Goal: Task Accomplishment & Management: Manage account settings

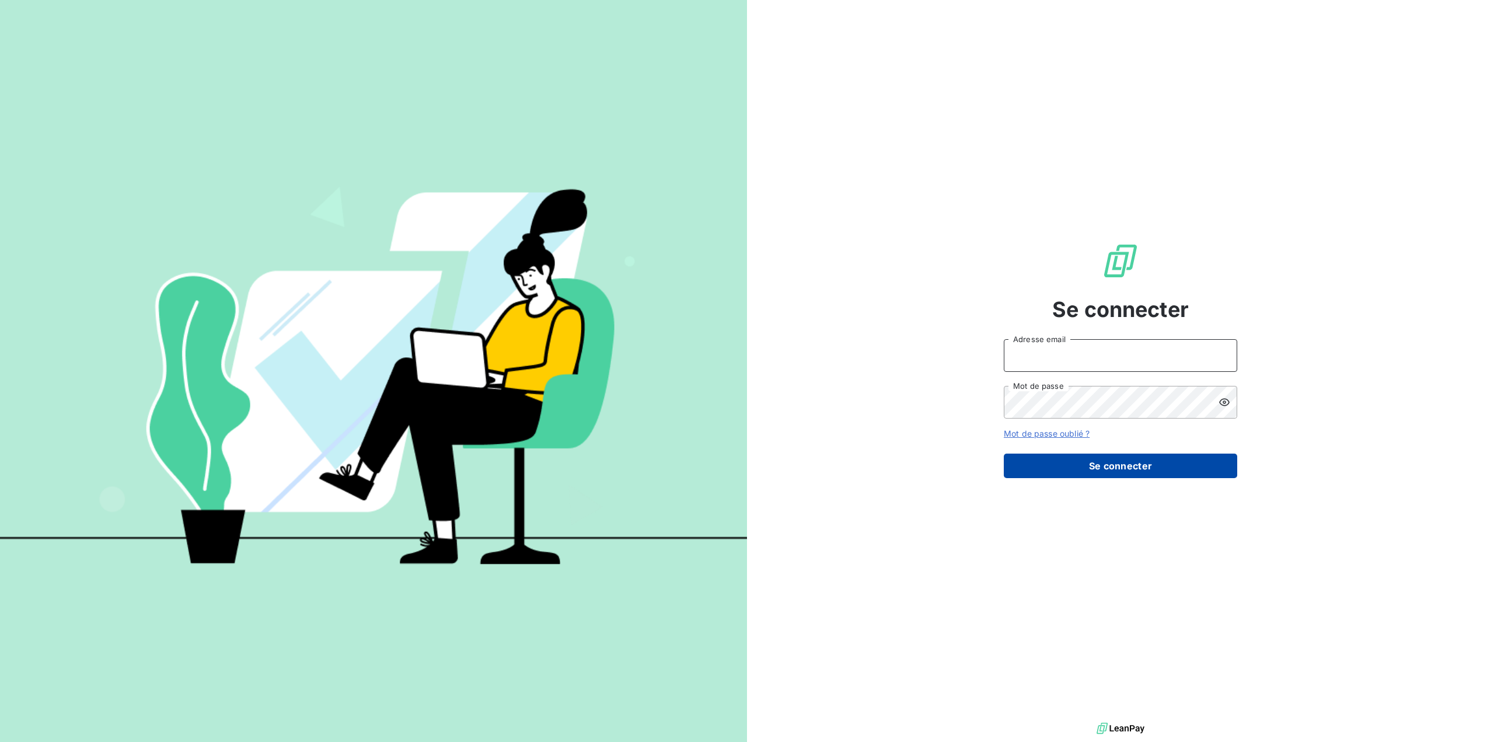
type input "[EMAIL_ADDRESS][DOMAIN_NAME]"
click at [1128, 464] on button "Se connecter" at bounding box center [1120, 465] width 233 height 25
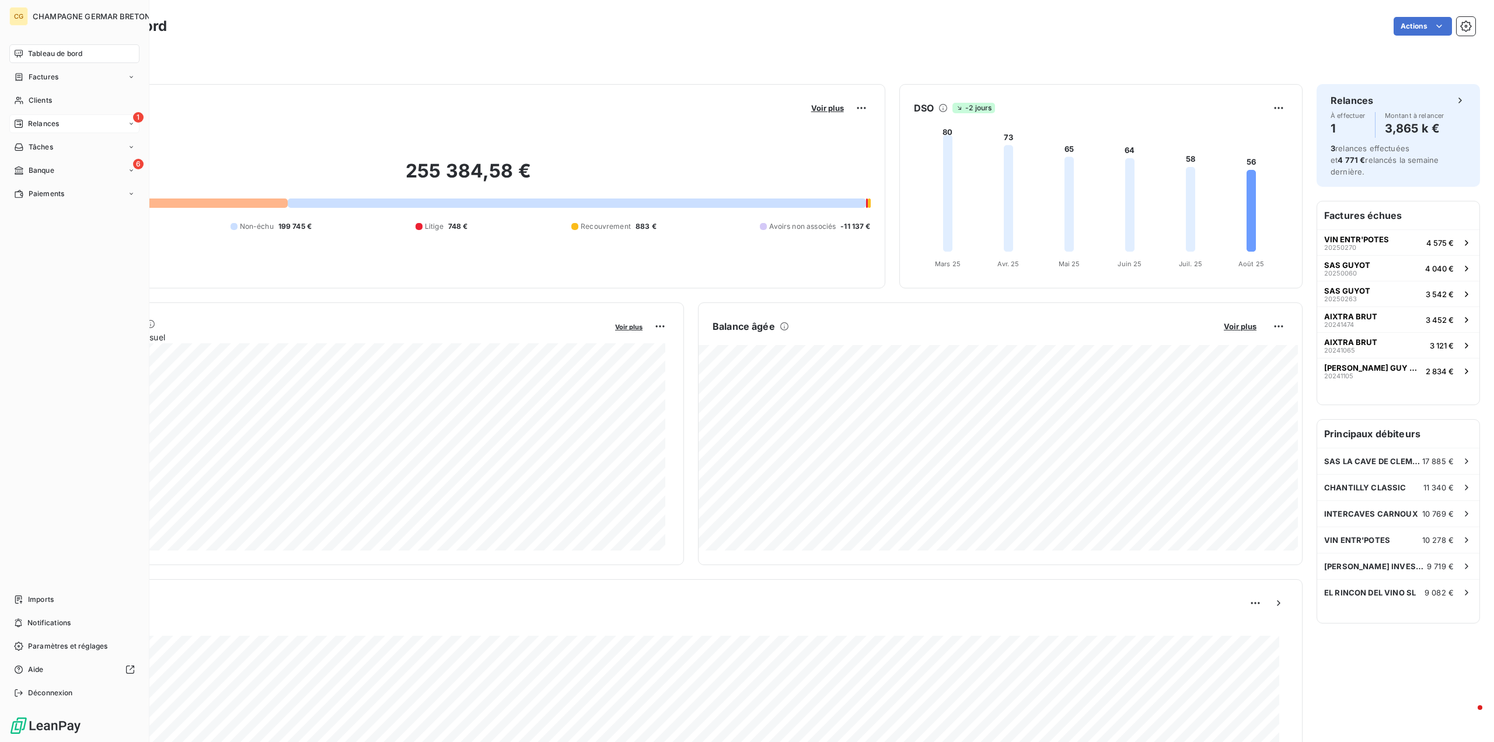
click at [45, 123] on span "Relances" at bounding box center [43, 123] width 31 height 11
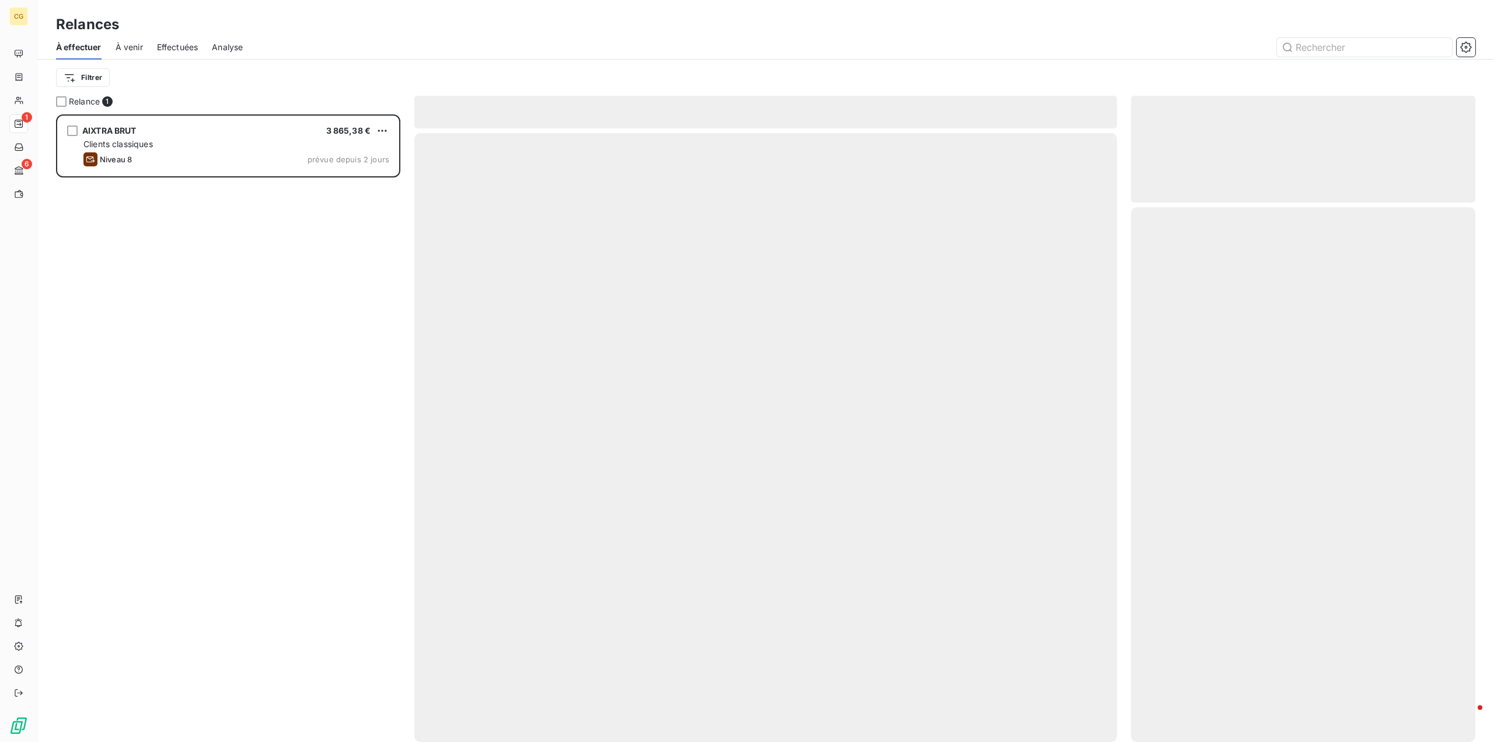
scroll to position [619, 336]
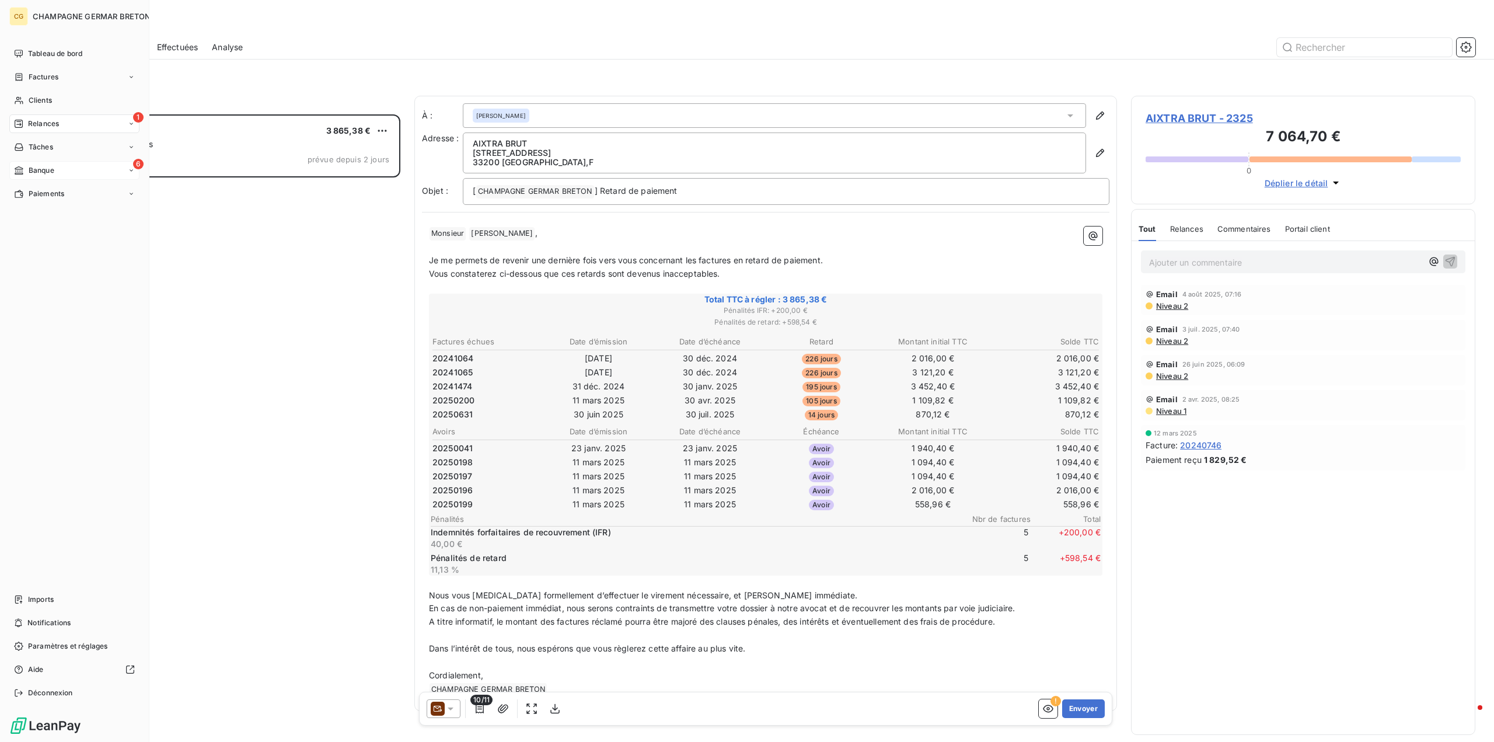
click at [29, 167] on span "Banque" at bounding box center [42, 170] width 26 height 11
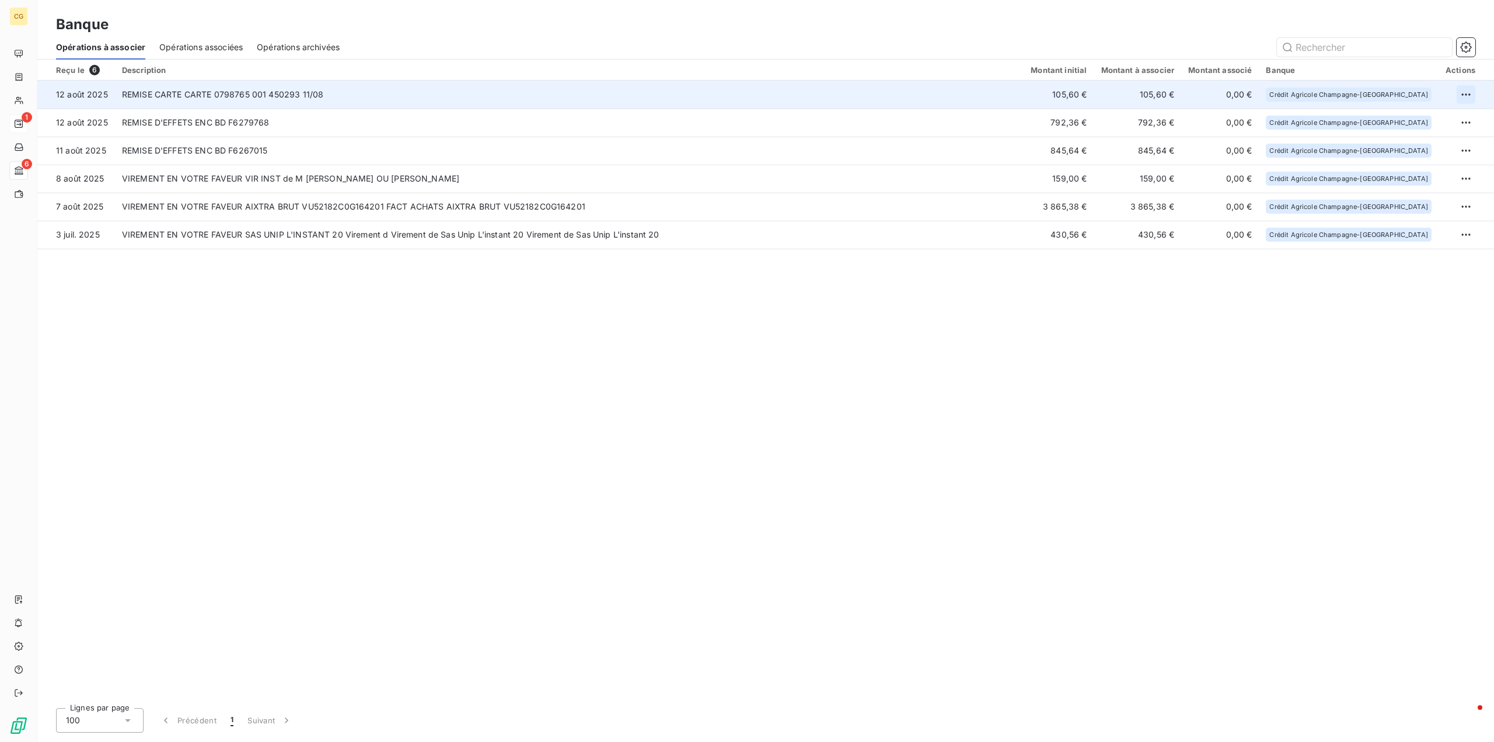
click at [1468, 97] on html "CG 1 6 Banque Opérations à associer Opérations associées Opérations archivées R…" at bounding box center [747, 371] width 1494 height 742
click at [1446, 123] on div "Archiver l’opération" at bounding box center [1425, 120] width 90 height 19
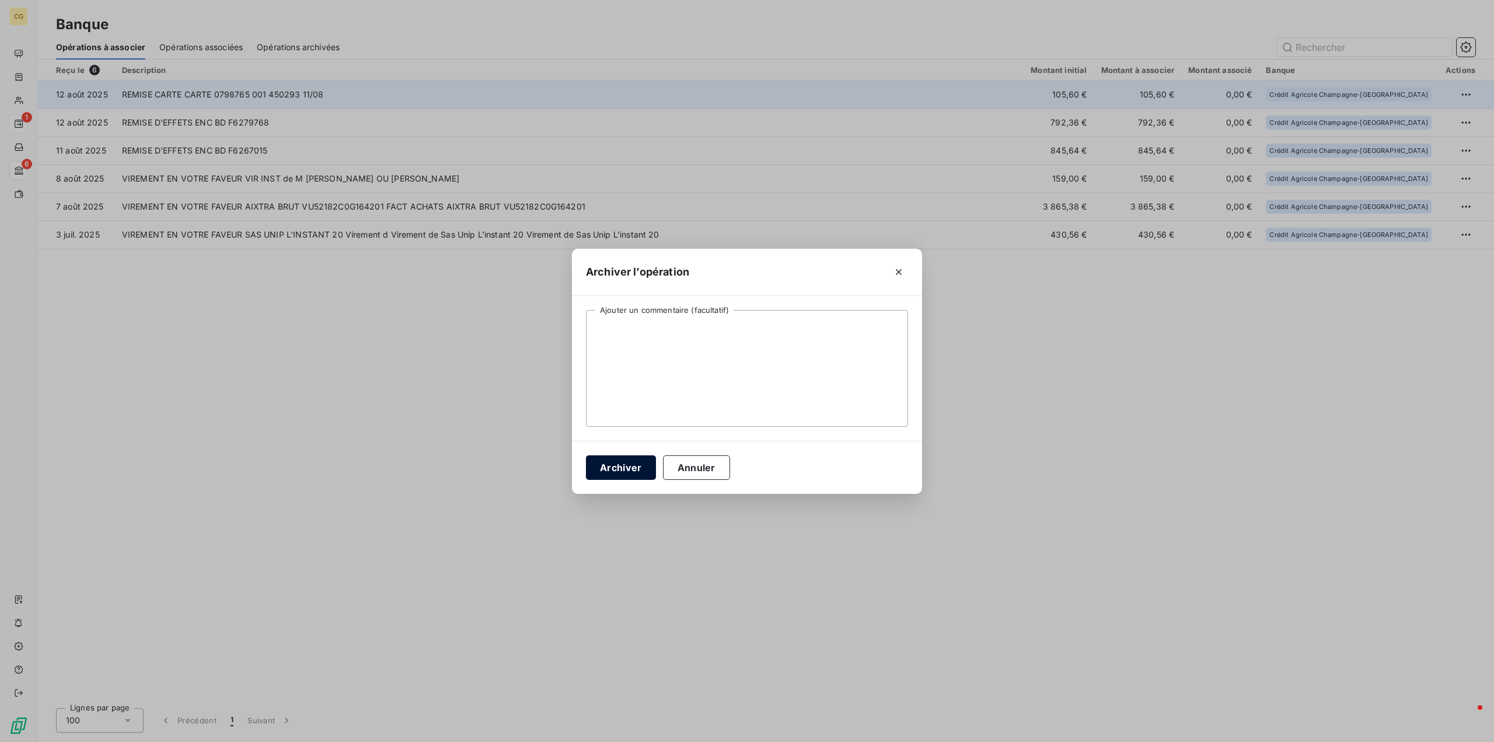
click at [604, 470] on button "Archiver" at bounding box center [621, 467] width 70 height 25
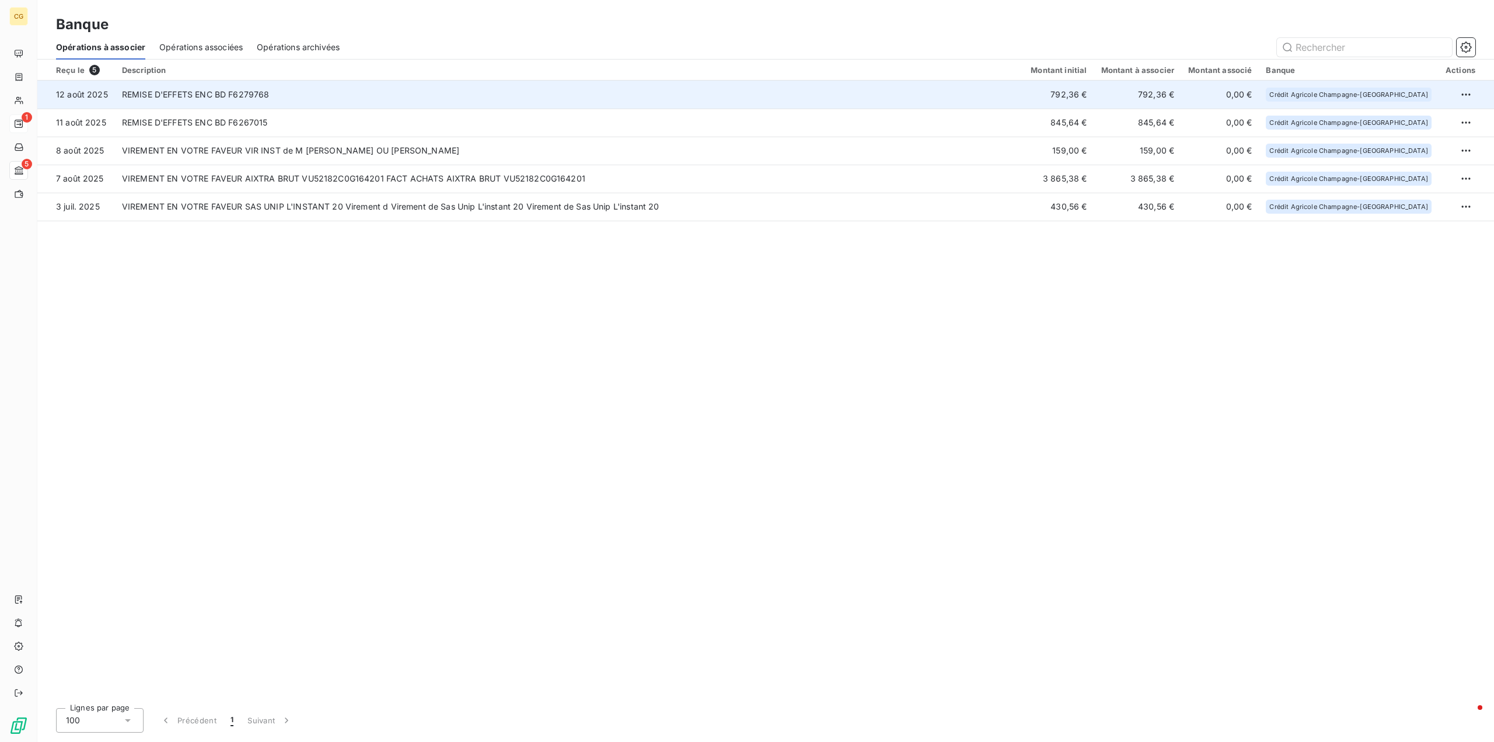
click at [1094, 95] on td "792,36 €" at bounding box center [1059, 95] width 70 height 28
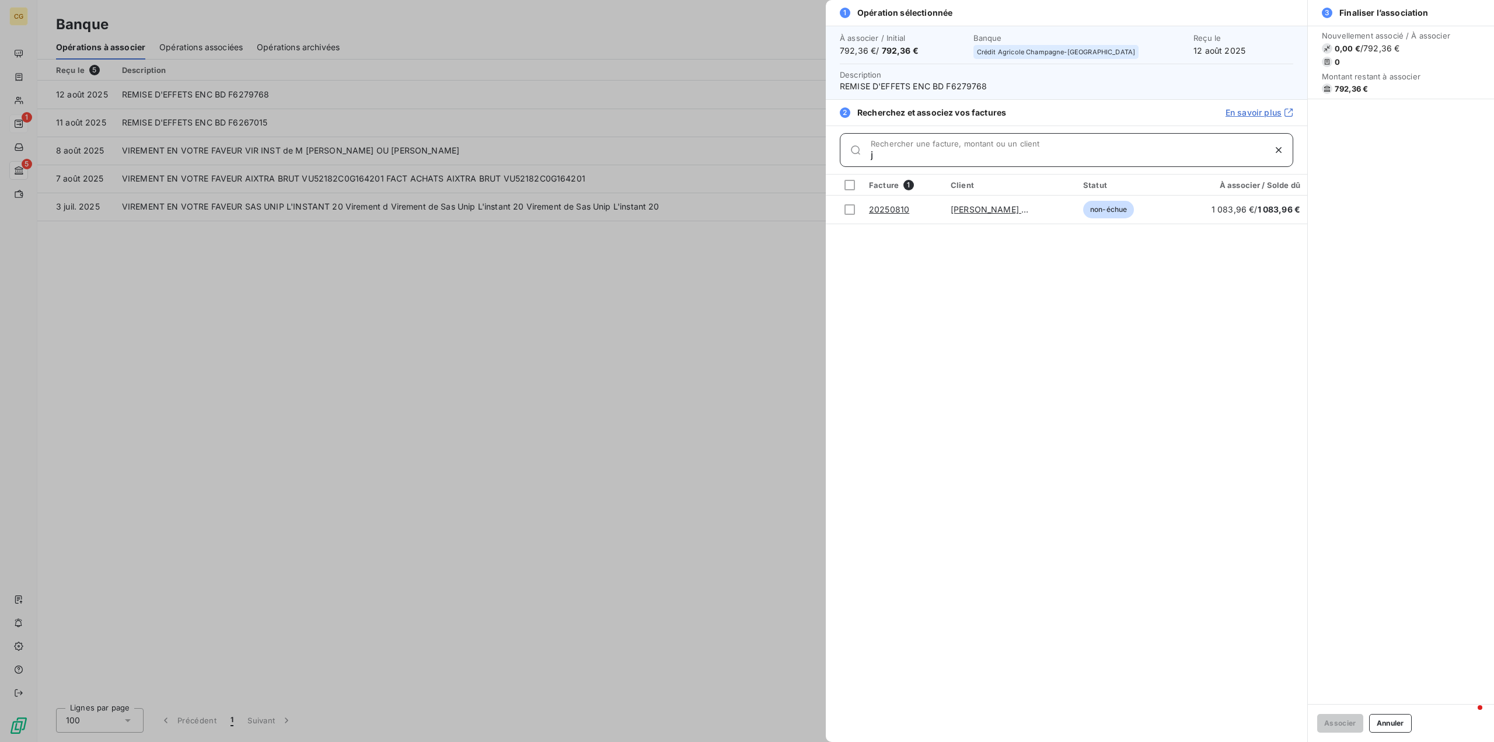
type input "j"
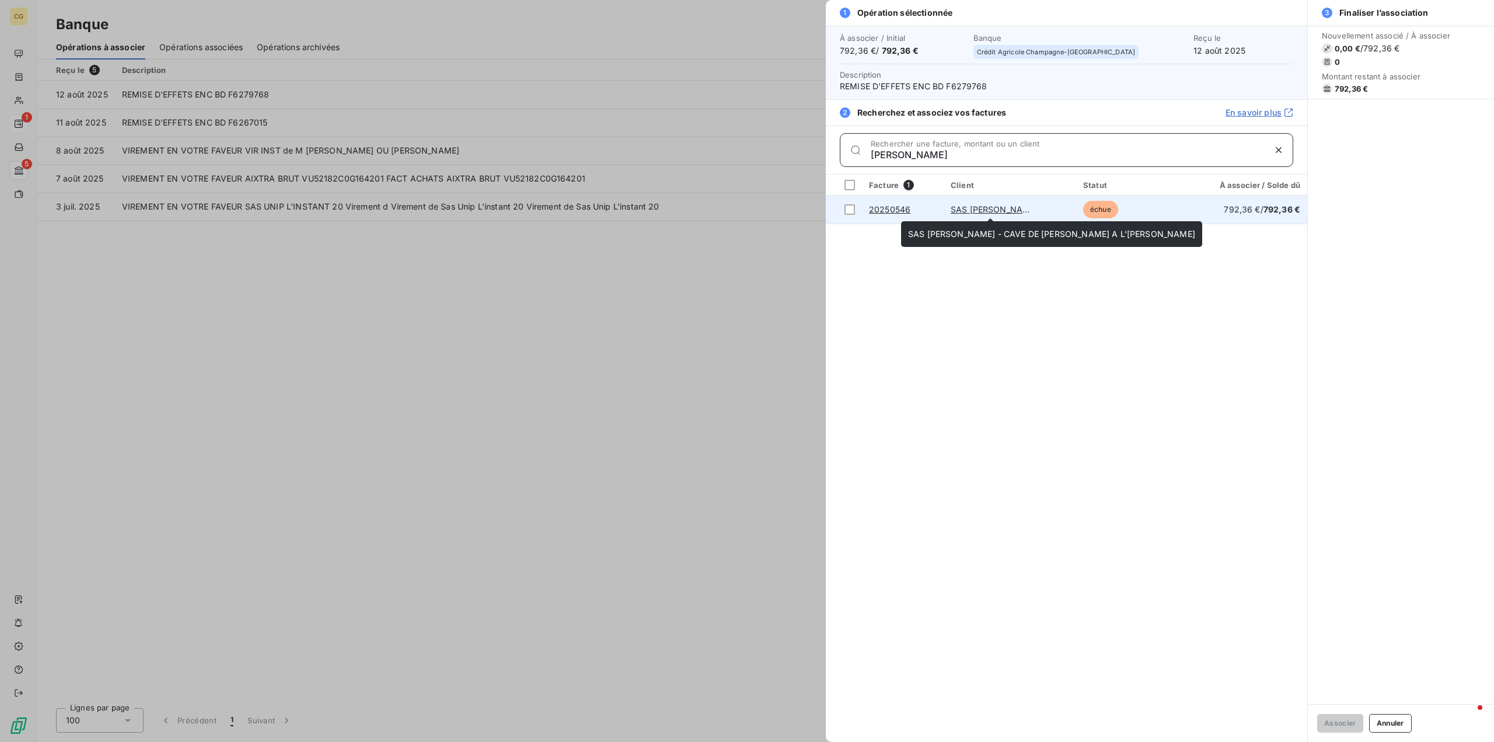
type input "[PERSON_NAME]"
click at [968, 208] on link "SAS [PERSON_NAME] - CAVE DE [PERSON_NAME] A L'[PERSON_NAME]" at bounding box center [1094, 209] width 287 height 10
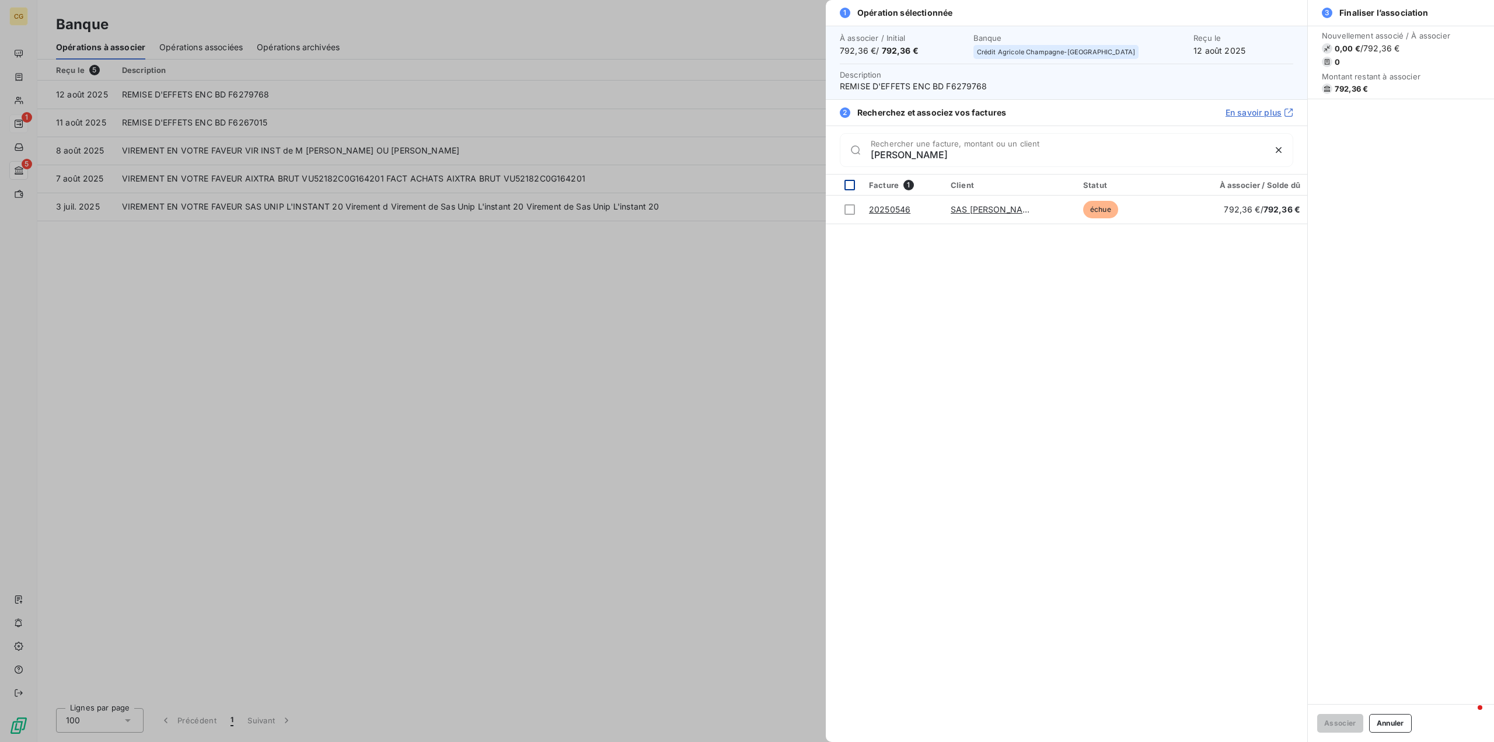
drag, startPoint x: 851, startPoint y: 183, endPoint x: 843, endPoint y: 194, distance: 13.4
click at [850, 183] on div at bounding box center [849, 185] width 11 height 11
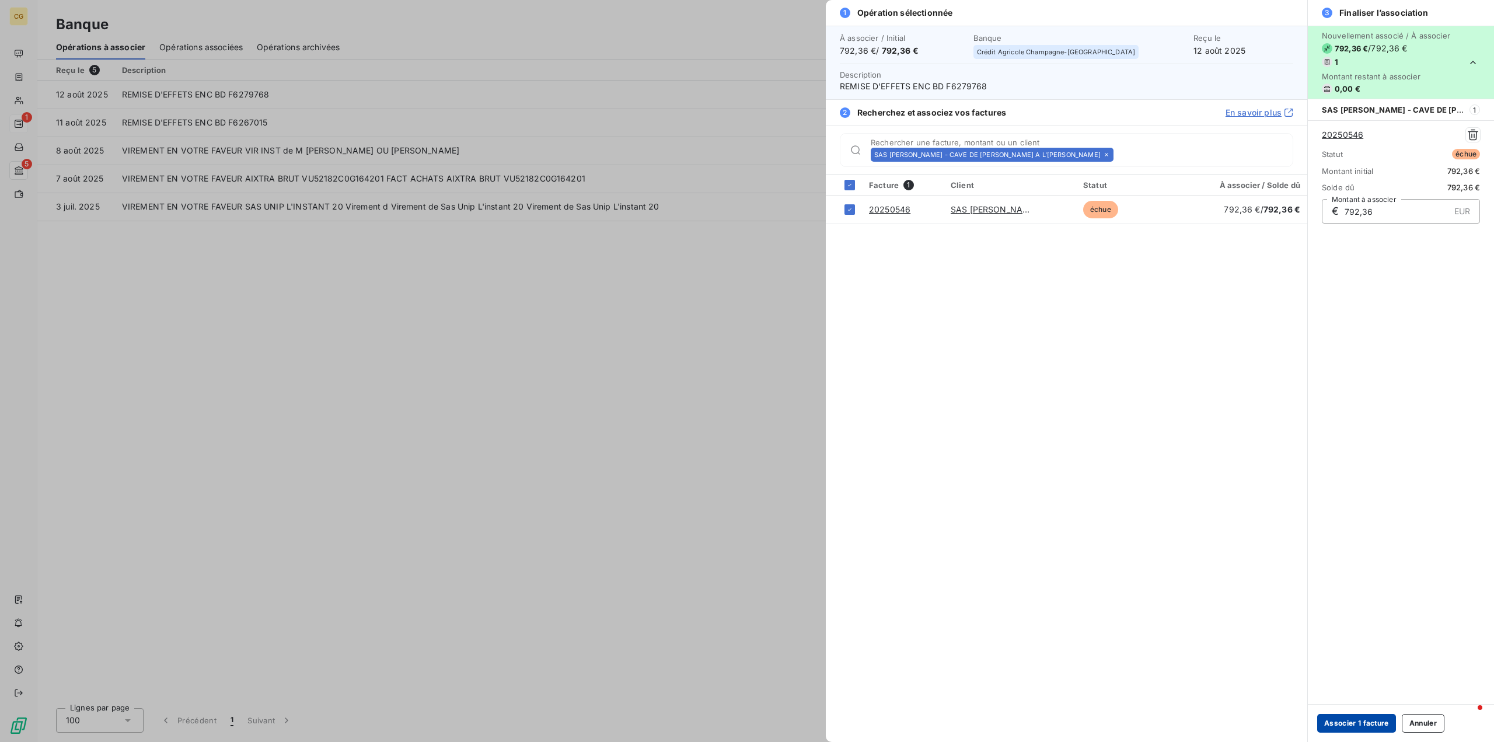
click at [1360, 726] on button "Associer 1 facture" at bounding box center [1356, 723] width 79 height 19
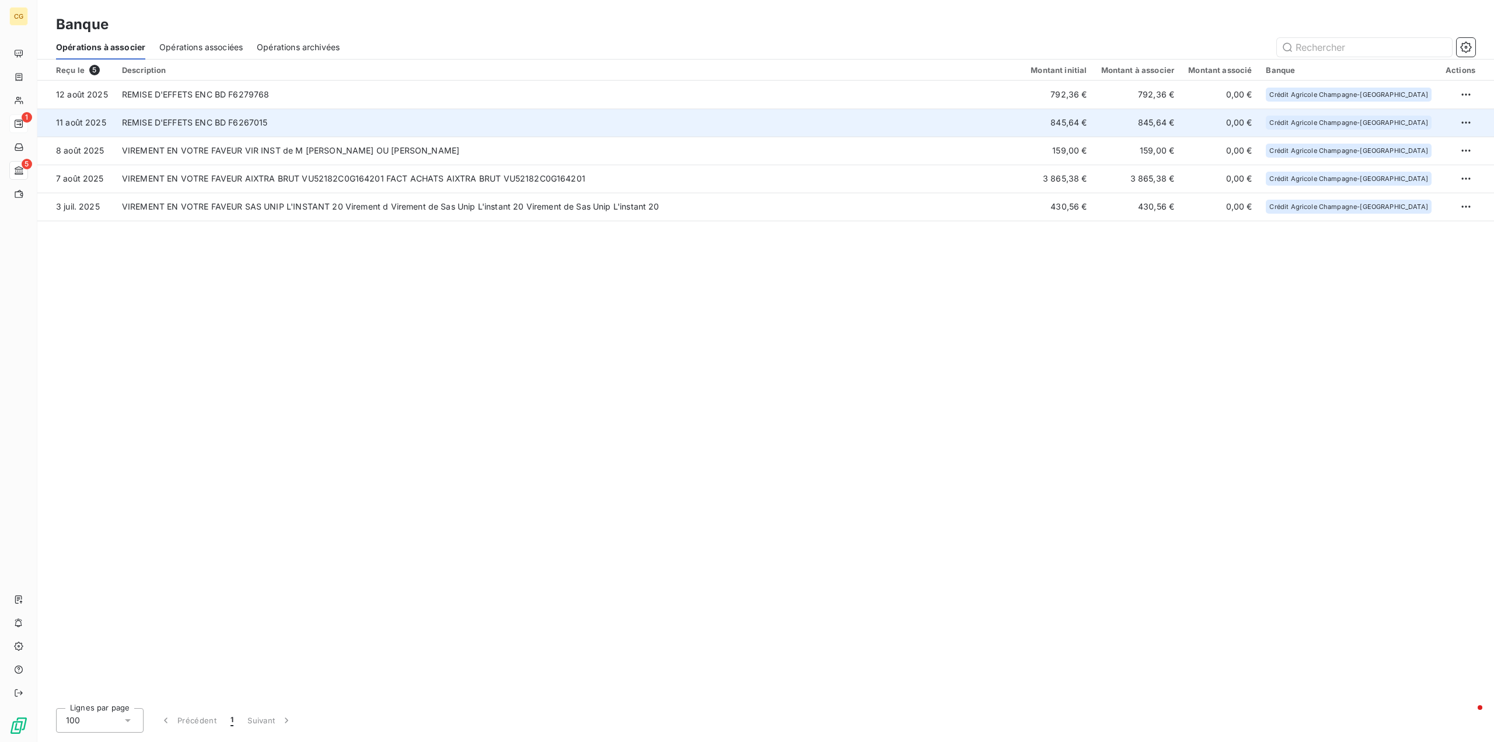
click at [863, 121] on td "REMISE D'EFFETS ENC BD F6267015" at bounding box center [569, 123] width 909 height 28
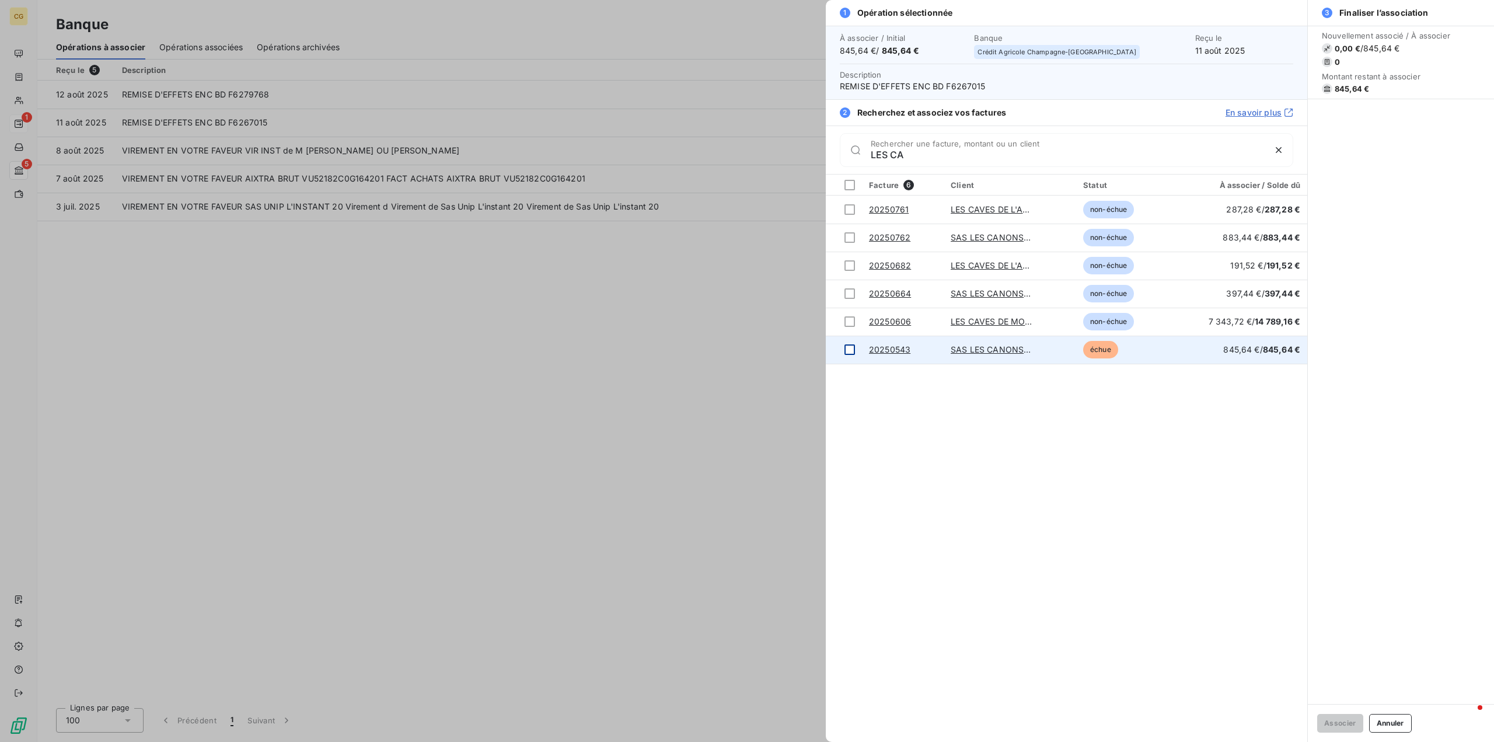
type input "LES CA"
click at [852, 353] on div at bounding box center [849, 349] width 11 height 11
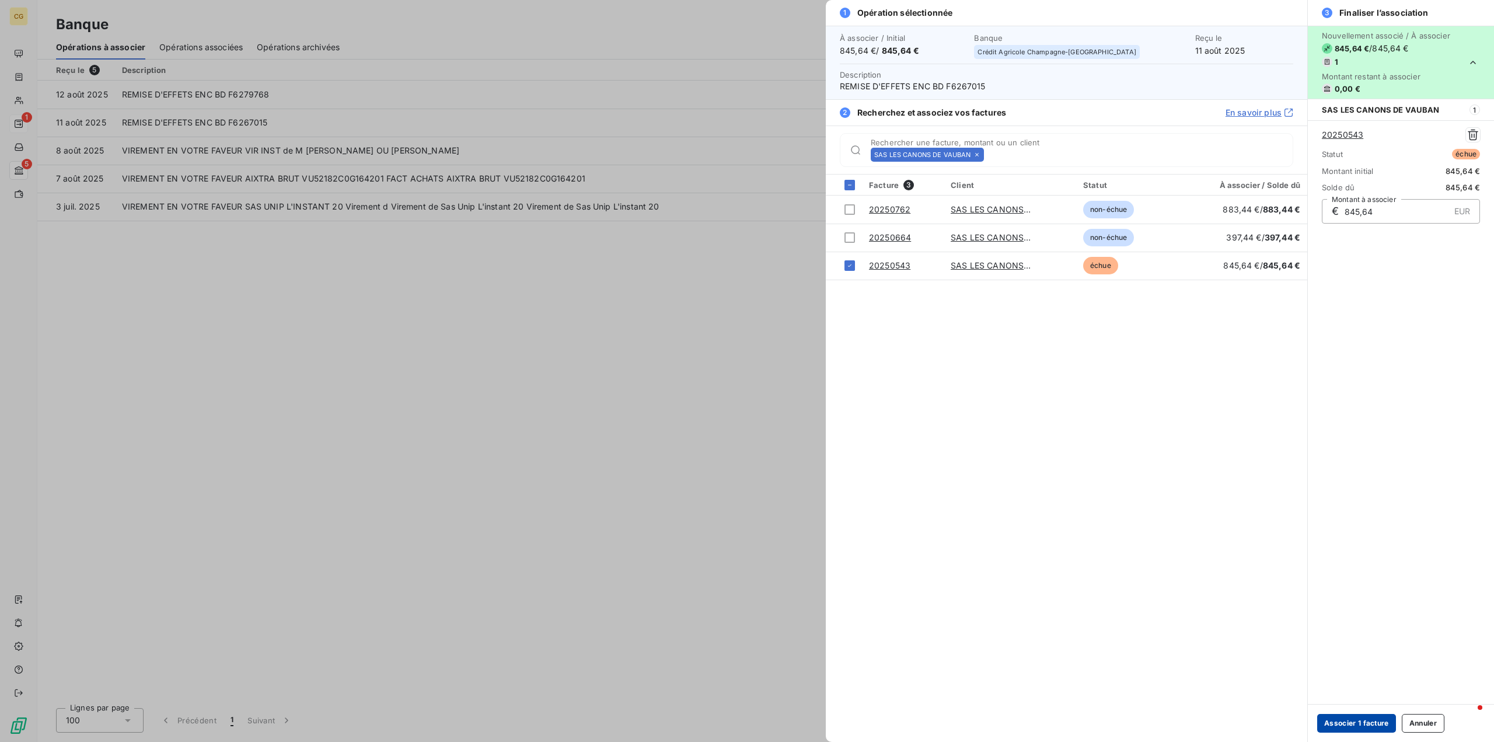
click at [1370, 723] on button "Associer 1 facture" at bounding box center [1356, 723] width 79 height 19
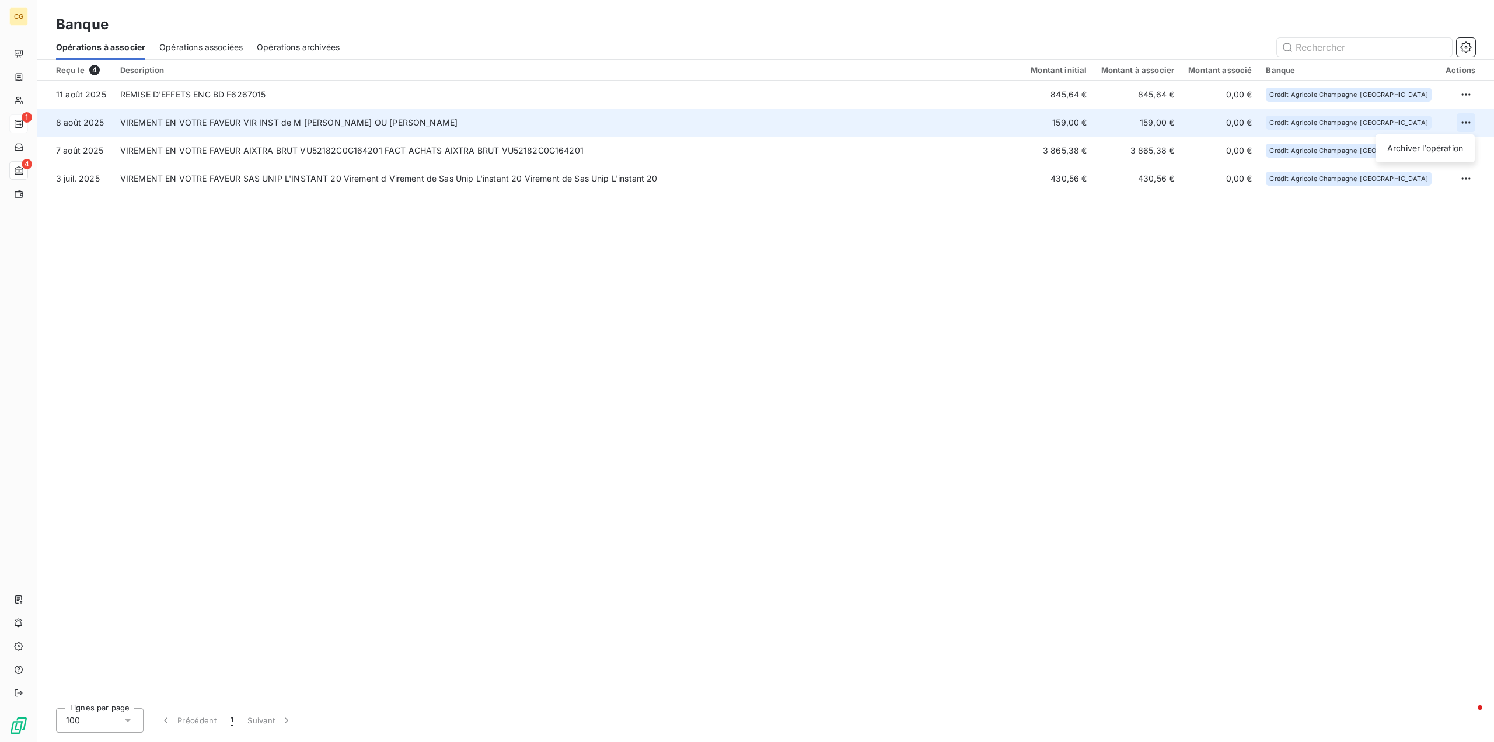
click at [1464, 122] on html "CG 1 4 Banque Opérations à associer Opérations associées Opérations archivées R…" at bounding box center [747, 371] width 1494 height 742
click at [1427, 146] on div "Archiver l’opération" at bounding box center [1425, 148] width 90 height 19
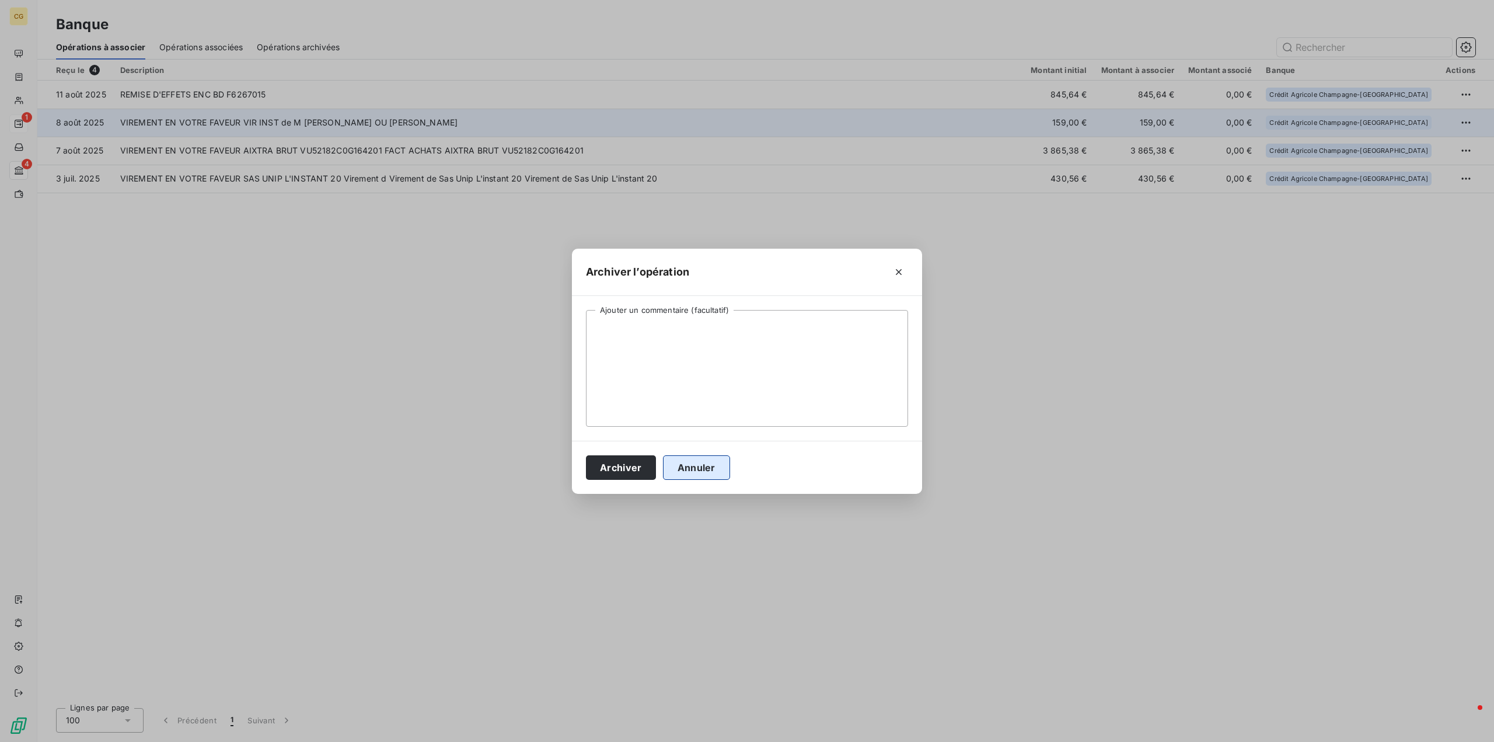
click at [693, 466] on button "Annuler" at bounding box center [696, 467] width 67 height 25
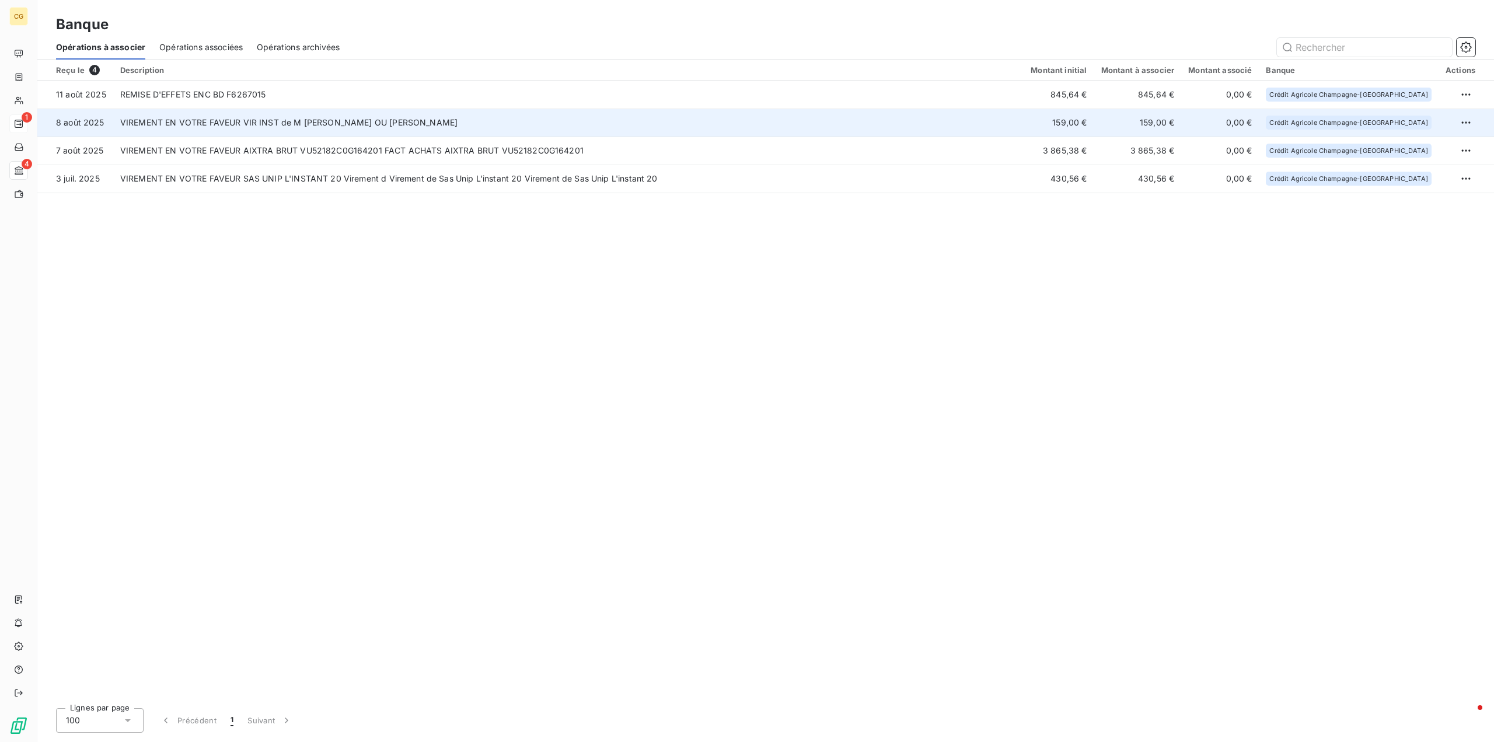
click at [519, 121] on td "VIREMENT EN VOTRE FAVEUR VIR INST de M [PERSON_NAME] OU [PERSON_NAME]" at bounding box center [568, 123] width 910 height 28
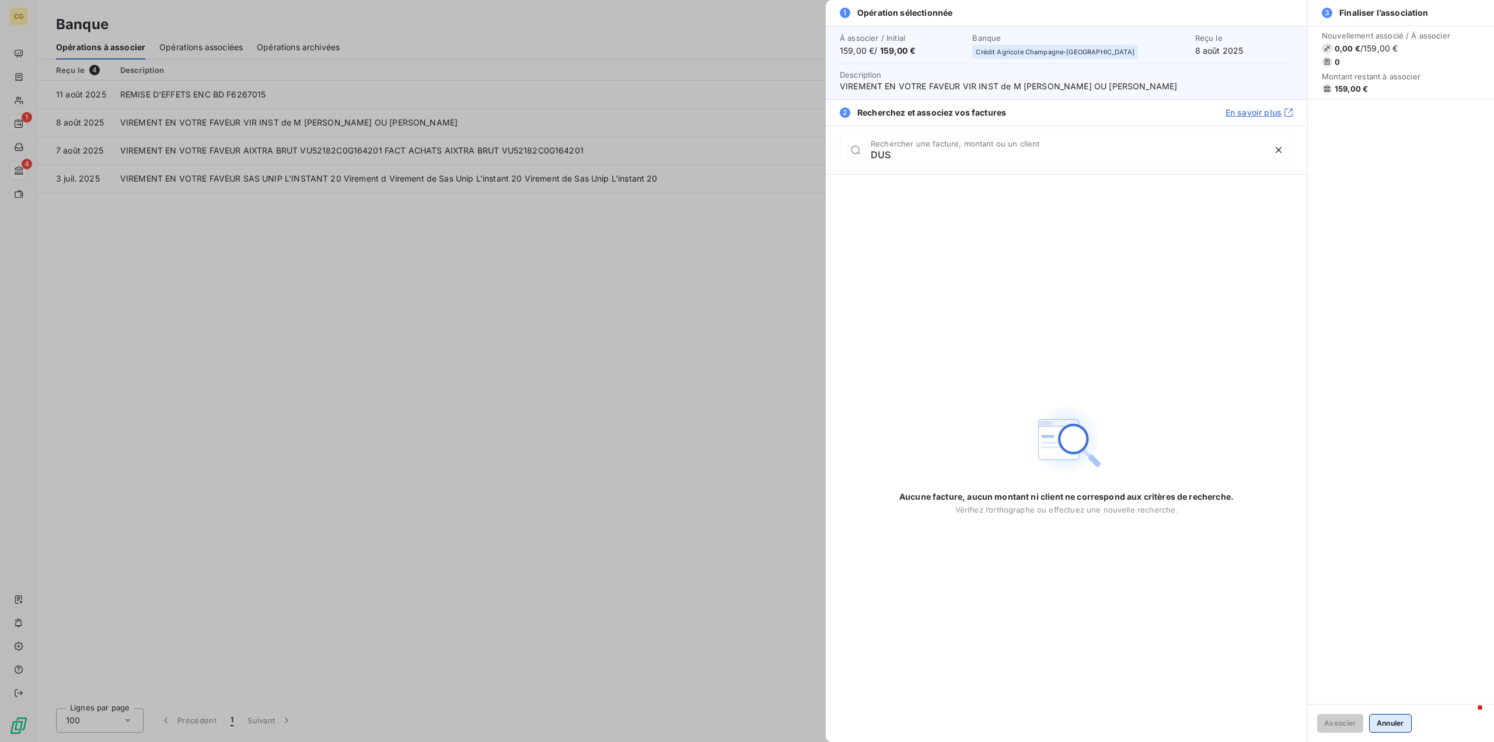
type input "DUS"
click at [1391, 721] on button "Annuler" at bounding box center [1390, 723] width 43 height 19
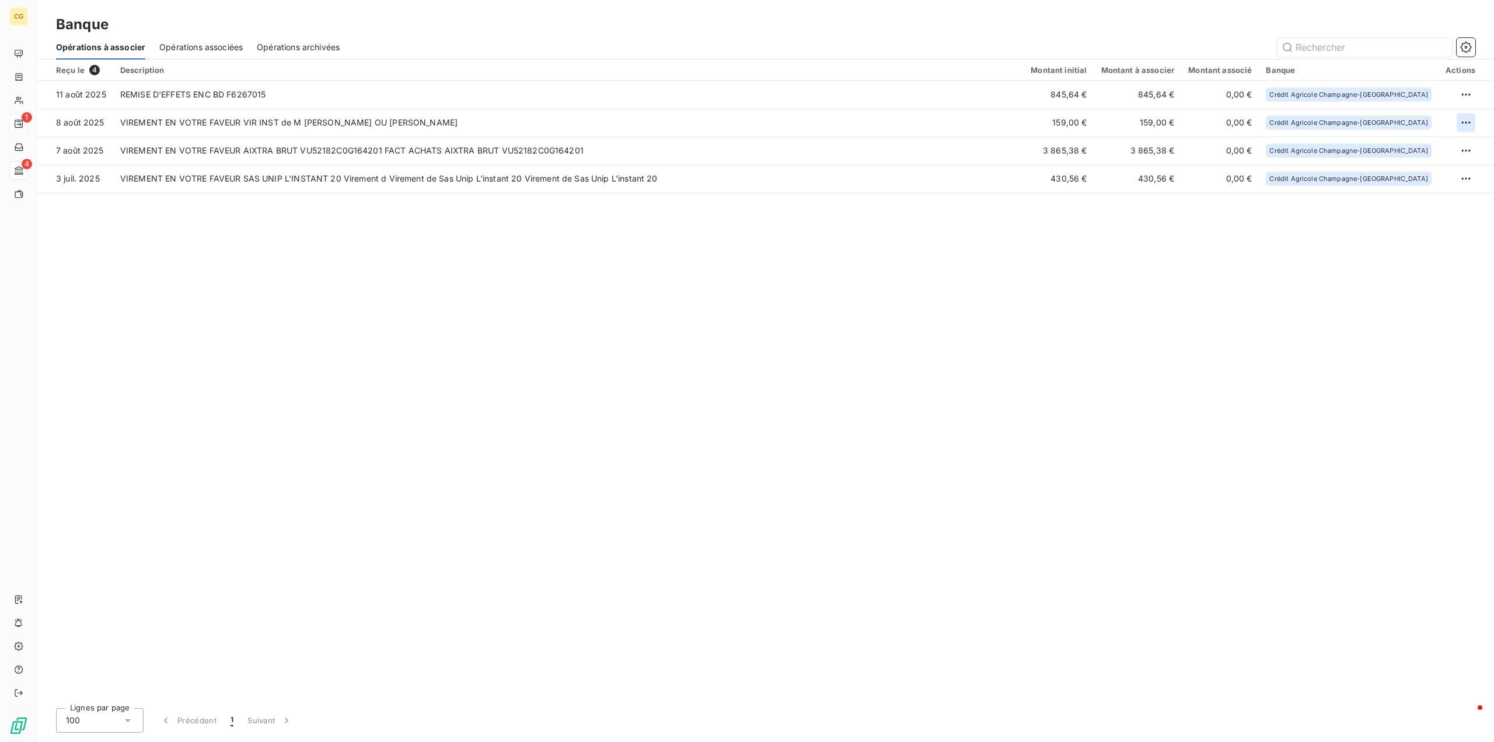
click at [1464, 118] on html "CG 1 4 Banque Opérations à associer Opérations associées Opérations archivées R…" at bounding box center [747, 371] width 1494 height 742
click at [1411, 148] on div "Archiver l’opération" at bounding box center [1425, 148] width 90 height 19
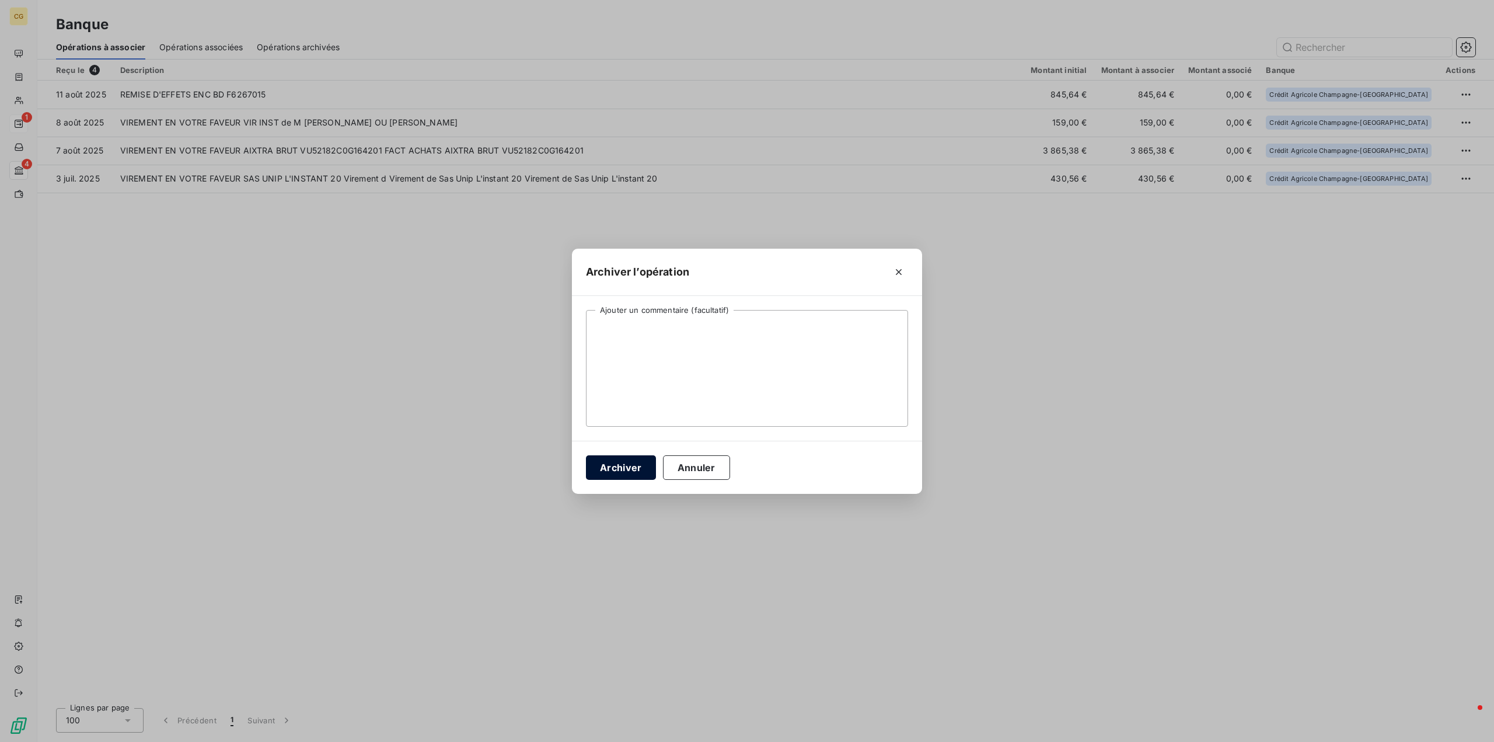
click at [617, 464] on button "Archiver" at bounding box center [621, 467] width 70 height 25
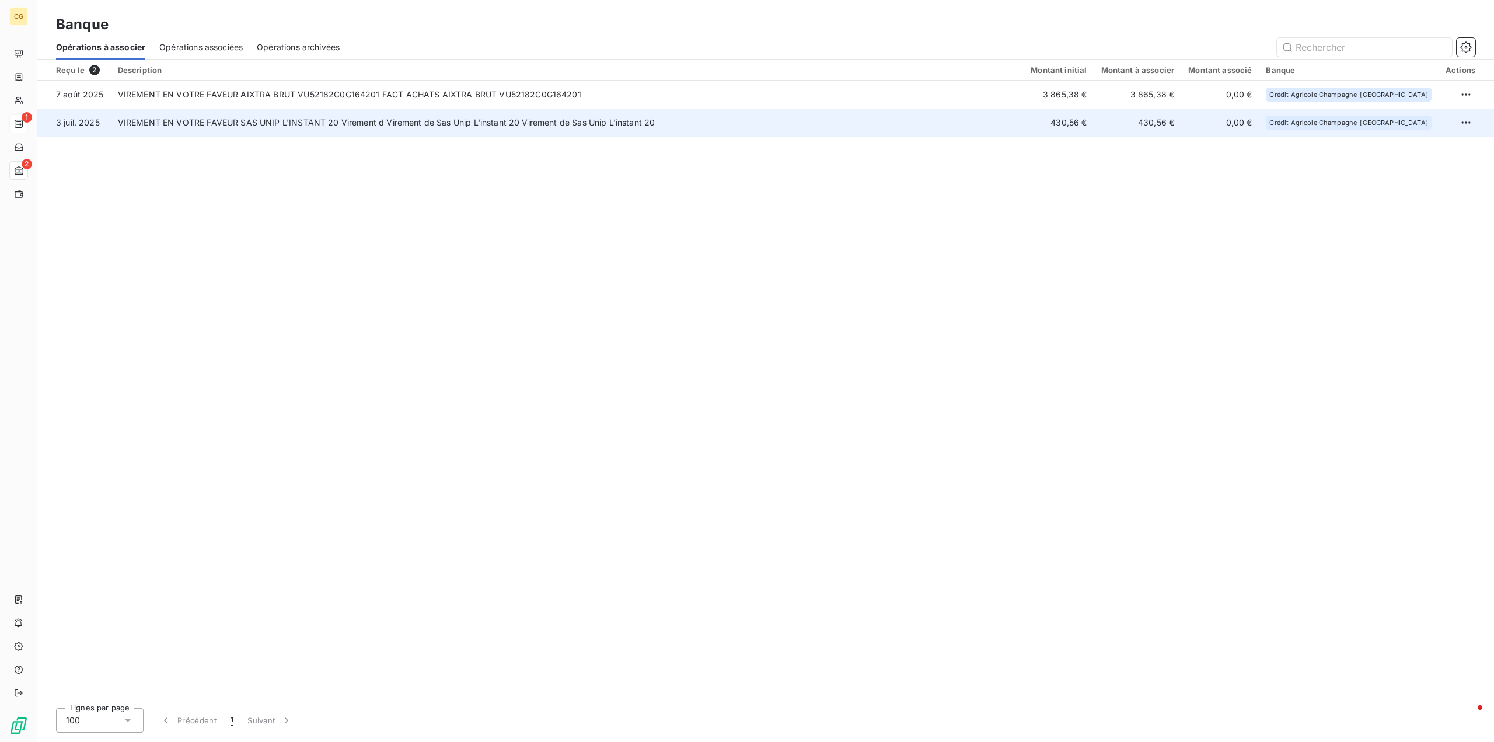
click at [778, 123] on td "VIREMENT EN VOTRE FAVEUR SAS UNIP L'INSTANT 20 Virement d Virement de Sas Unip …" at bounding box center [567, 123] width 913 height 28
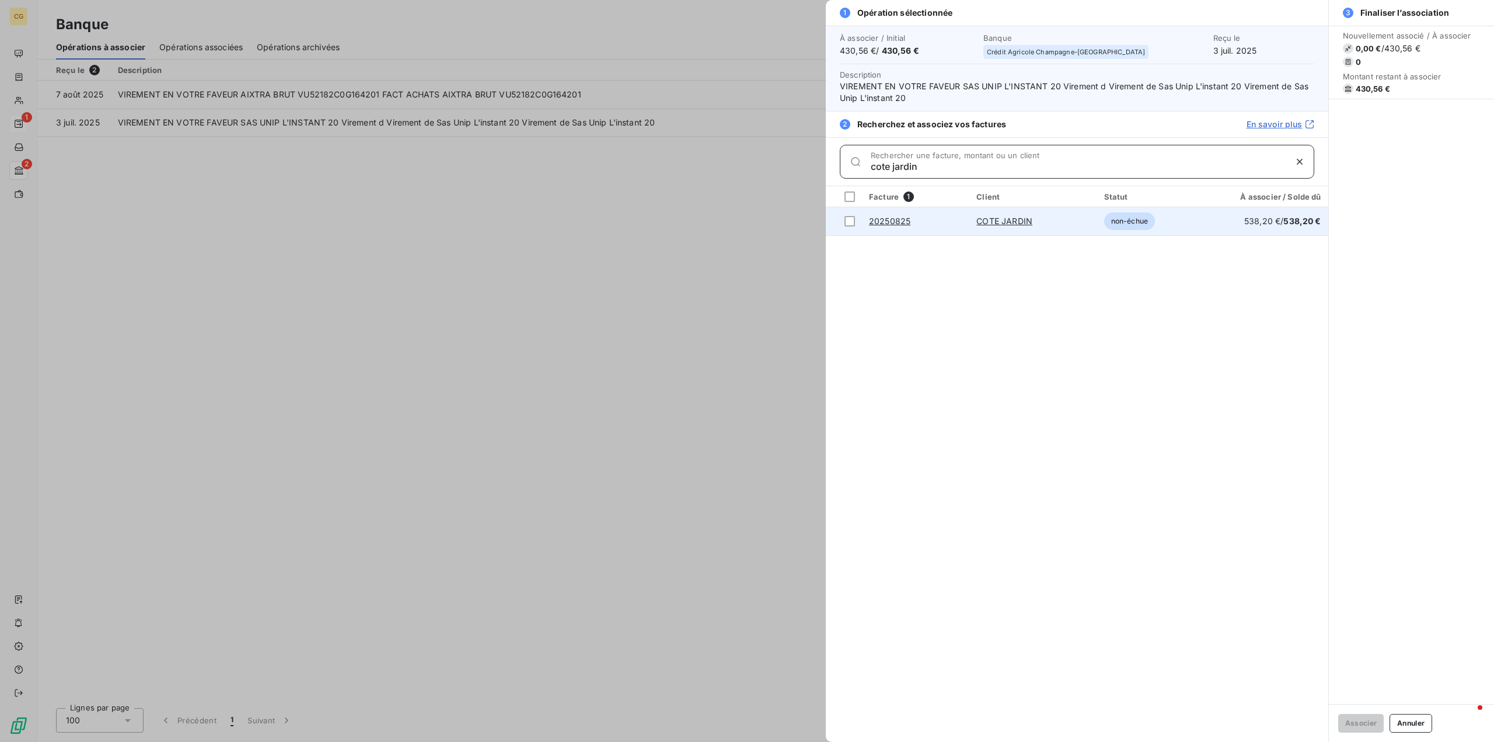
type input "cote jardin"
click at [884, 224] on link "20250825" at bounding box center [889, 221] width 41 height 10
click at [849, 194] on div at bounding box center [849, 196] width 11 height 11
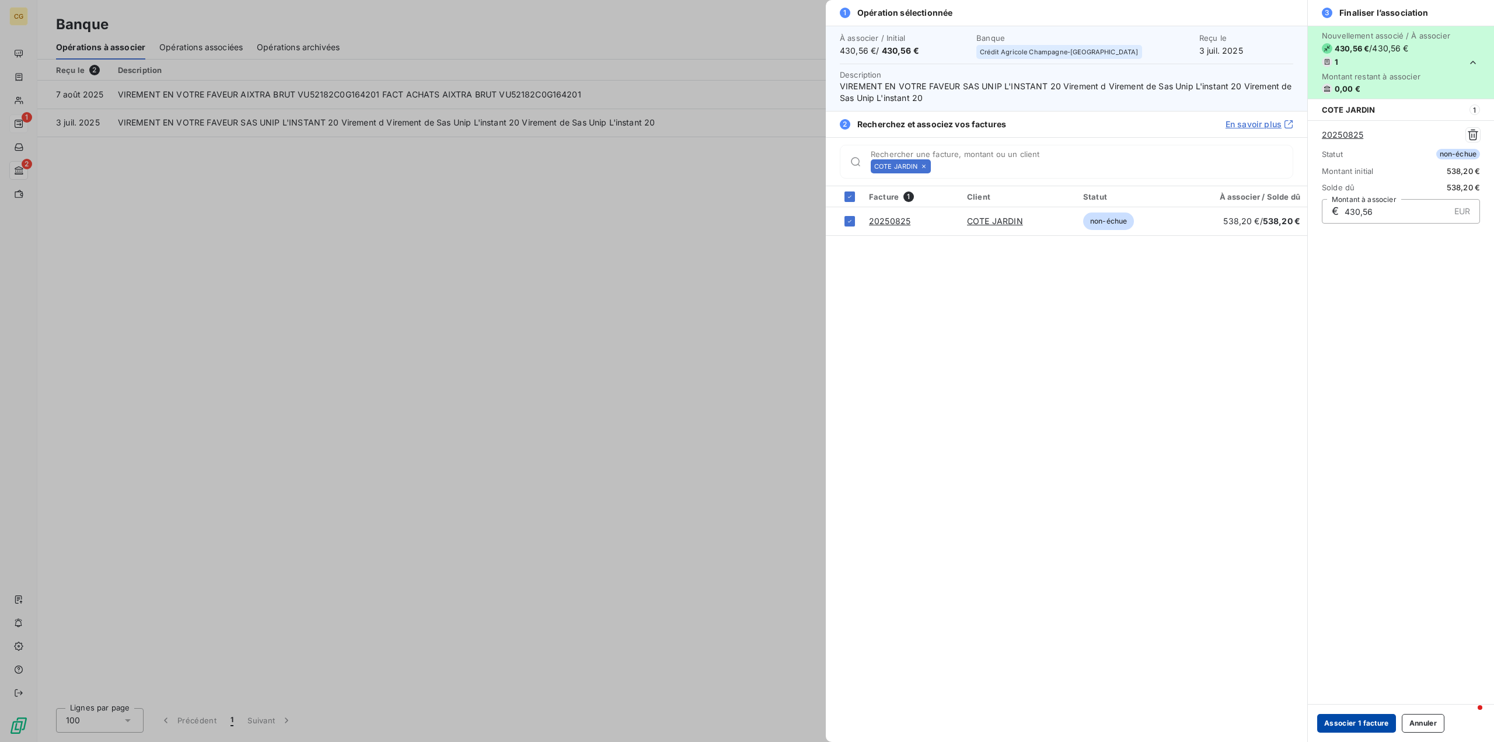
click at [1331, 724] on button "Associer 1 facture" at bounding box center [1356, 723] width 79 height 19
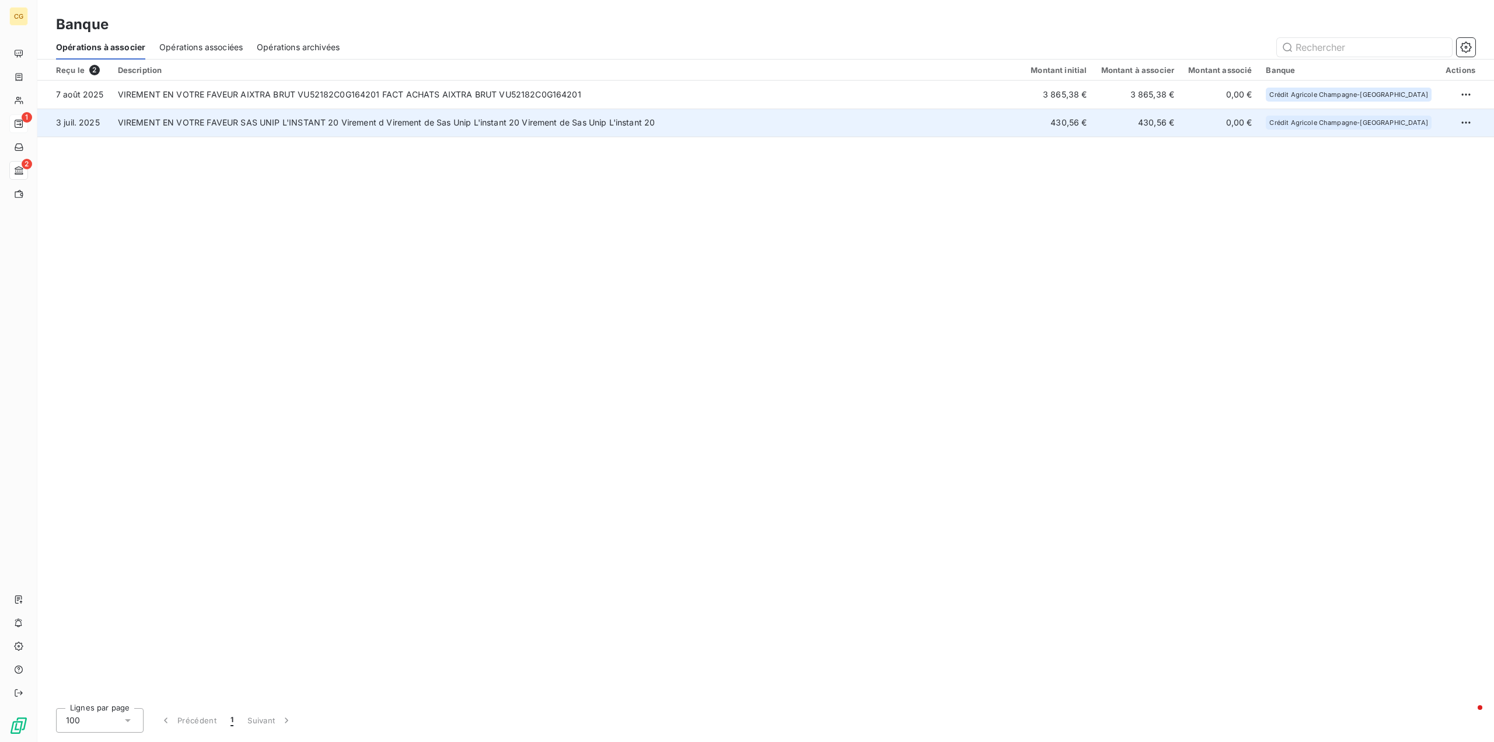
click at [615, 122] on td "VIREMENT EN VOTRE FAVEUR SAS UNIP L'INSTANT 20 Virement d Virement de Sas Unip …" at bounding box center [567, 123] width 913 height 28
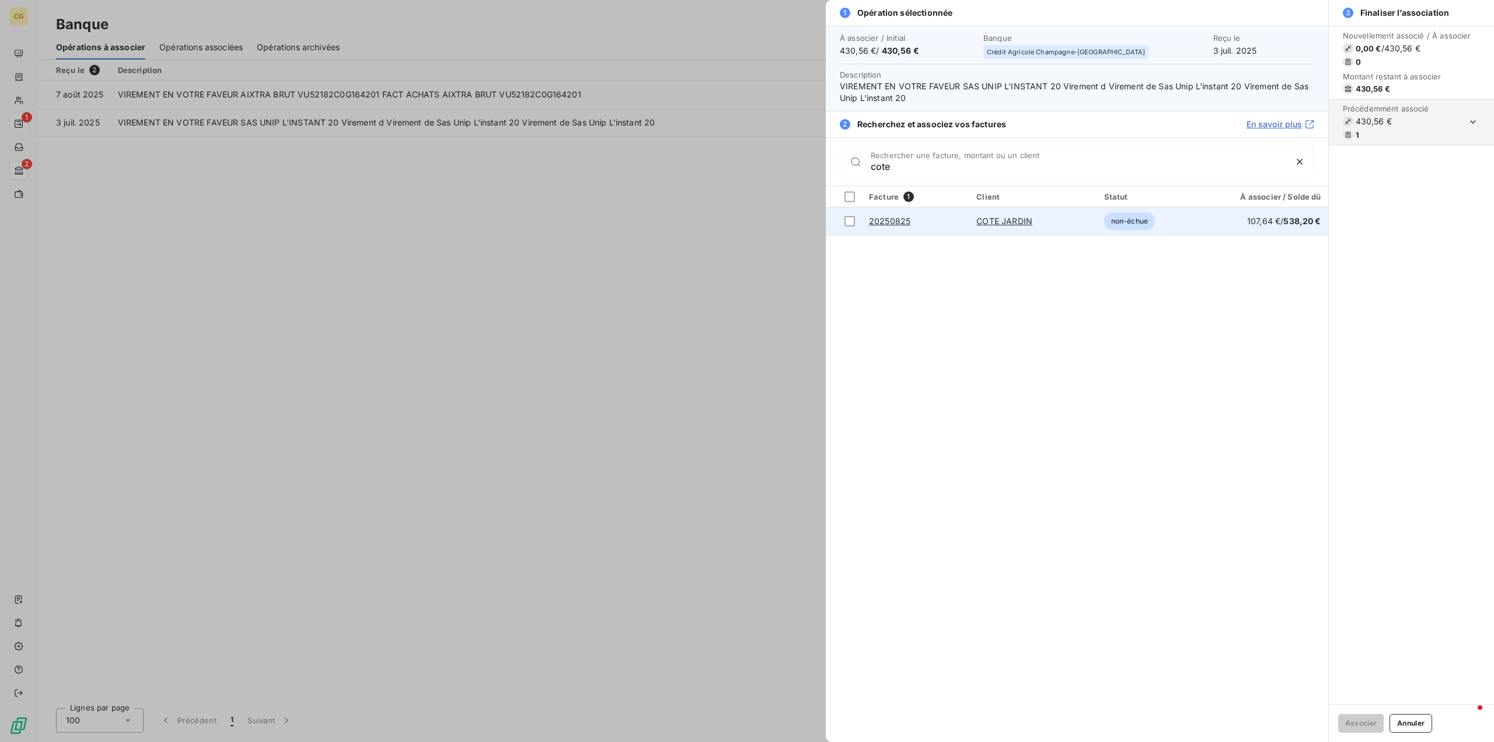
type input "cote"
click at [1012, 221] on link "COTE JARDIN" at bounding box center [1004, 221] width 56 height 10
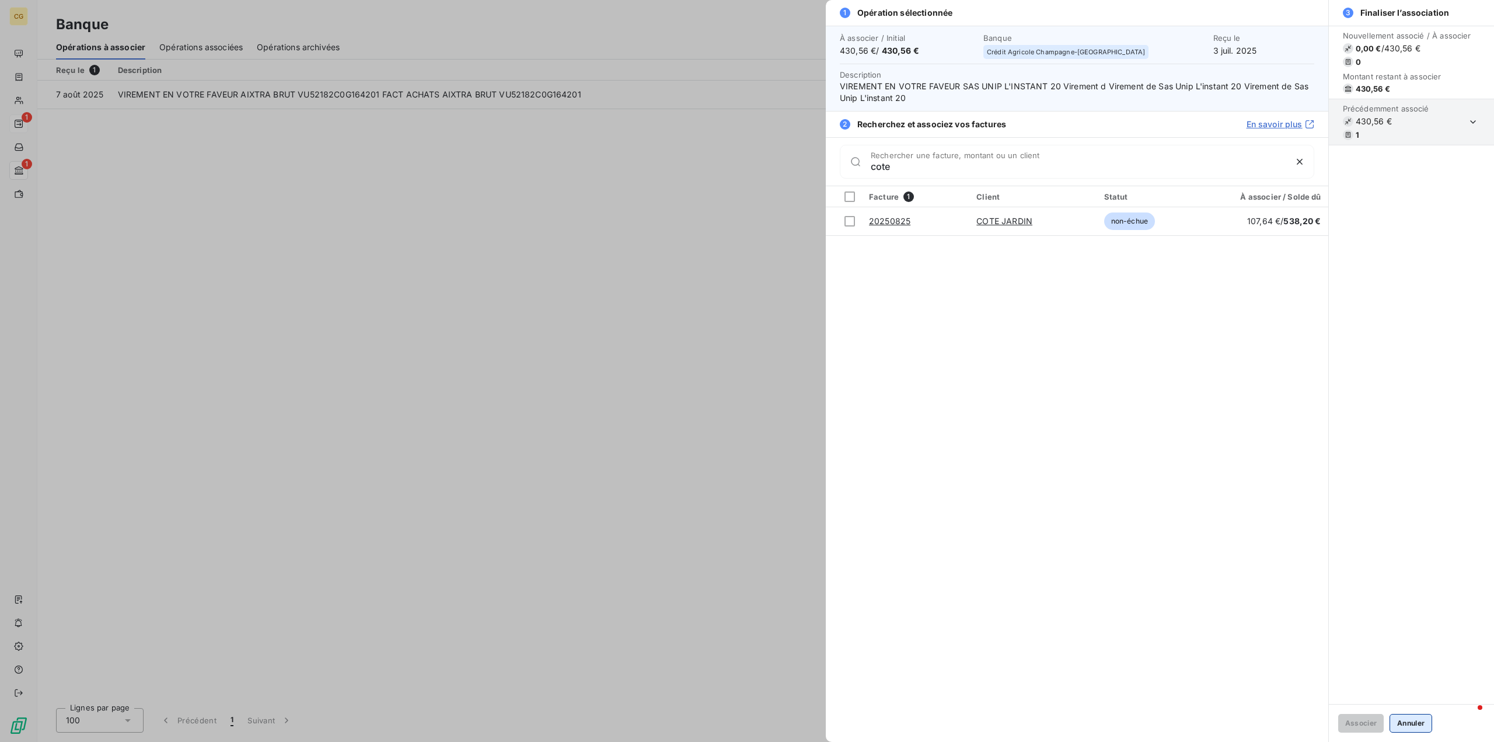
click at [1404, 723] on button "Annuler" at bounding box center [1411, 723] width 43 height 19
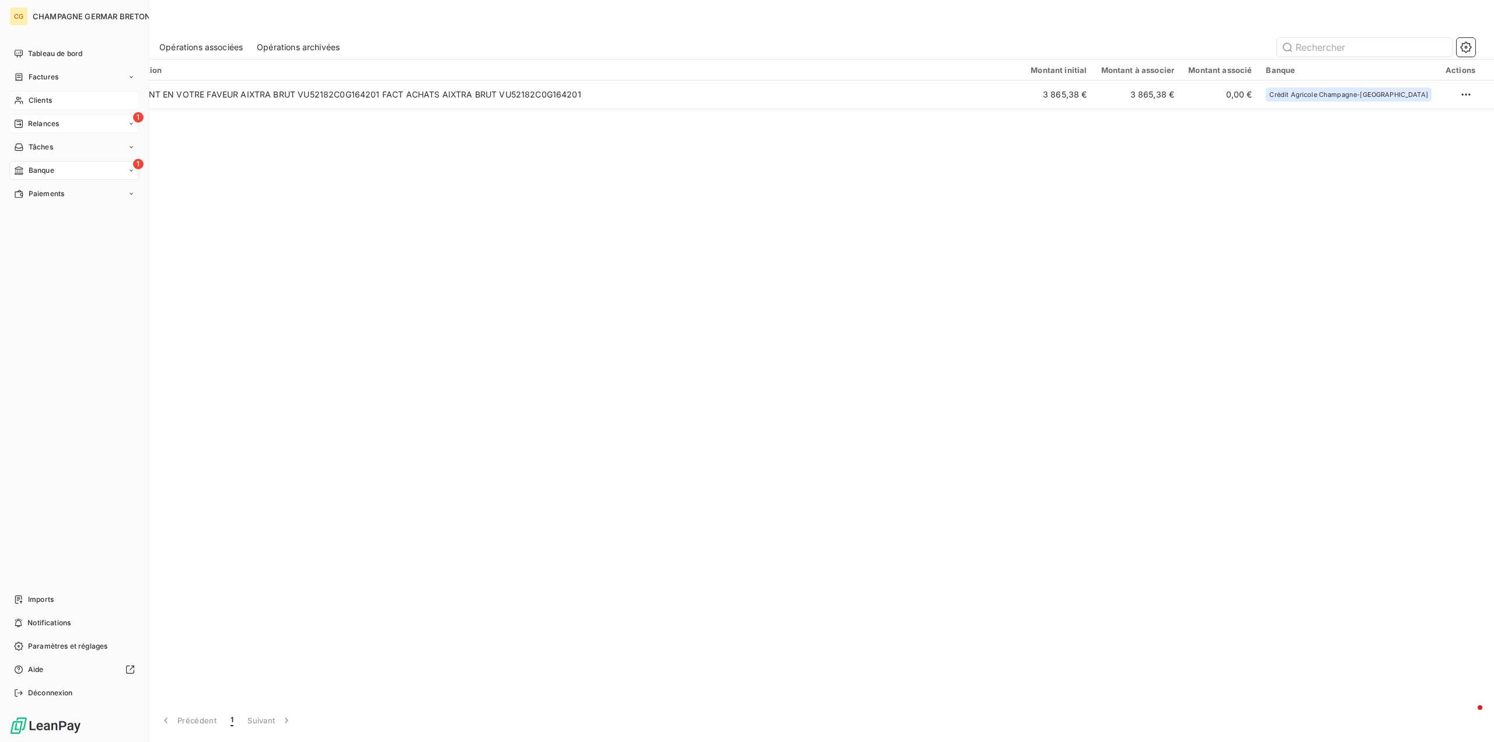
click at [35, 98] on span "Clients" at bounding box center [40, 100] width 23 height 11
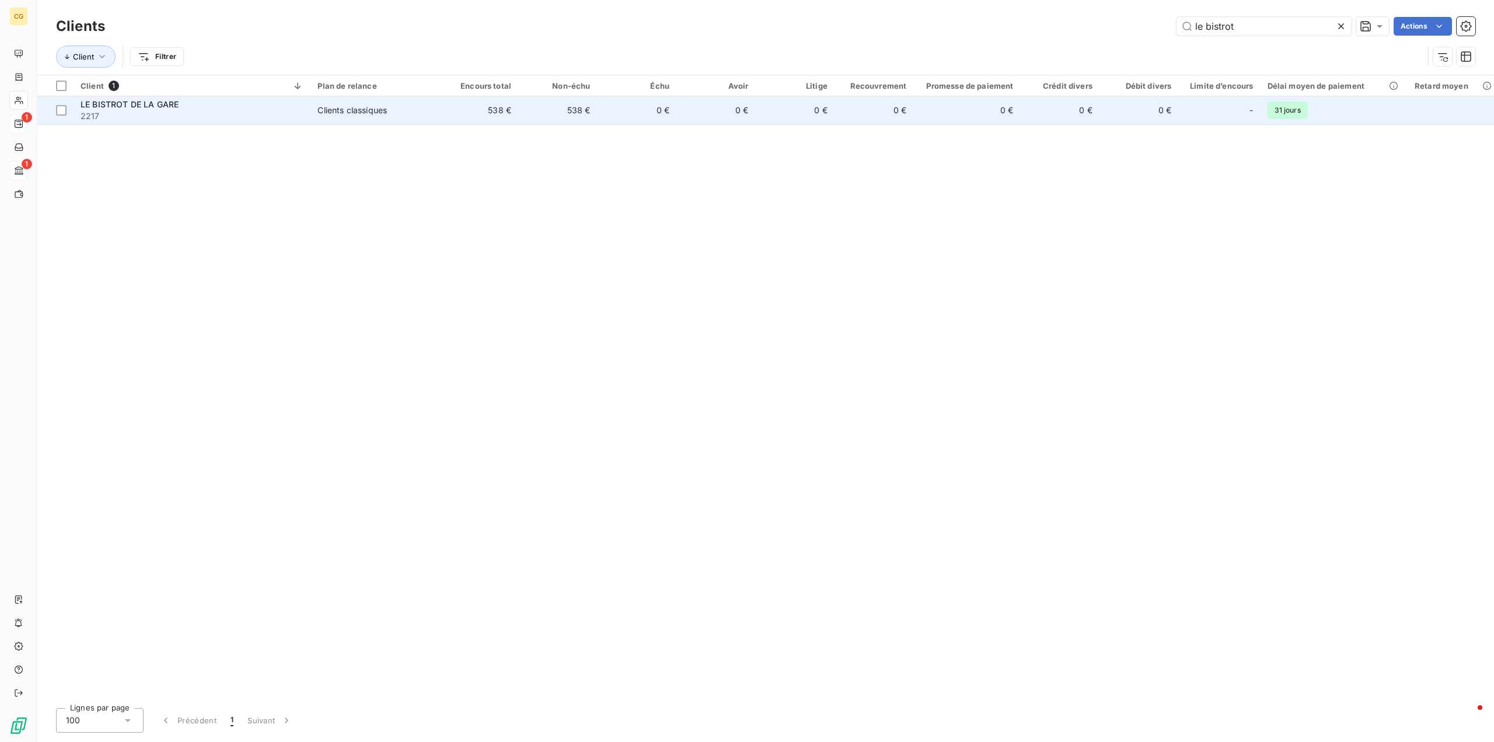
type input "le bistrot"
click at [343, 108] on div "Clients classiques" at bounding box center [351, 110] width 69 height 12
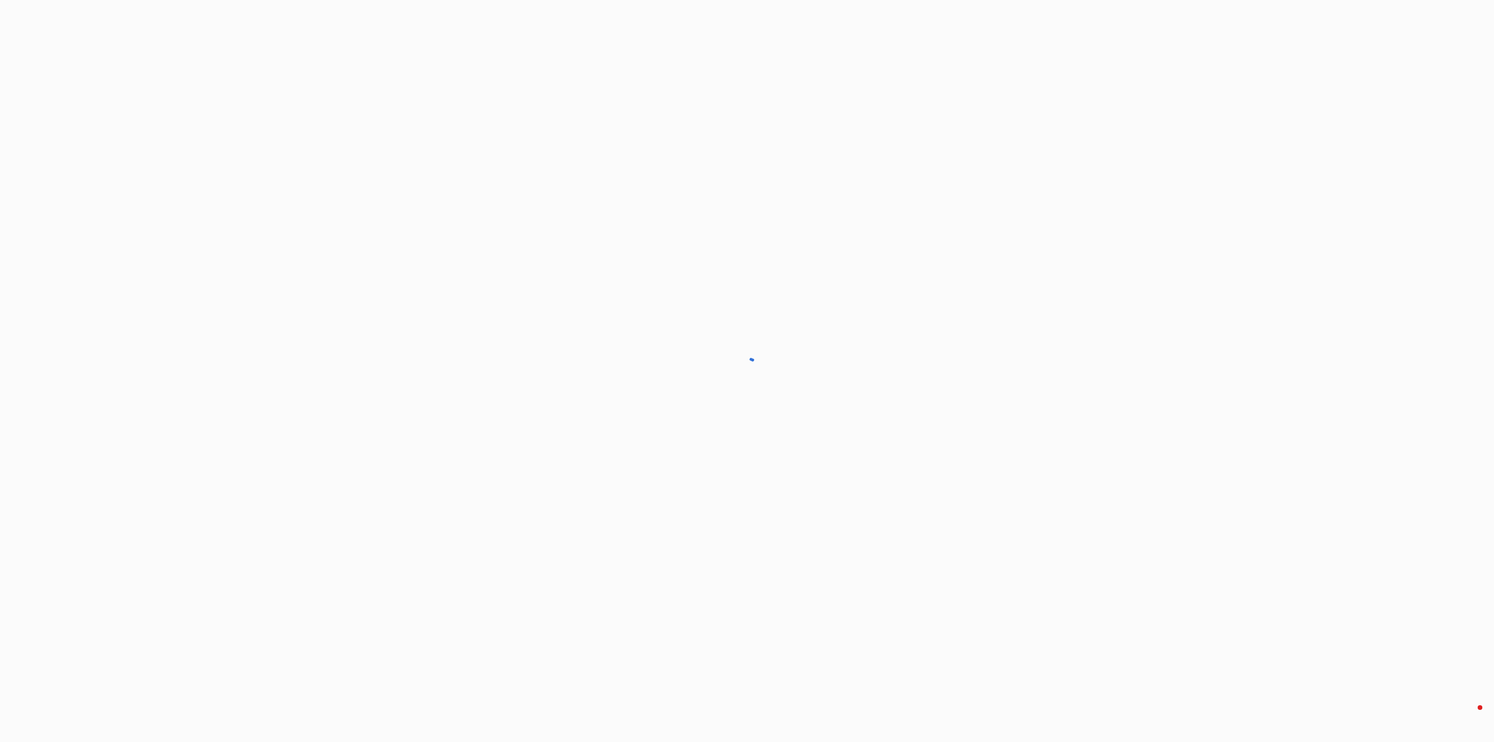
click at [343, 108] on div at bounding box center [747, 371] width 1494 height 742
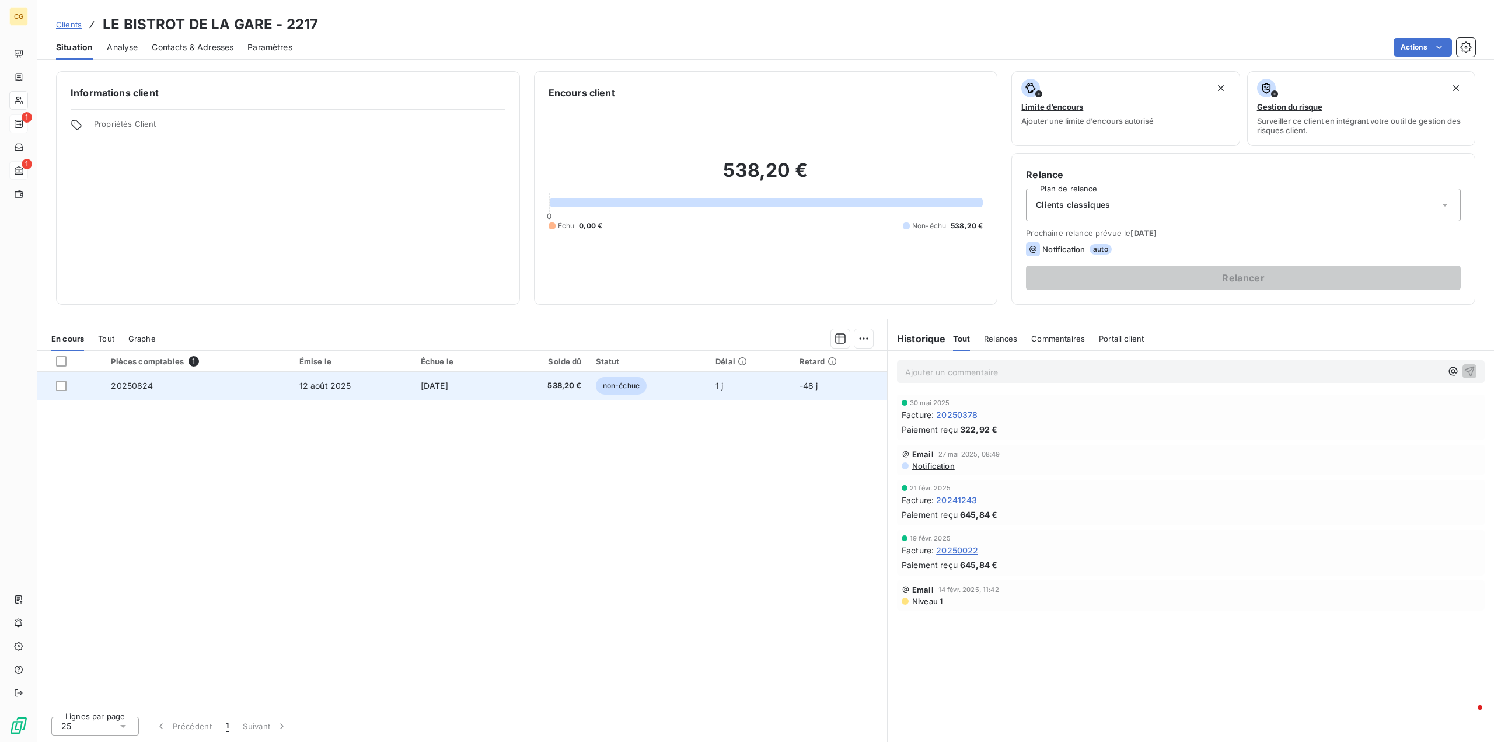
click at [424, 387] on span "[DATE]" at bounding box center [434, 386] width 27 height 10
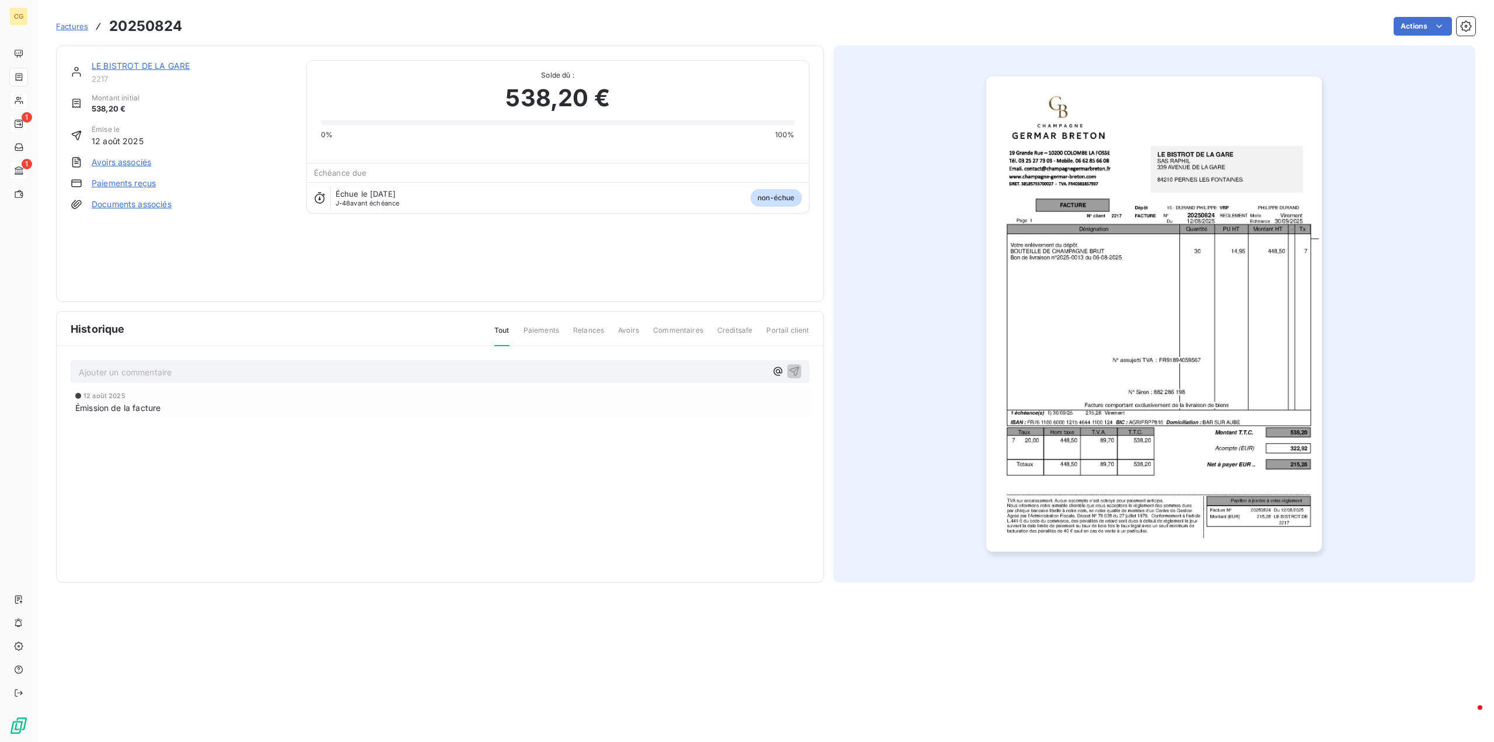
click at [141, 183] on link "Paiements reçus" at bounding box center [124, 183] width 64 height 12
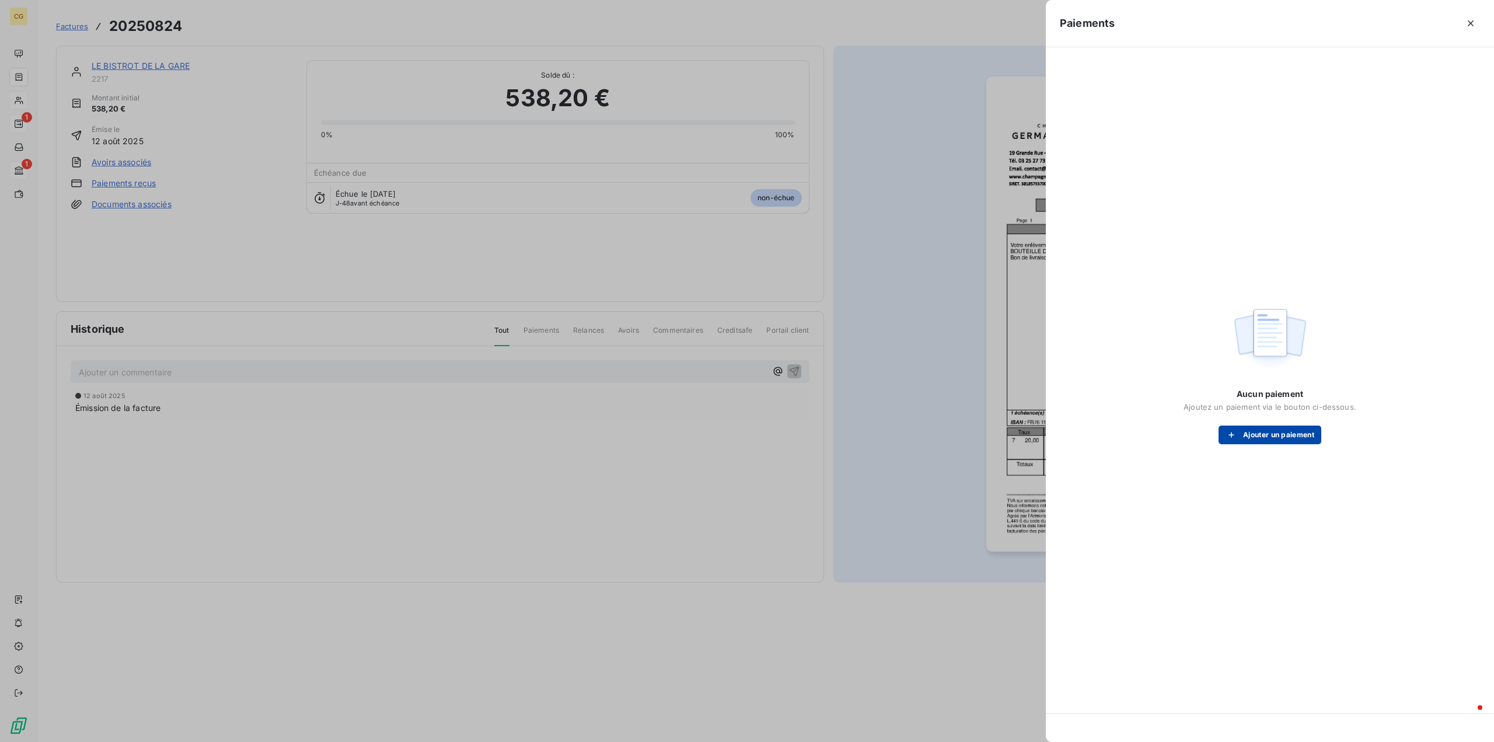
click at [1289, 436] on button "Ajouter un paiement" at bounding box center [1270, 434] width 103 height 19
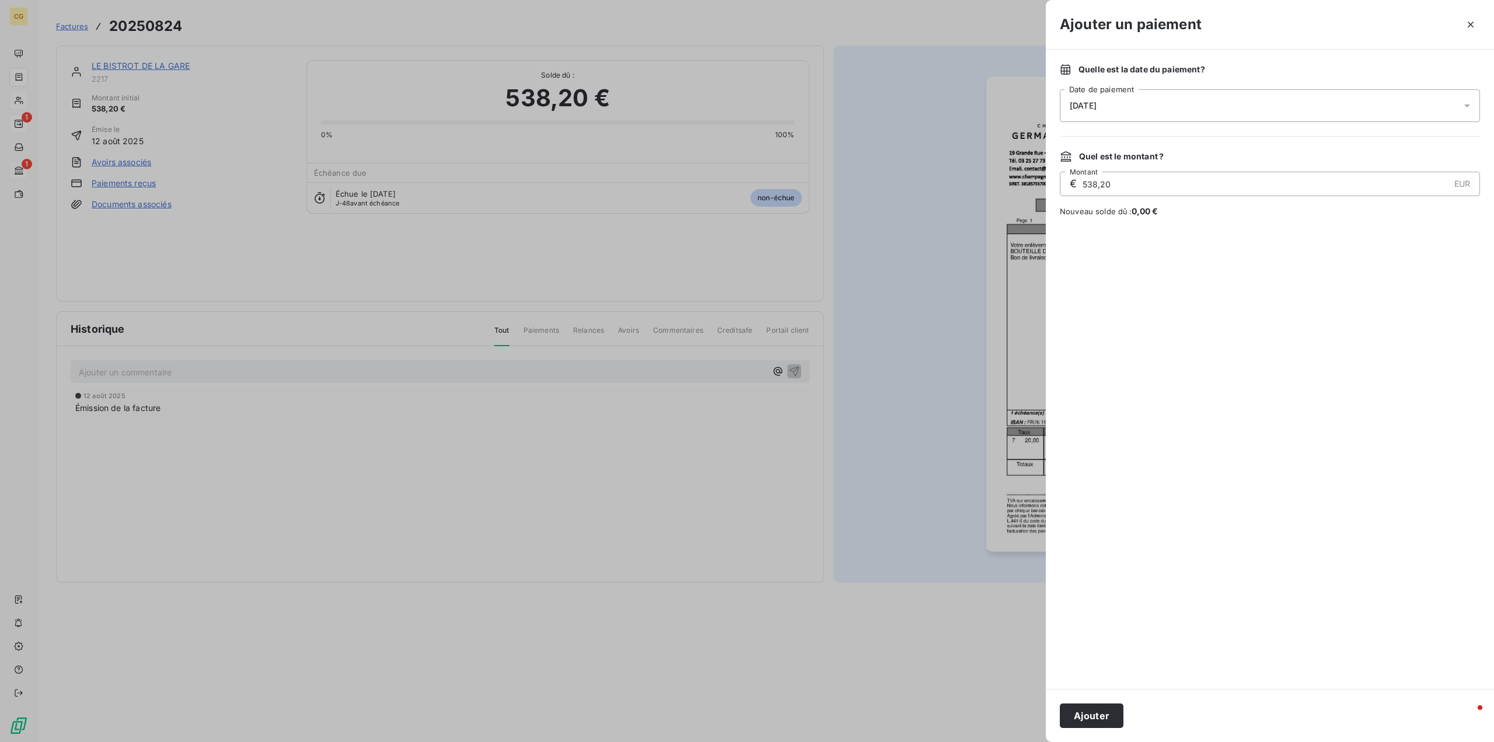
click at [1189, 105] on div "[DATE]" at bounding box center [1270, 105] width 420 height 33
click at [1211, 155] on icon "Go to previous month" at bounding box center [1210, 155] width 9 height 9
click at [1091, 226] on button "2" at bounding box center [1093, 225] width 23 height 23
click at [1157, 452] on div at bounding box center [1270, 453] width 420 height 444
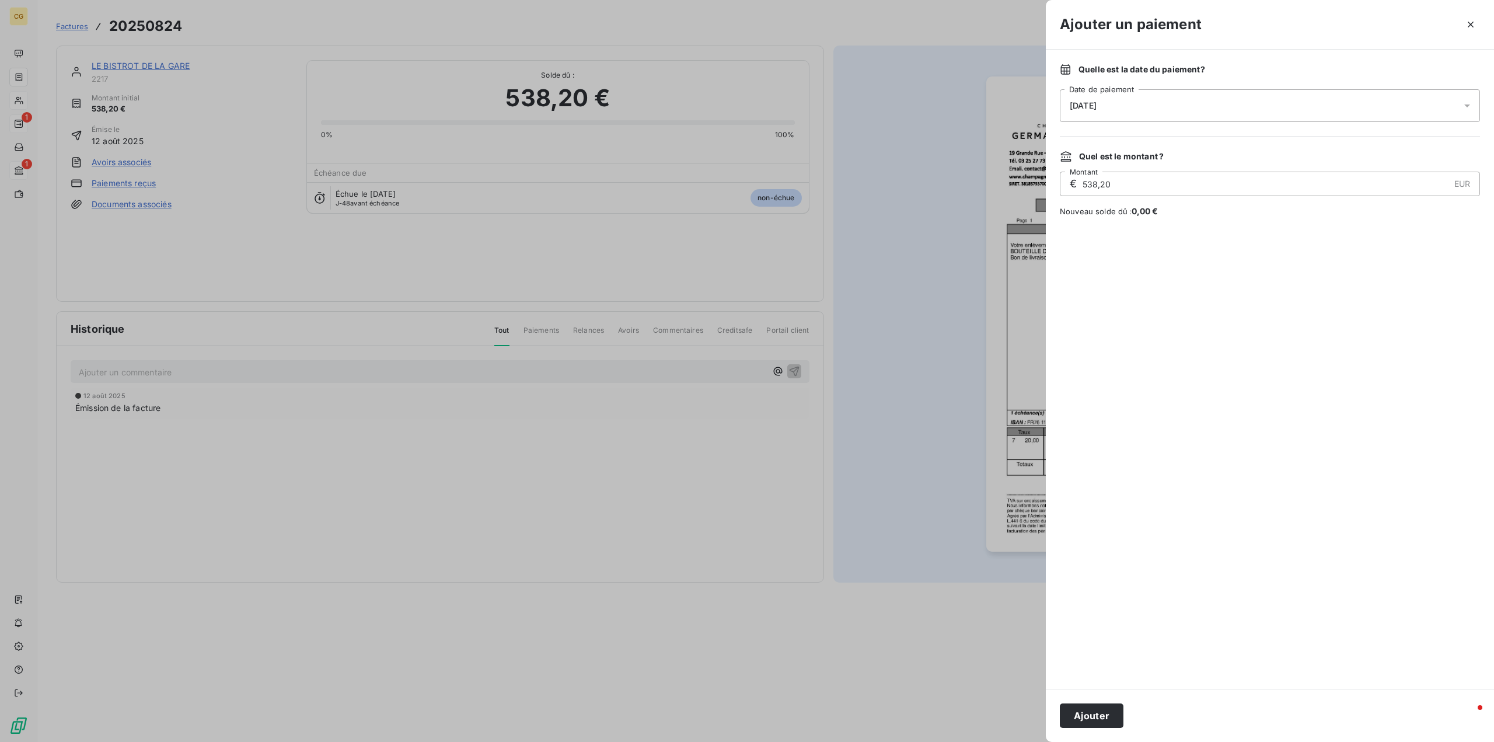
drag, startPoint x: 1132, startPoint y: 183, endPoint x: 1068, endPoint y: 193, distance: 64.3
click at [1068, 193] on div "€ 538,20 EUR Montant" at bounding box center [1270, 184] width 420 height 25
type input "322,92"
click at [1104, 714] on button "Ajouter" at bounding box center [1092, 715] width 64 height 25
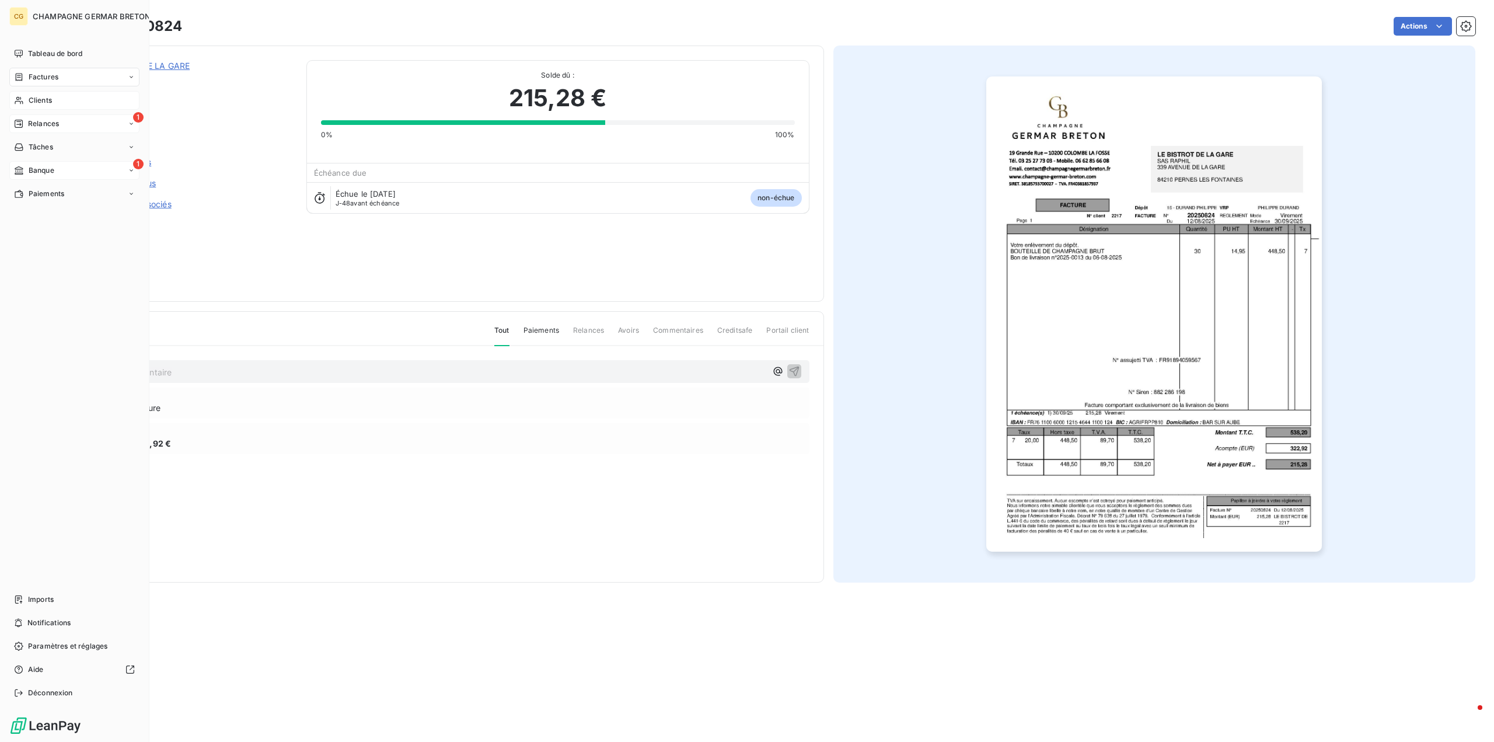
click at [37, 170] on span "Banque" at bounding box center [42, 170] width 26 height 11
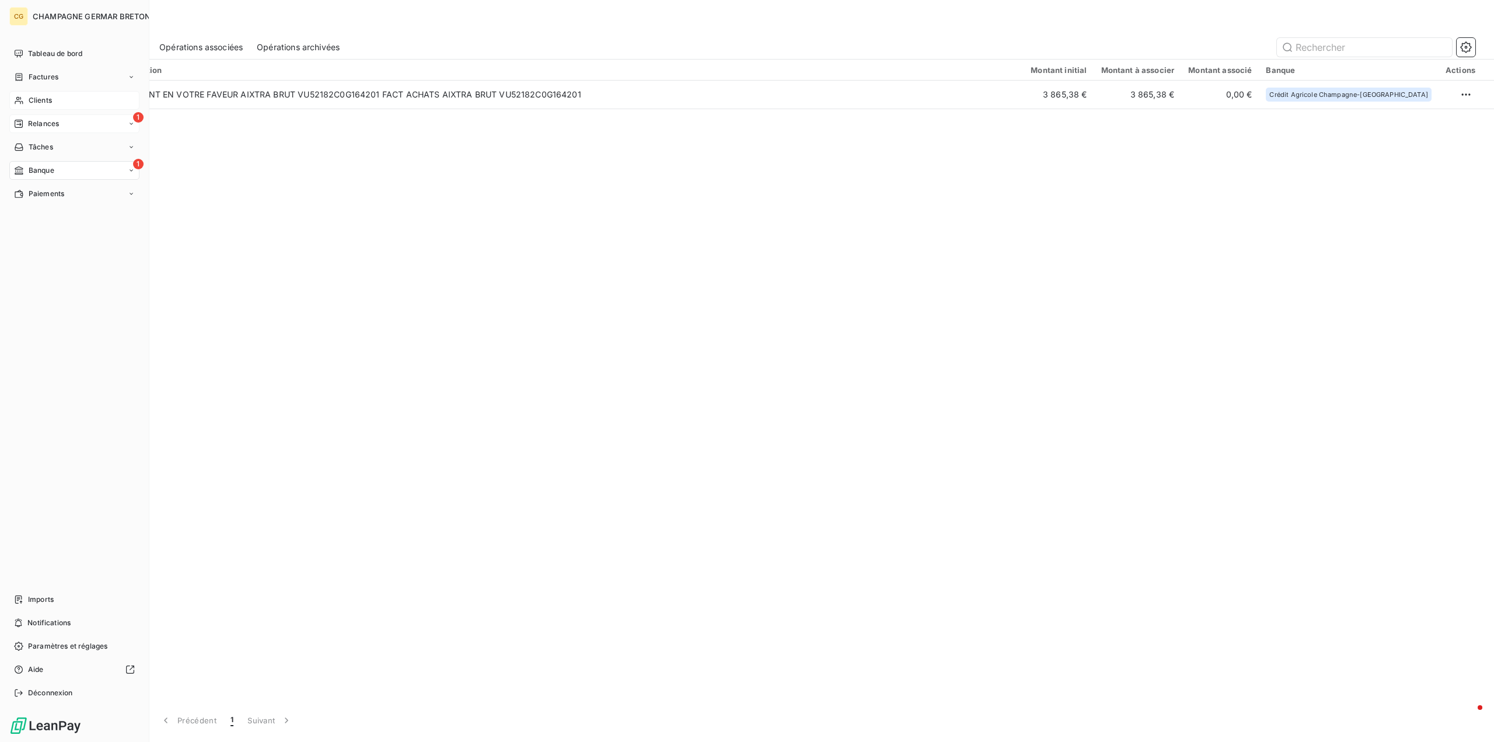
click at [38, 99] on span "Clients" at bounding box center [40, 100] width 23 height 11
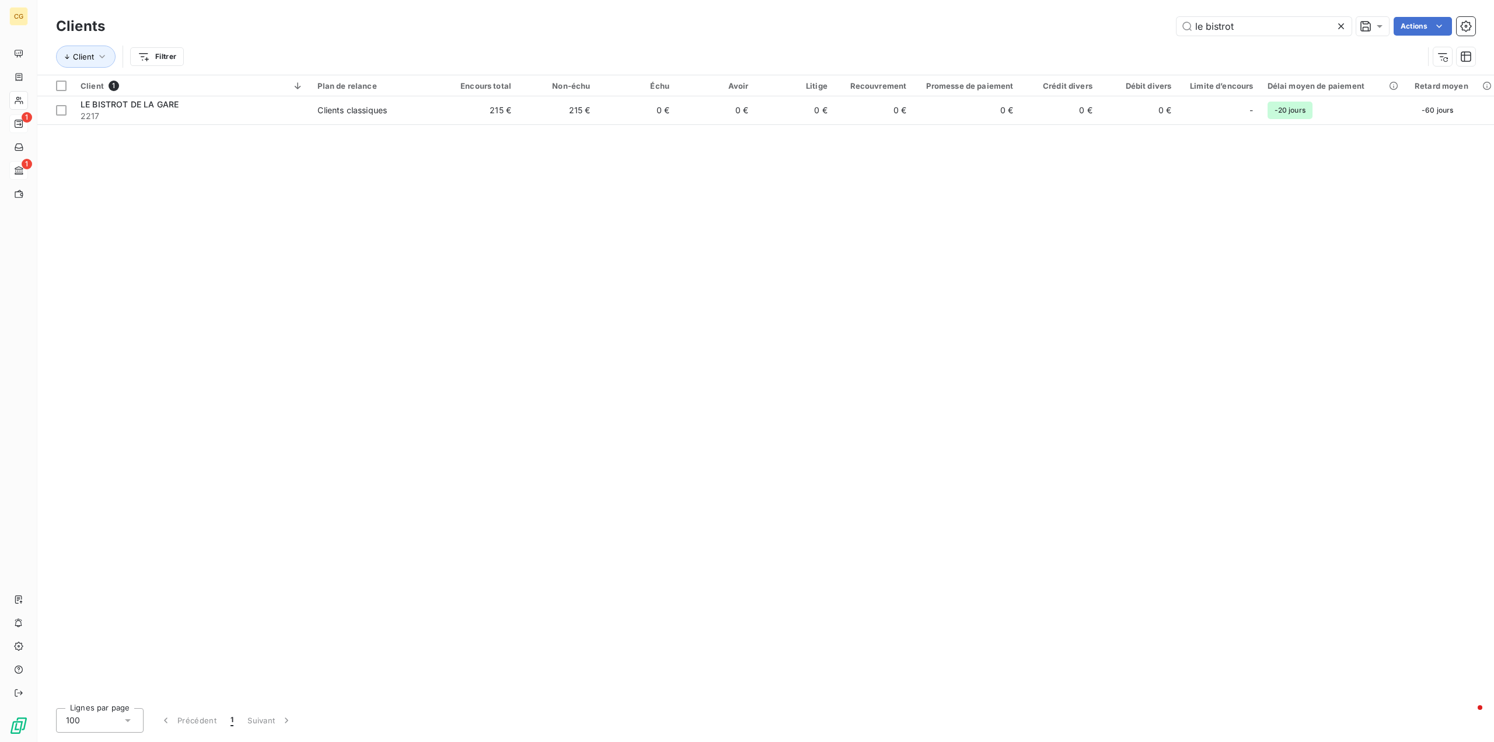
click at [1337, 28] on icon at bounding box center [1341, 26] width 12 height 12
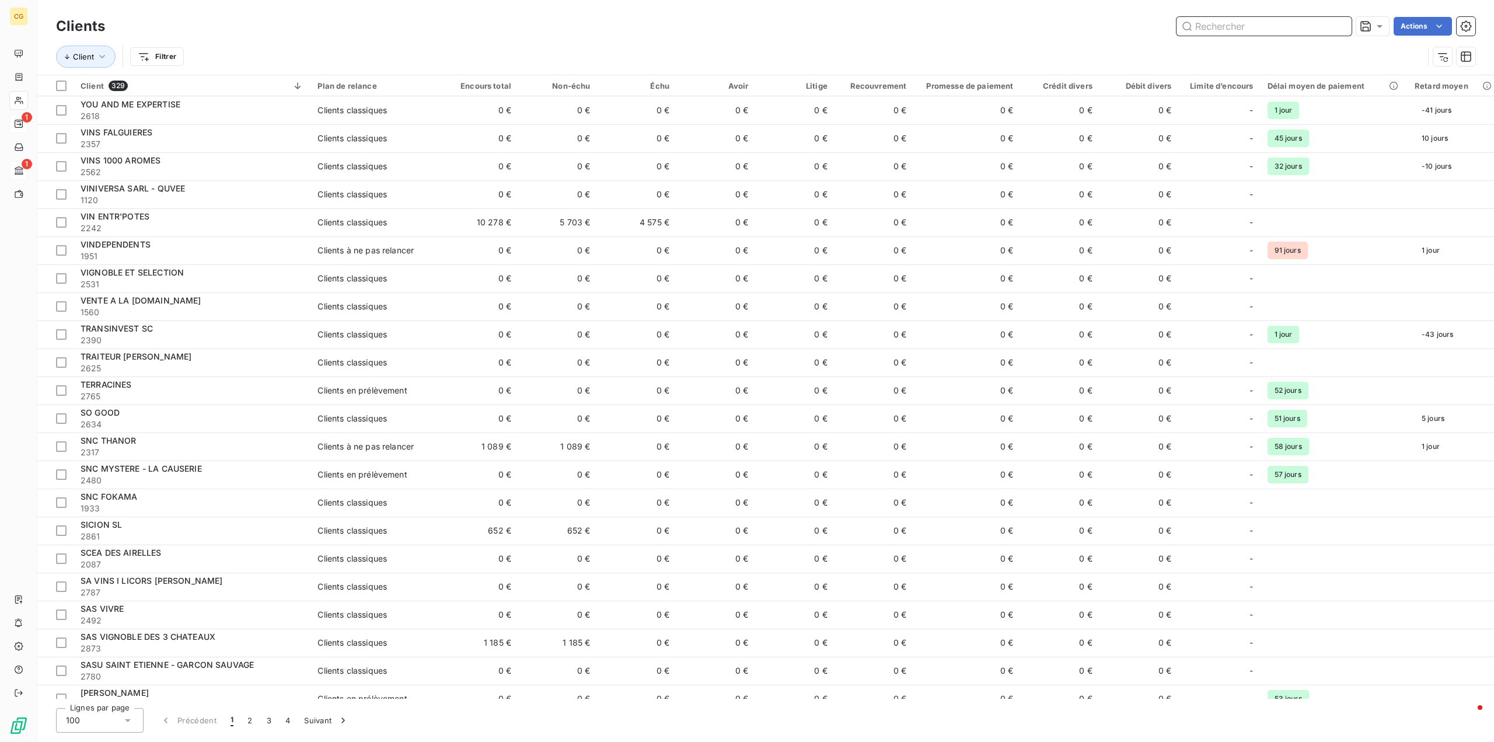
click at [1215, 31] on input "text" at bounding box center [1264, 26] width 175 height 19
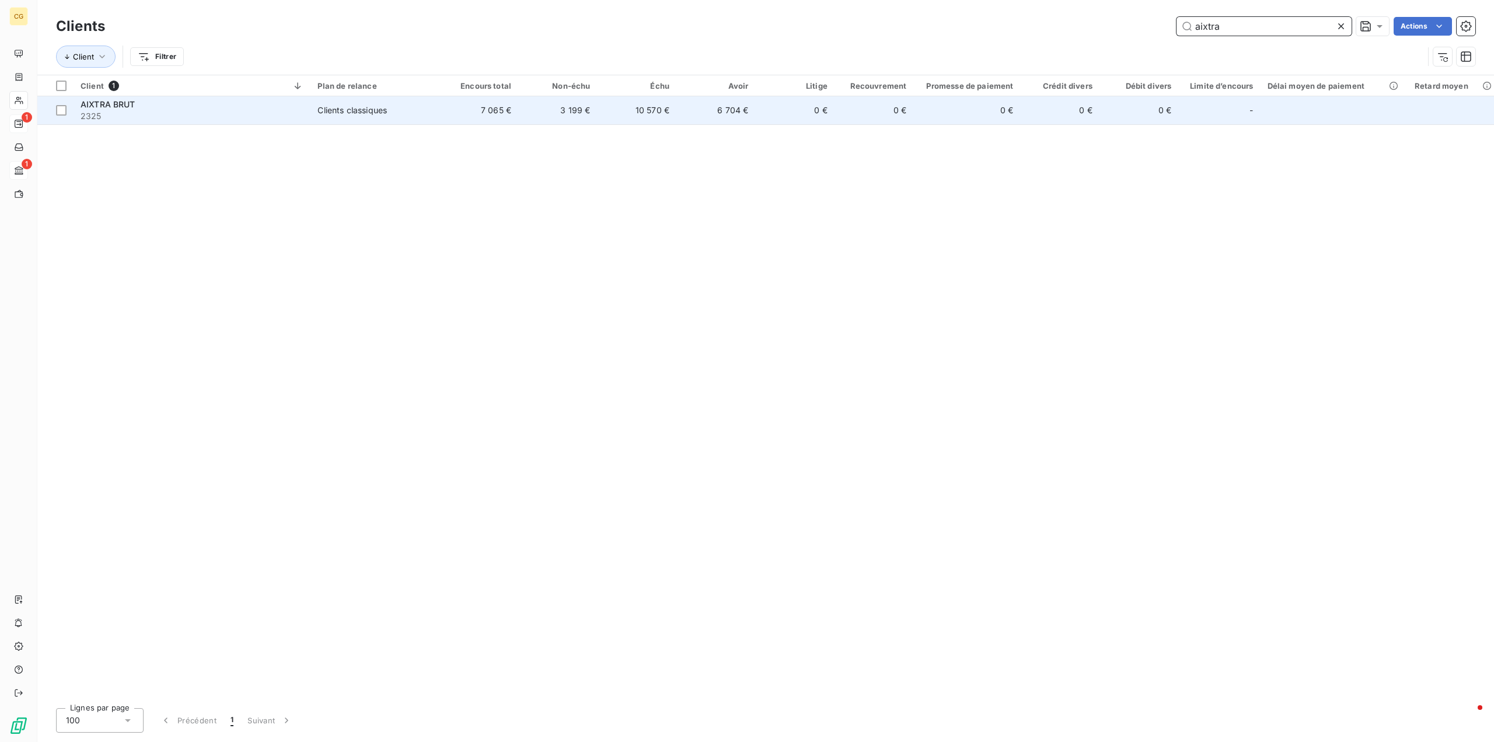
type input "aixtra"
click at [360, 111] on div "Clients classiques" at bounding box center [351, 110] width 69 height 12
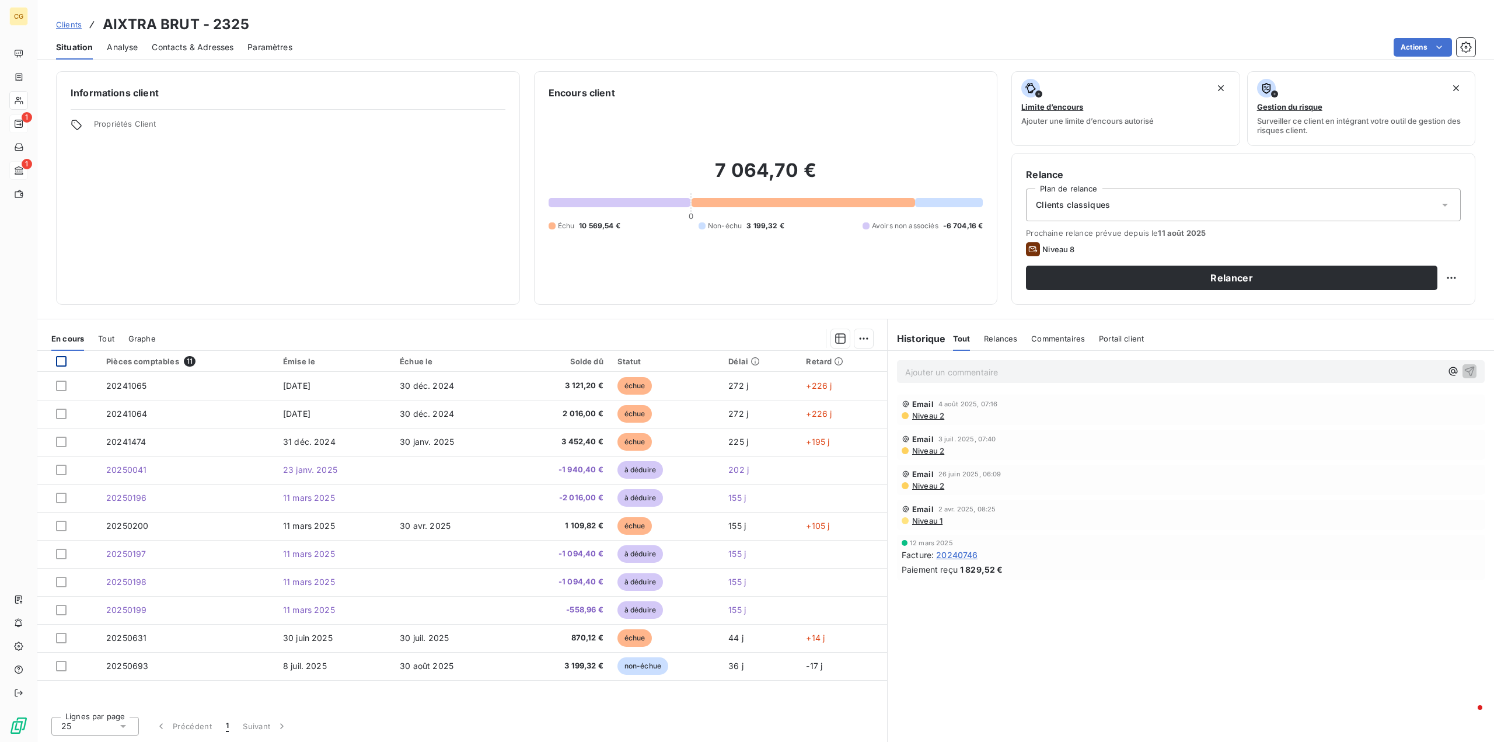
click at [65, 359] on div at bounding box center [61, 361] width 11 height 11
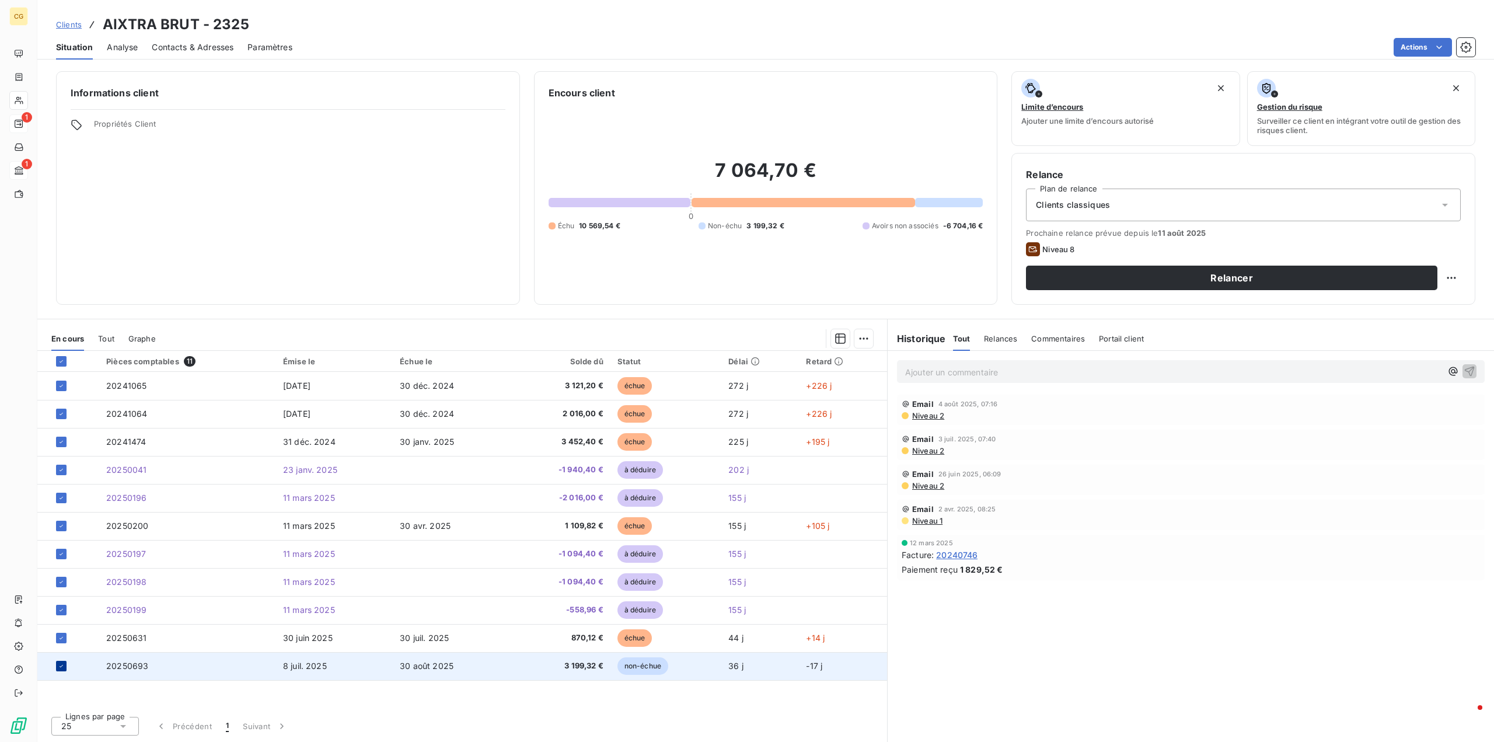
click at [62, 665] on icon at bounding box center [62, 666] width 4 height 2
click at [138, 361] on div "Pièces comptables 11" at bounding box center [187, 361] width 163 height 11
click at [111, 337] on span "Tout" at bounding box center [106, 338] width 16 height 9
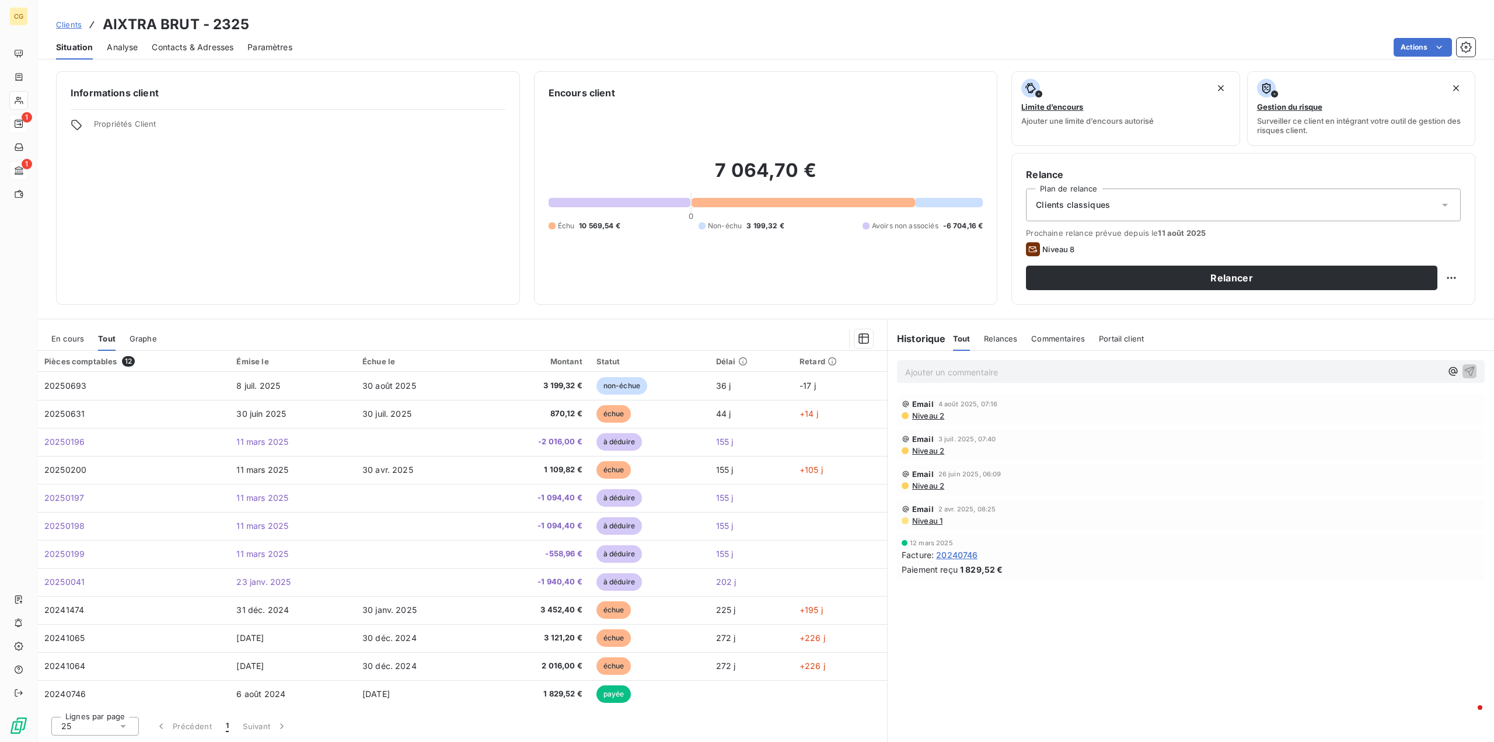
click at [71, 340] on span "En cours" at bounding box center [67, 338] width 33 height 9
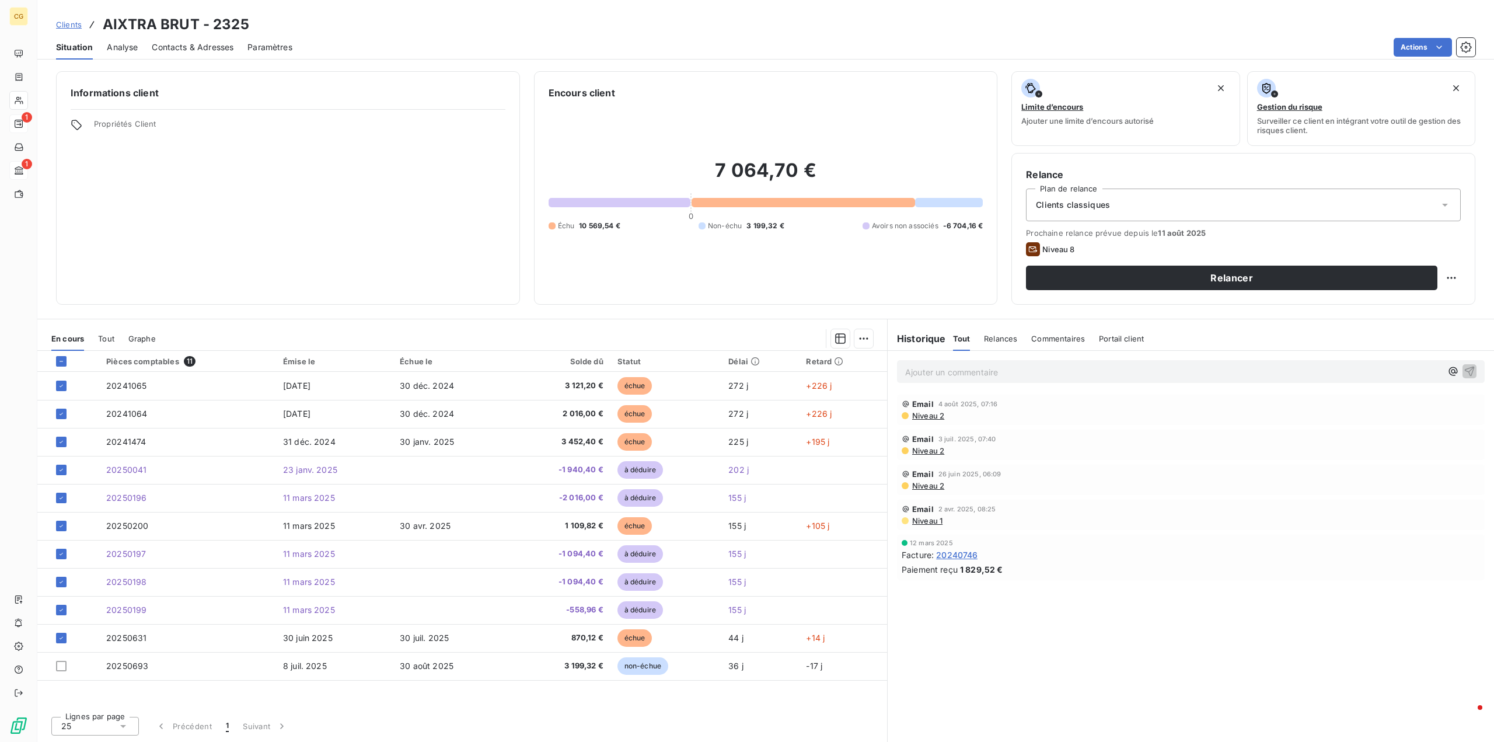
click at [116, 48] on span "Analyse" at bounding box center [122, 47] width 31 height 12
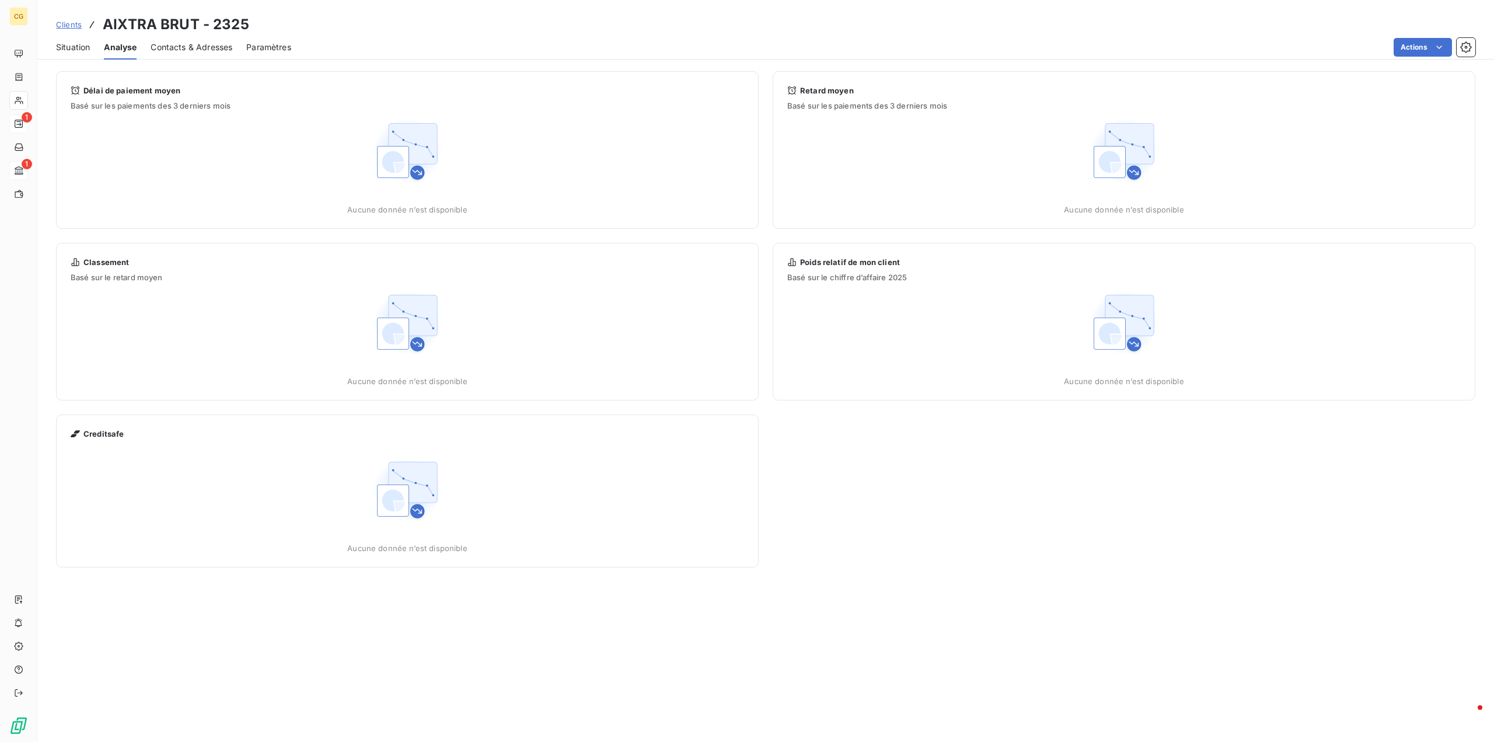
click at [175, 47] on span "Contacts & Adresses" at bounding box center [192, 47] width 82 height 12
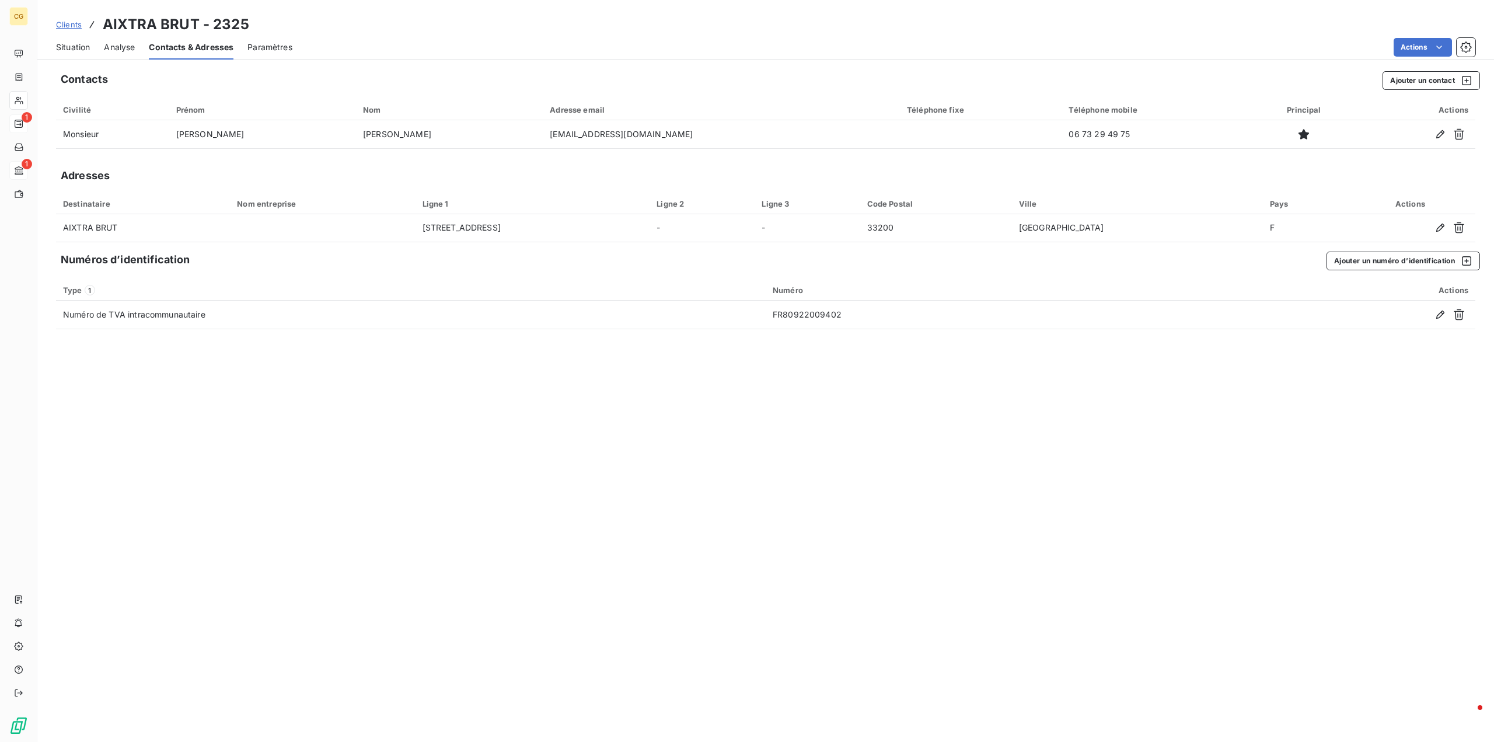
click at [266, 48] on span "Paramètres" at bounding box center [269, 47] width 45 height 12
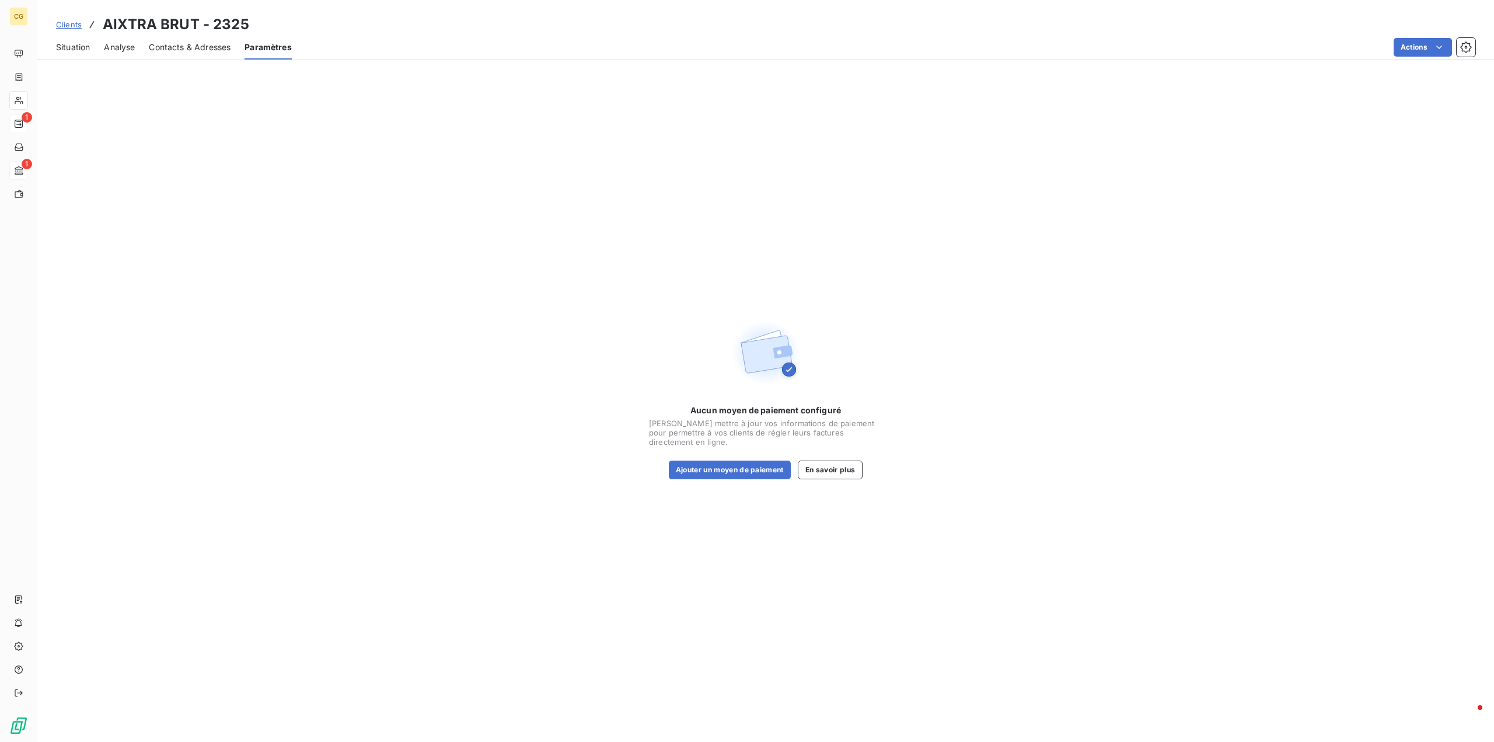
click at [69, 50] on span "Situation" at bounding box center [73, 47] width 34 height 12
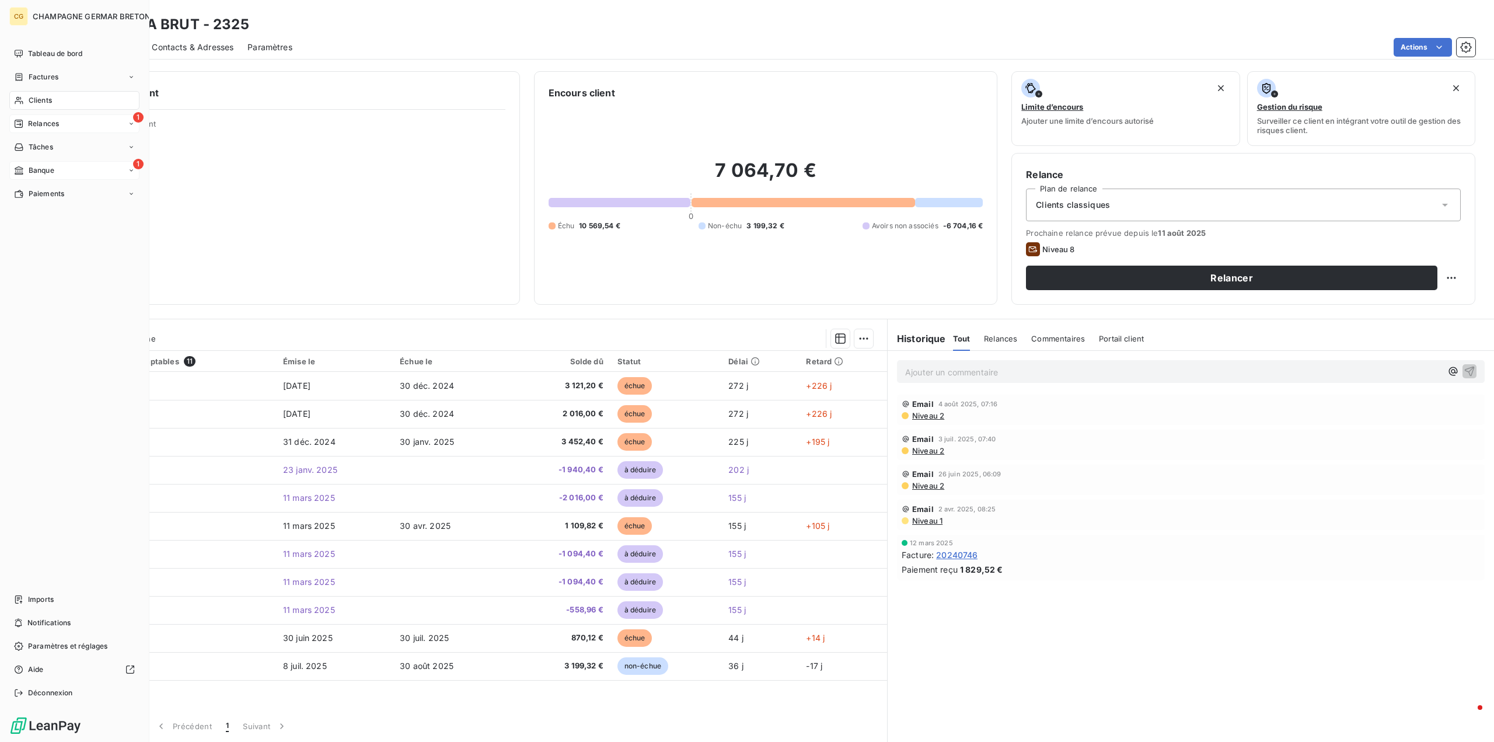
click at [50, 172] on span "Banque" at bounding box center [42, 170] width 26 height 11
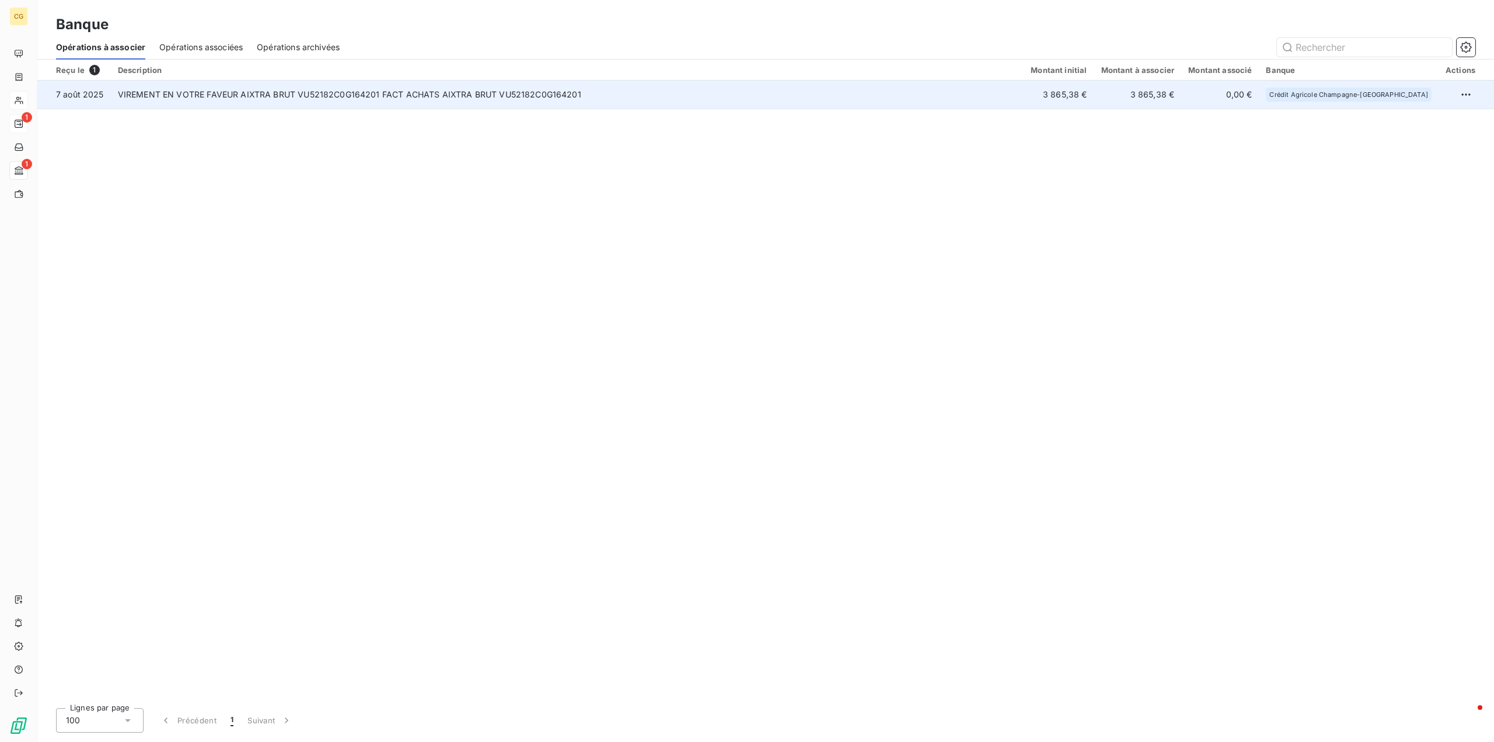
click at [408, 97] on td "VIREMENT EN VOTRE FAVEUR AIXTRA BRUT VU52182C0G164201 FACT ACHATS AIXTRA BRUT V…" at bounding box center [567, 95] width 913 height 28
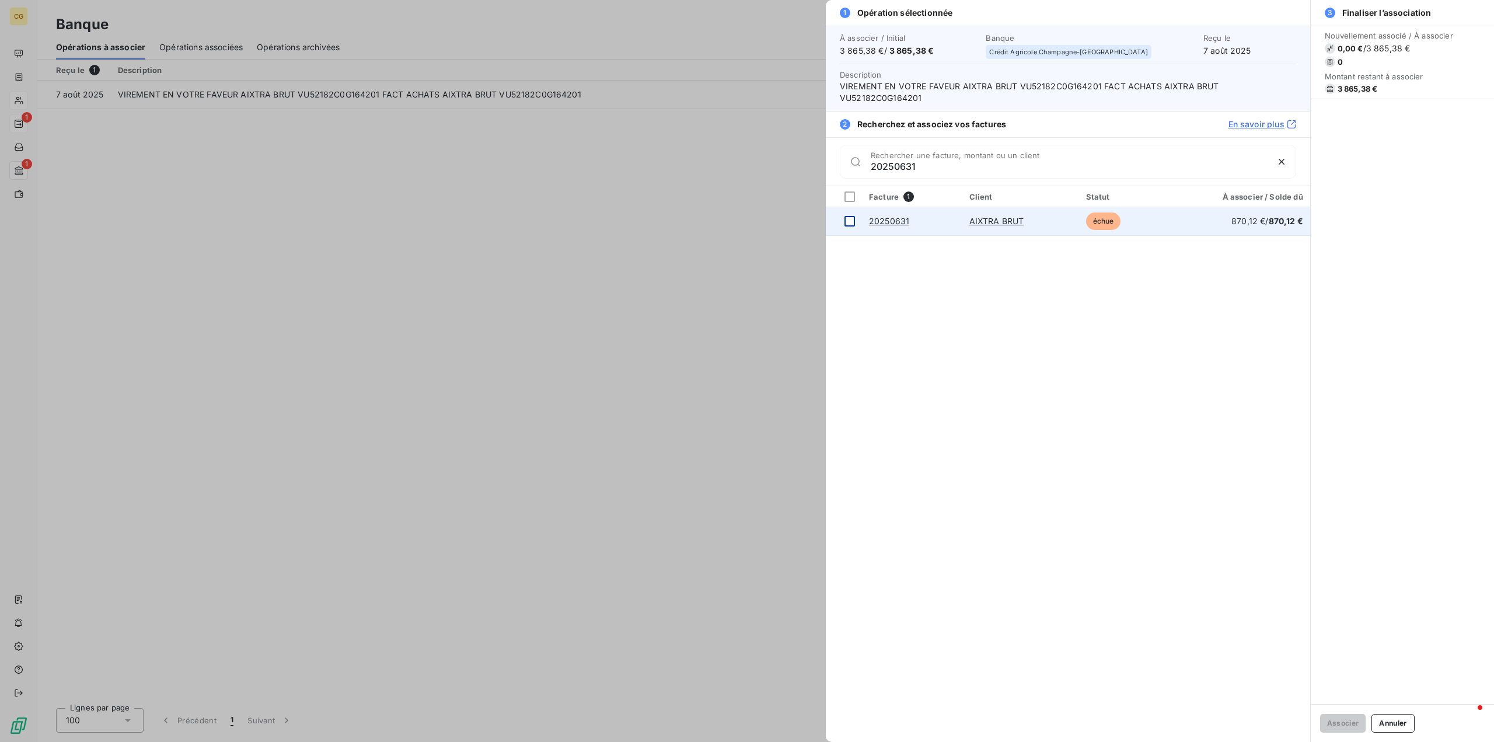
type input "20250631"
click at [850, 222] on div at bounding box center [849, 221] width 11 height 11
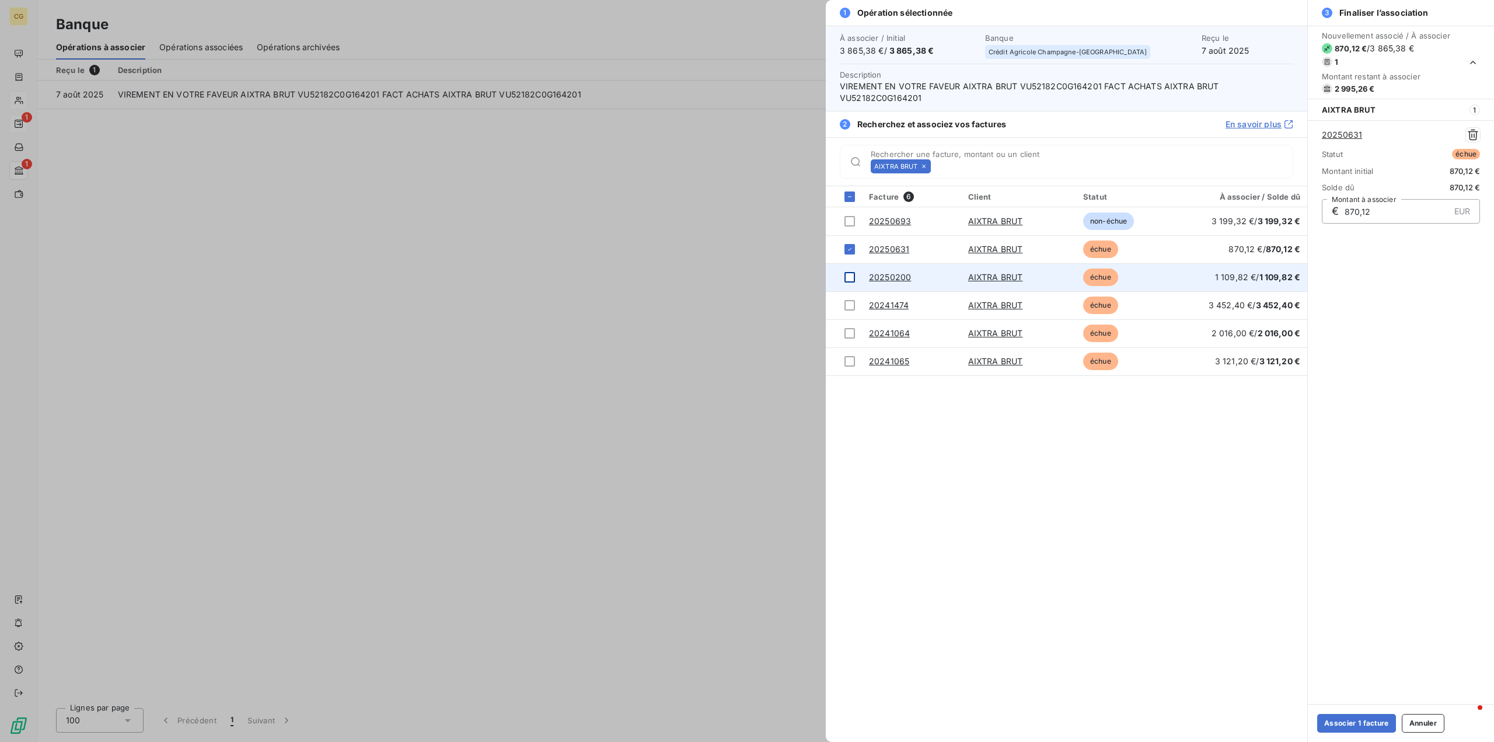
click at [849, 277] on div at bounding box center [849, 277] width 11 height 11
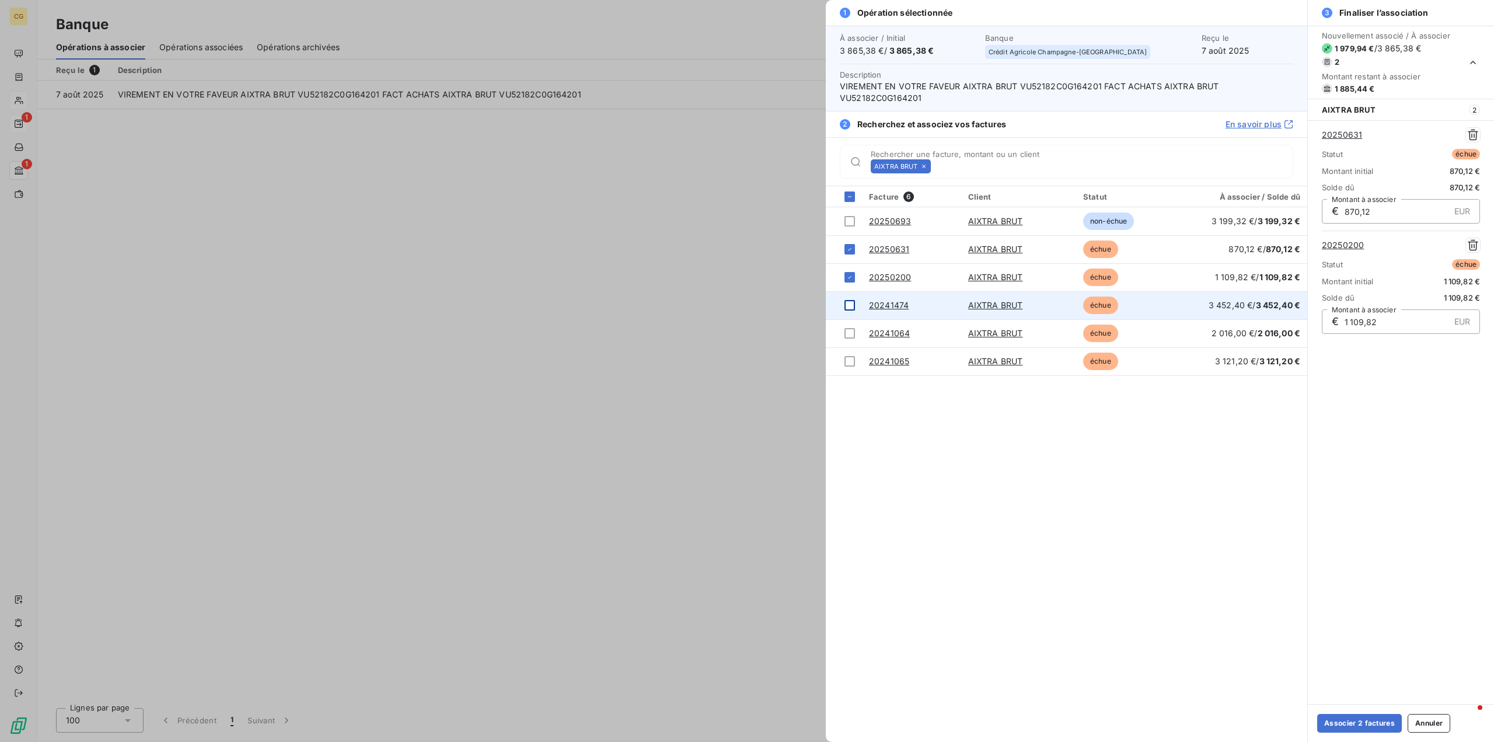
click at [848, 307] on div at bounding box center [849, 305] width 11 height 11
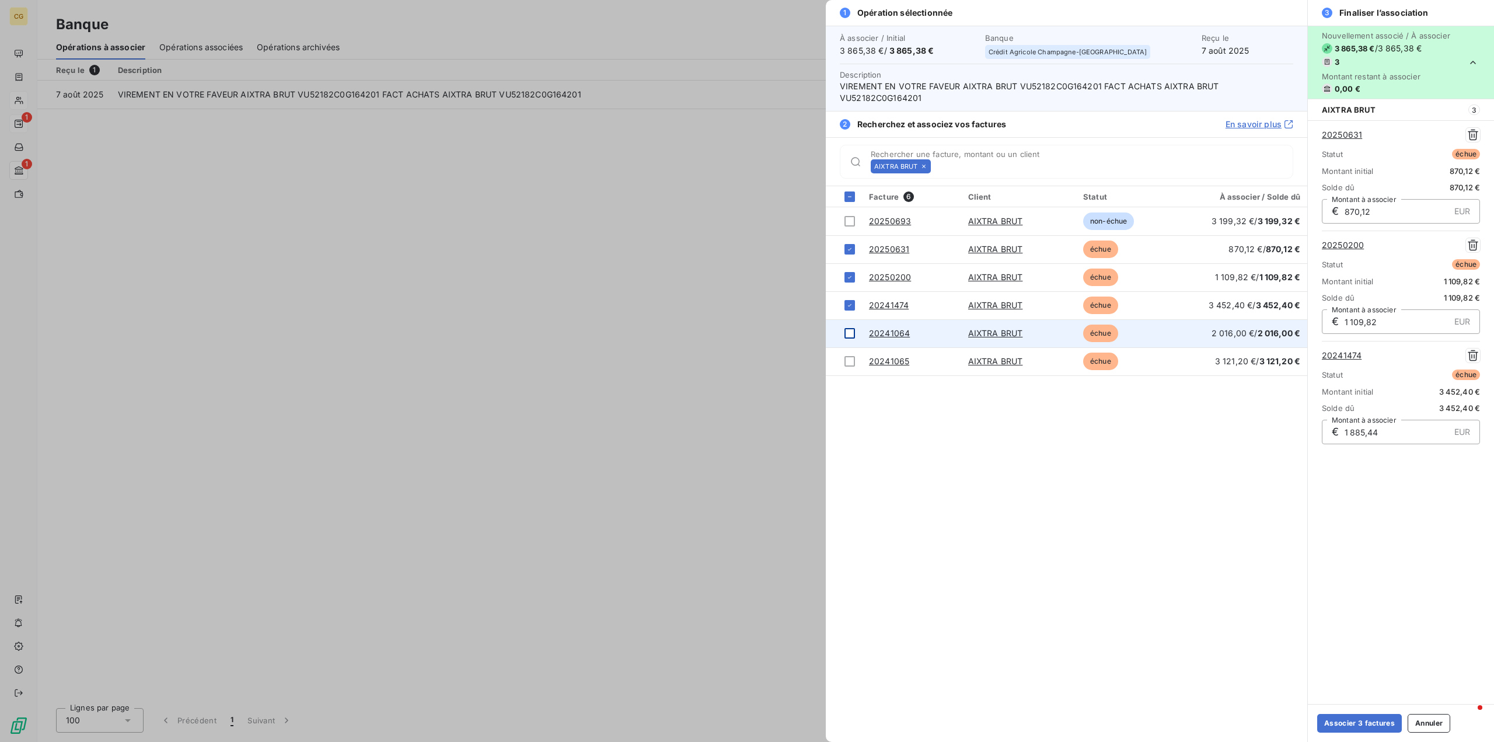
click at [856, 330] on td at bounding box center [844, 333] width 36 height 28
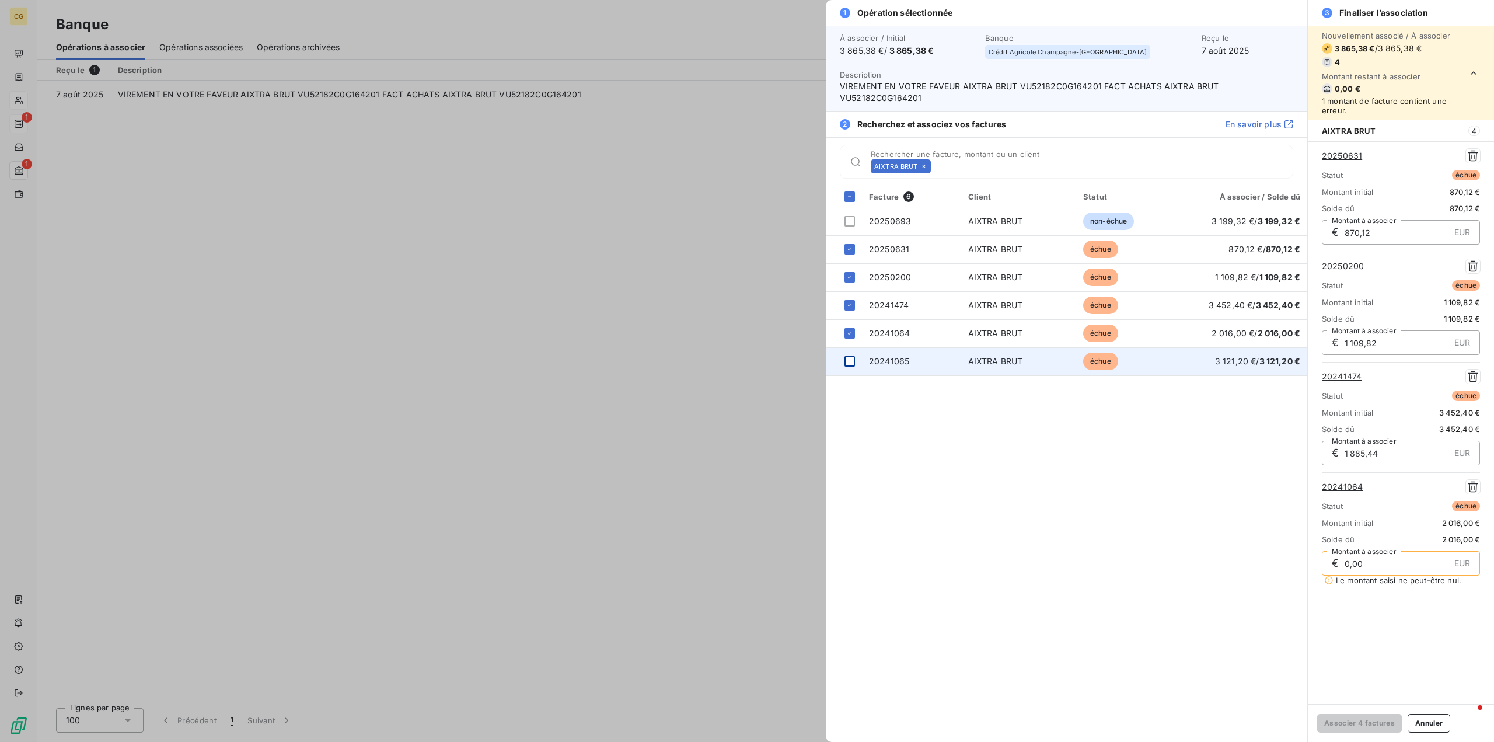
click at [847, 358] on div at bounding box center [849, 361] width 11 height 11
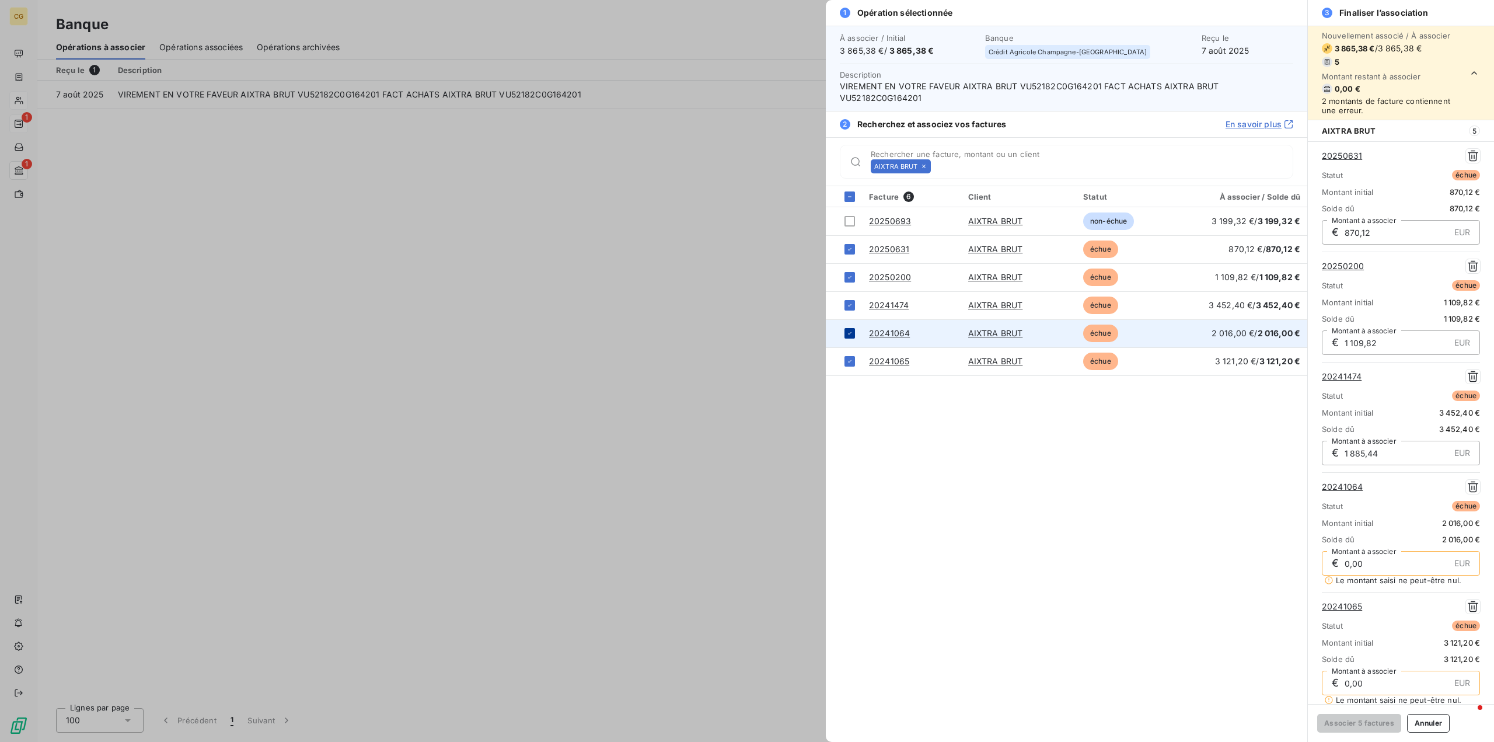
click at [851, 333] on icon at bounding box center [849, 333] width 7 height 7
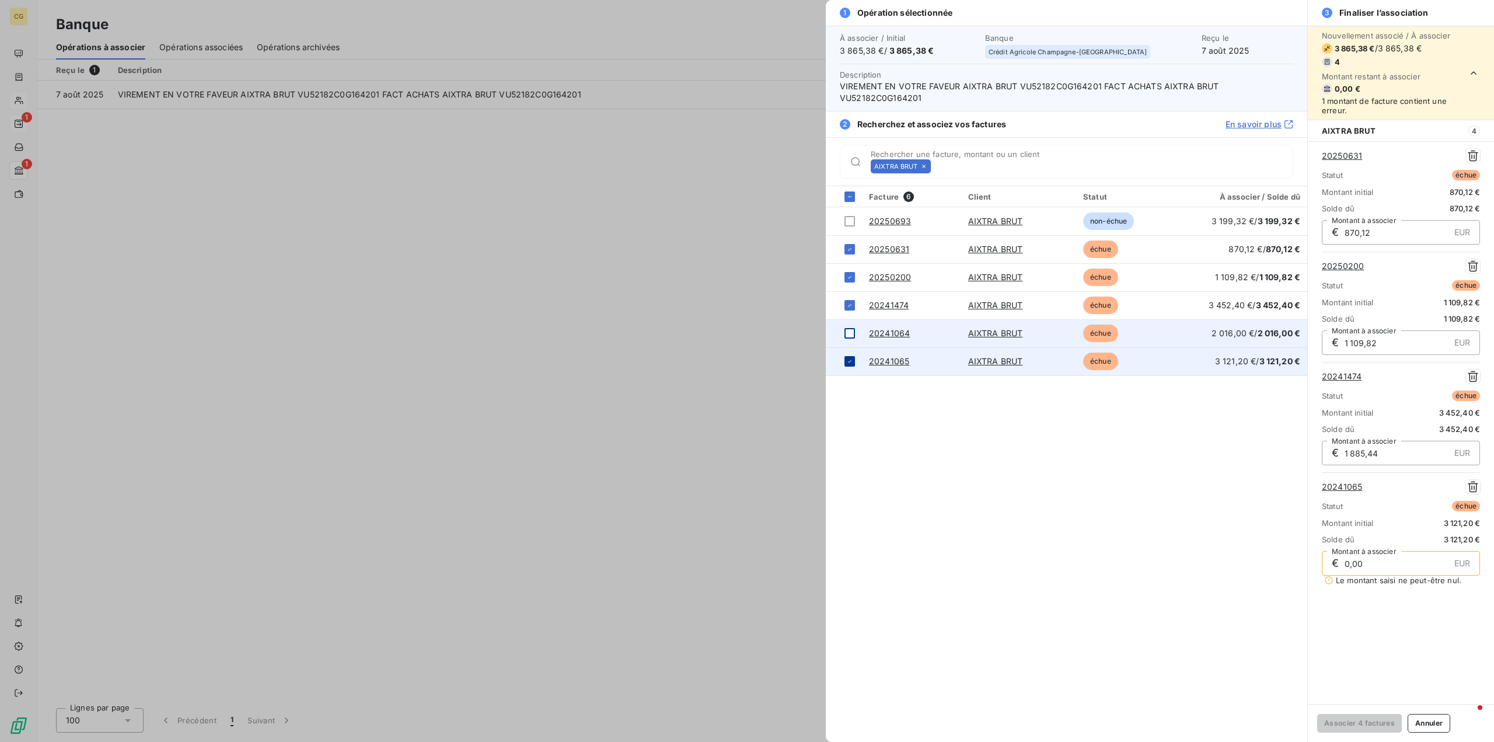
click at [853, 361] on div at bounding box center [849, 361] width 11 height 11
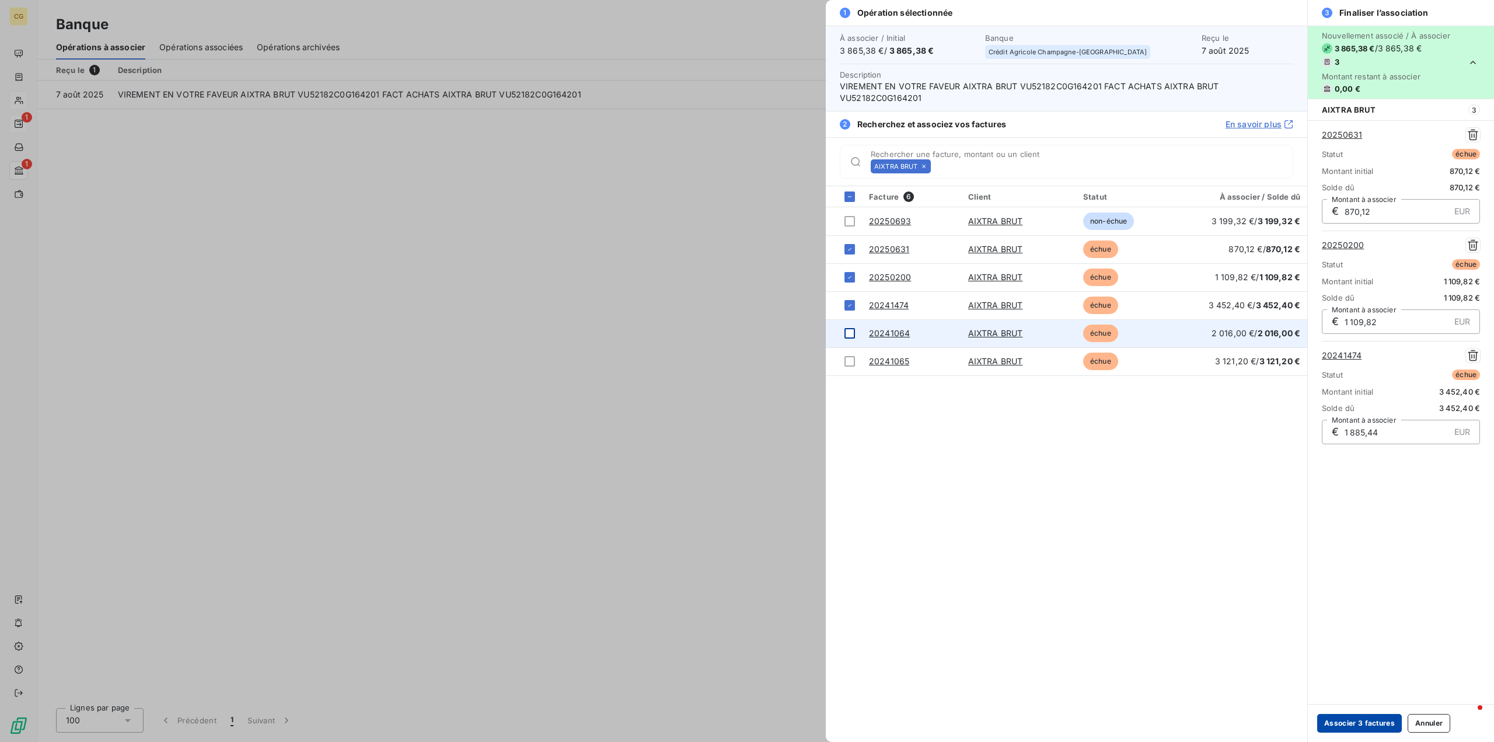
click at [1366, 723] on button "Associer 3 factures" at bounding box center [1359, 723] width 85 height 19
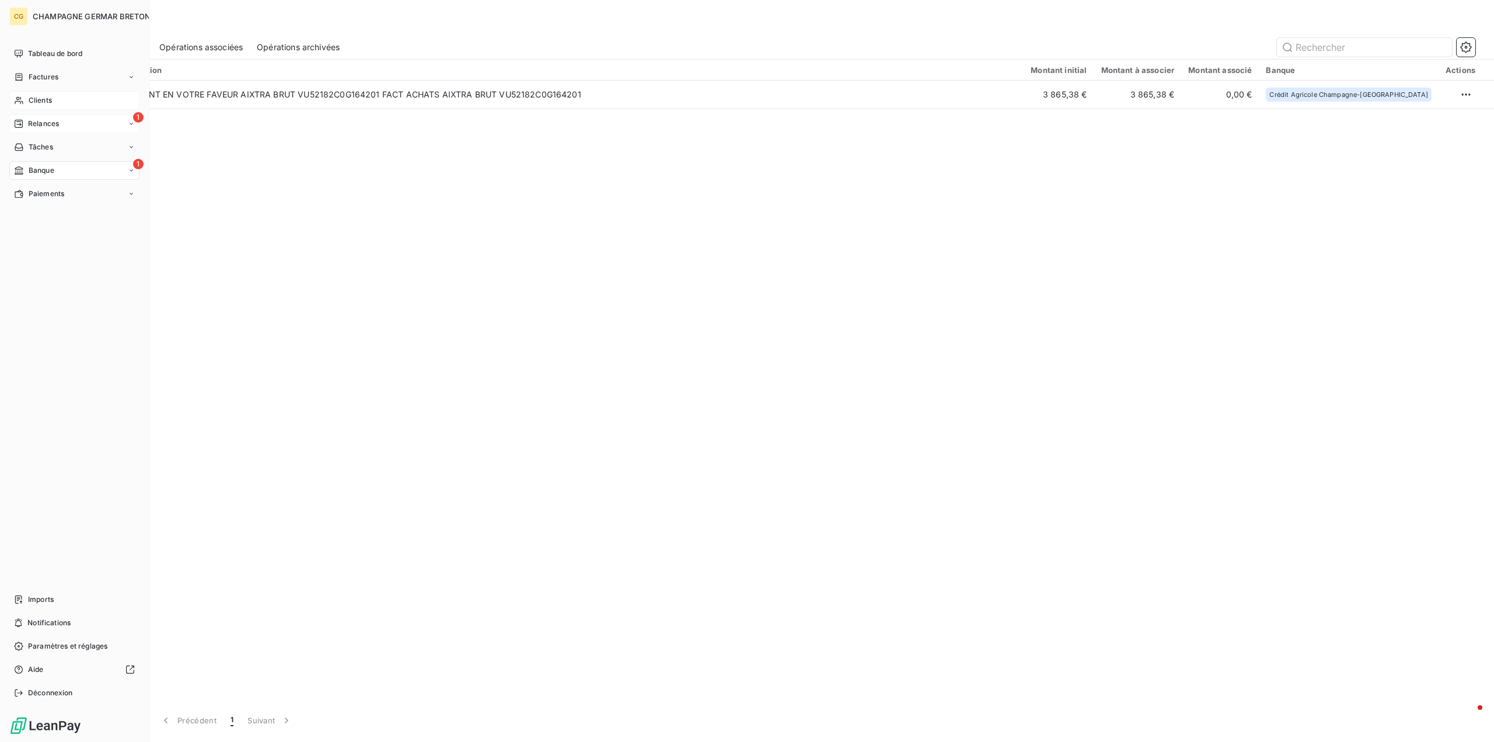
click at [43, 100] on span "Clients" at bounding box center [40, 100] width 23 height 11
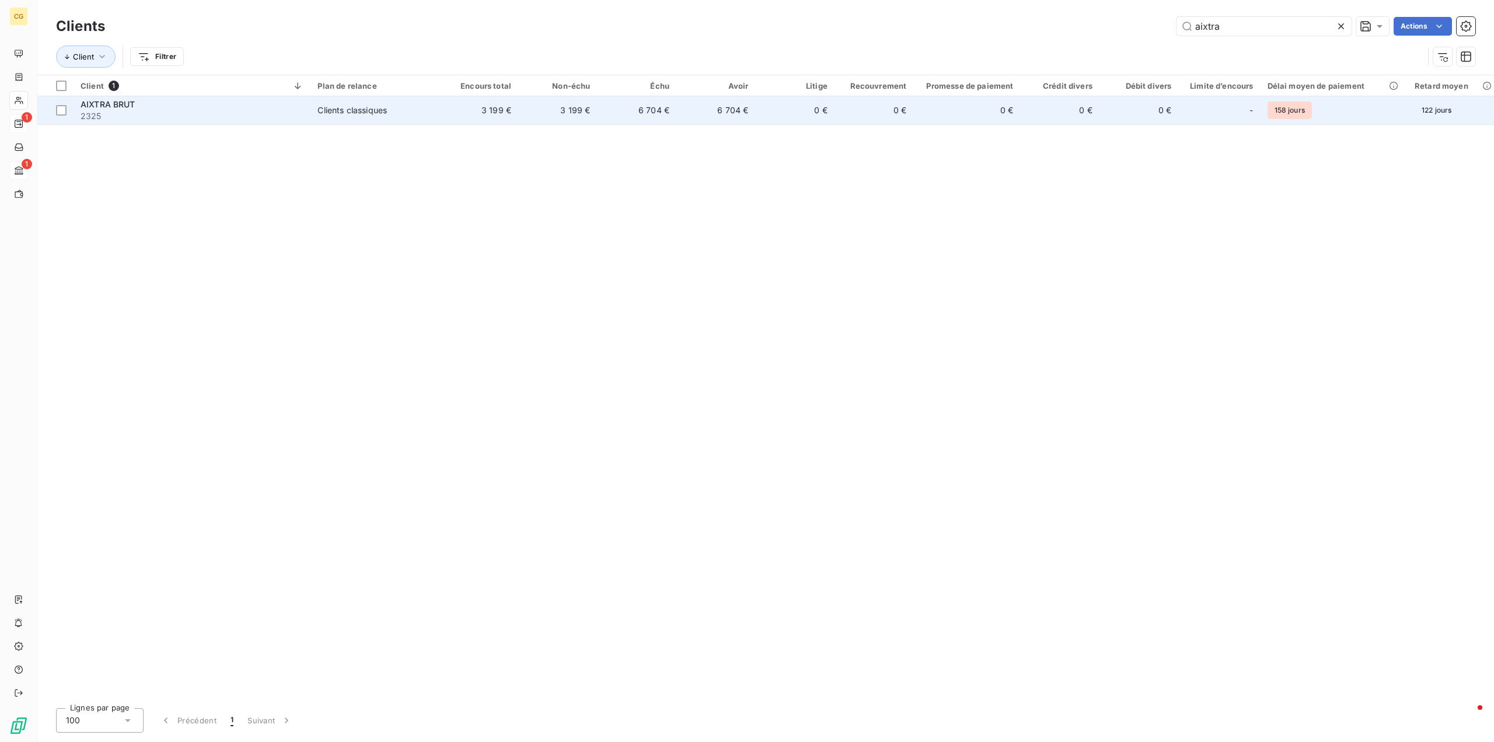
click at [347, 111] on div "Clients classiques" at bounding box center [351, 110] width 69 height 12
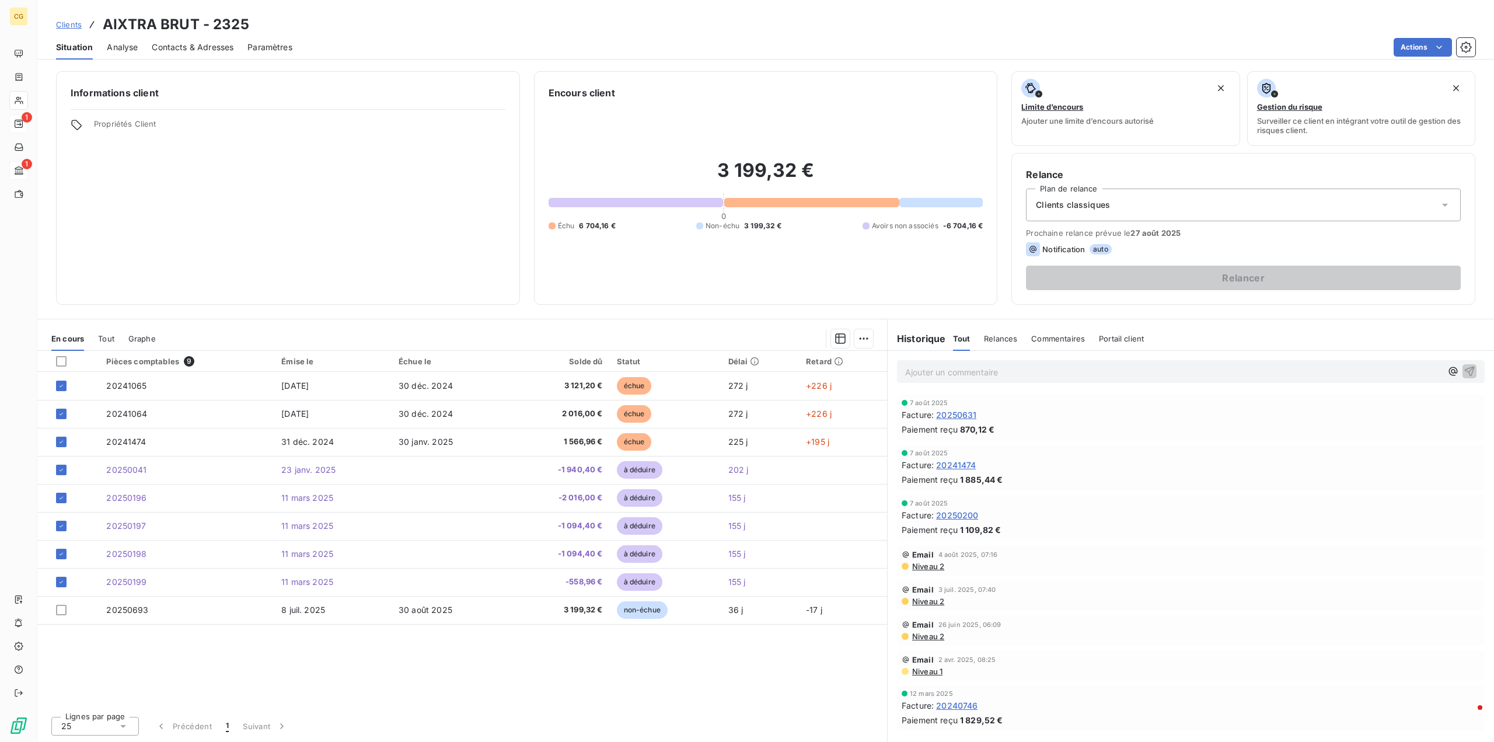
click at [79, 340] on span "En cours" at bounding box center [67, 338] width 33 height 9
click at [105, 339] on span "Tout" at bounding box center [106, 338] width 16 height 9
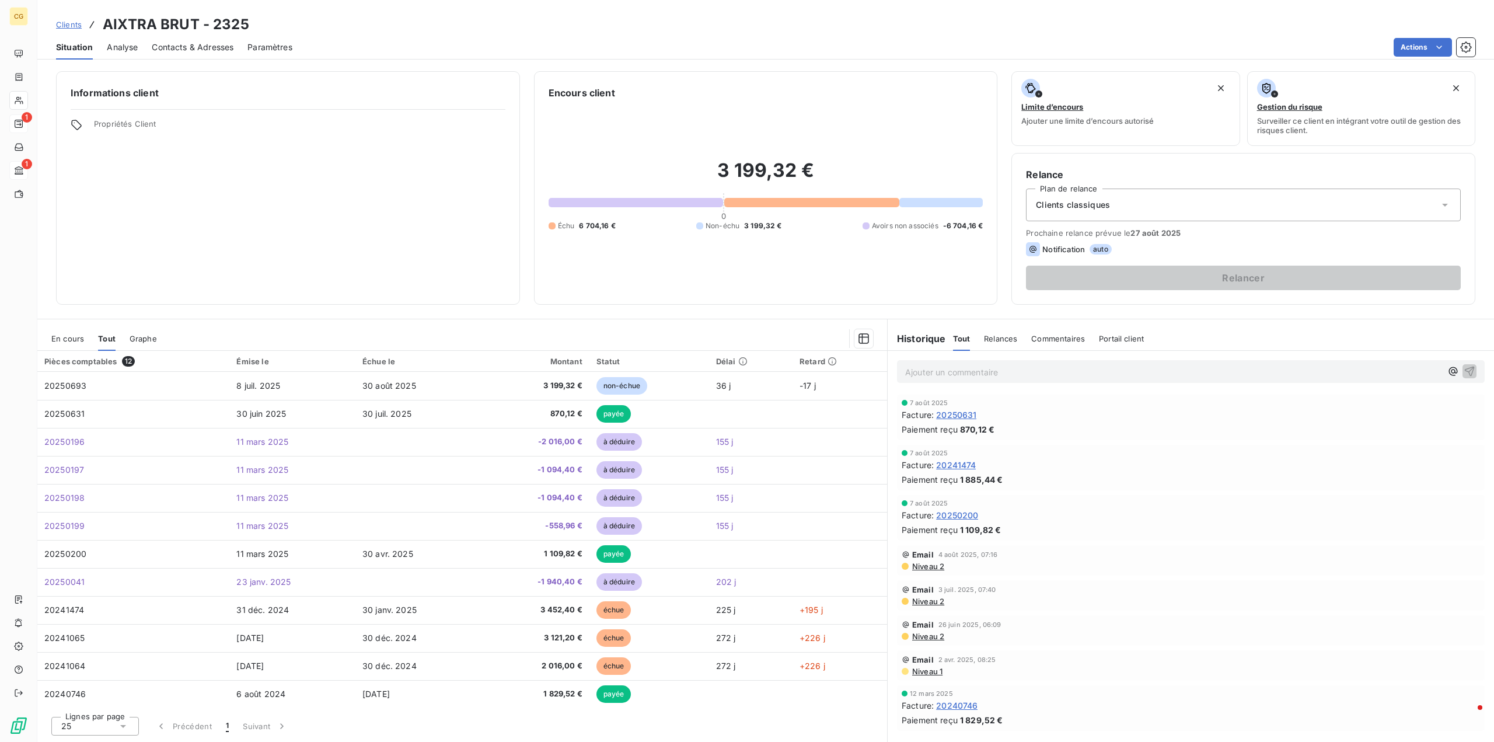
click at [68, 341] on span "En cours" at bounding box center [67, 338] width 33 height 9
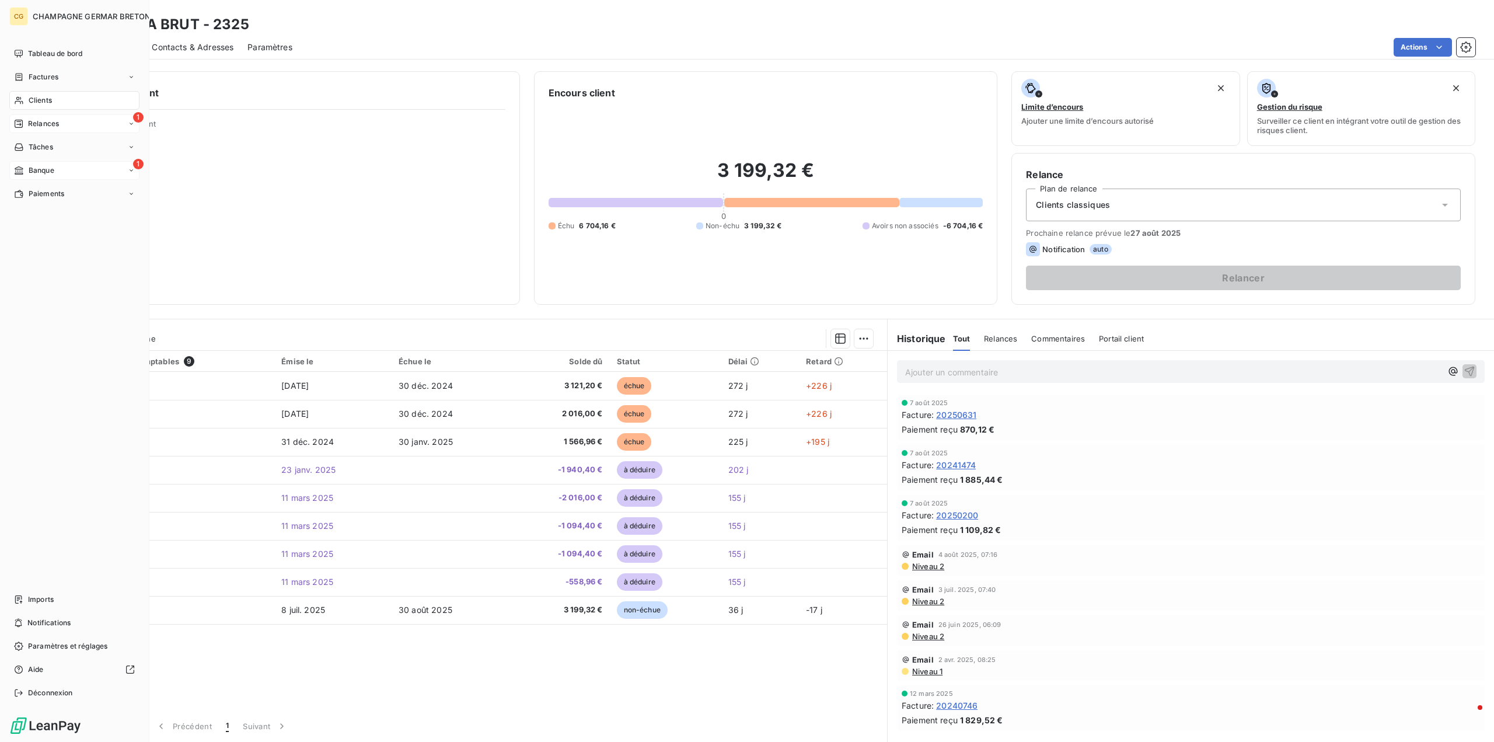
click at [33, 169] on span "Banque" at bounding box center [42, 170] width 26 height 11
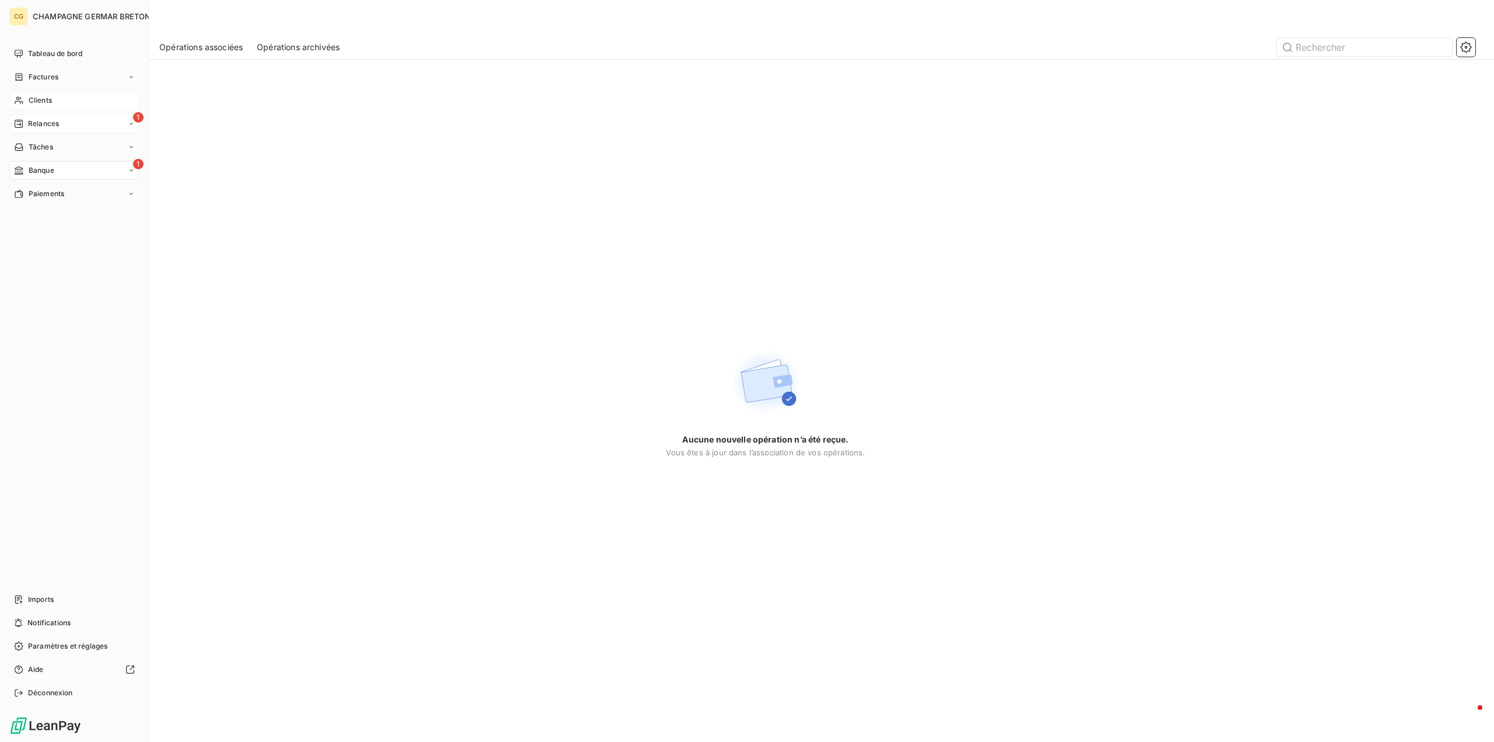
click at [24, 121] on div "Relances" at bounding box center [36, 123] width 45 height 11
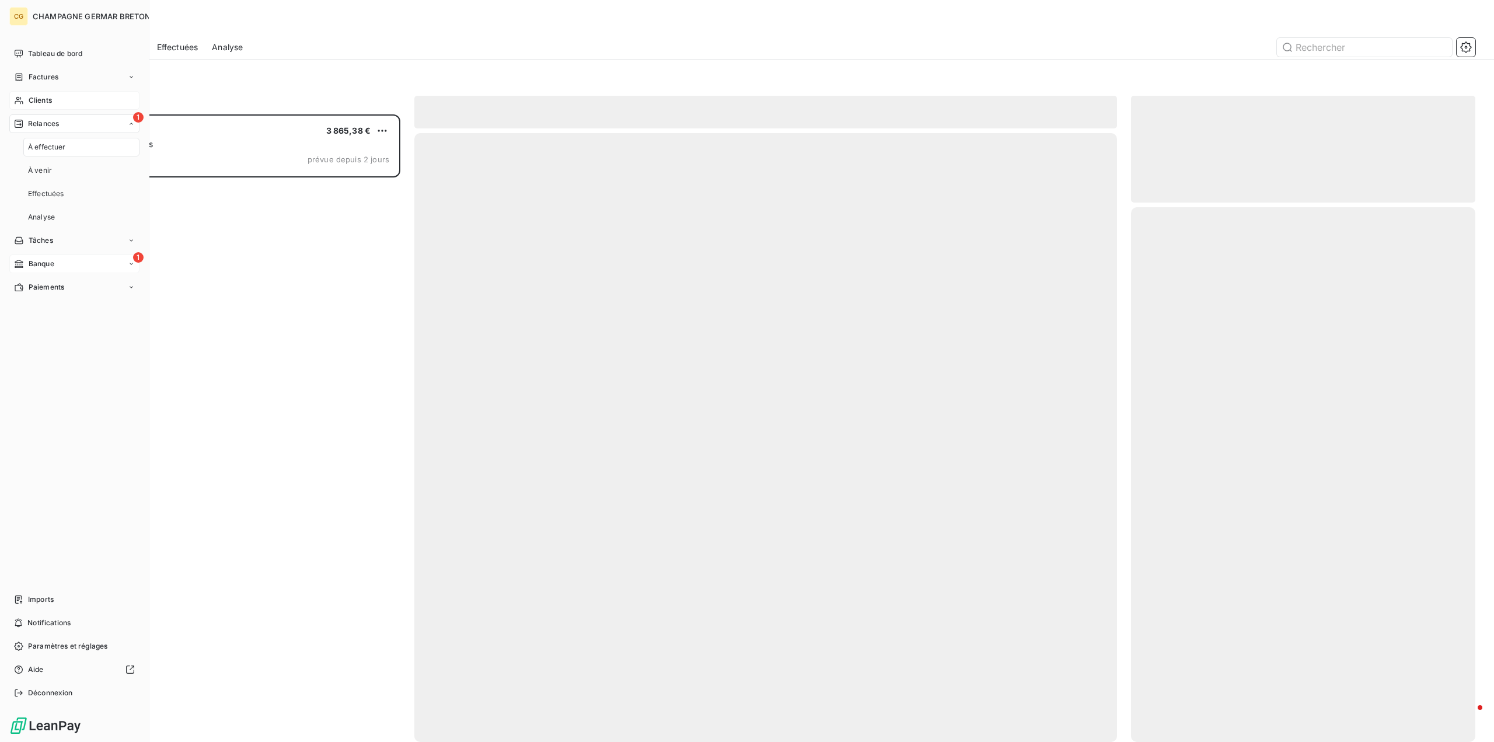
scroll to position [619, 336]
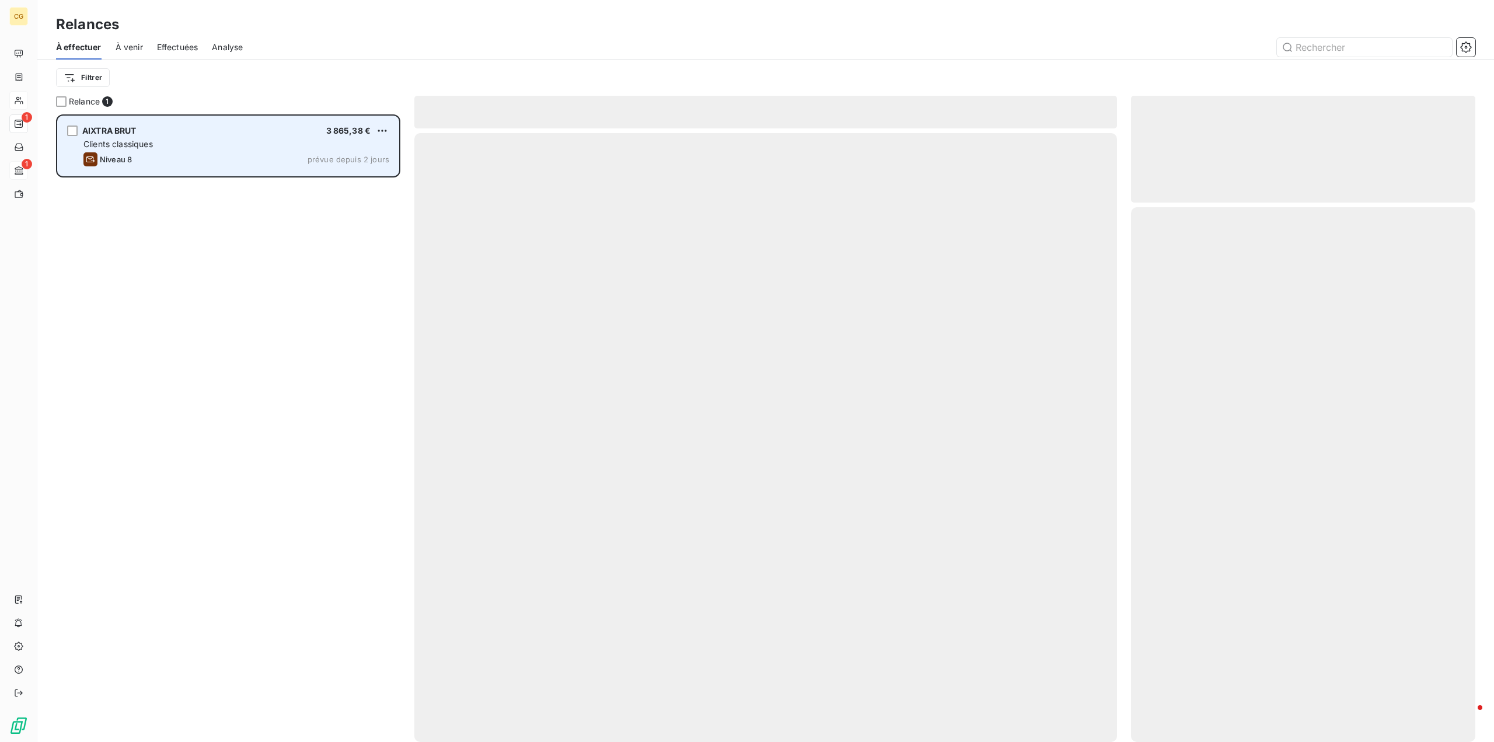
click at [179, 150] on div "AIXTRA BRUT 3 865,38 € Clients classiques Niveau 8 prévue depuis 2 jours" at bounding box center [228, 146] width 341 height 60
click at [110, 131] on span "AIXTRA BRUT" at bounding box center [109, 130] width 54 height 10
click at [386, 131] on html "CG 1 1 Relances À effectuer À venir Effectuées Analyse Filtrer Relance 1 AIXTRA…" at bounding box center [747, 371] width 1494 height 742
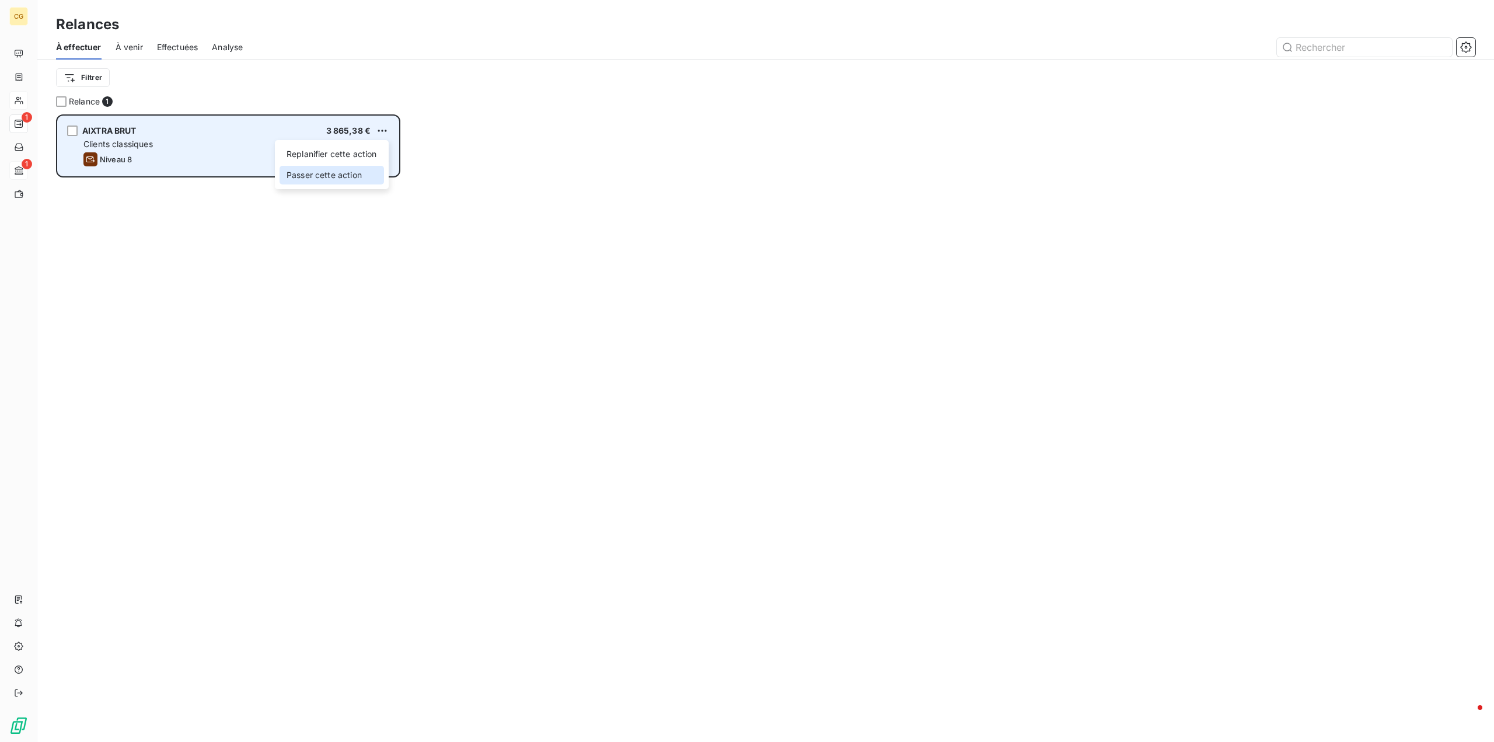
click at [353, 175] on div "Passer cette action" at bounding box center [332, 175] width 104 height 19
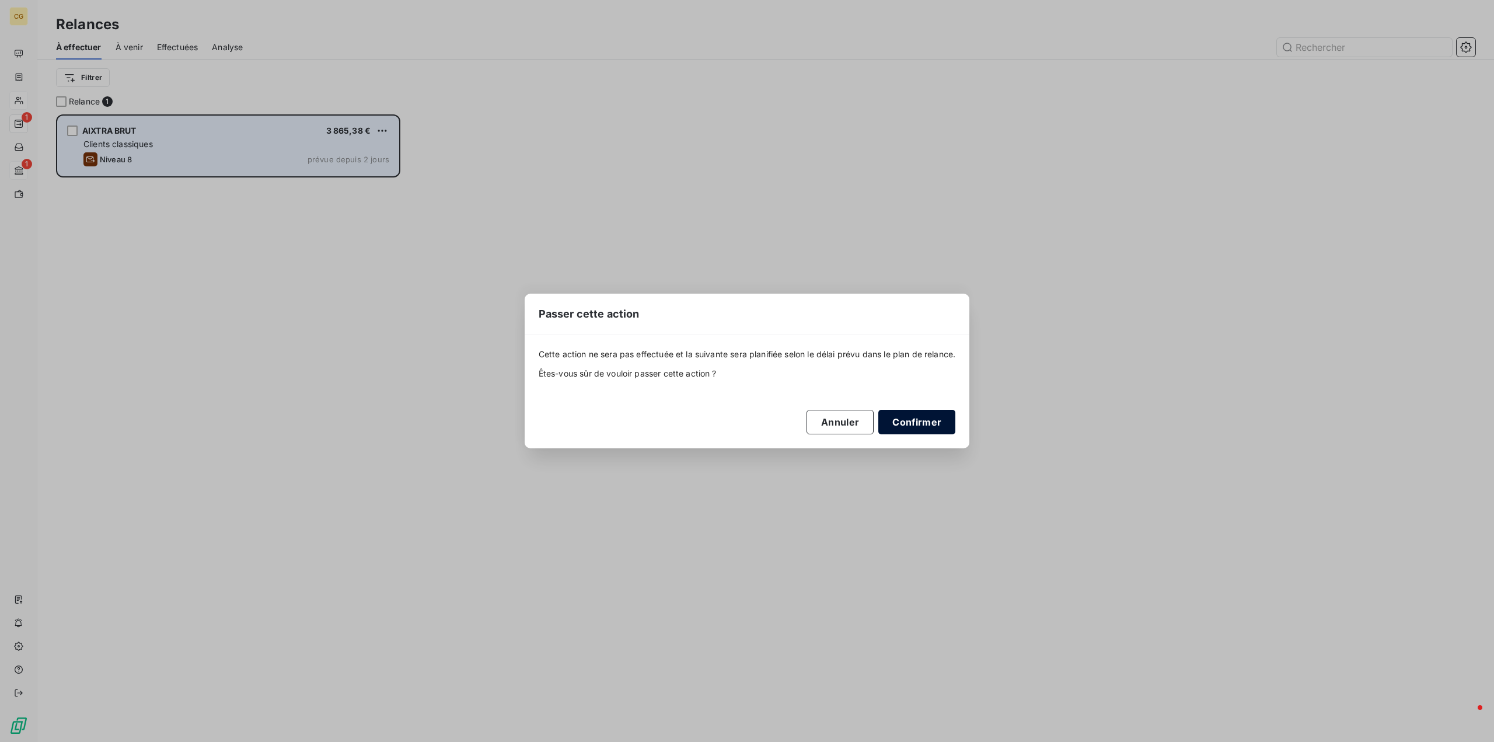
click at [929, 424] on button "Confirmer" at bounding box center [916, 422] width 77 height 25
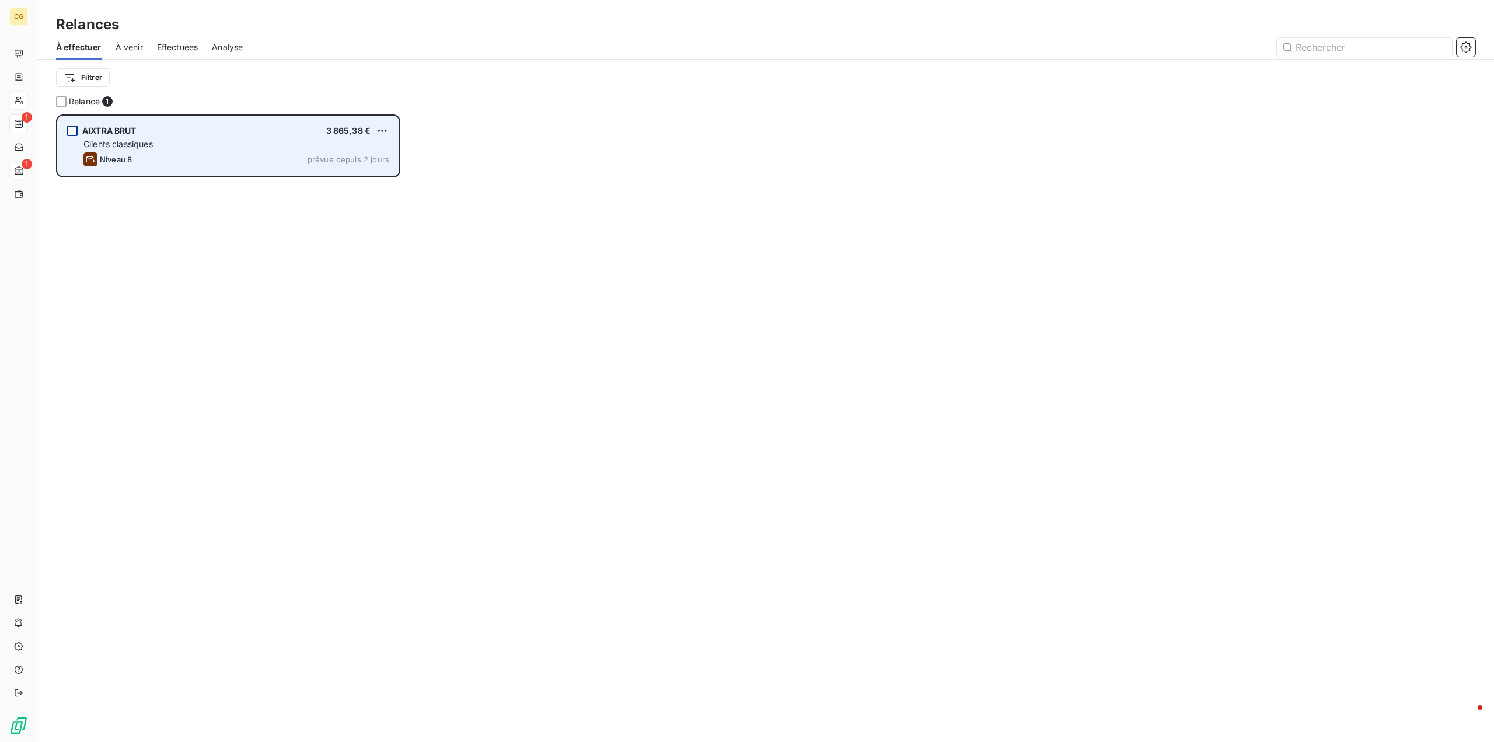
click at [70, 131] on div "grid" at bounding box center [72, 130] width 11 height 11
click at [386, 129] on html "CG 1 1 Relances À effectuer À venir Effectuées Analyse Filtrer Relance 1/ 1 AIX…" at bounding box center [747, 371] width 1494 height 742
click at [341, 173] on div "Passer cette action" at bounding box center [332, 175] width 104 height 19
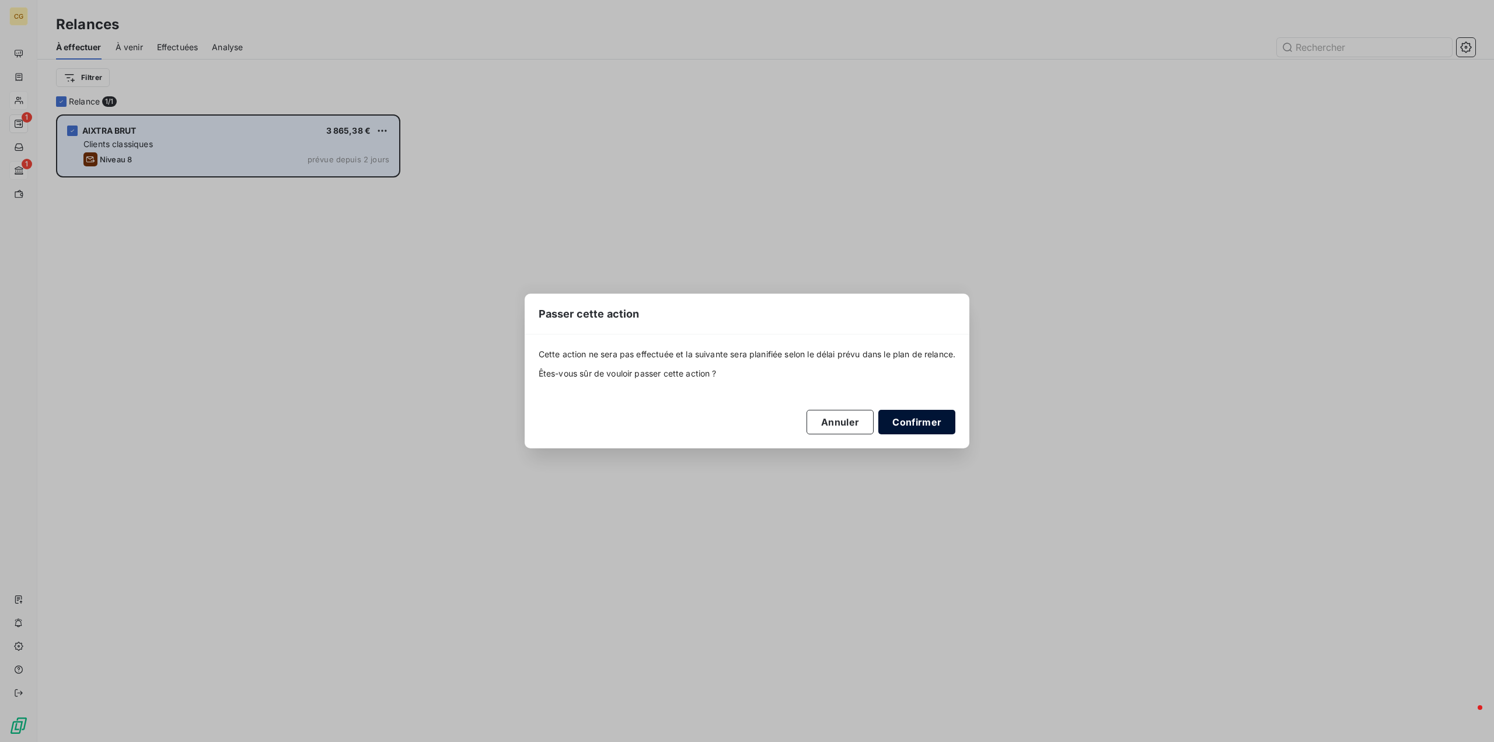
click at [904, 424] on button "Confirmer" at bounding box center [916, 422] width 77 height 25
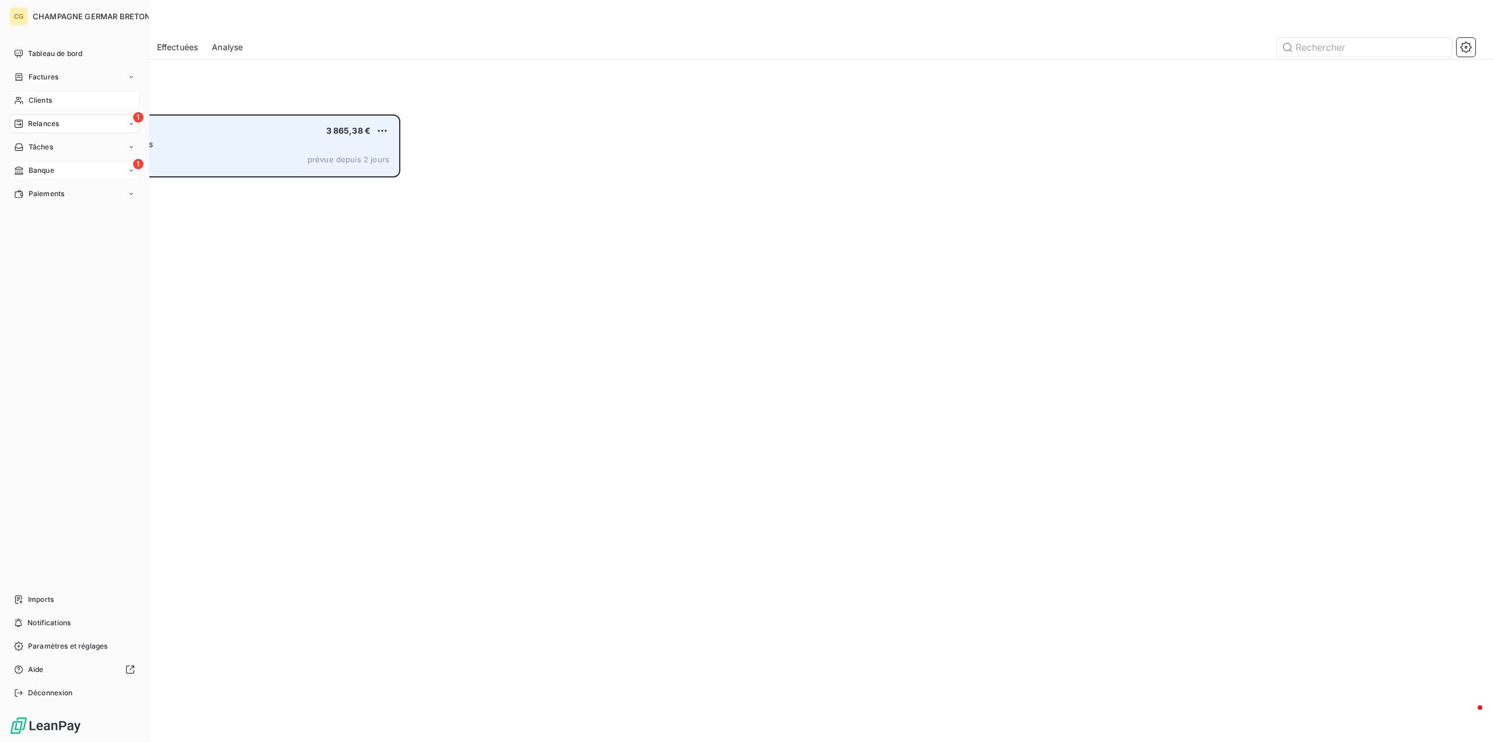
click at [27, 175] on div "Banque" at bounding box center [34, 170] width 40 height 11
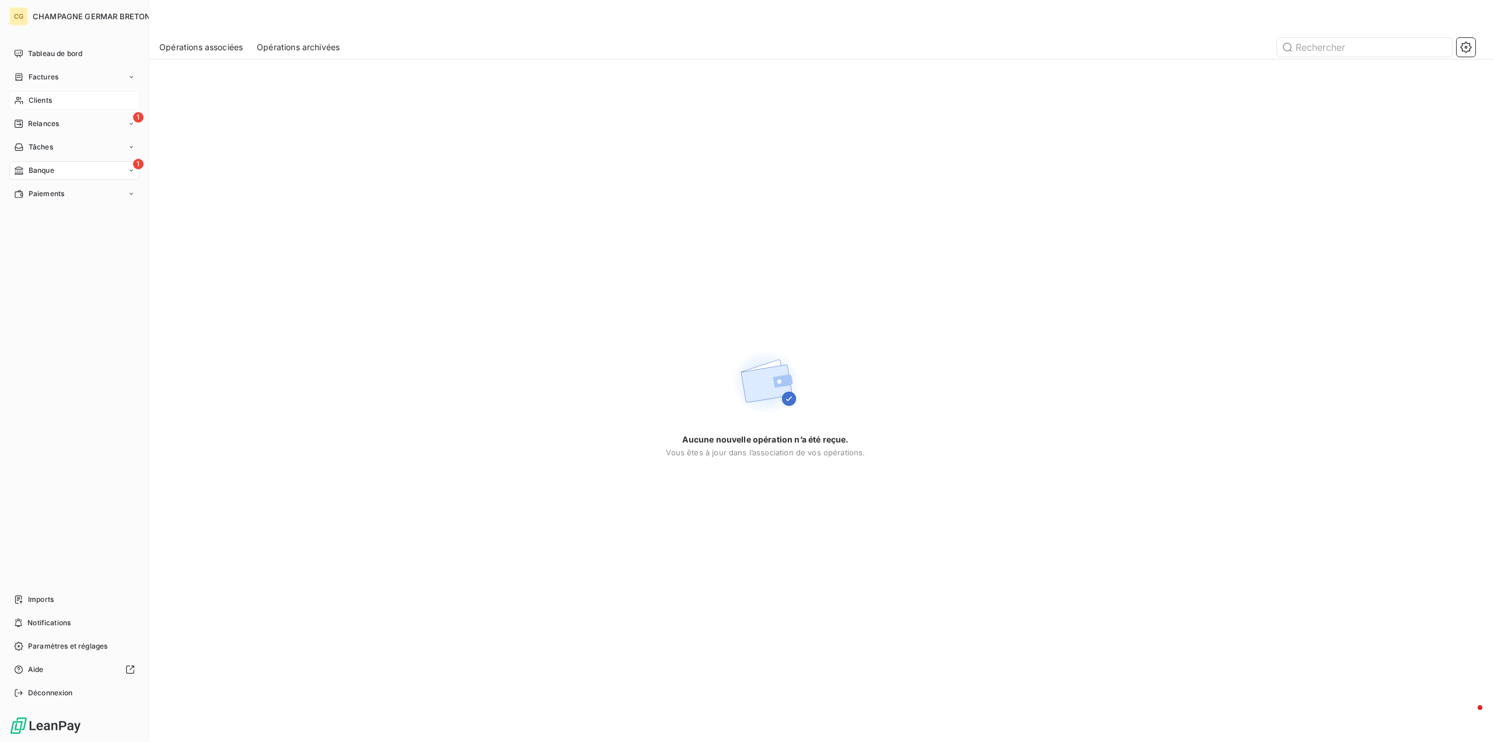
click at [30, 100] on span "Clients" at bounding box center [40, 100] width 23 height 11
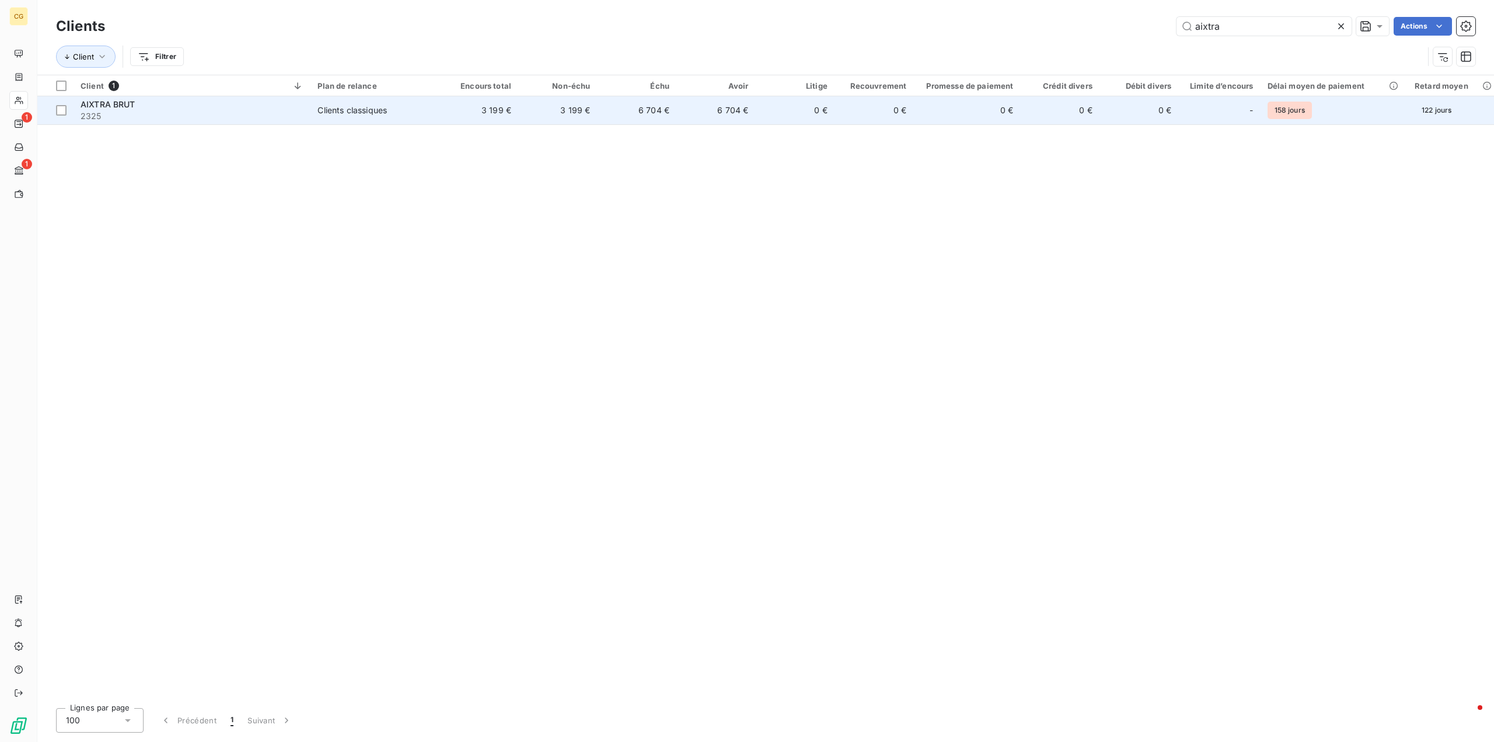
click at [362, 113] on div "Clients classiques" at bounding box center [351, 110] width 69 height 12
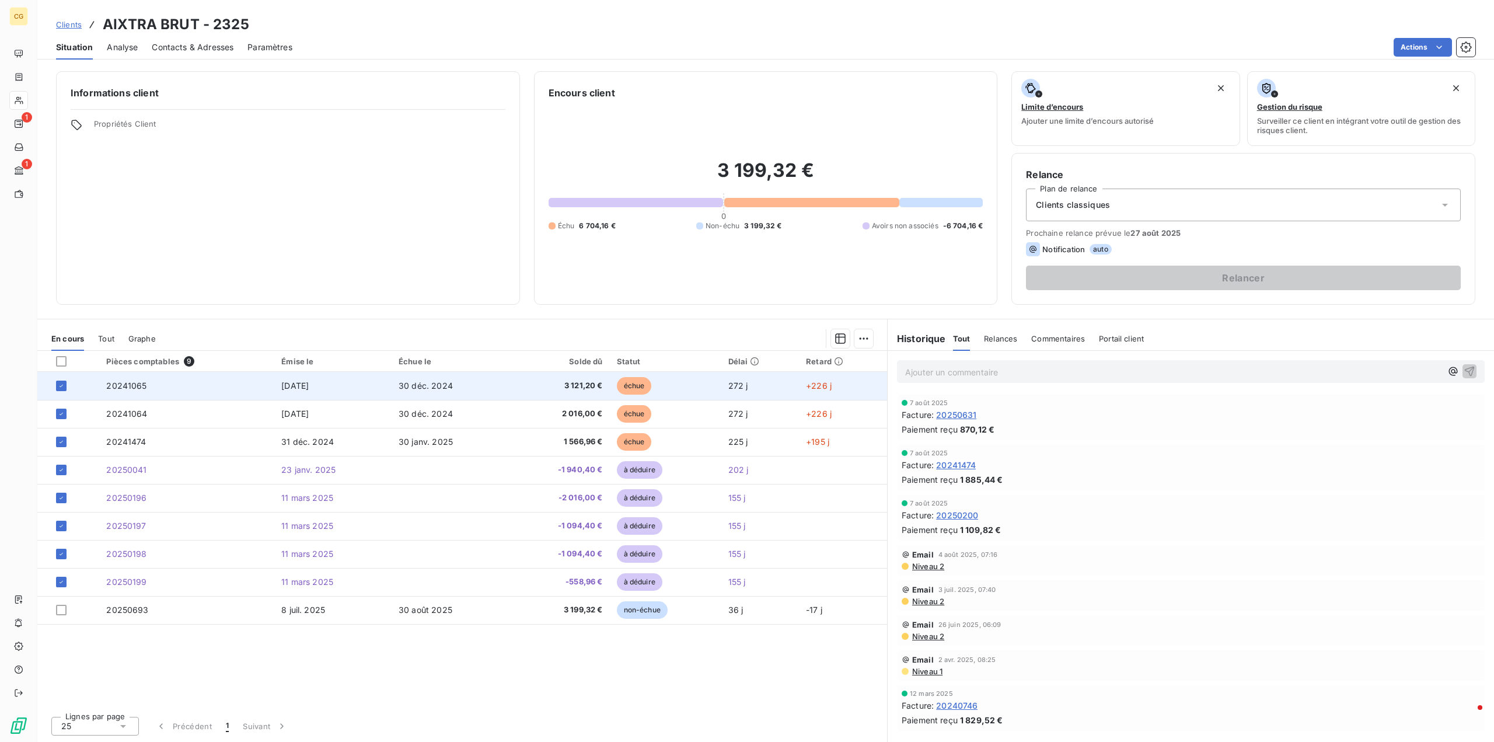
click at [131, 390] on span "20241065" at bounding box center [126, 386] width 40 height 10
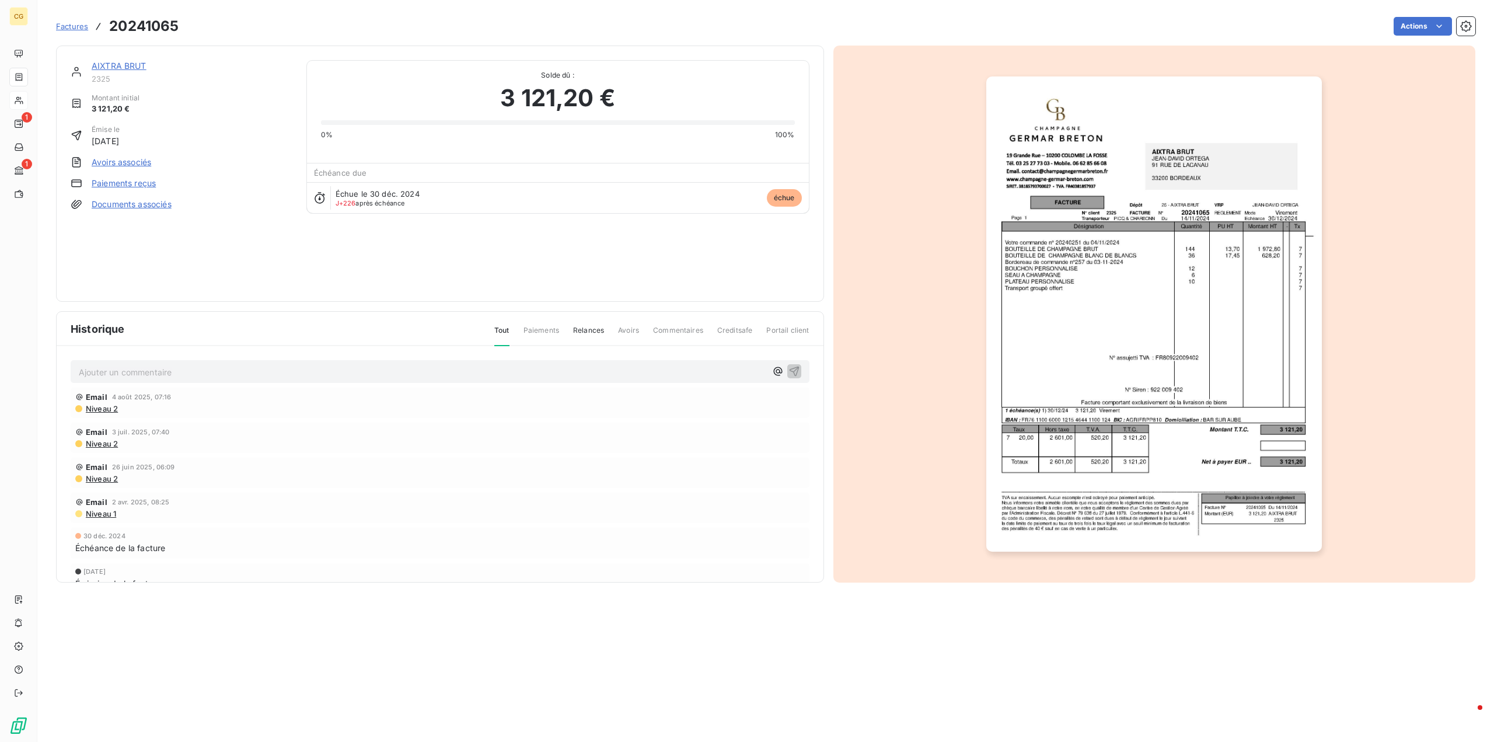
click at [125, 185] on link "Paiements reçus" at bounding box center [124, 183] width 64 height 12
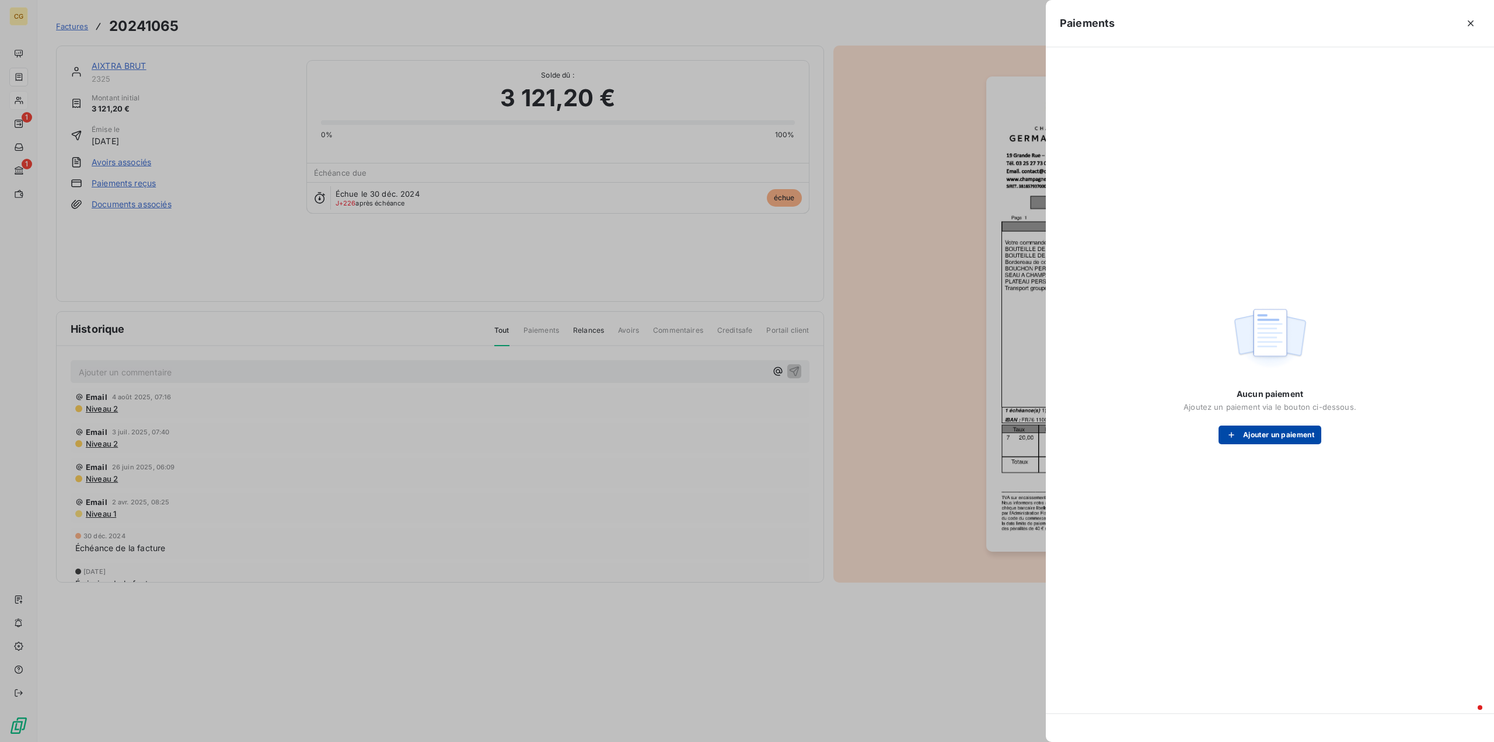
click at [1259, 434] on button "Ajouter un paiement" at bounding box center [1270, 434] width 103 height 19
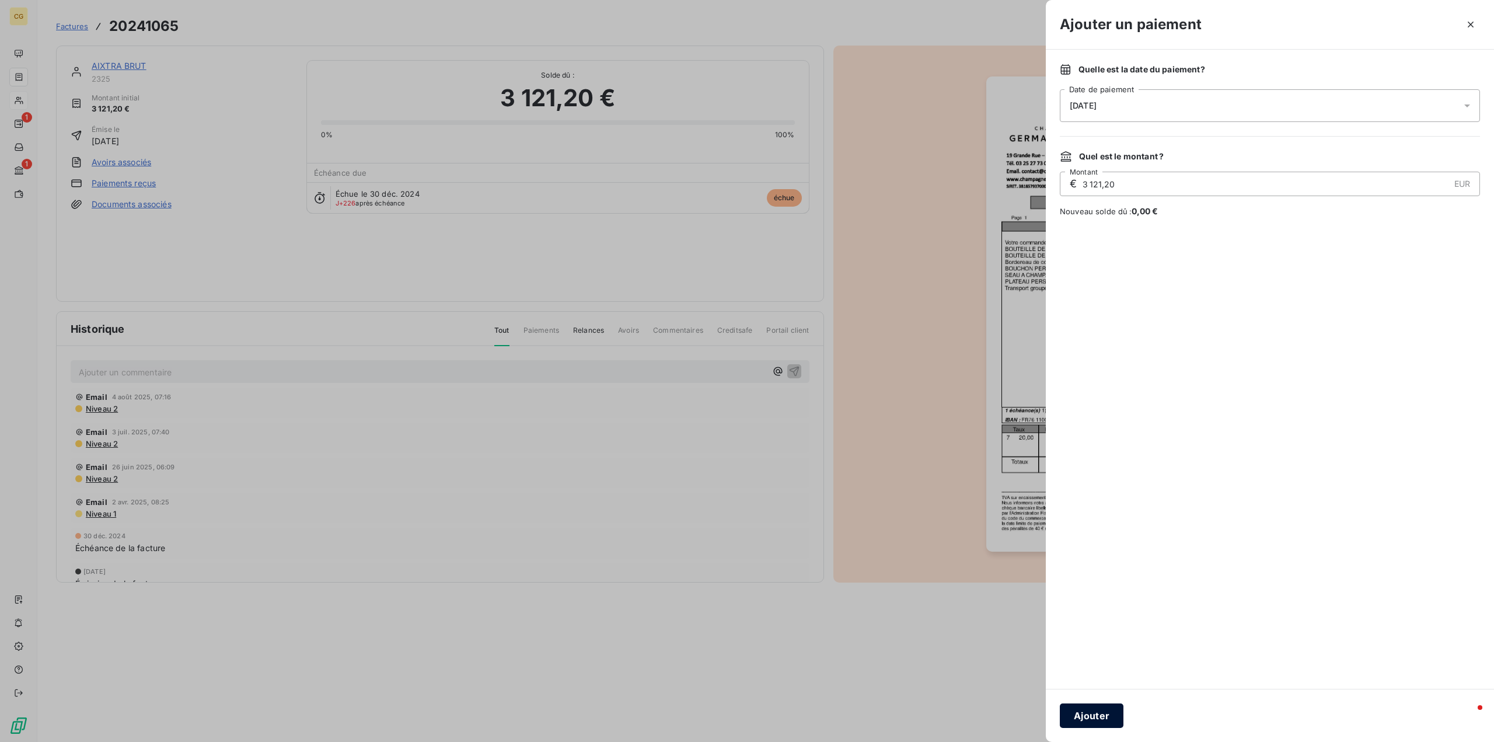
click at [1097, 717] on button "Ajouter" at bounding box center [1092, 715] width 64 height 25
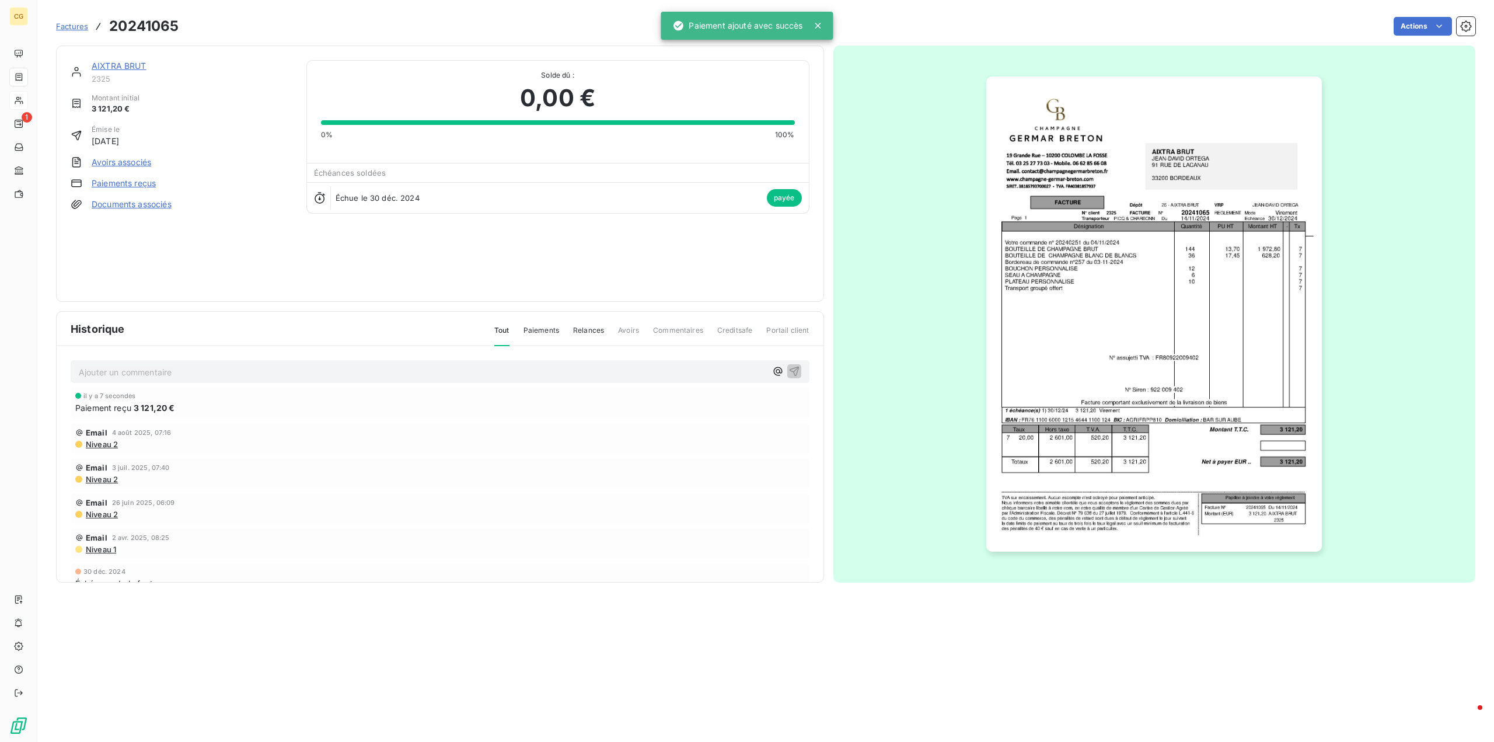
click at [102, 63] on link "AIXTRA BRUT" at bounding box center [119, 66] width 55 height 10
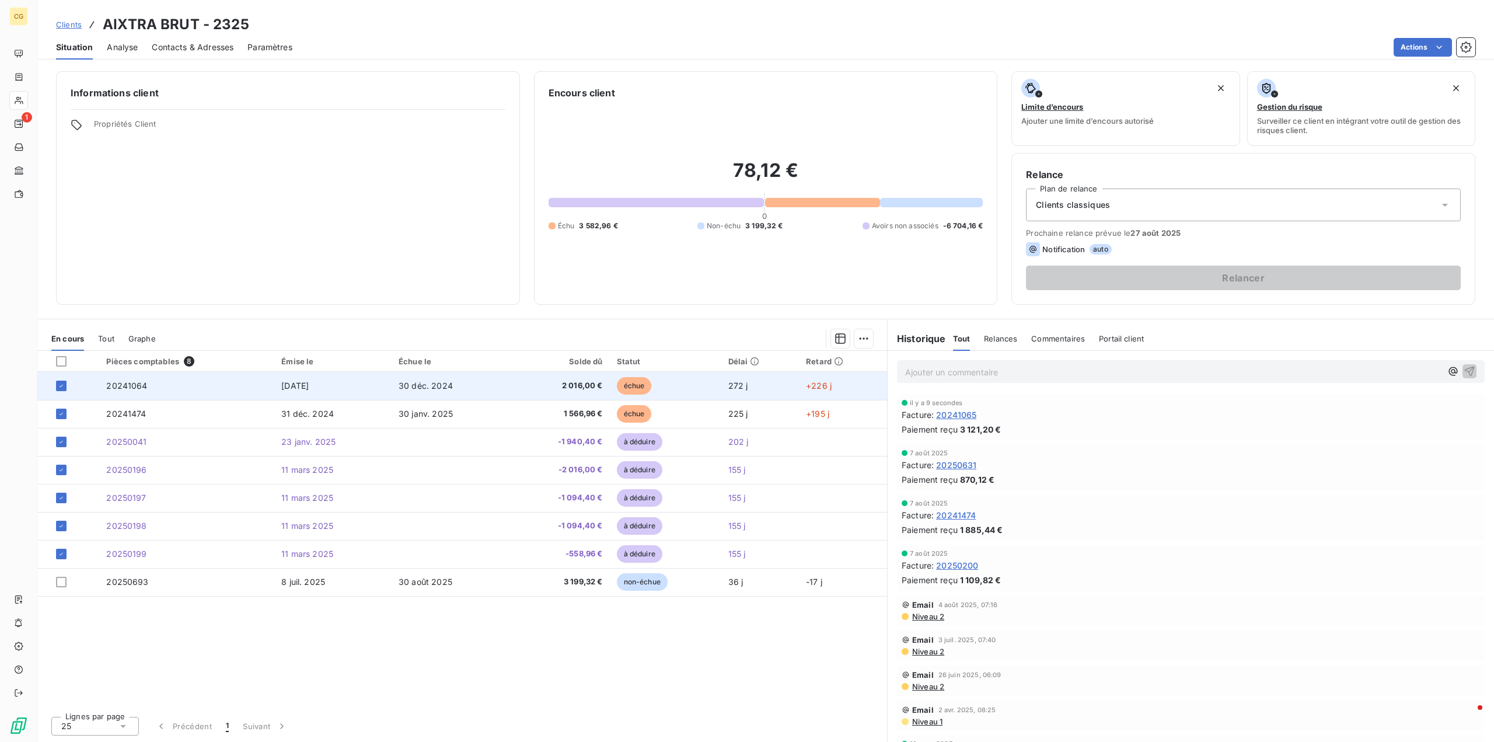
click at [130, 387] on span "20241064" at bounding box center [126, 386] width 41 height 10
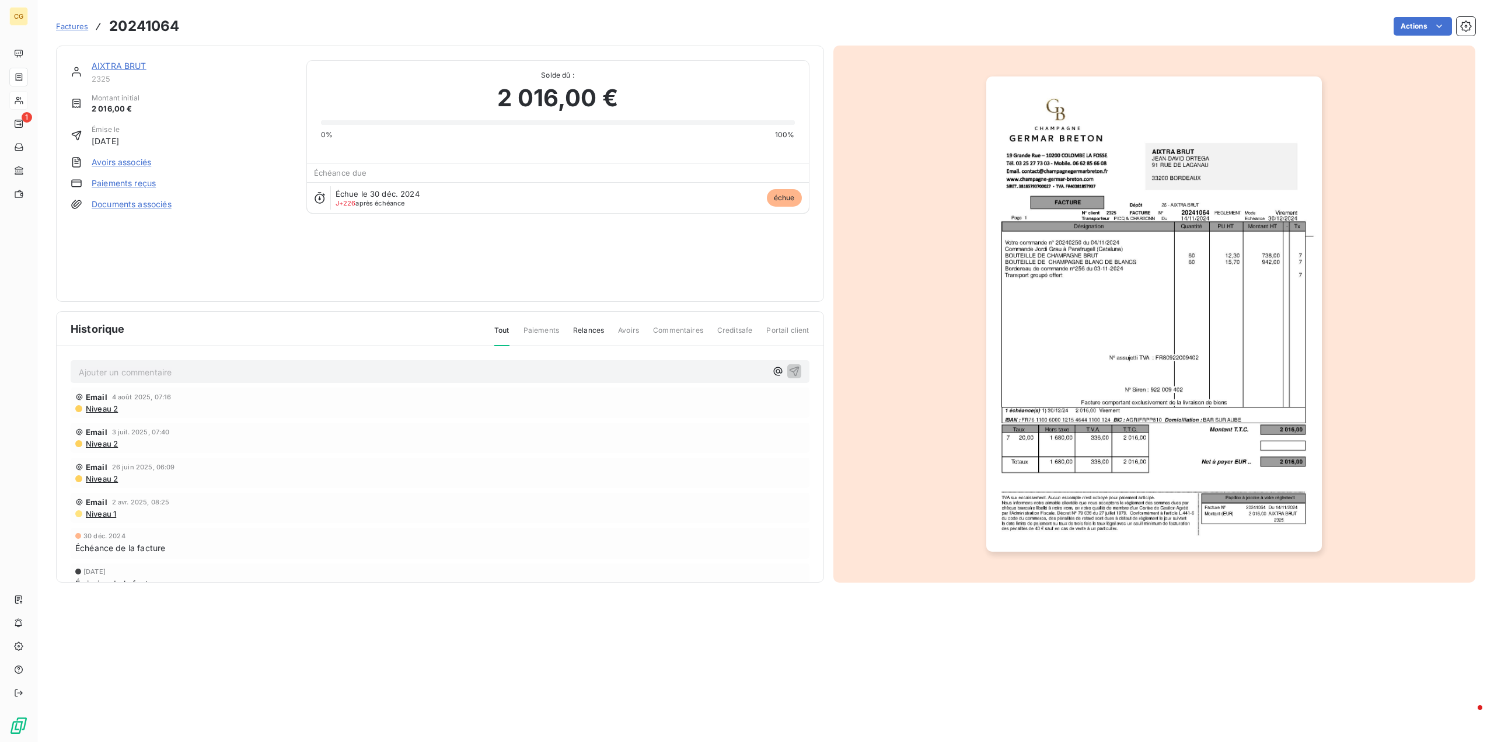
click at [134, 182] on link "Paiements reçus" at bounding box center [124, 183] width 64 height 12
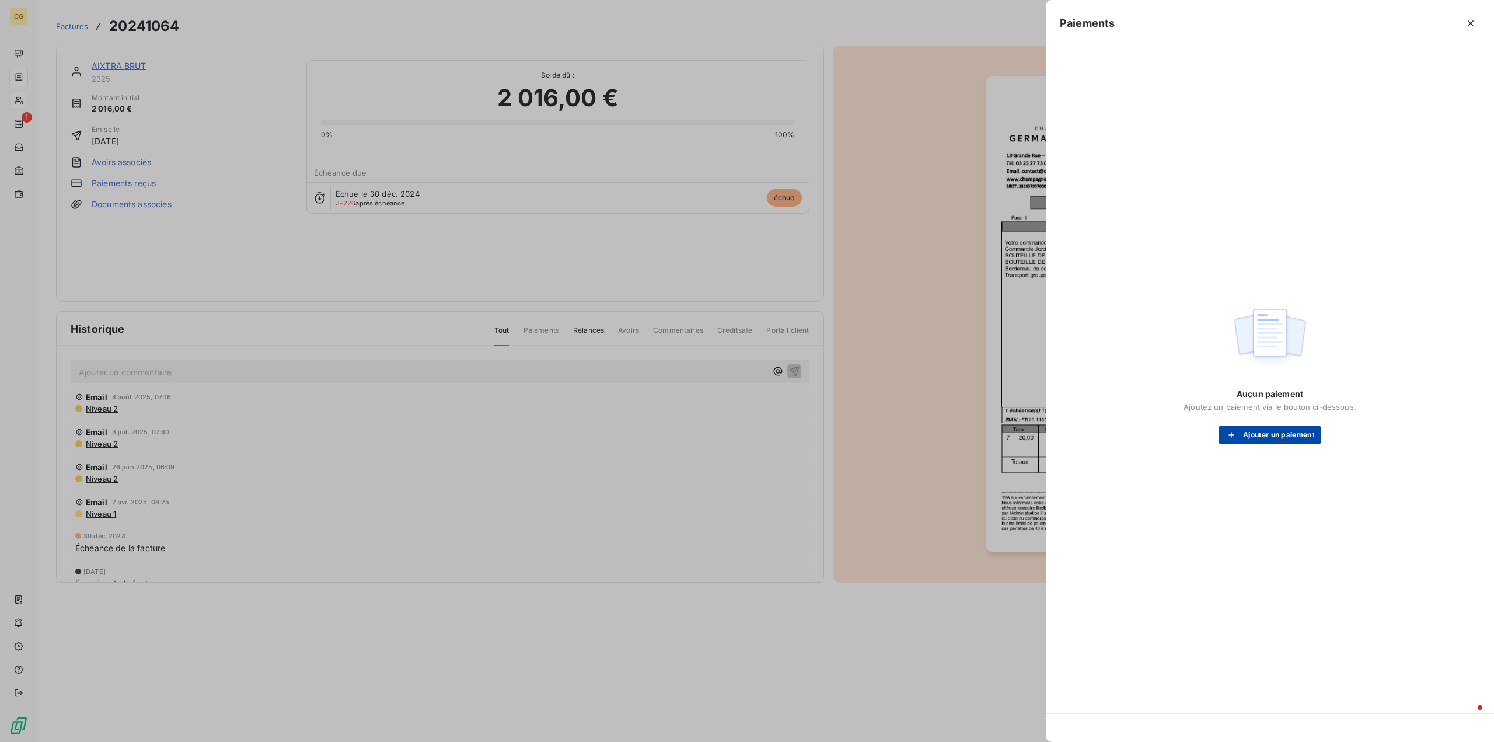
click at [1286, 433] on button "Ajouter un paiement" at bounding box center [1270, 434] width 103 height 19
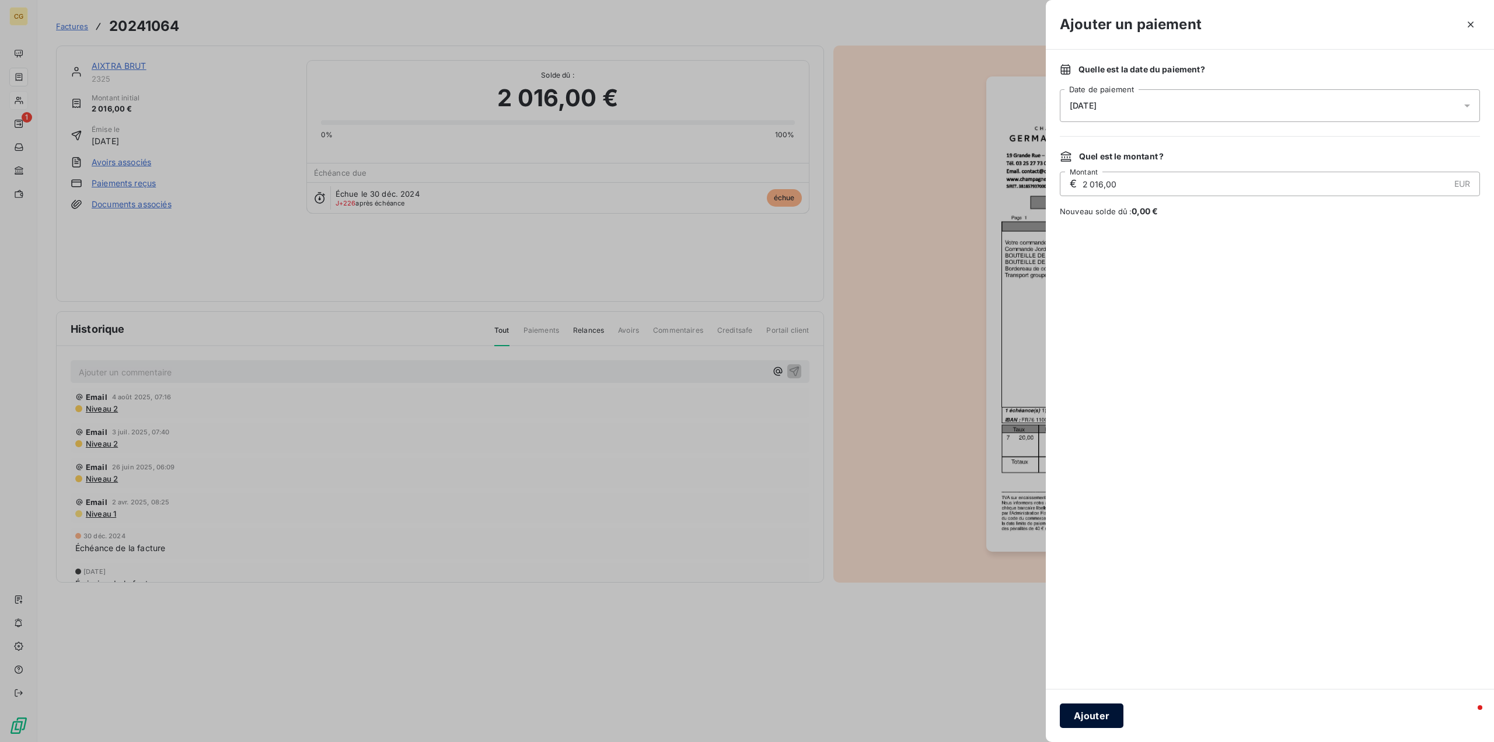
click at [1091, 712] on button "Ajouter" at bounding box center [1092, 715] width 64 height 25
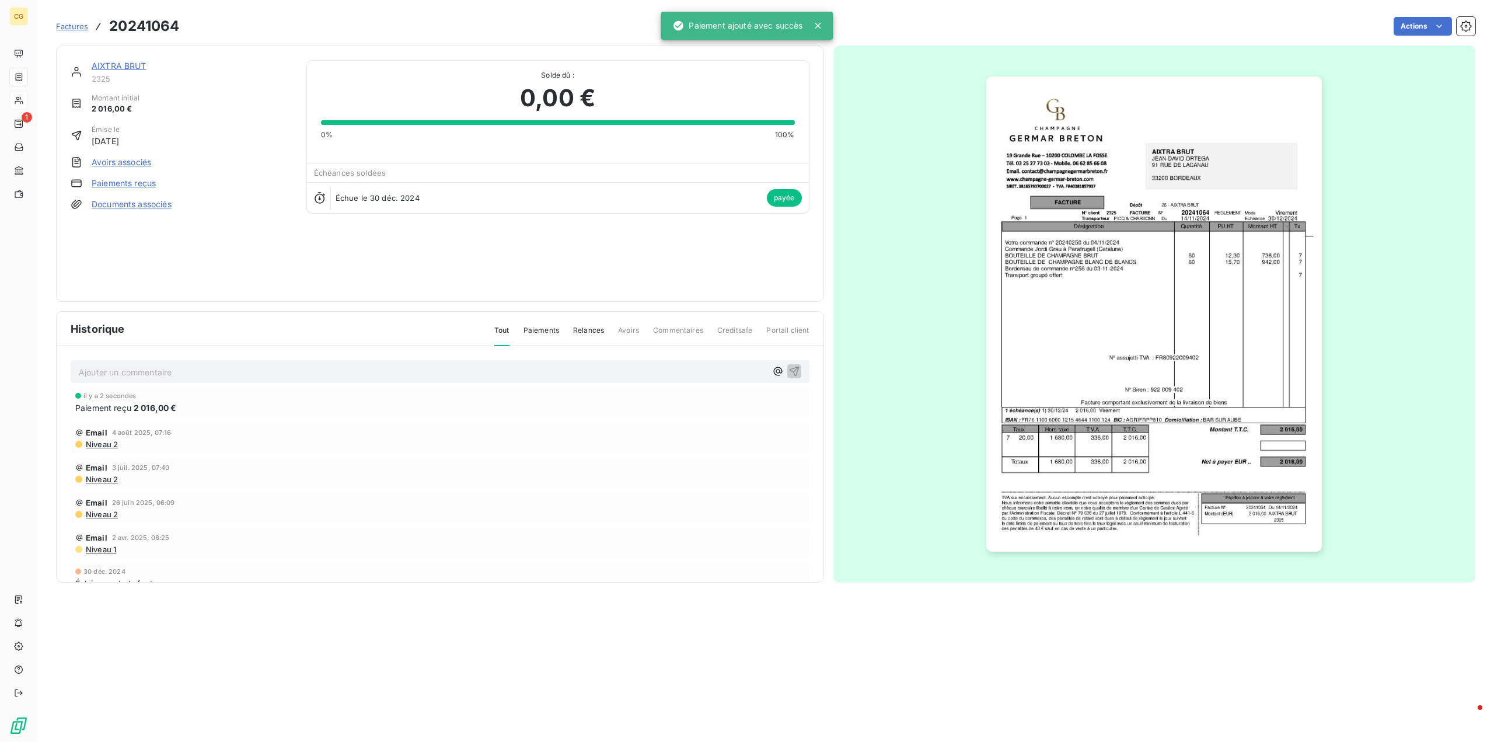
click at [123, 185] on link "Paiements reçus" at bounding box center [124, 183] width 64 height 12
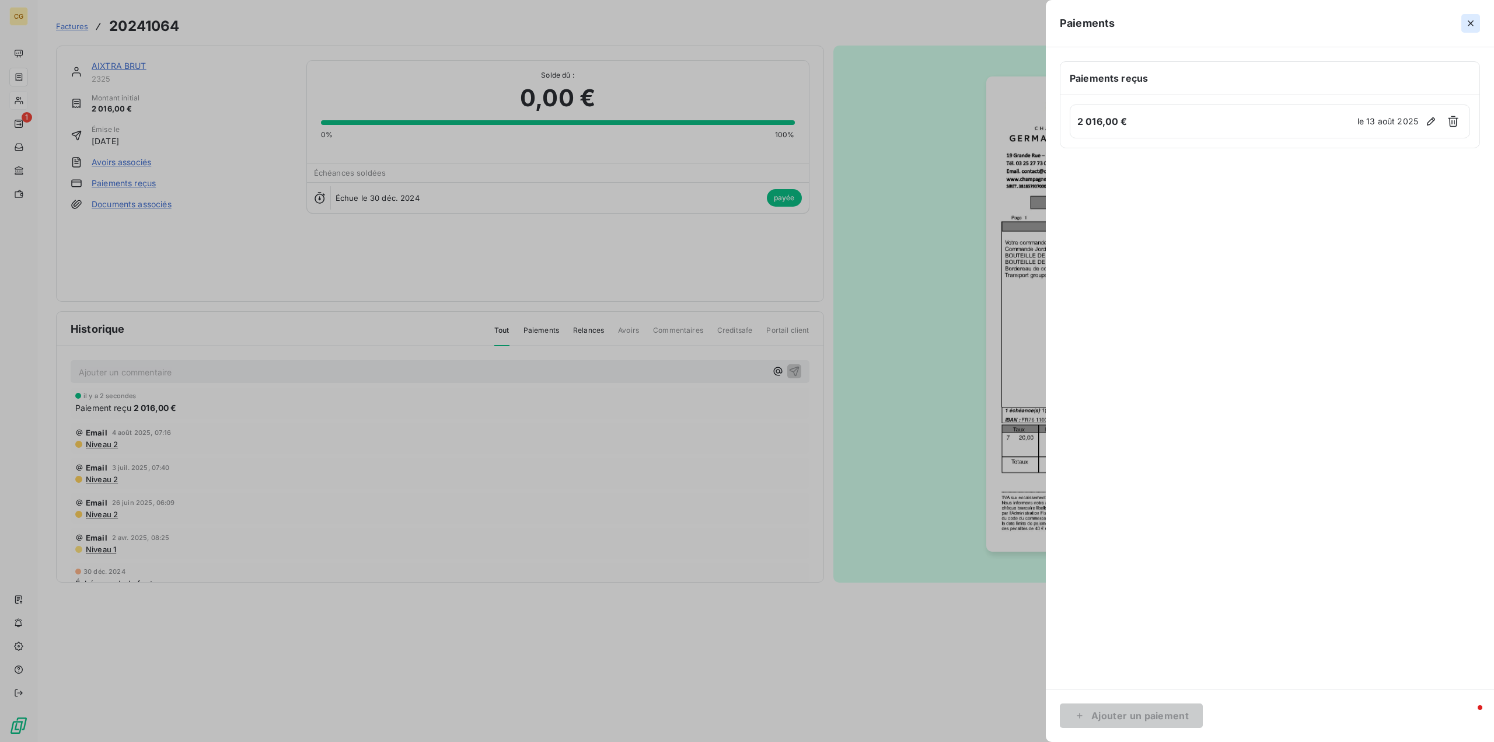
click at [1470, 22] on icon "button" at bounding box center [1471, 23] width 6 height 6
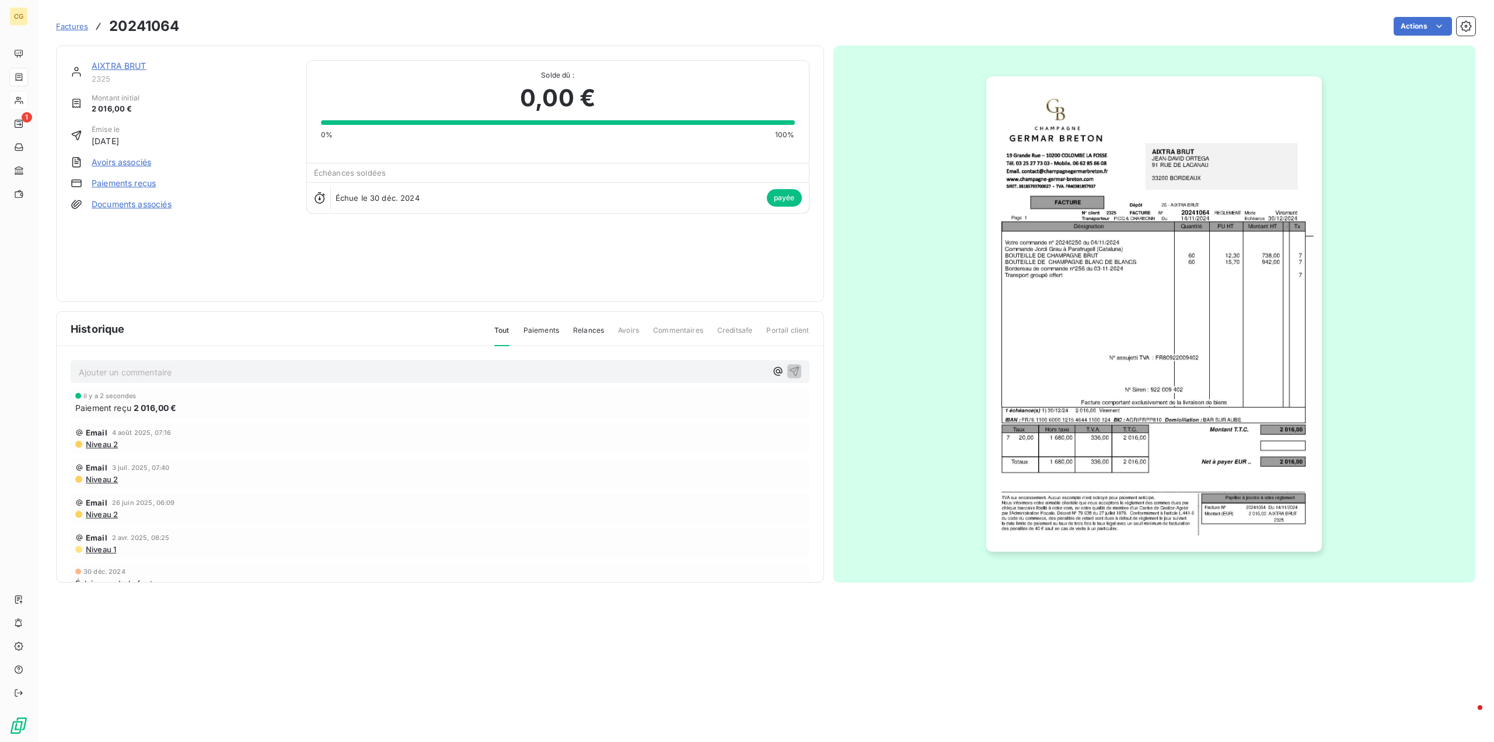
click at [113, 67] on link "AIXTRA BRUT" at bounding box center [119, 66] width 55 height 10
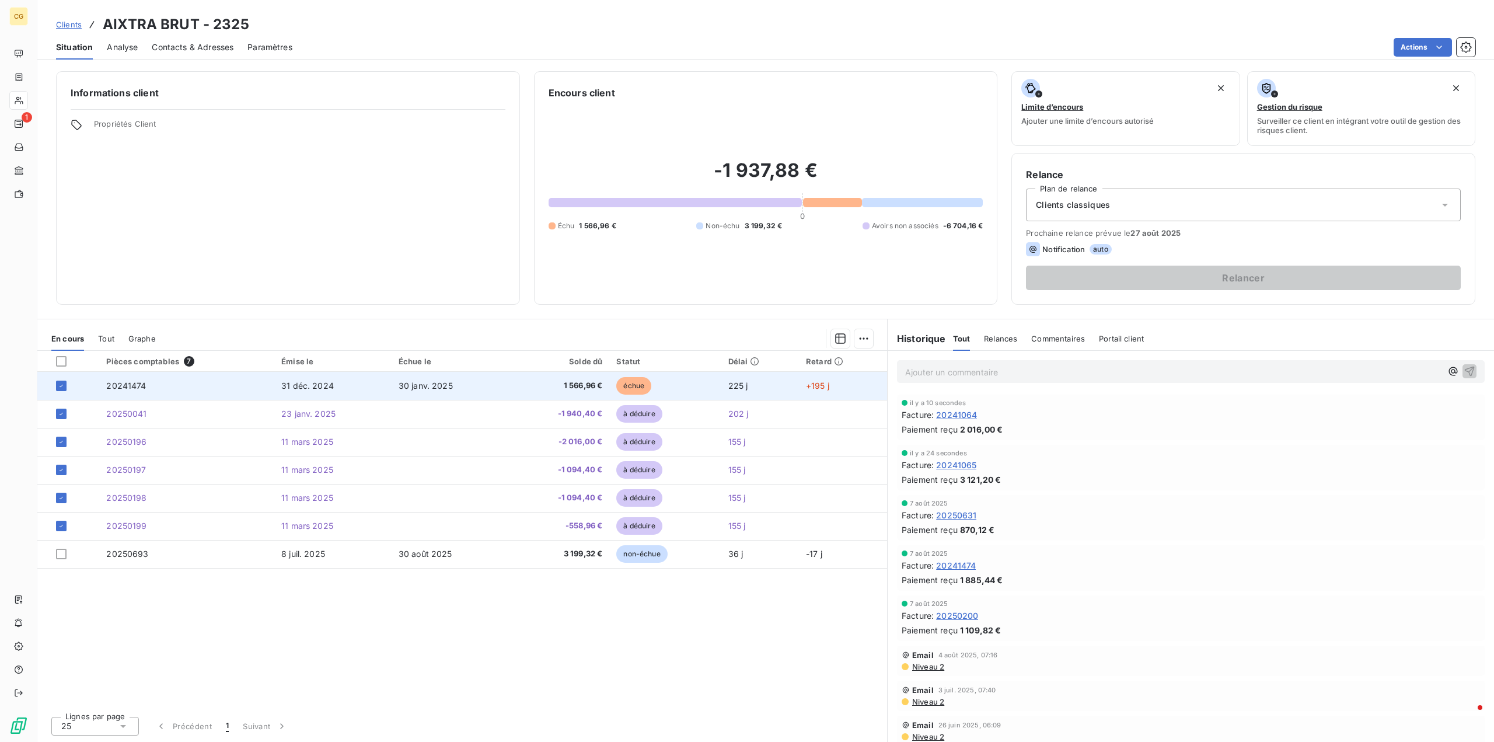
click at [139, 387] on span "20241474" at bounding box center [126, 386] width 40 height 10
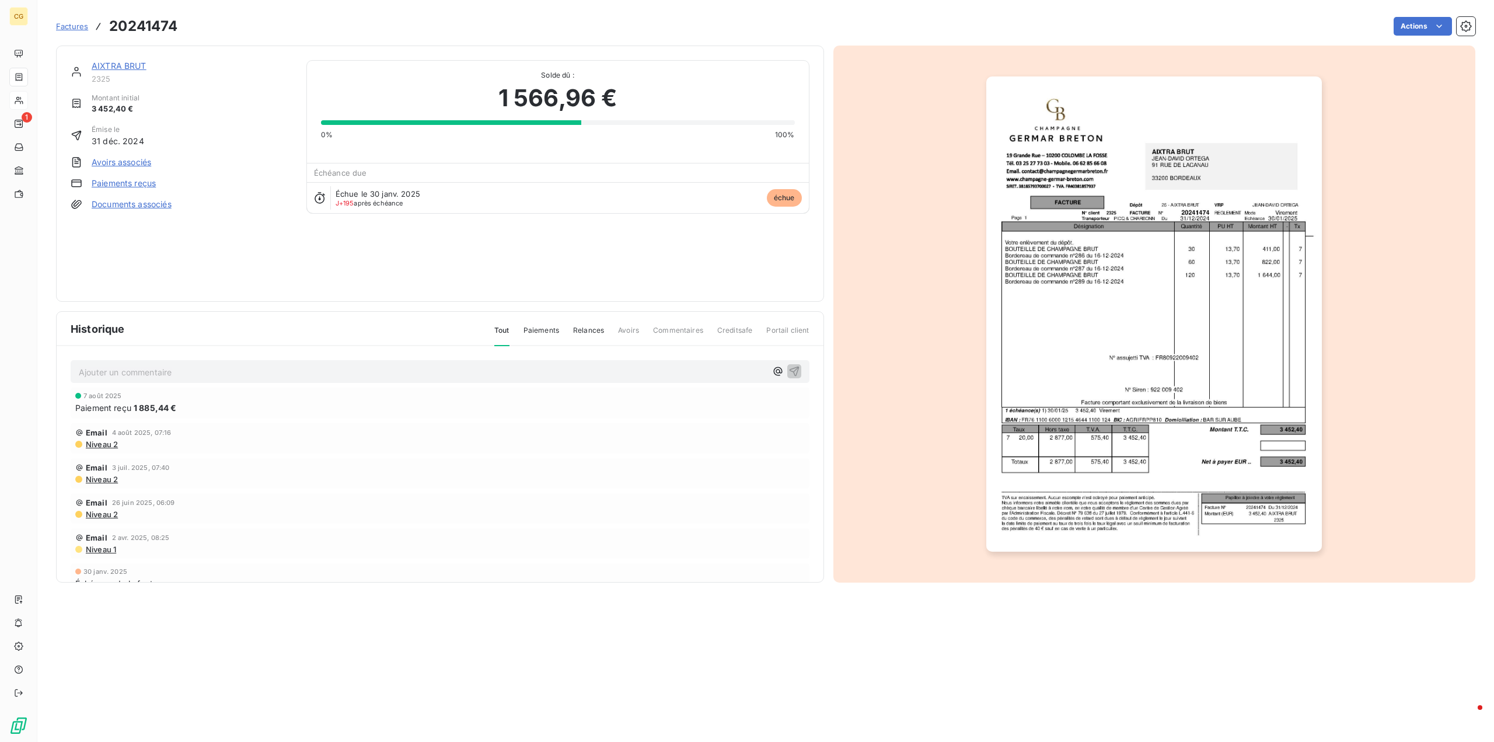
click at [124, 184] on link "Paiements reçus" at bounding box center [124, 183] width 64 height 12
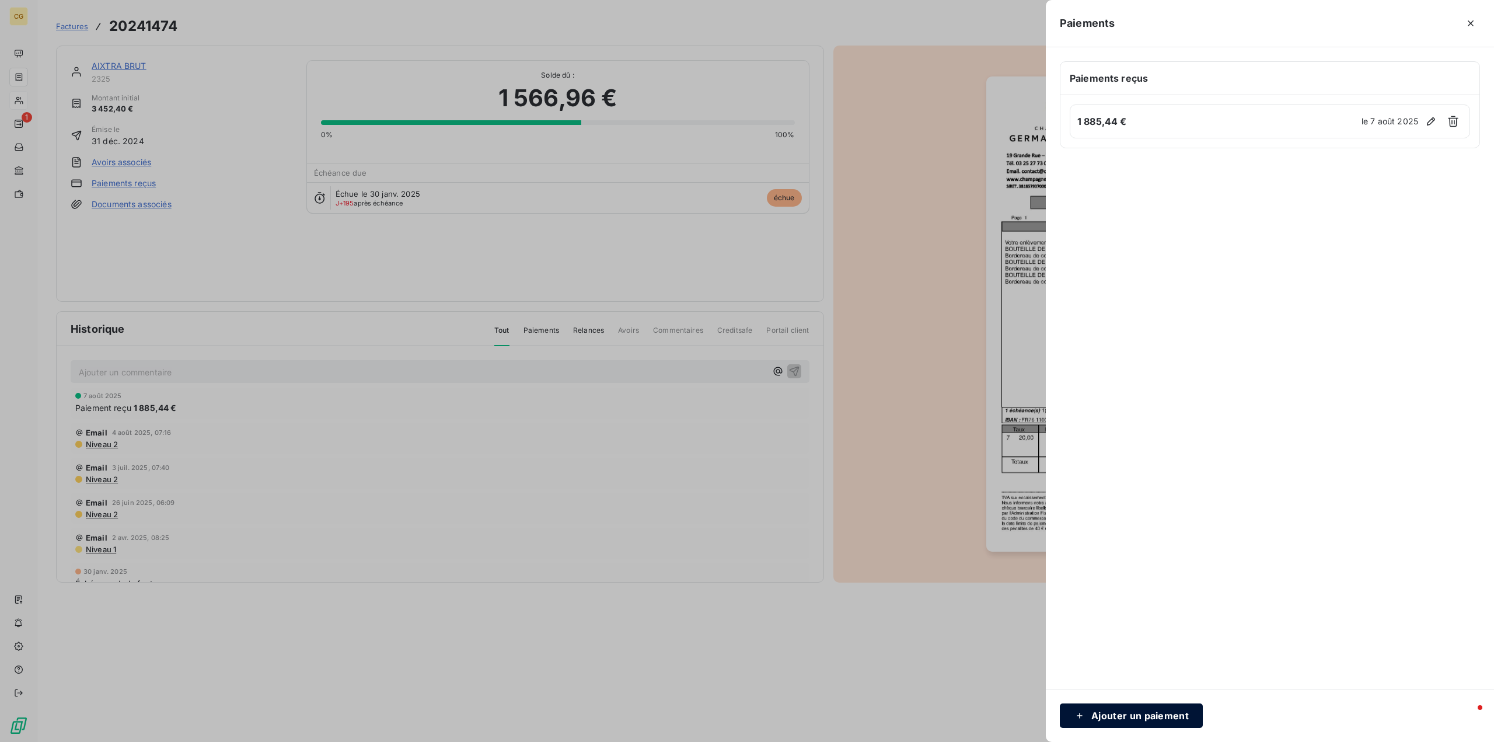
click at [1161, 716] on button "Ajouter un paiement" at bounding box center [1131, 715] width 143 height 25
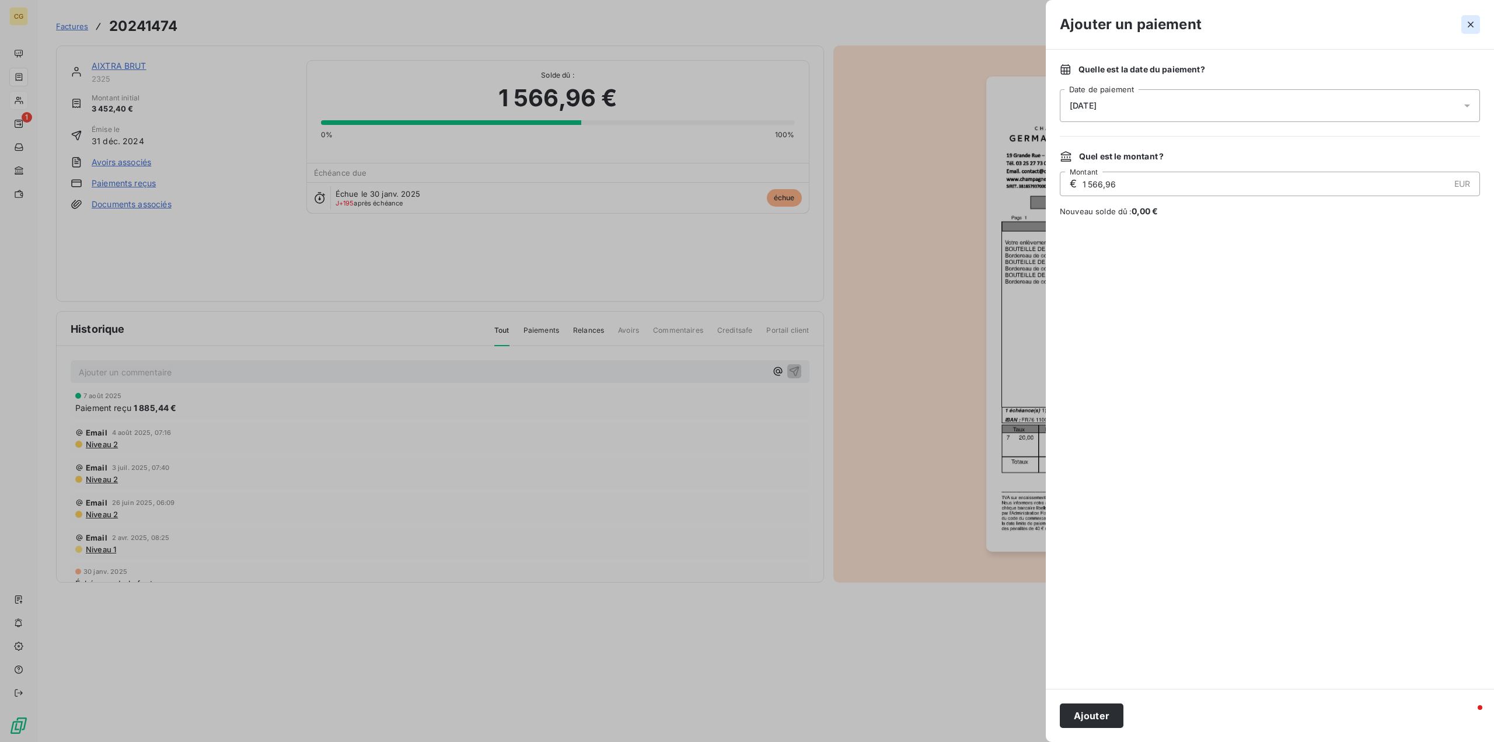
click at [1473, 22] on icon "button" at bounding box center [1471, 25] width 6 height 6
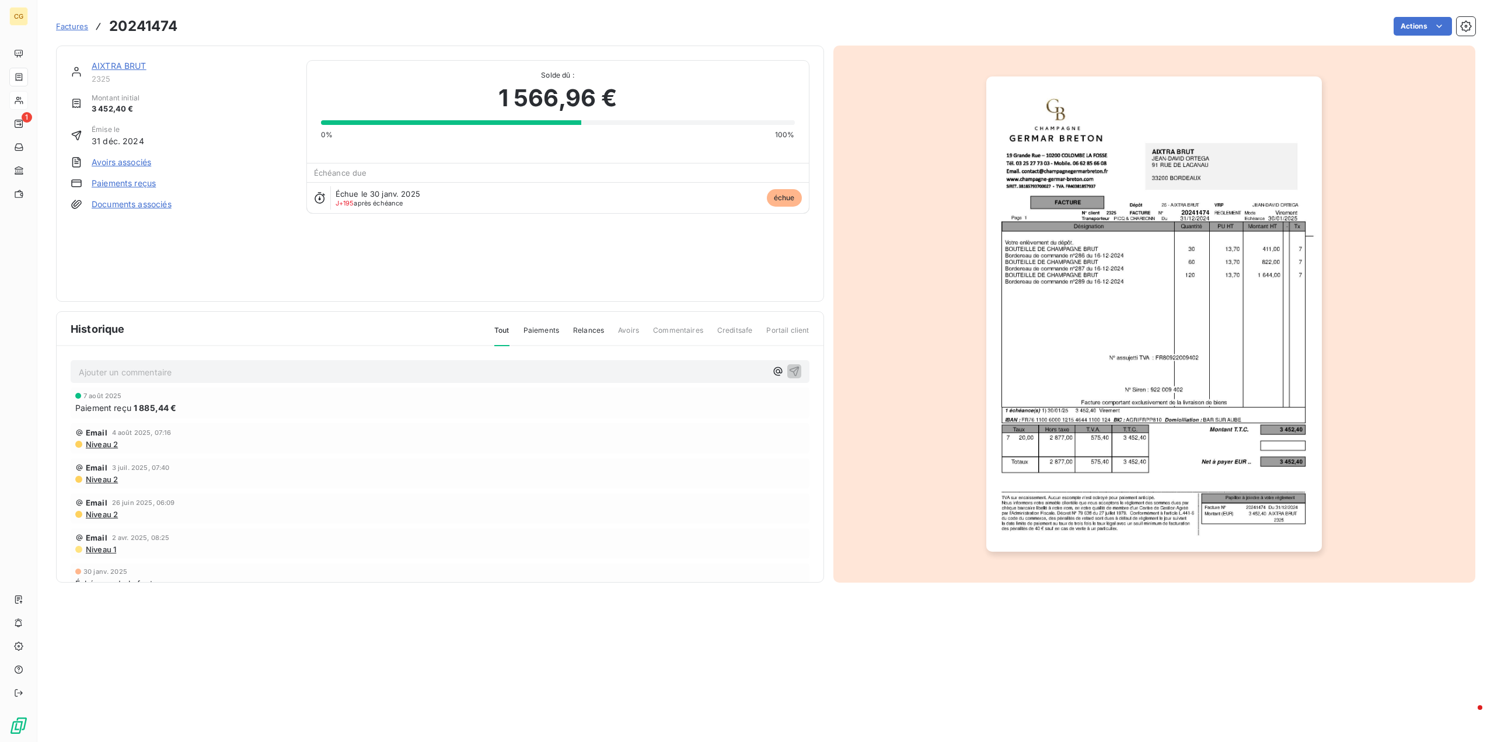
click at [126, 58] on div "AIXTRA BRUT 2325 Montant initial 3 452,40 € Émise le 31 déc. 2024 Avoirs associ…" at bounding box center [440, 174] width 768 height 256
click at [125, 67] on link "AIXTRA BRUT" at bounding box center [119, 66] width 55 height 10
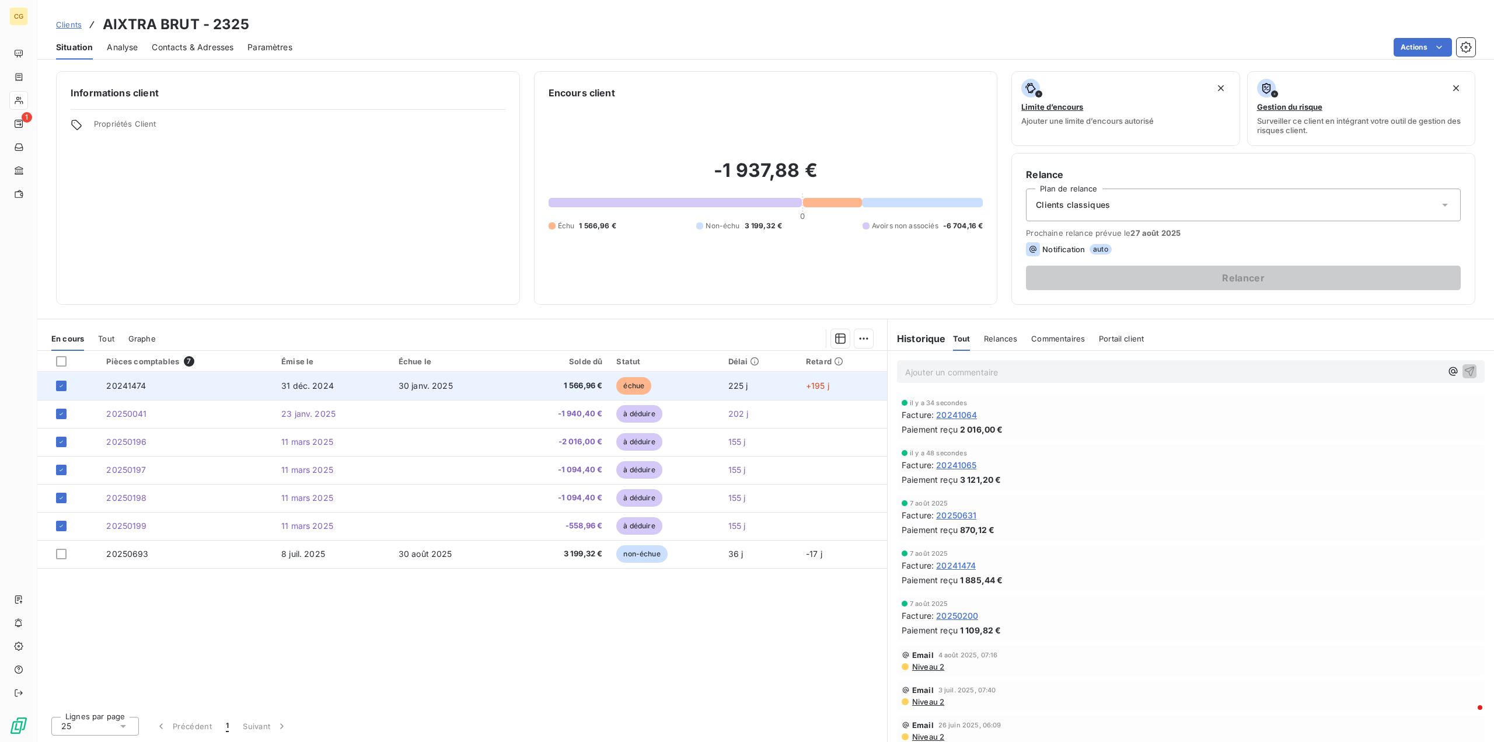
click at [423, 385] on span "30 janv. 2025" at bounding box center [426, 386] width 54 height 10
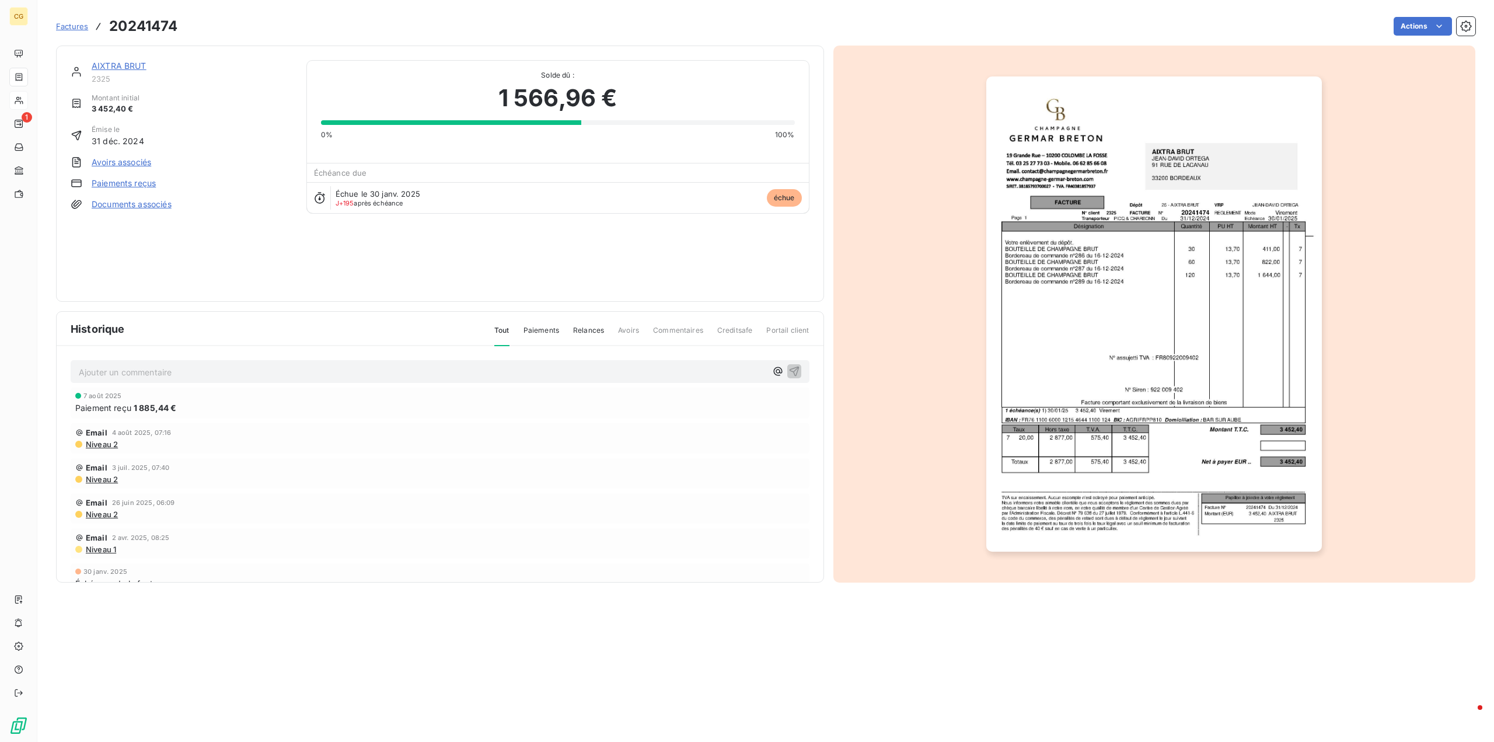
click at [129, 183] on link "Paiements reçus" at bounding box center [124, 183] width 64 height 12
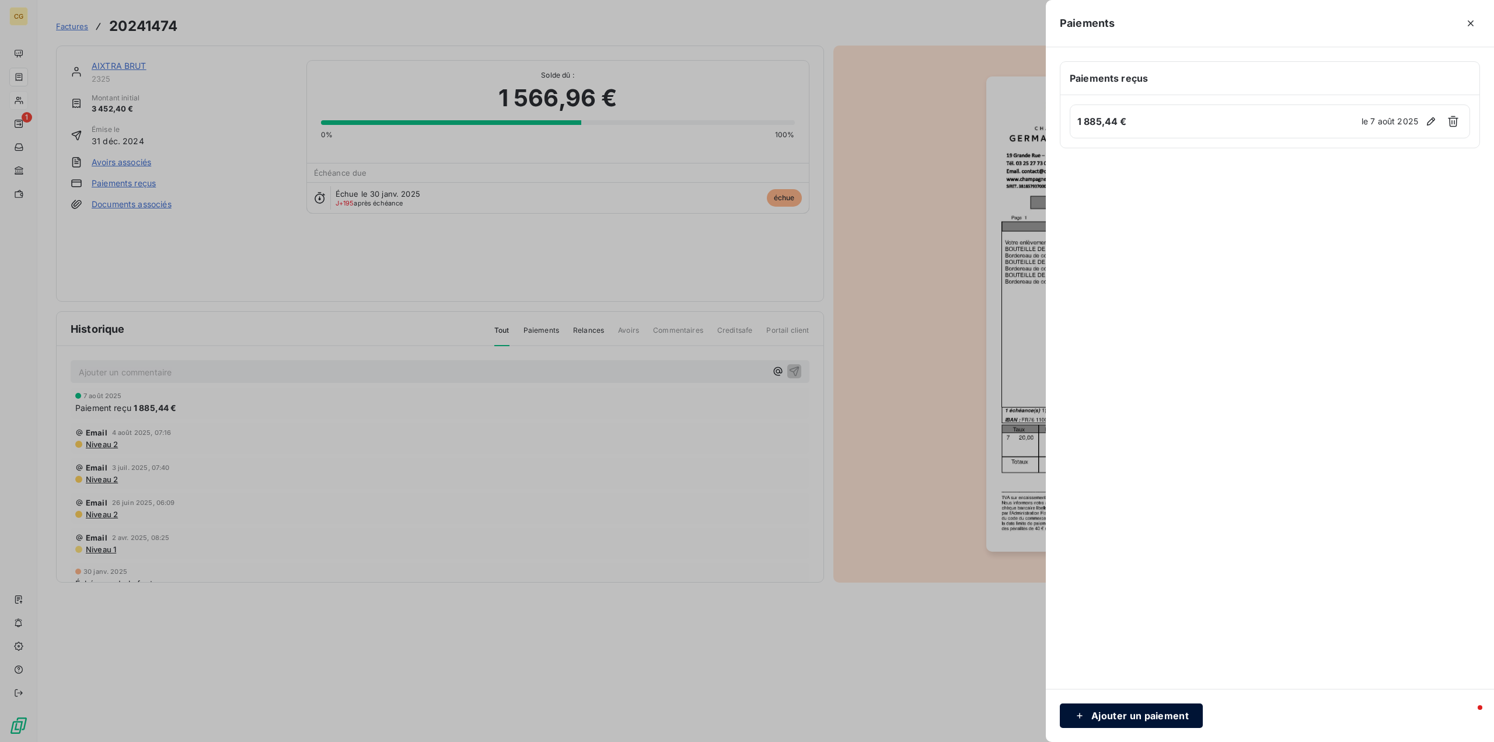
click at [1133, 715] on button "Ajouter un paiement" at bounding box center [1131, 715] width 143 height 25
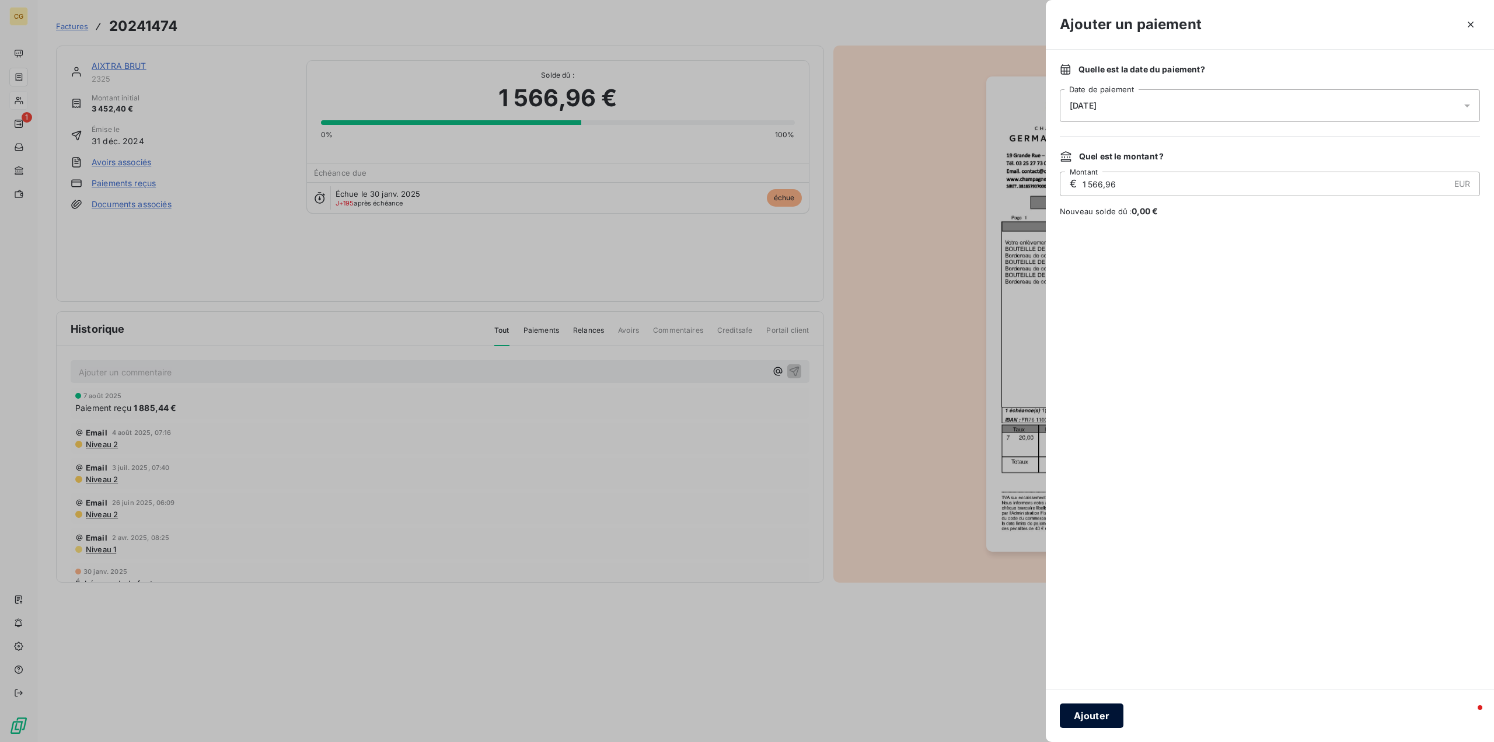
click at [1086, 715] on button "Ajouter" at bounding box center [1092, 715] width 64 height 25
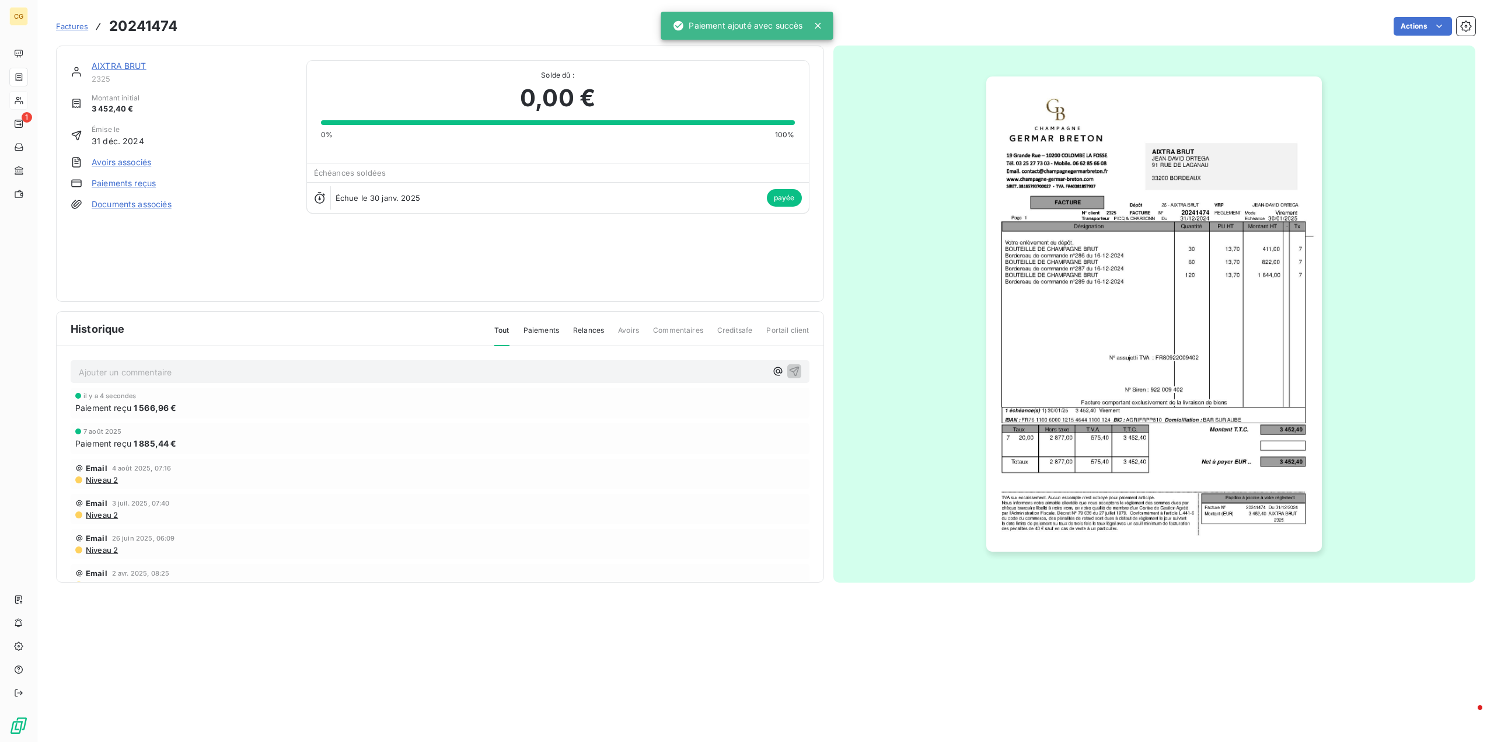
click at [124, 62] on link "AIXTRA BRUT" at bounding box center [119, 66] width 55 height 10
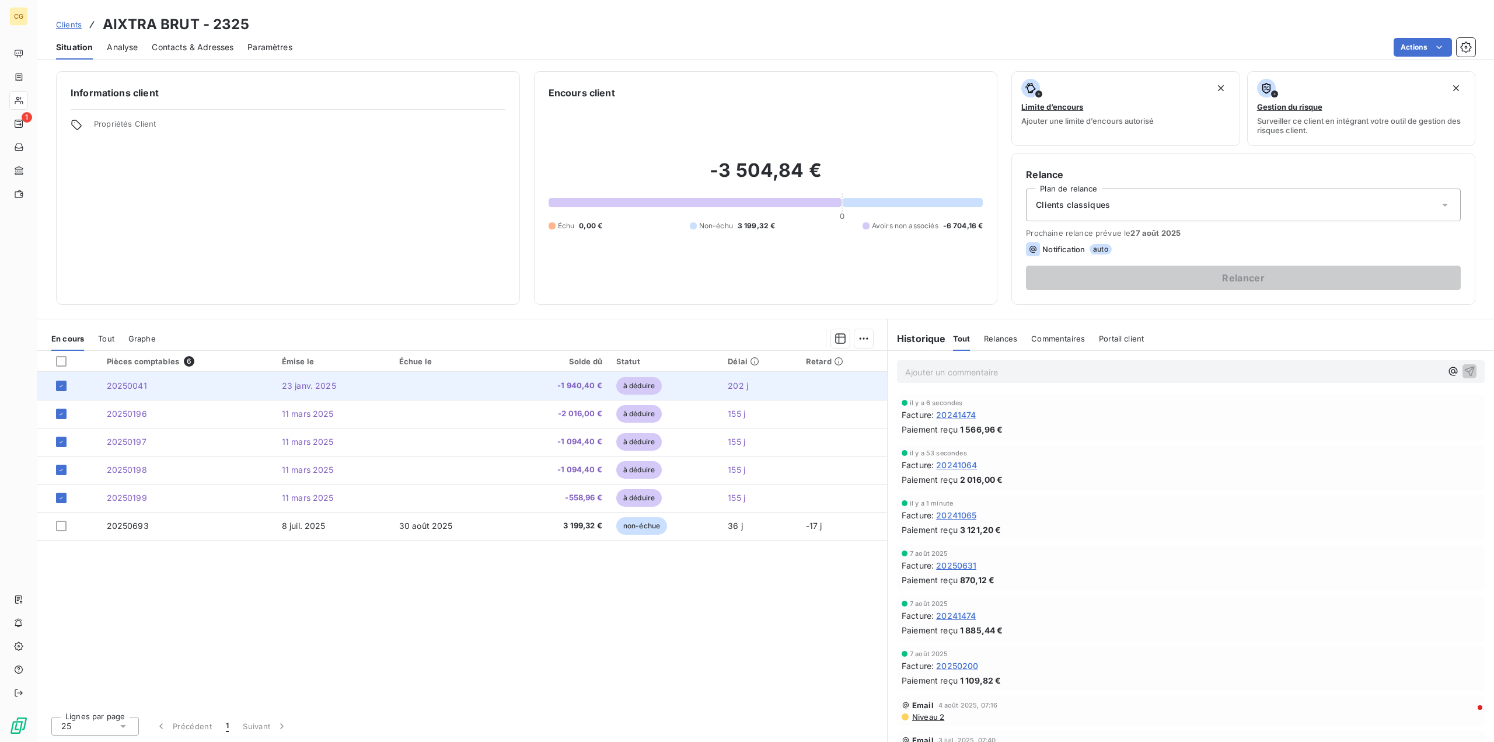
click at [129, 385] on span "20250041" at bounding box center [127, 386] width 40 height 10
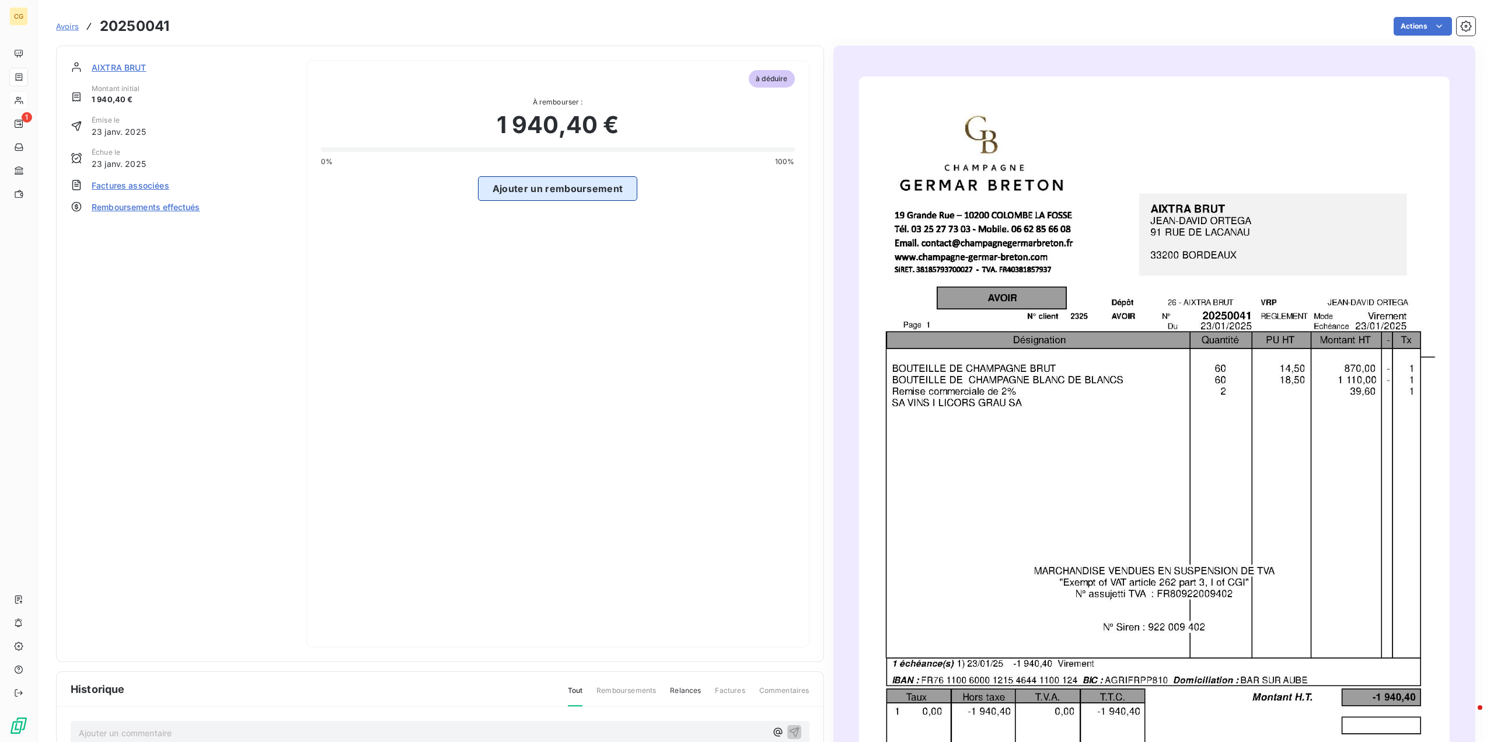
click at [557, 185] on button "Ajouter un remboursement" at bounding box center [558, 188] width 160 height 25
select select "7"
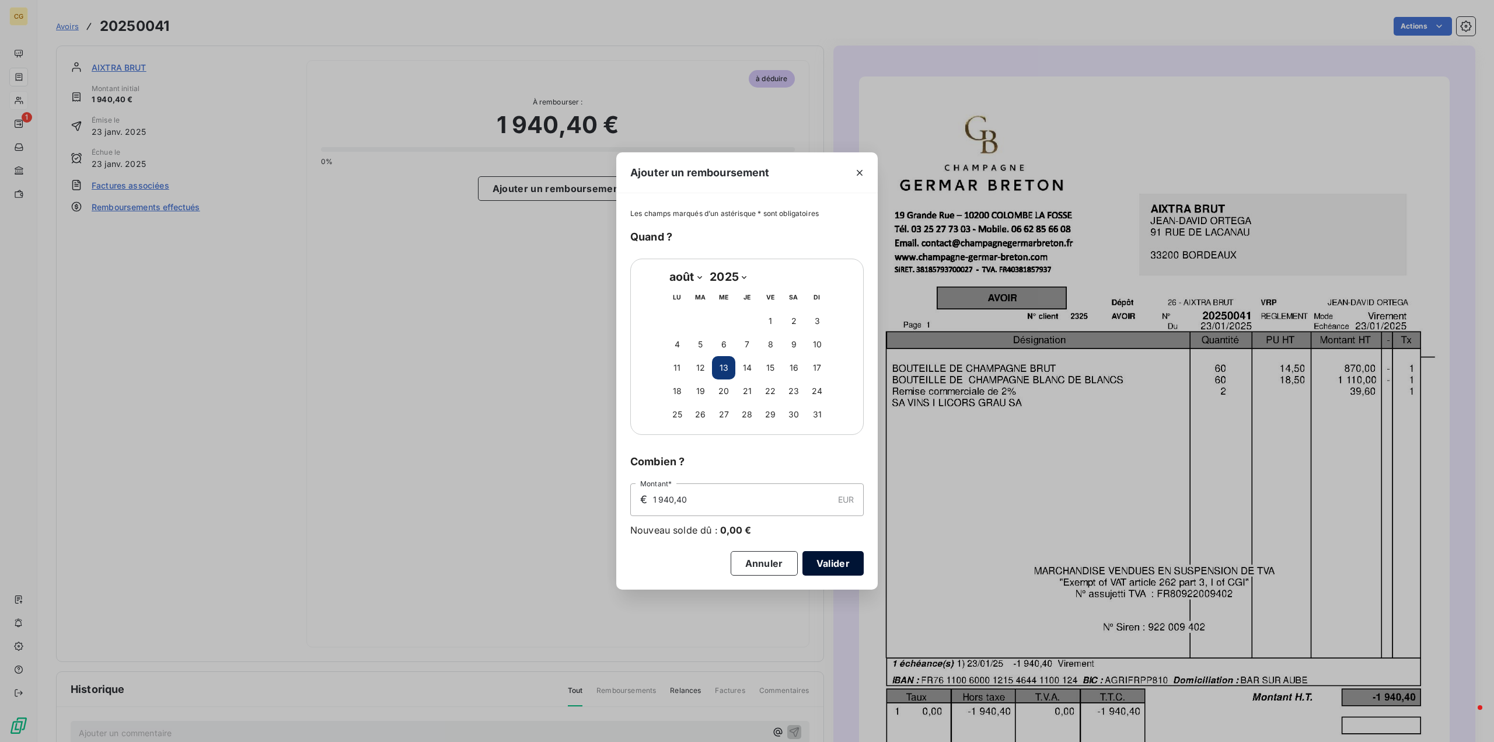
click at [839, 563] on button "Valider" at bounding box center [832, 563] width 61 height 25
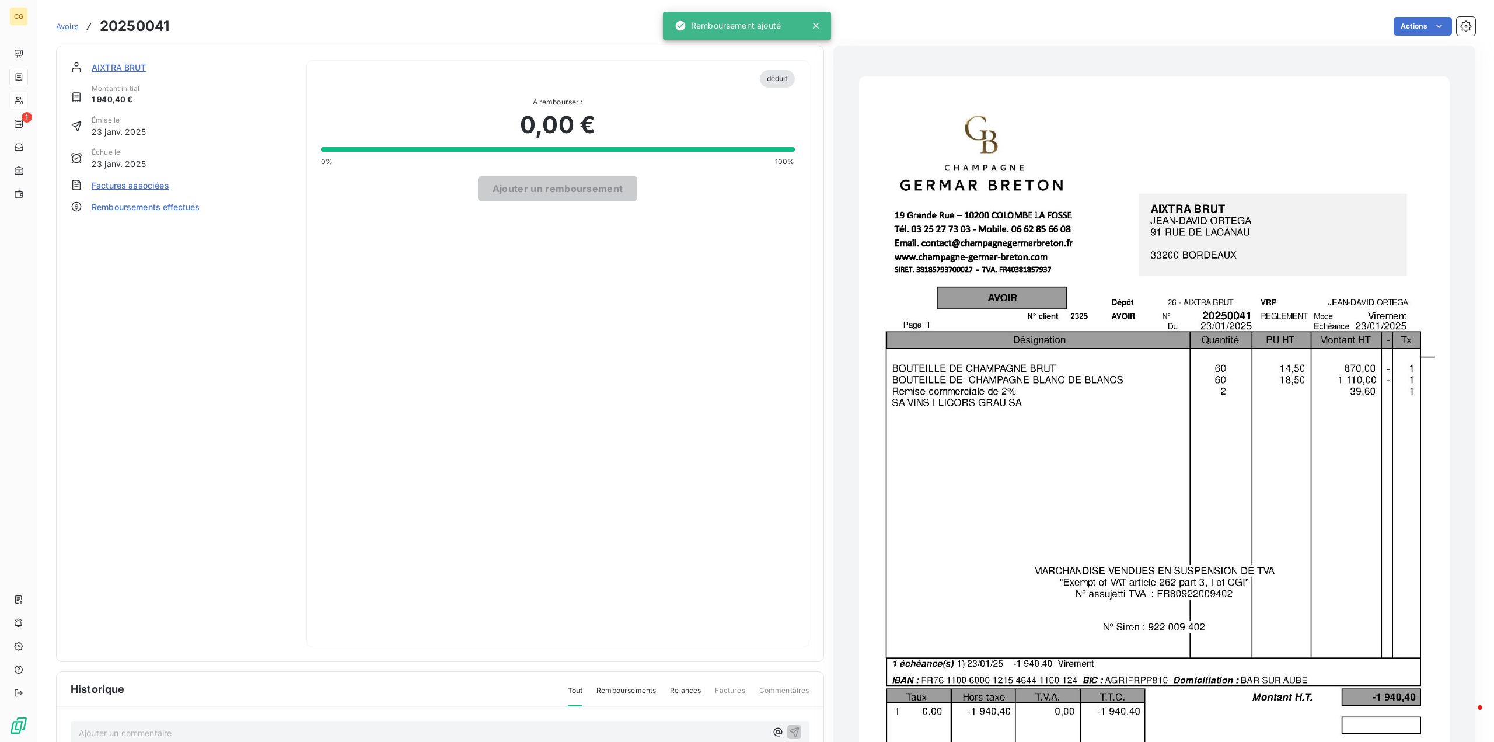
click at [116, 69] on span "AIXTRA BRUT" at bounding box center [119, 67] width 55 height 12
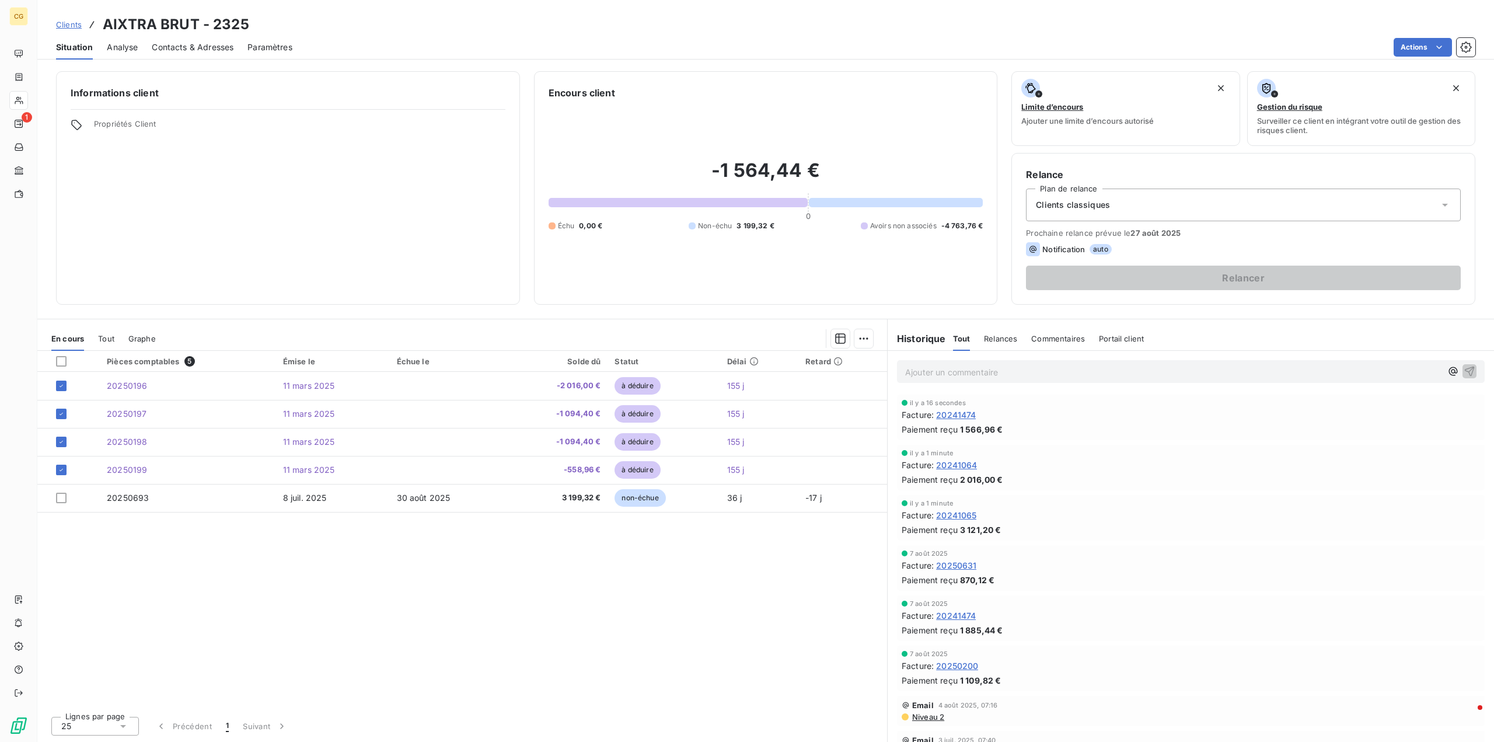
click at [961, 413] on span "20241474" at bounding box center [956, 415] width 40 height 12
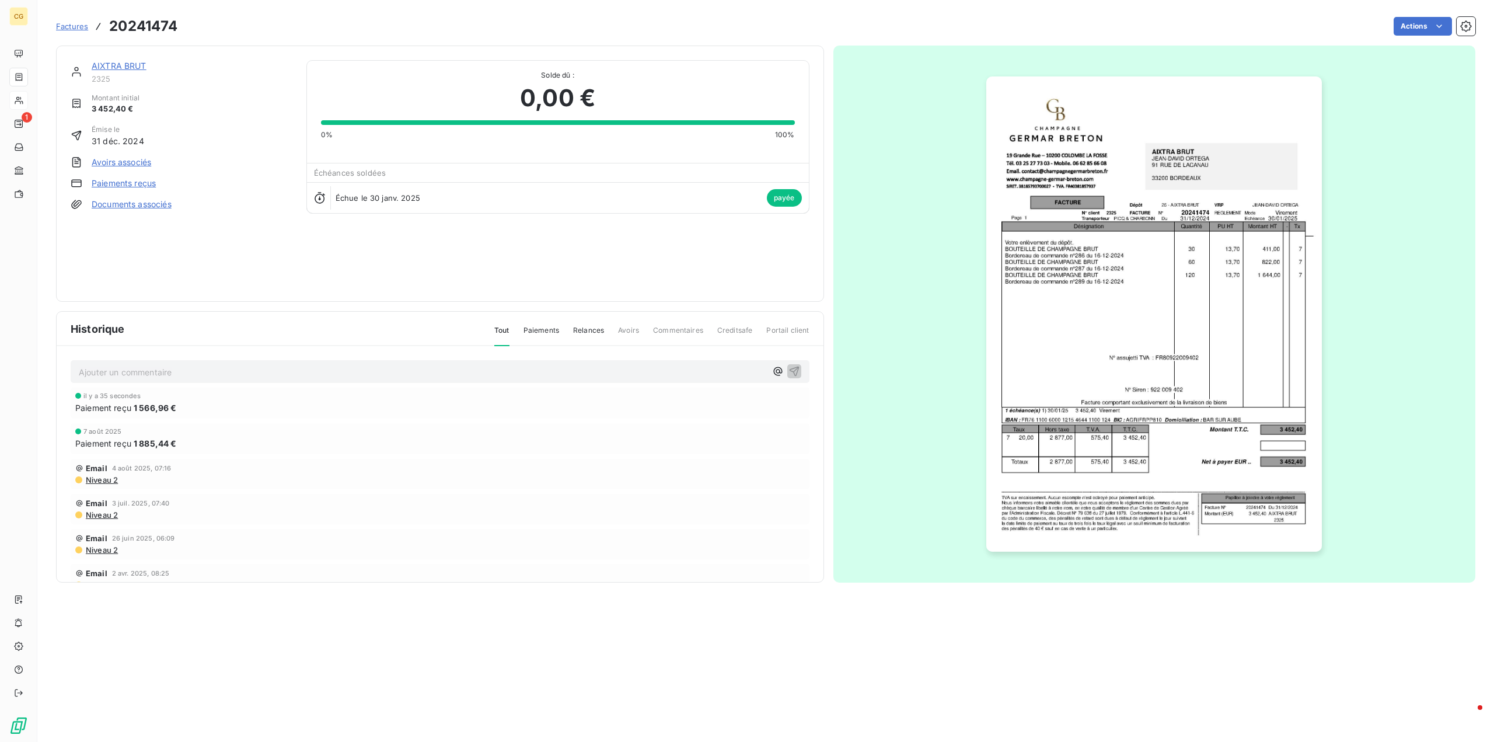
click at [1467, 28] on html "CG 1 Factures 20241474 Actions AIXTRA BRUT 2325 Montant initial 3 452,40 € Émis…" at bounding box center [747, 371] width 1494 height 742
click at [145, 183] on link "Paiements reçus" at bounding box center [124, 183] width 64 height 12
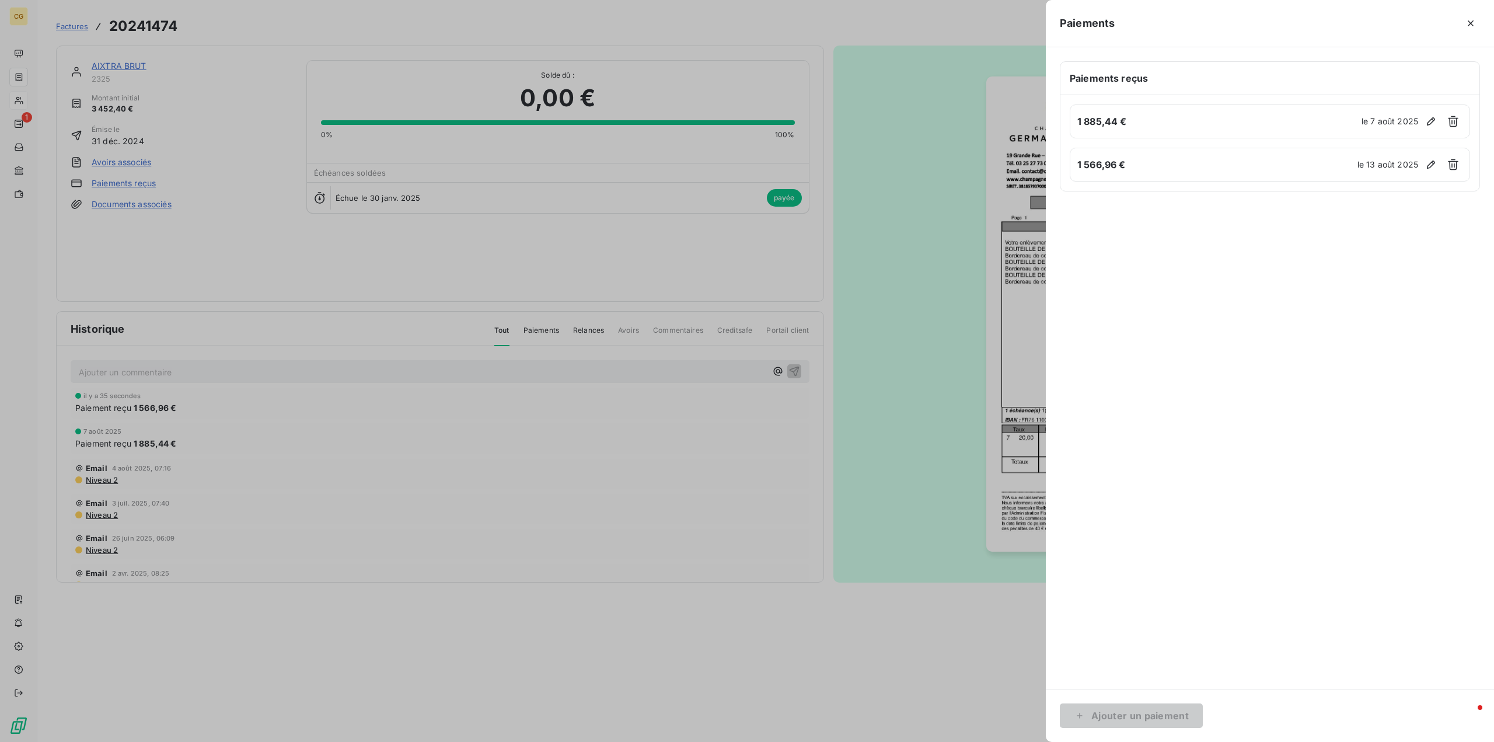
click at [1275, 352] on div at bounding box center [1270, 439] width 420 height 469
click at [1468, 19] on icon "button" at bounding box center [1471, 24] width 12 height 12
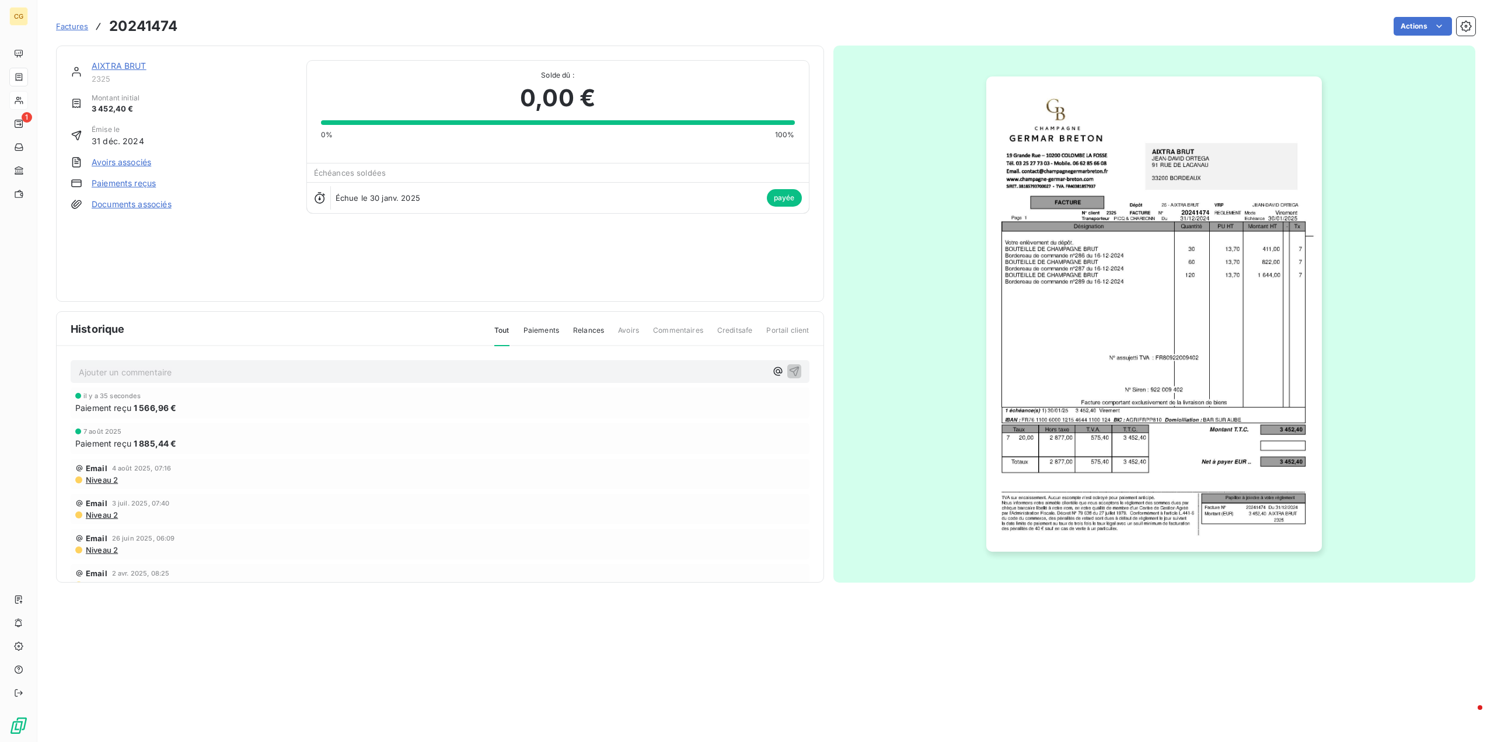
click at [122, 62] on link "AIXTRA BRUT" at bounding box center [119, 66] width 55 height 10
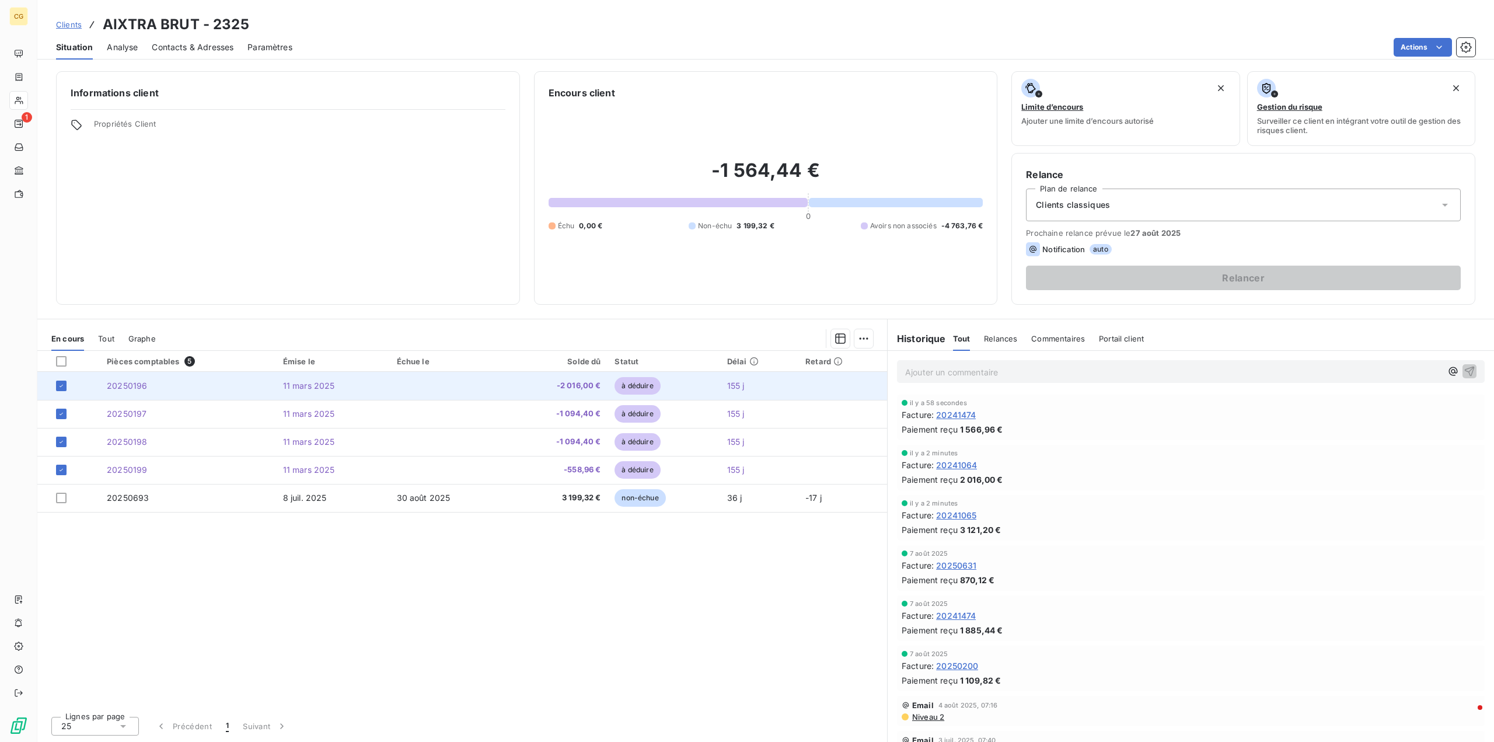
click at [296, 386] on span "11 mars 2025" at bounding box center [309, 386] width 52 height 10
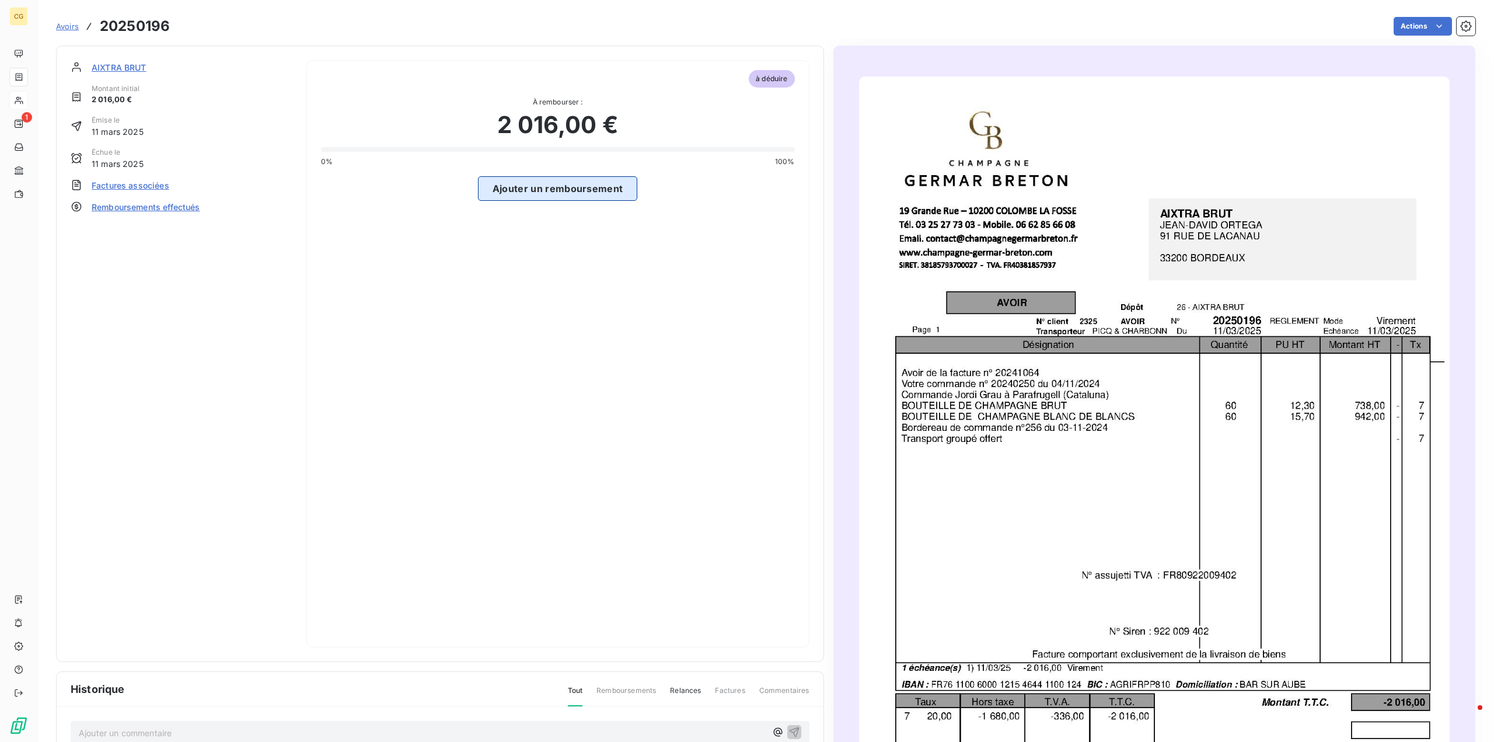
click at [537, 187] on button "Ajouter un remboursement" at bounding box center [558, 188] width 160 height 25
select select "7"
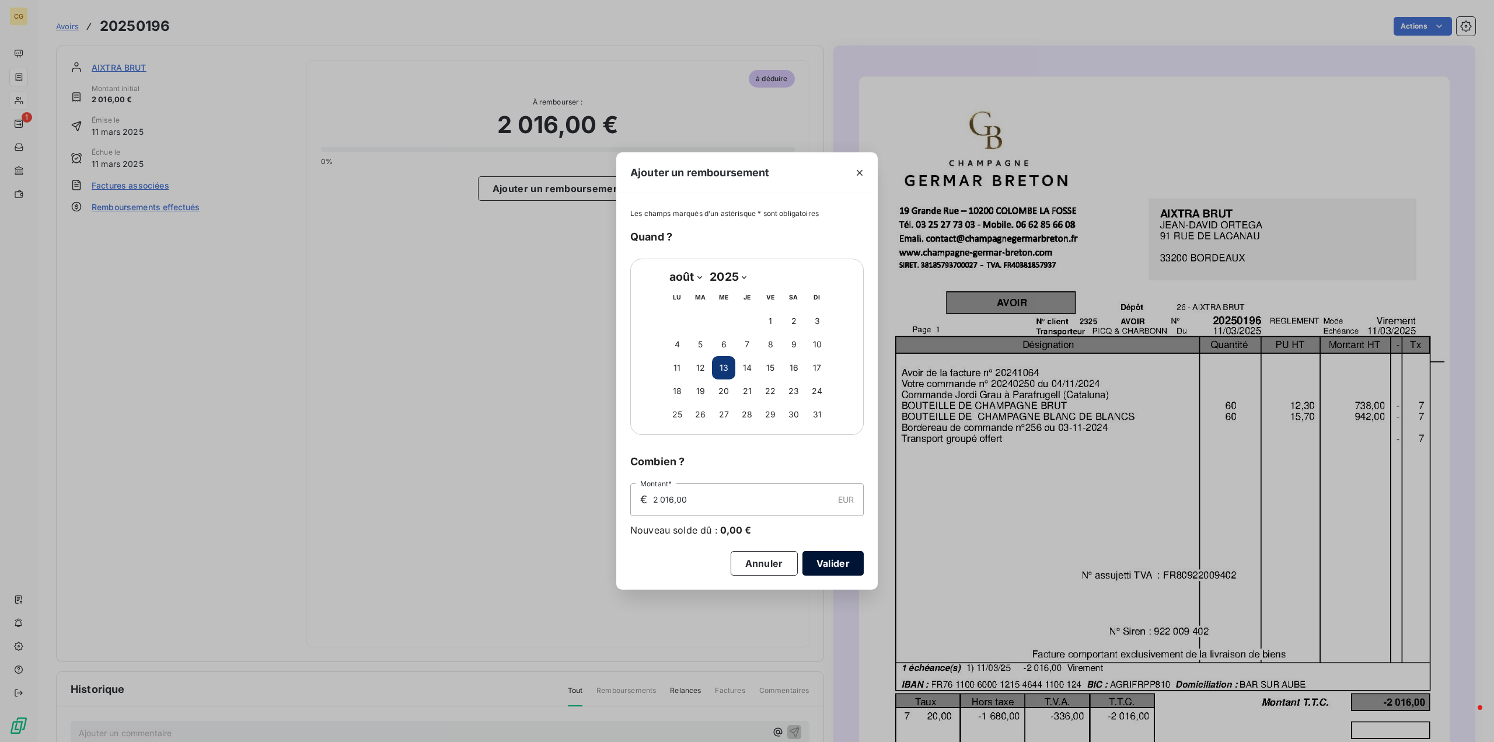
click at [830, 564] on button "Valider" at bounding box center [832, 563] width 61 height 25
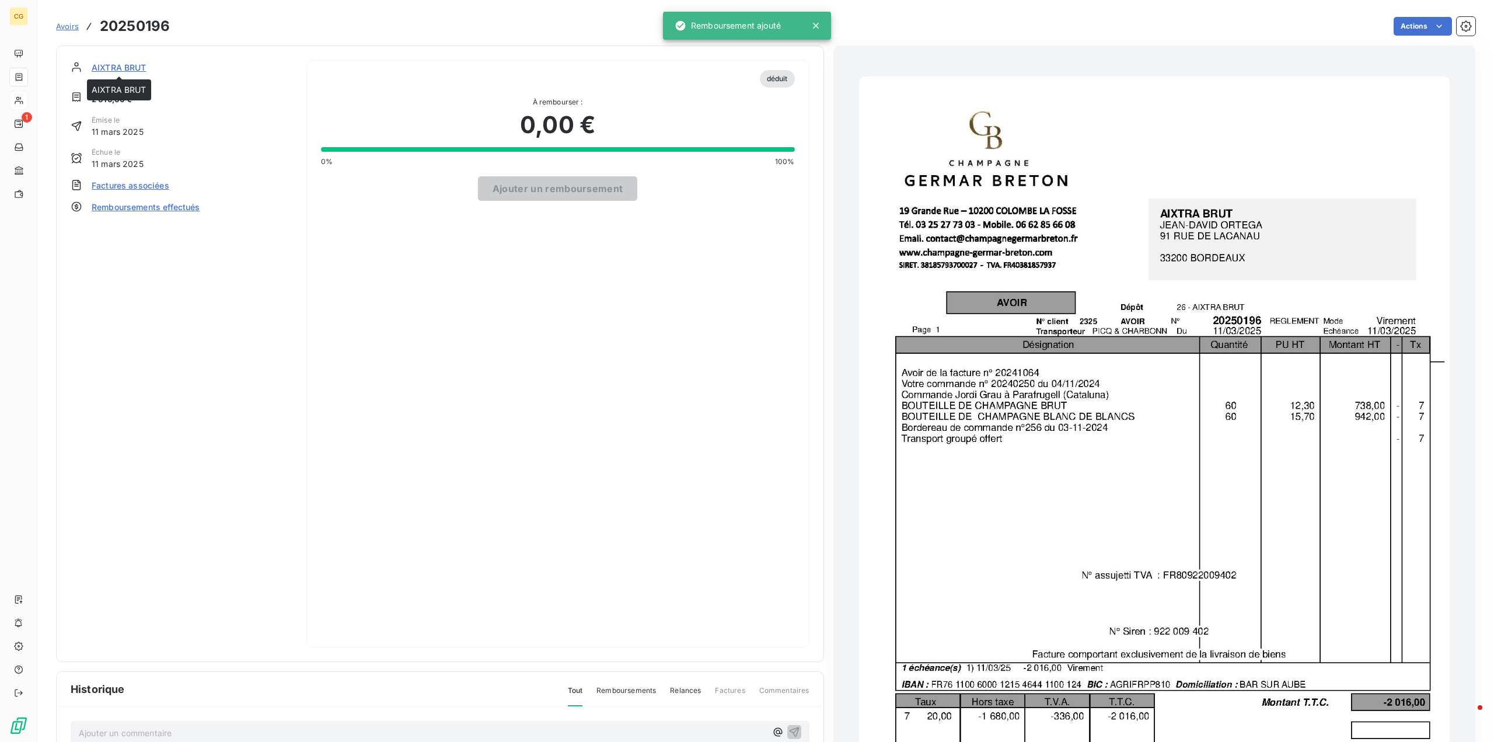
click at [117, 68] on span "AIXTRA BRUT" at bounding box center [119, 67] width 55 height 12
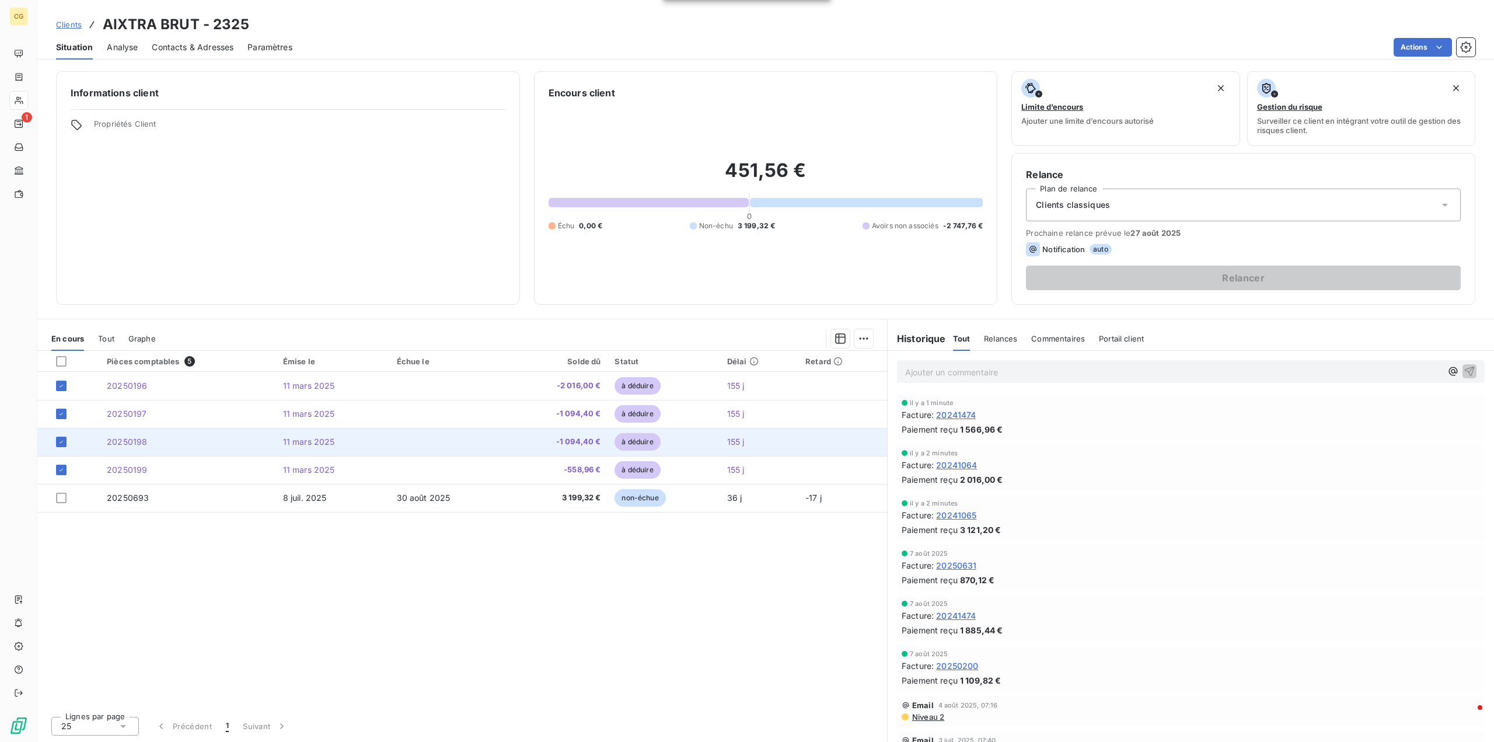
click at [297, 444] on span "11 mars 2025" at bounding box center [309, 442] width 52 height 10
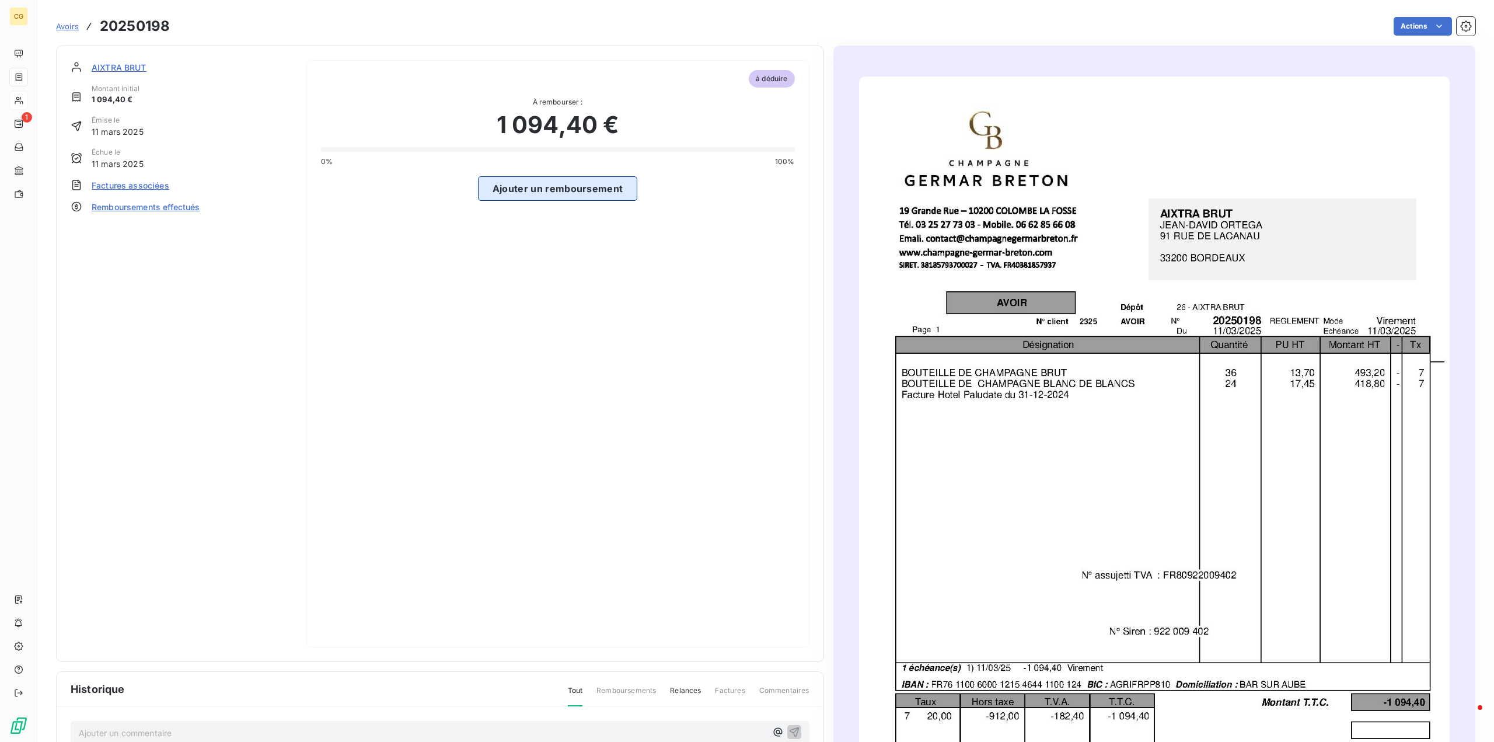
click at [551, 192] on button "Ajouter un remboursement" at bounding box center [558, 188] width 160 height 25
select select "7"
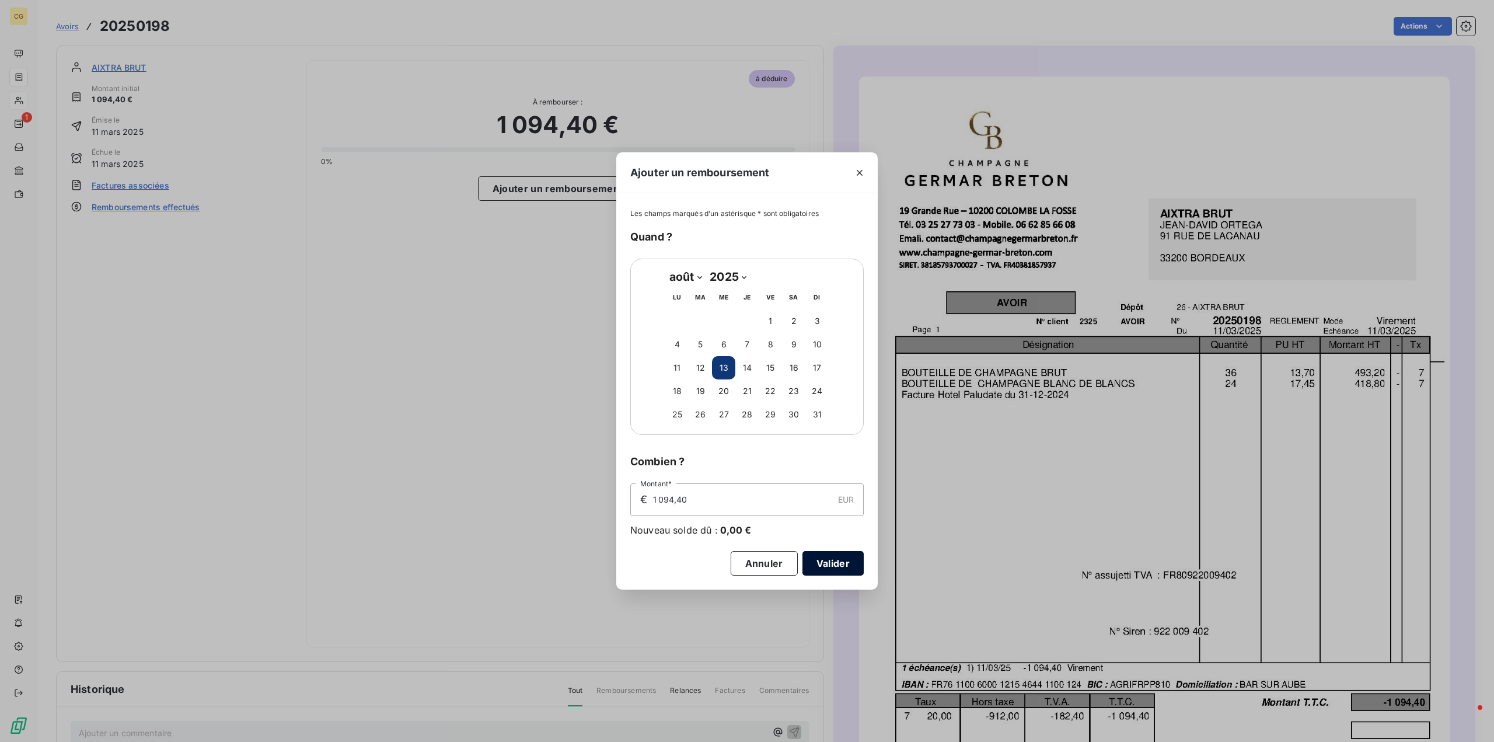
click at [836, 568] on button "Valider" at bounding box center [832, 563] width 61 height 25
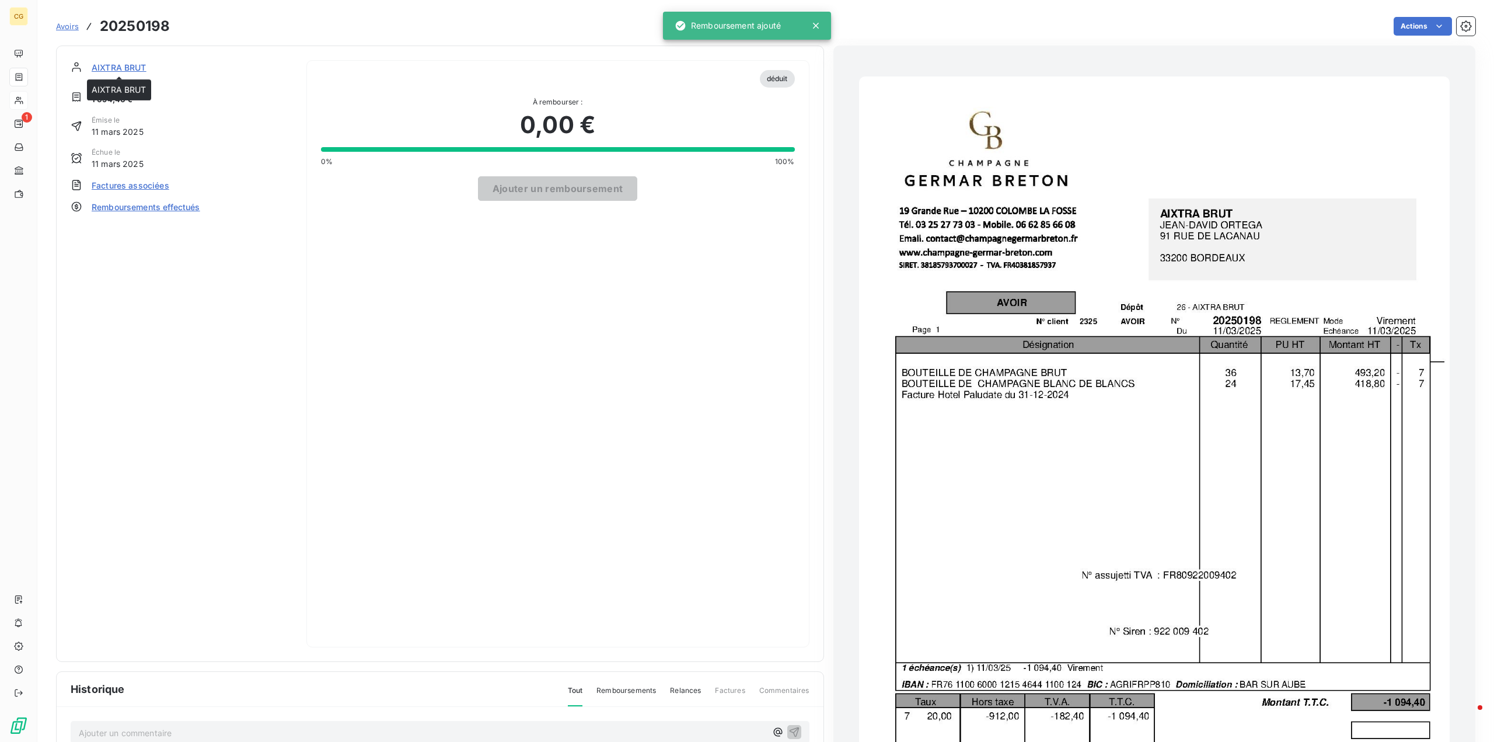
click at [122, 64] on span "AIXTRA BRUT" at bounding box center [119, 67] width 55 height 12
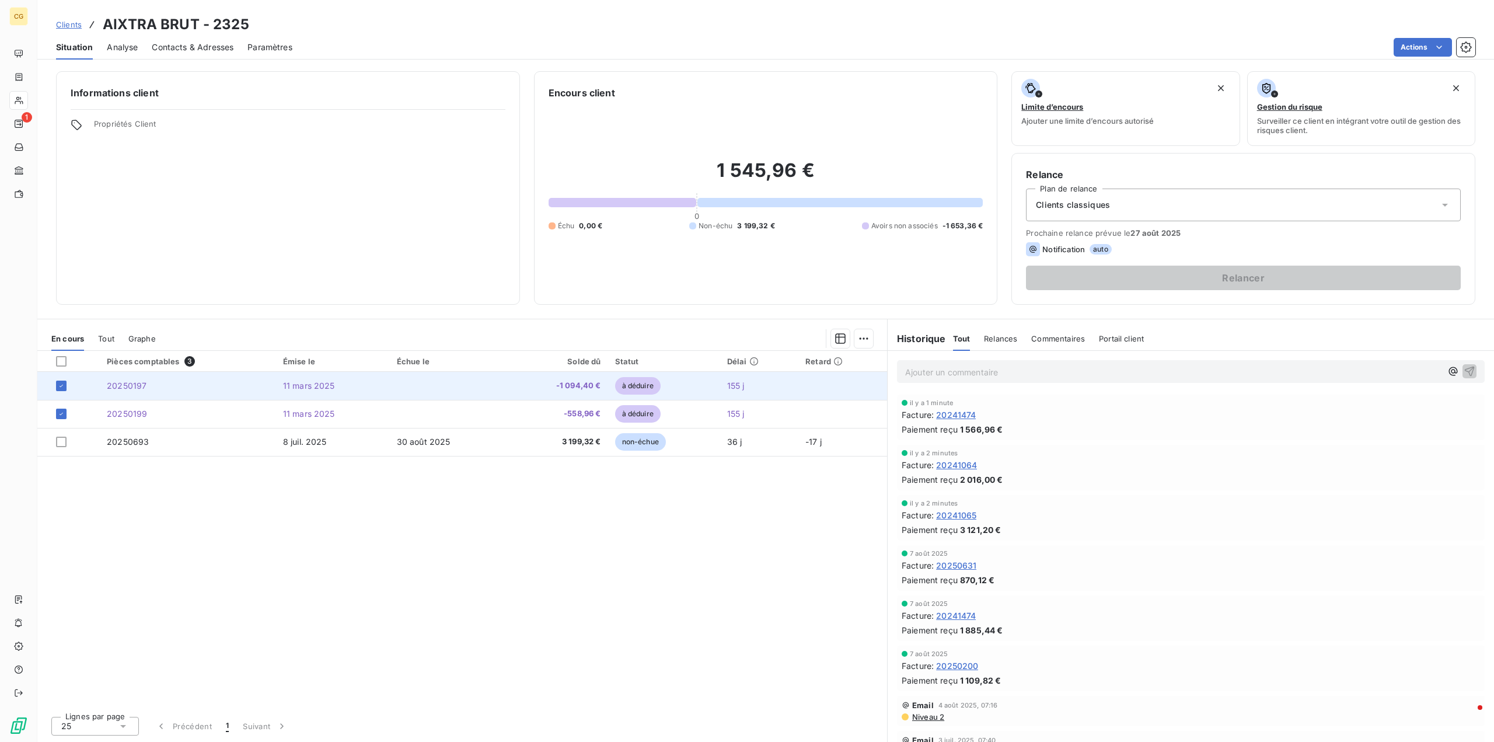
click at [323, 383] on span "11 mars 2025" at bounding box center [309, 386] width 52 height 10
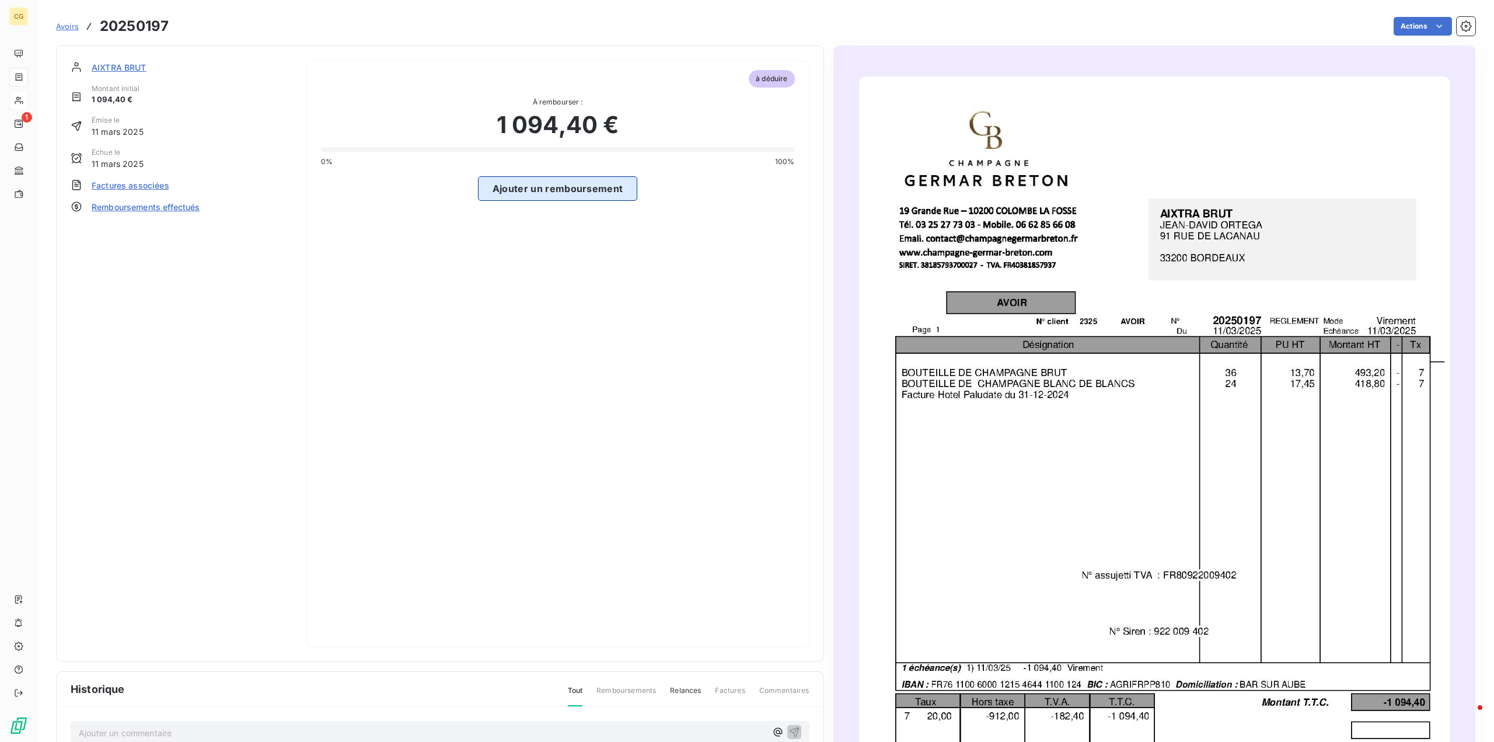
click at [558, 186] on button "Ajouter un remboursement" at bounding box center [558, 188] width 160 height 25
select select "7"
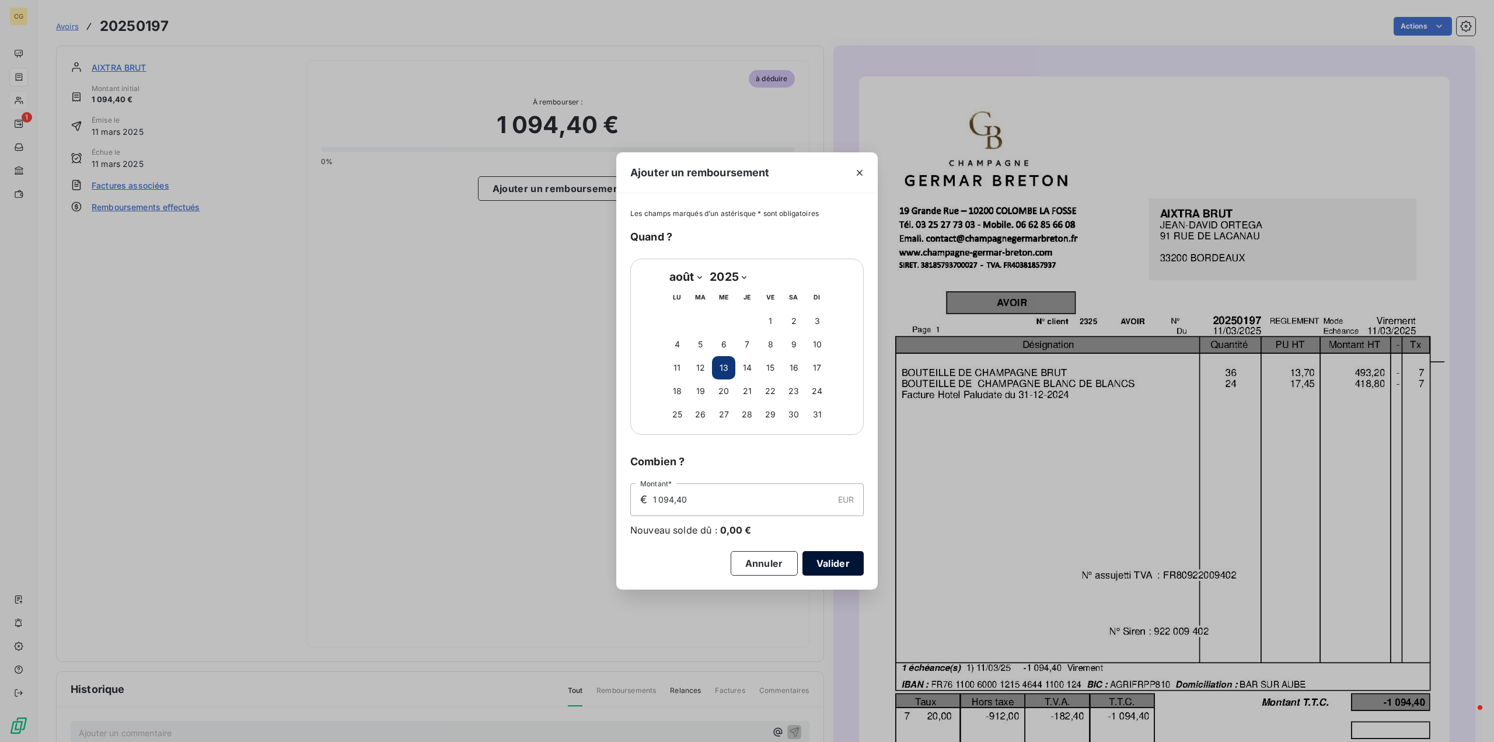
click at [821, 559] on button "Valider" at bounding box center [832, 563] width 61 height 25
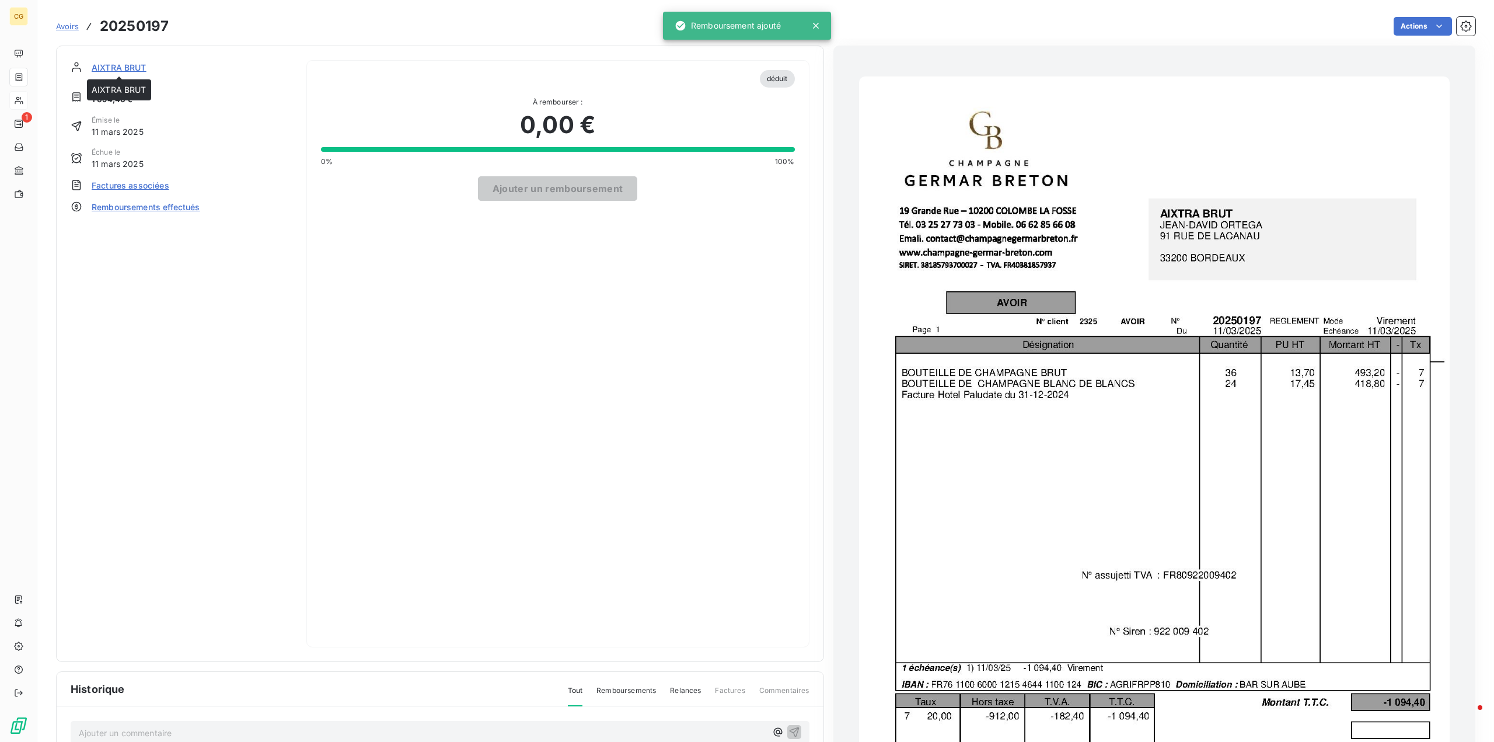
click at [124, 68] on span "AIXTRA BRUT" at bounding box center [119, 67] width 55 height 12
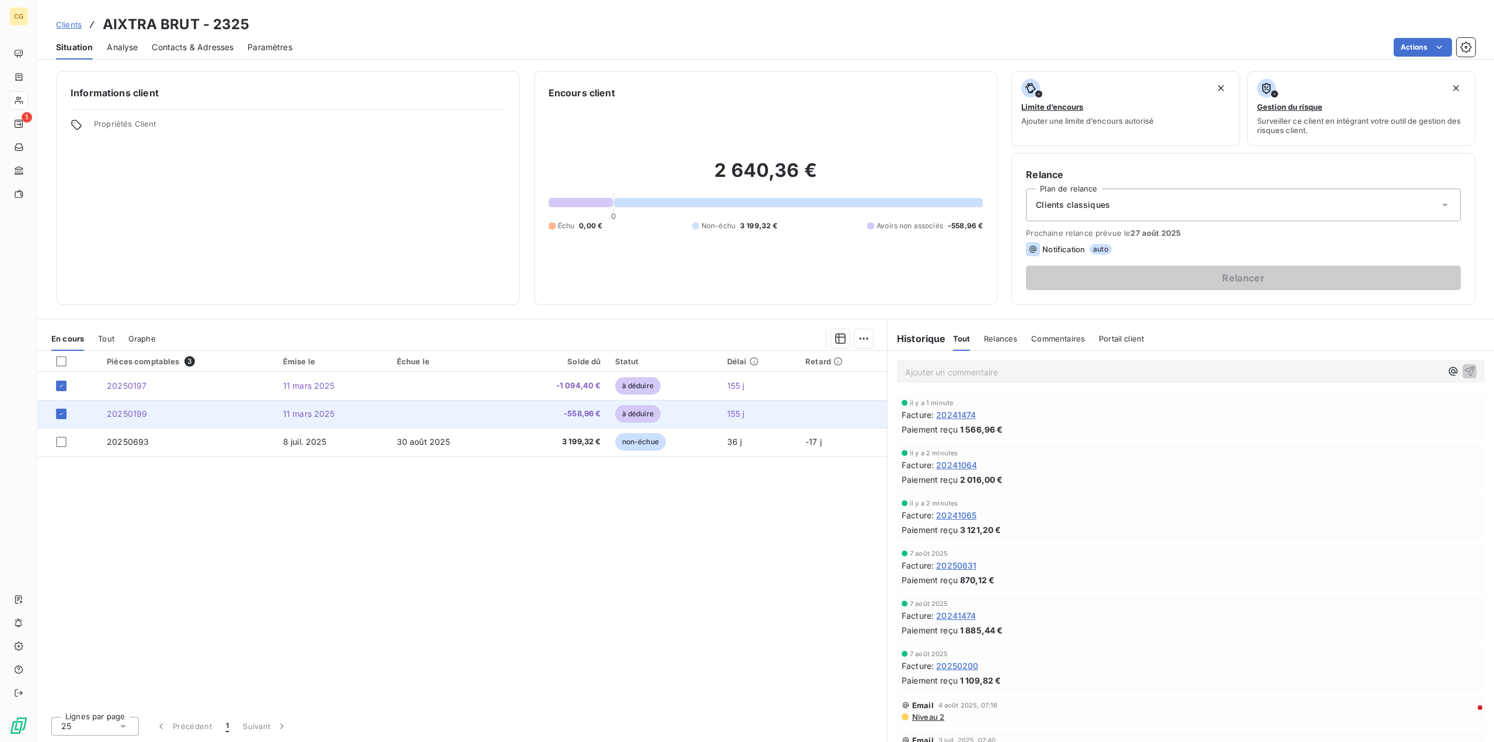
click at [328, 414] on span "11 mars 2025" at bounding box center [309, 414] width 52 height 10
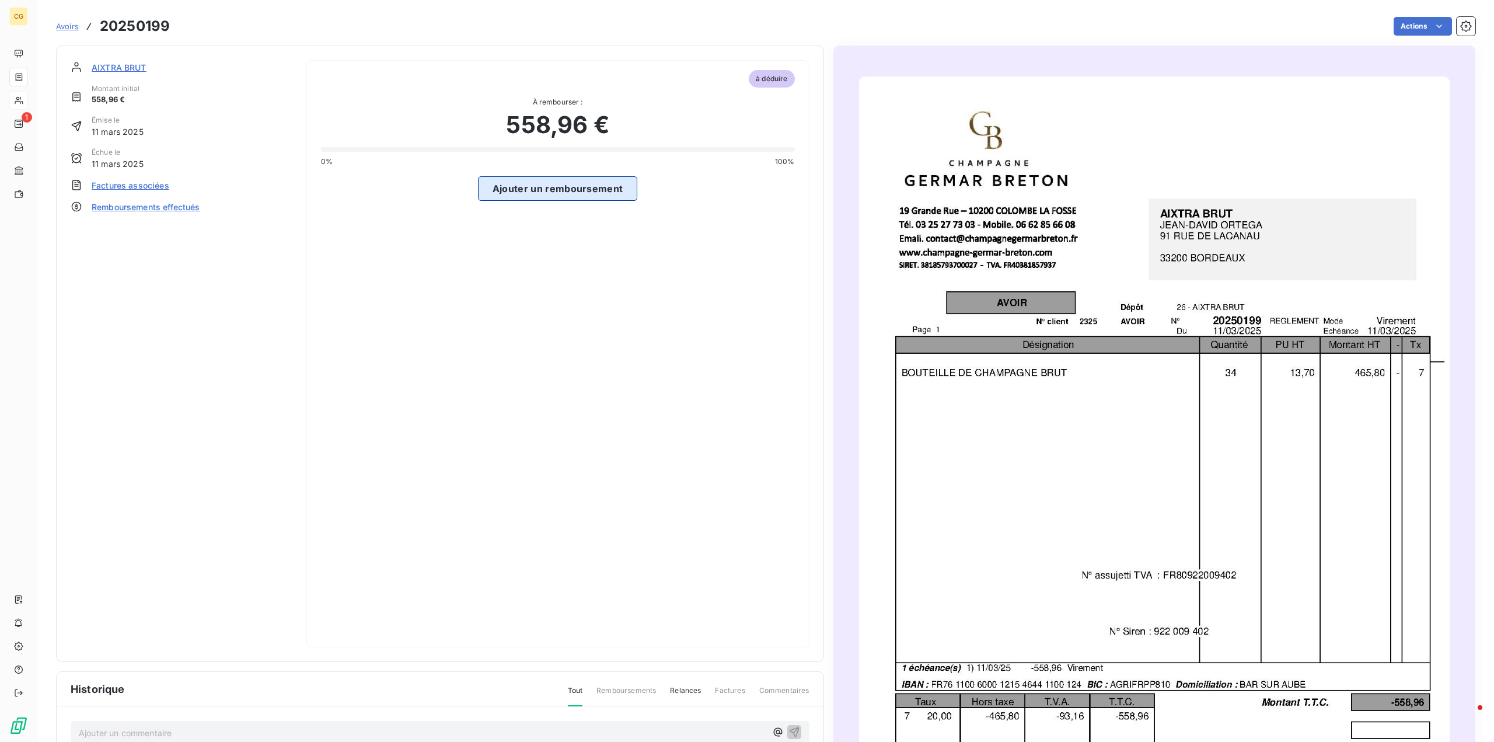
click at [524, 187] on button "Ajouter un remboursement" at bounding box center [558, 188] width 160 height 25
select select "7"
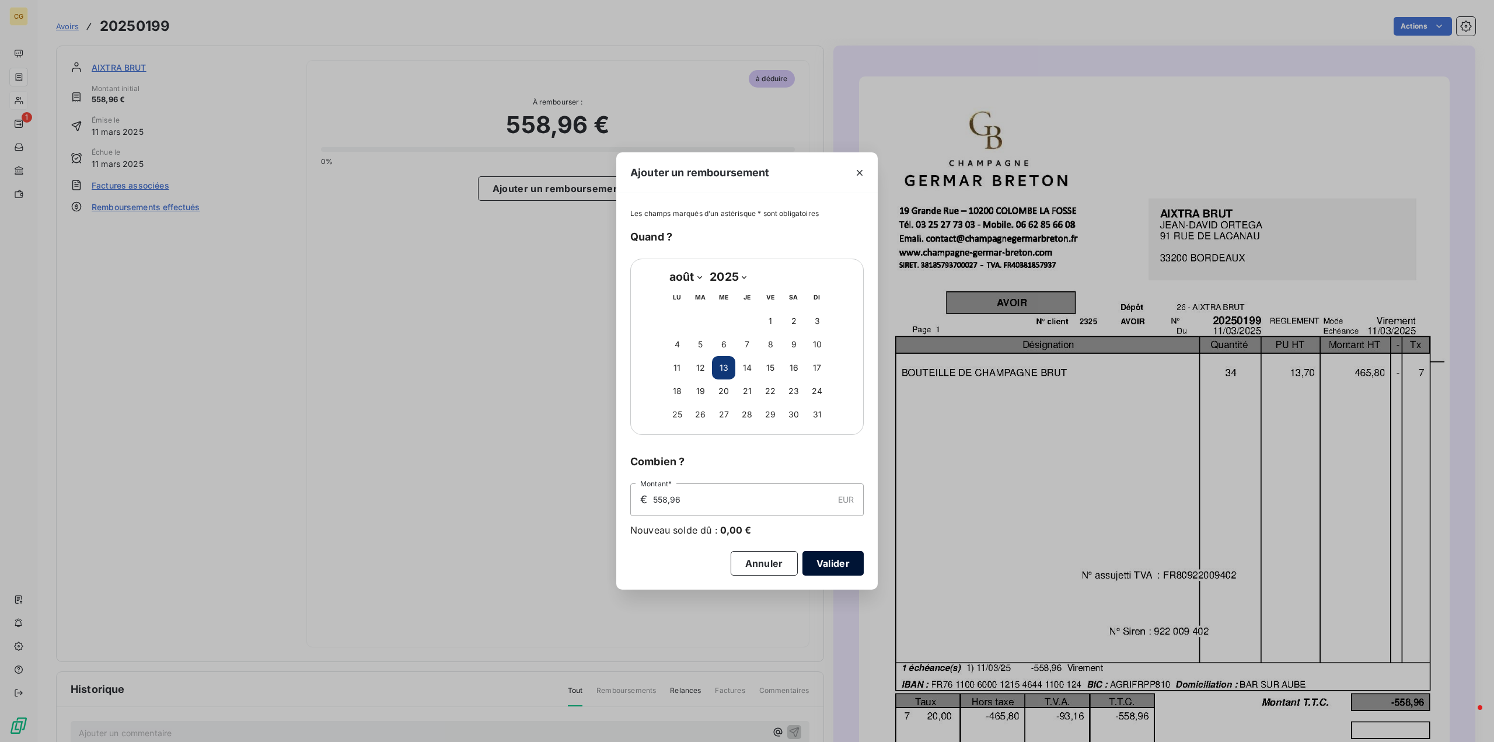
click at [835, 563] on button "Valider" at bounding box center [832, 563] width 61 height 25
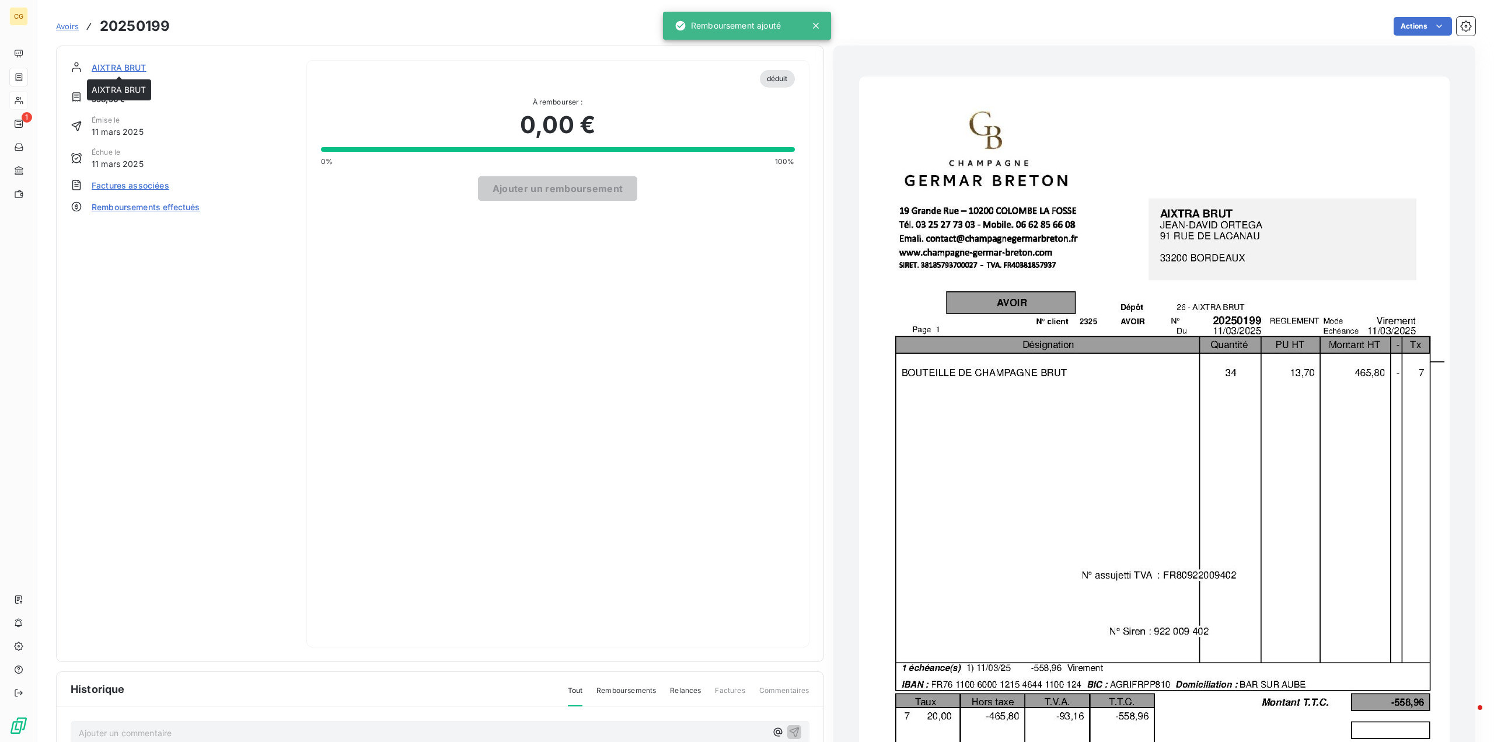
click at [132, 65] on span "AIXTRA BRUT" at bounding box center [119, 67] width 55 height 12
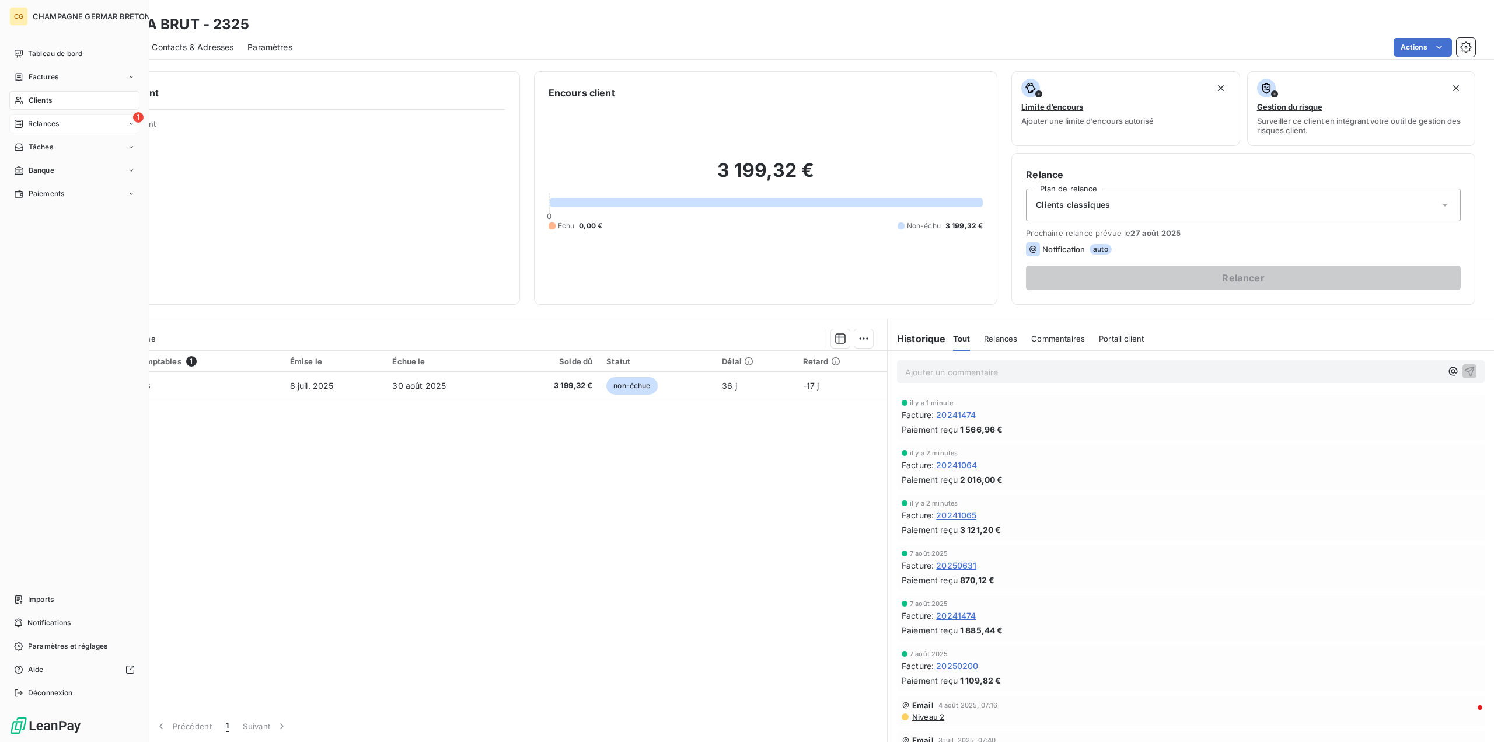
click at [40, 125] on span "Relances" at bounding box center [43, 123] width 31 height 11
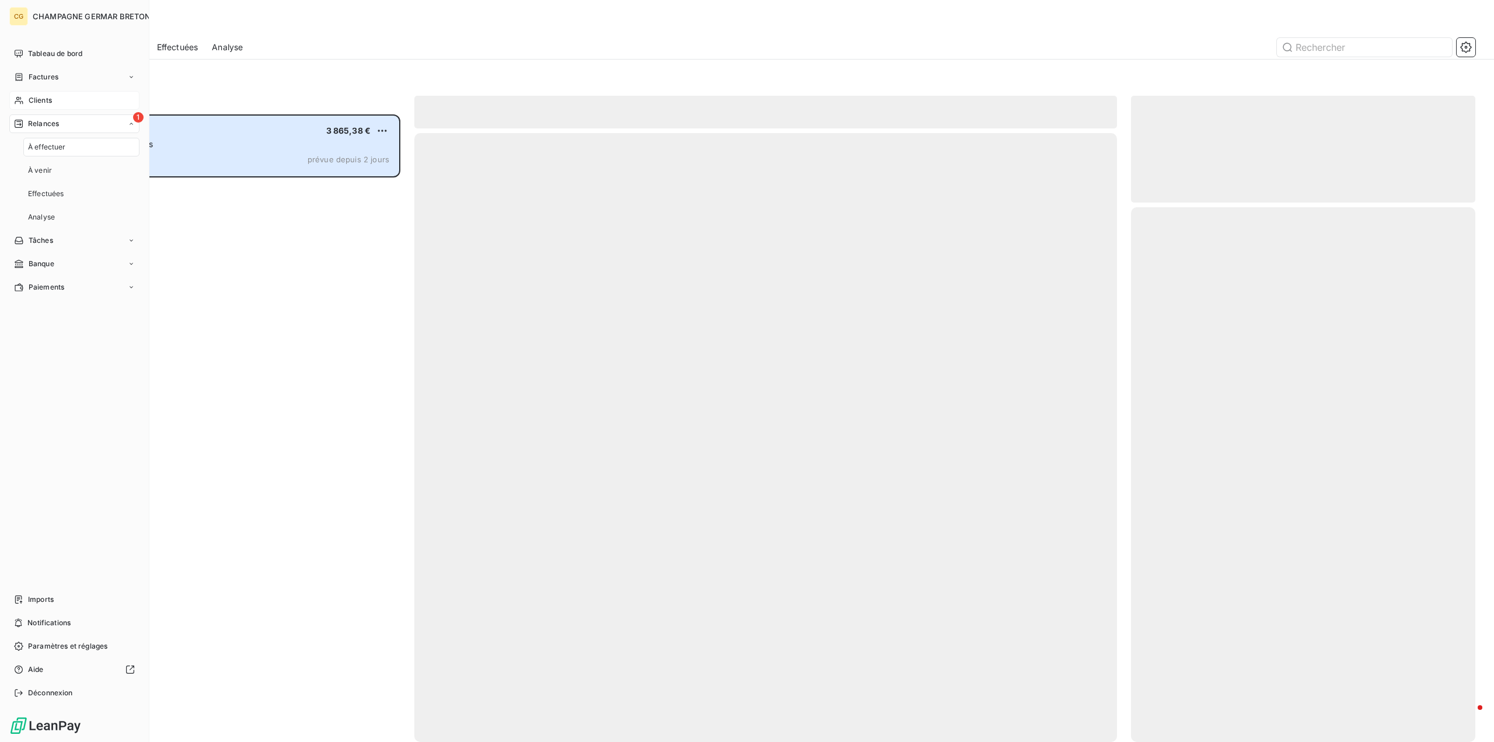
scroll to position [619, 336]
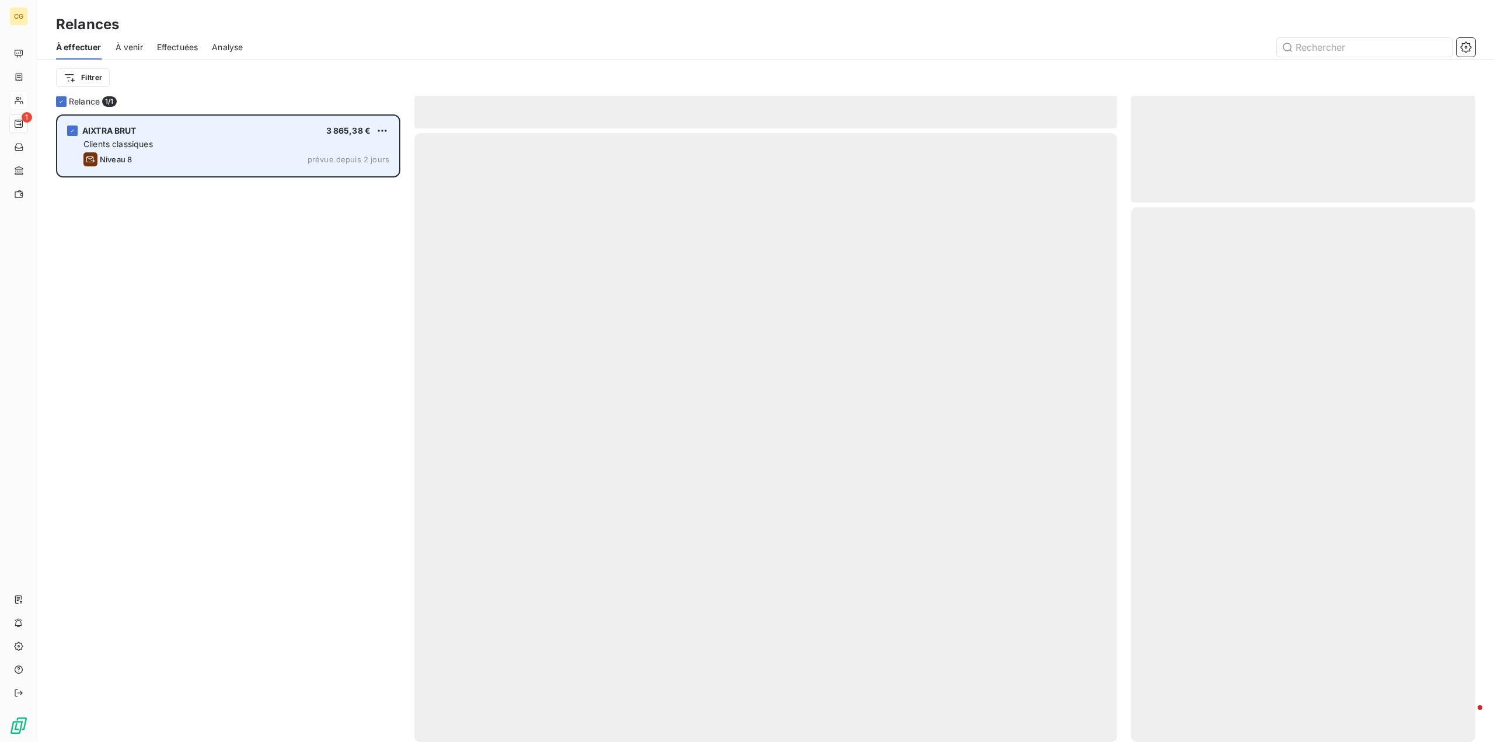
click at [192, 145] on div "Clients classiques" at bounding box center [236, 144] width 306 height 12
click at [383, 130] on html "CG 1 Relances À effectuer À venir Effectuées Analyse Filtrer Relance 1/ 1 AIXTR…" at bounding box center [747, 371] width 1494 height 742
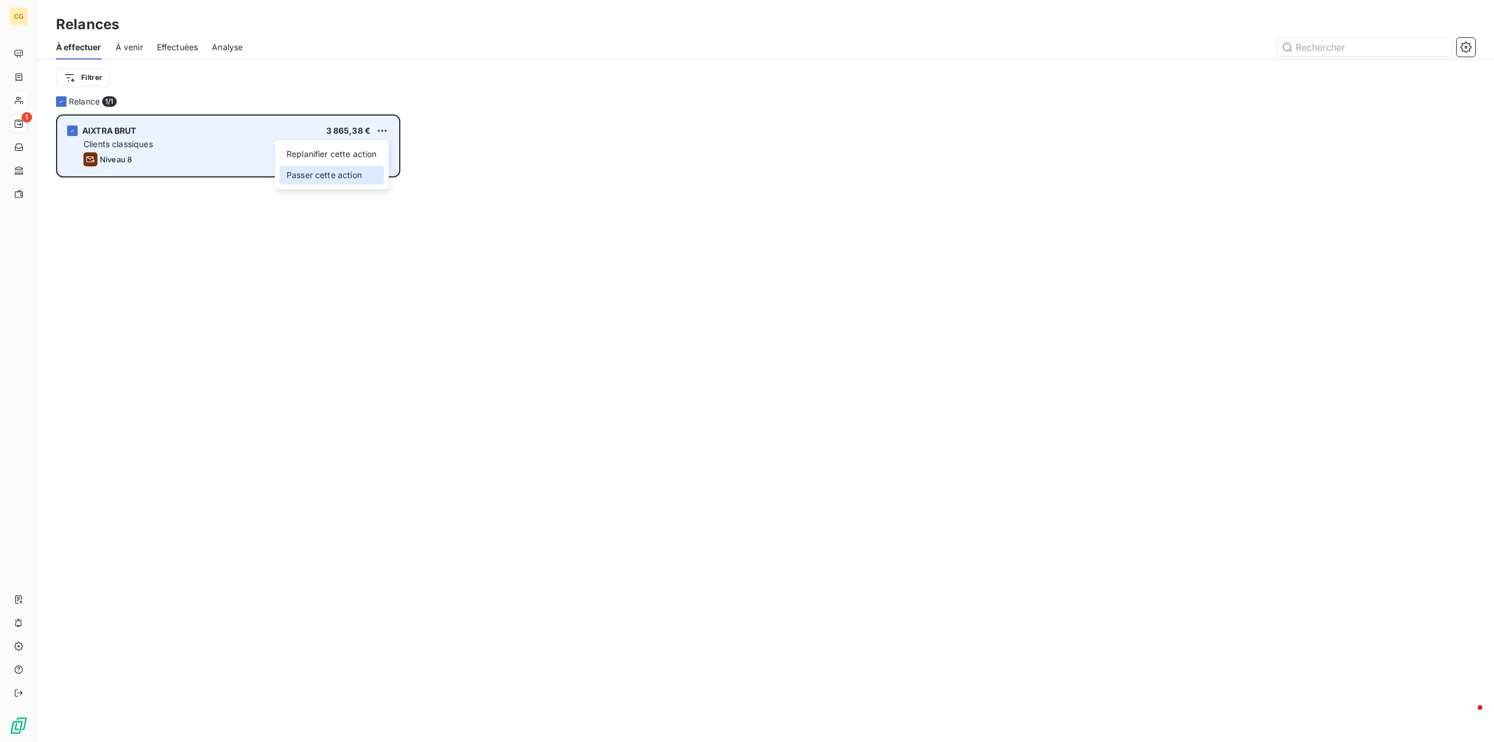
click at [328, 172] on div "Passer cette action" at bounding box center [332, 175] width 104 height 19
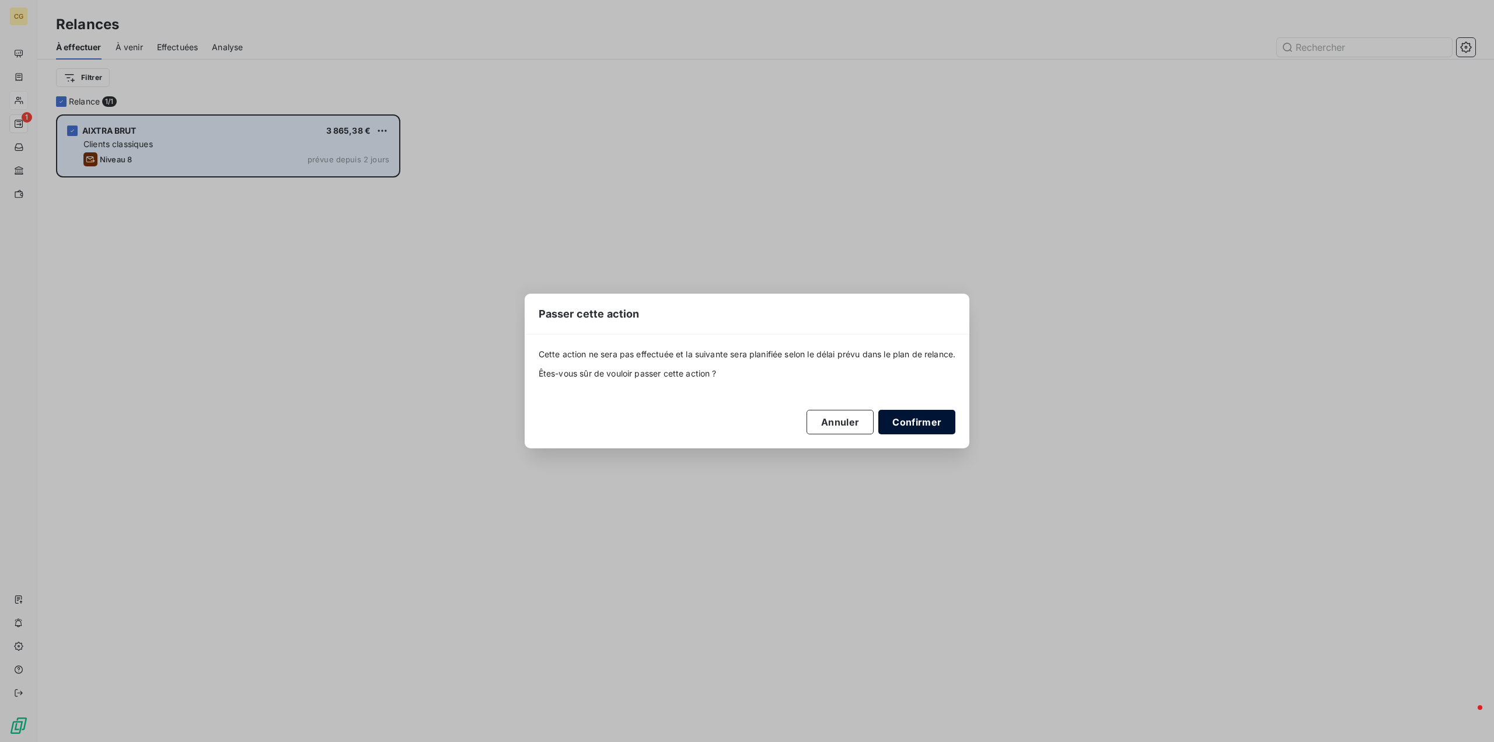
click at [924, 425] on button "Confirmer" at bounding box center [916, 422] width 77 height 25
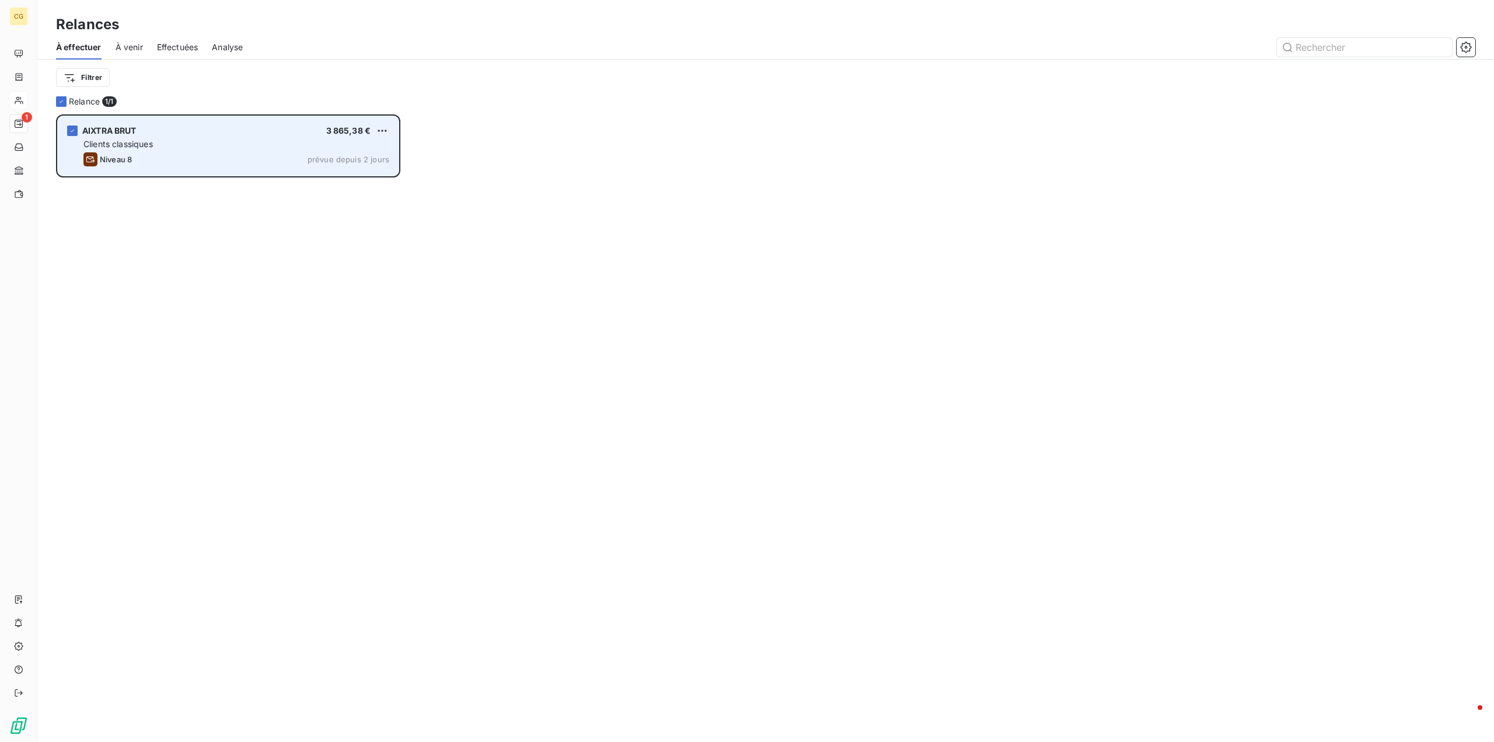
click at [117, 130] on span "AIXTRA BRUT" at bounding box center [109, 130] width 54 height 10
click at [75, 133] on icon "grid" at bounding box center [72, 130] width 7 height 7
click at [106, 144] on span "Clients classiques" at bounding box center [117, 144] width 69 height 10
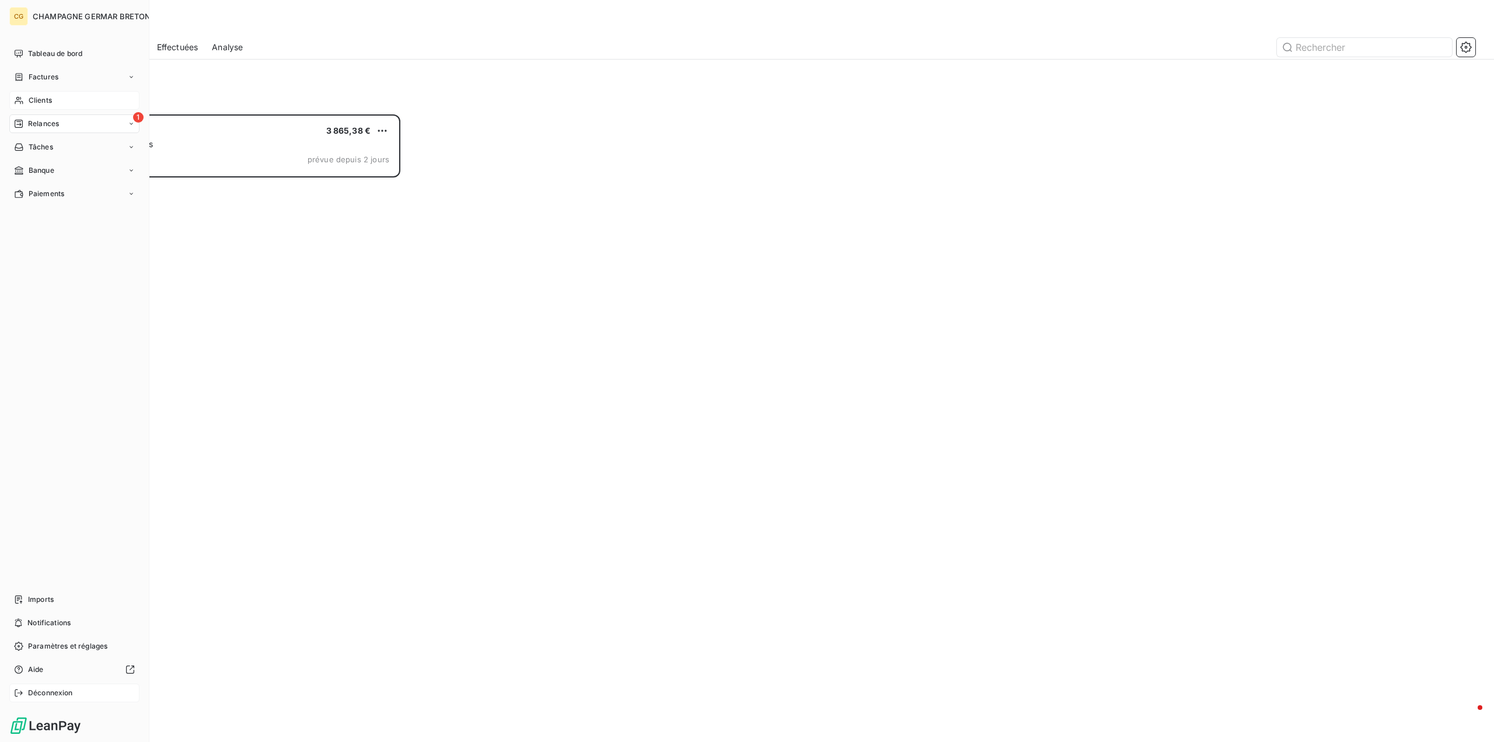
click at [39, 691] on span "Déconnexion" at bounding box center [50, 693] width 45 height 11
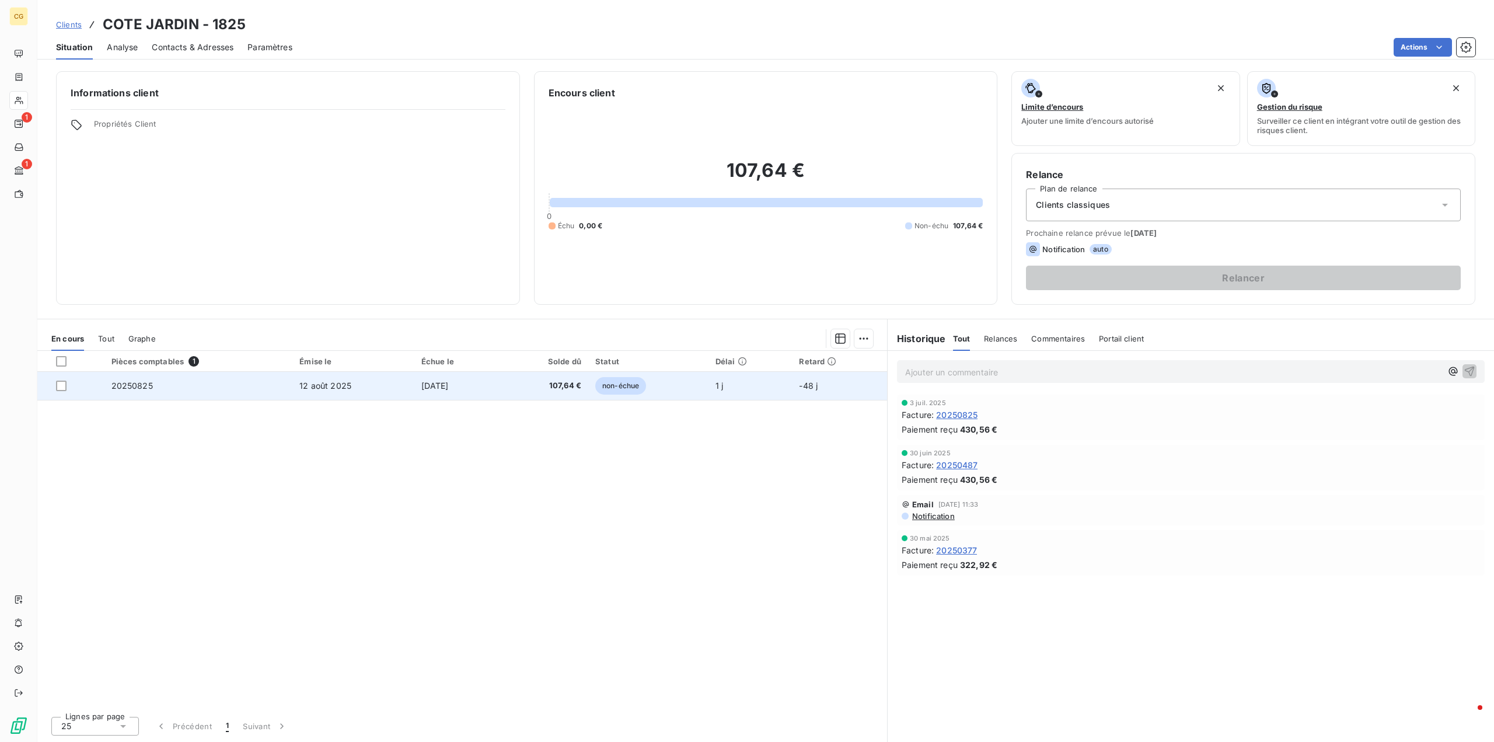
click at [141, 384] on span "20250825" at bounding box center [131, 386] width 41 height 10
